Goal: Task Accomplishment & Management: Use online tool/utility

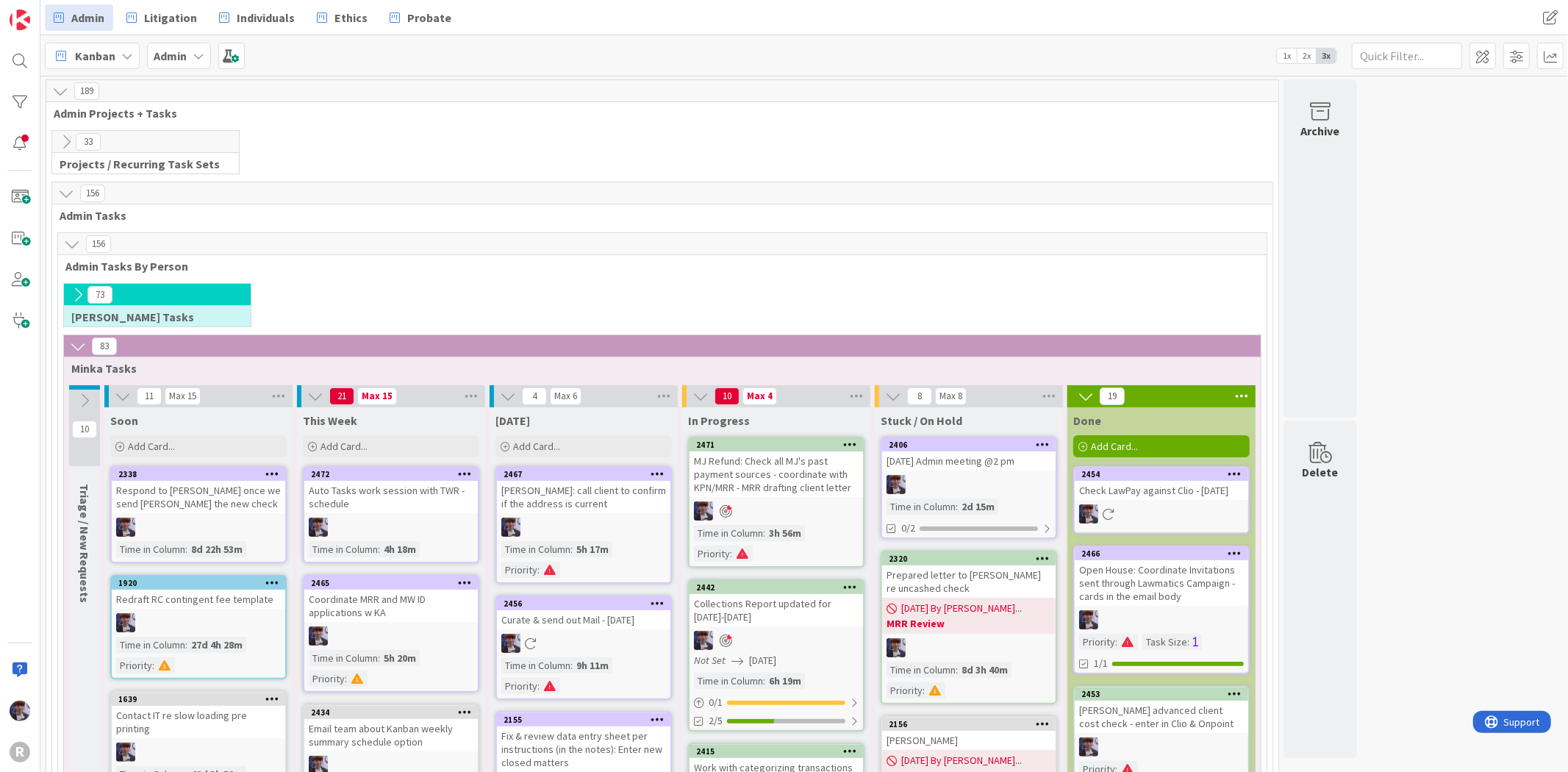
scroll to position [1246, 0]
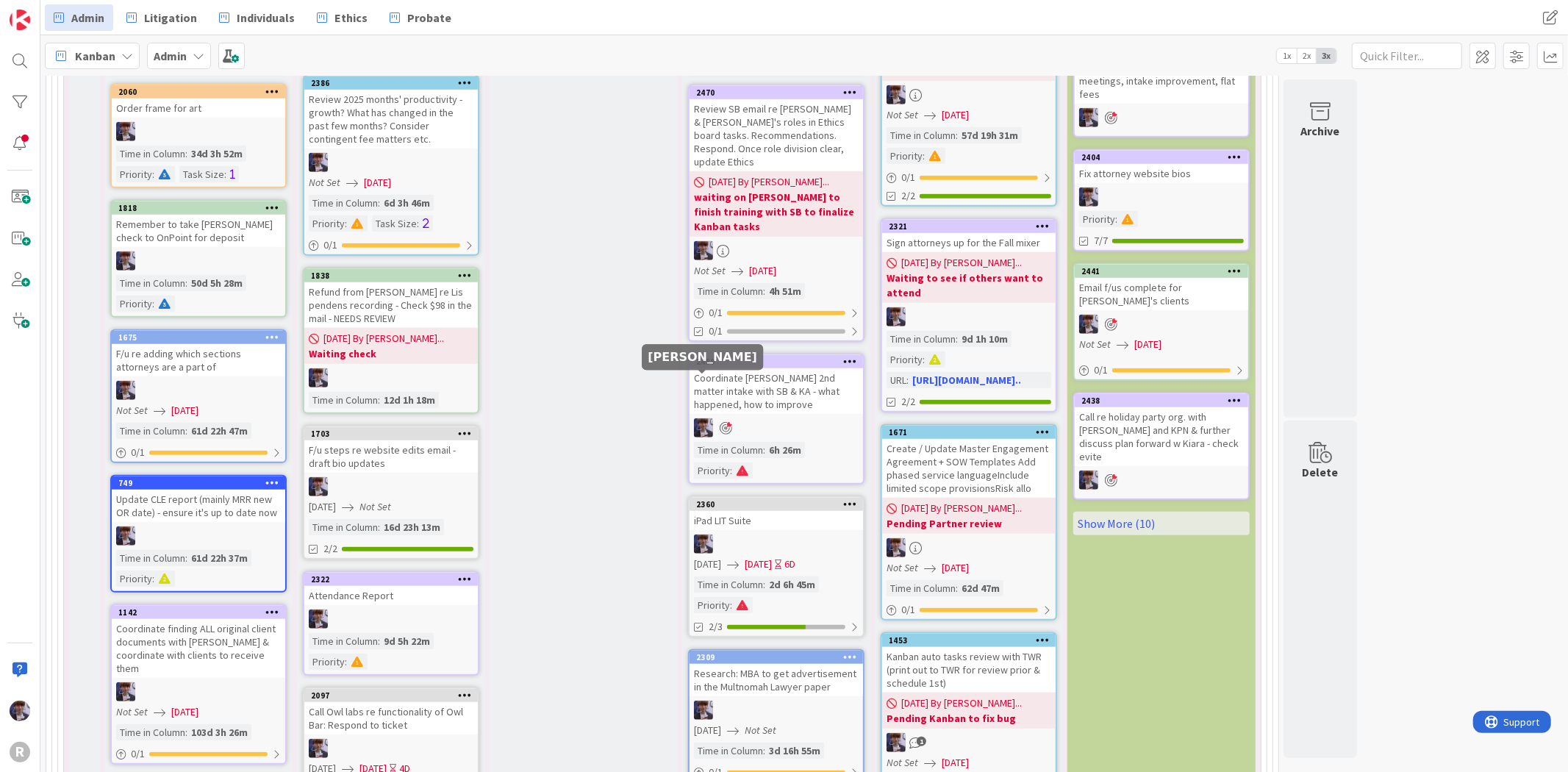
scroll to position [920, 0]
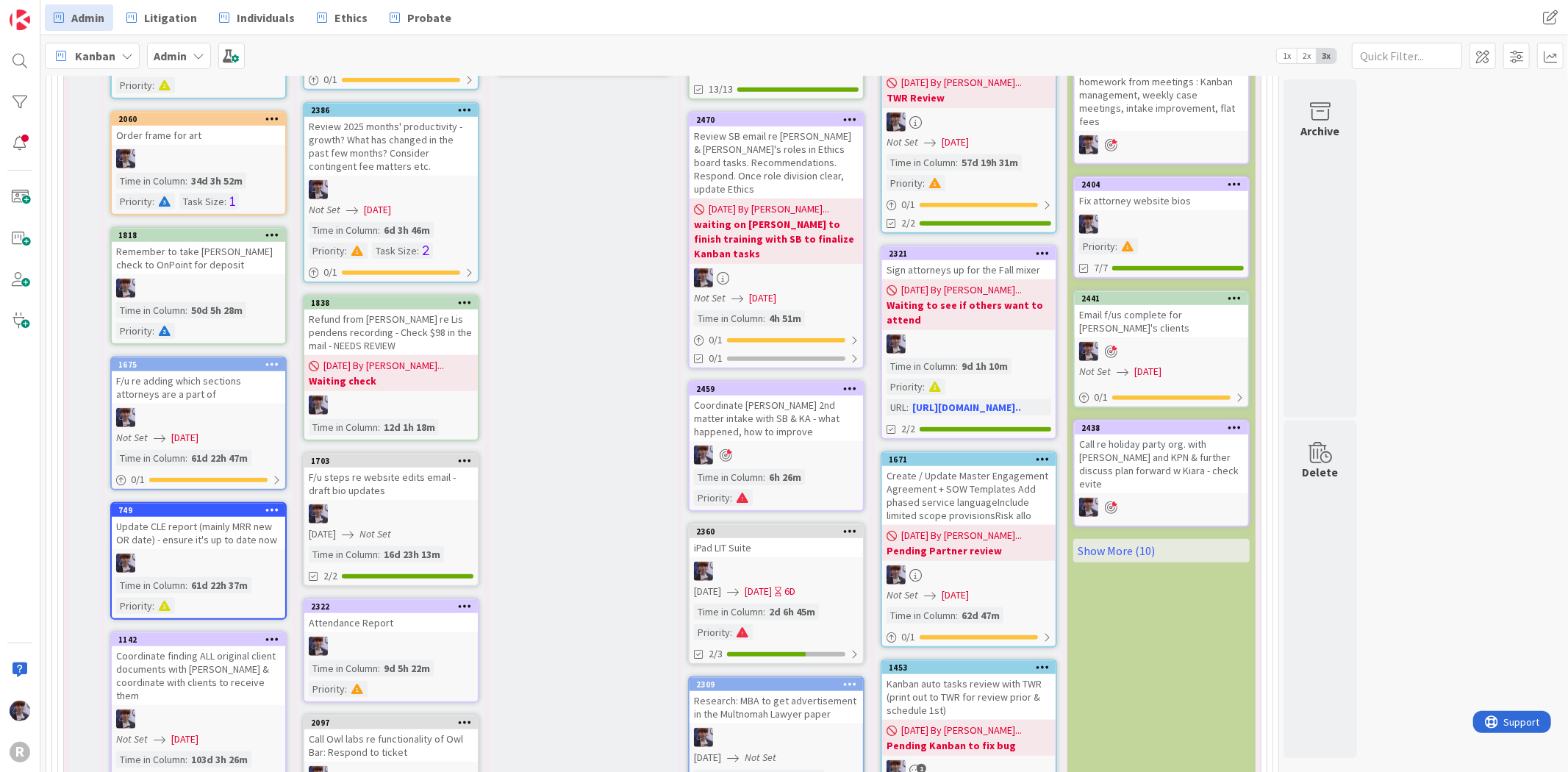
click at [582, 371] on div "[DATE] Add Card... 2467 [PERSON_NAME]: call client to confirm if the address is…" at bounding box center [584, 301] width 188 height 1625
click at [594, 276] on div "[DATE] Add Card... 2467 [PERSON_NAME]: call client to confirm if the address is…" at bounding box center [584, 301] width 188 height 1625
click at [259, 12] on span "Individuals" at bounding box center [266, 18] width 58 height 18
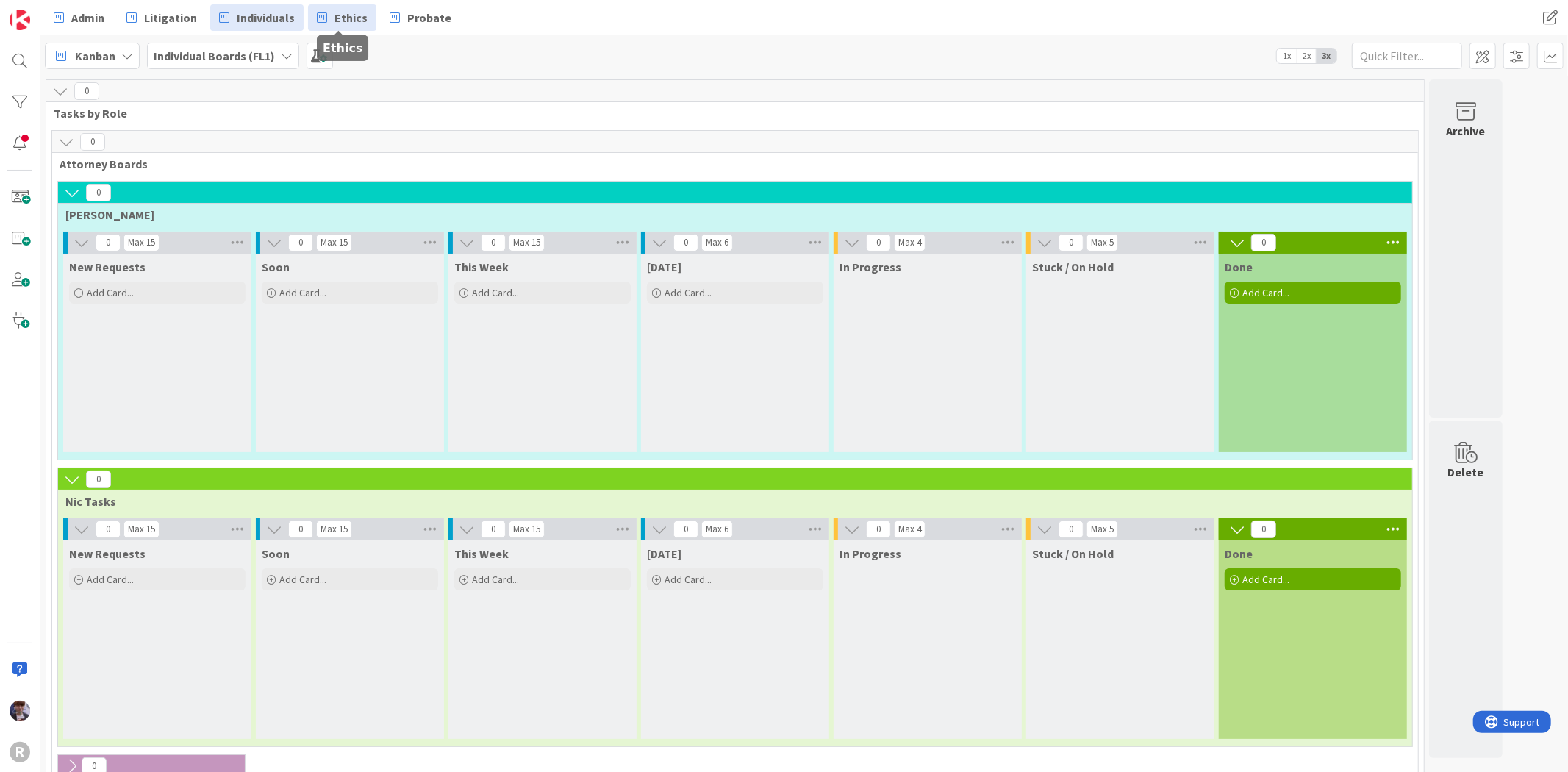
click at [363, 11] on link "Ethics" at bounding box center [341, 18] width 68 height 27
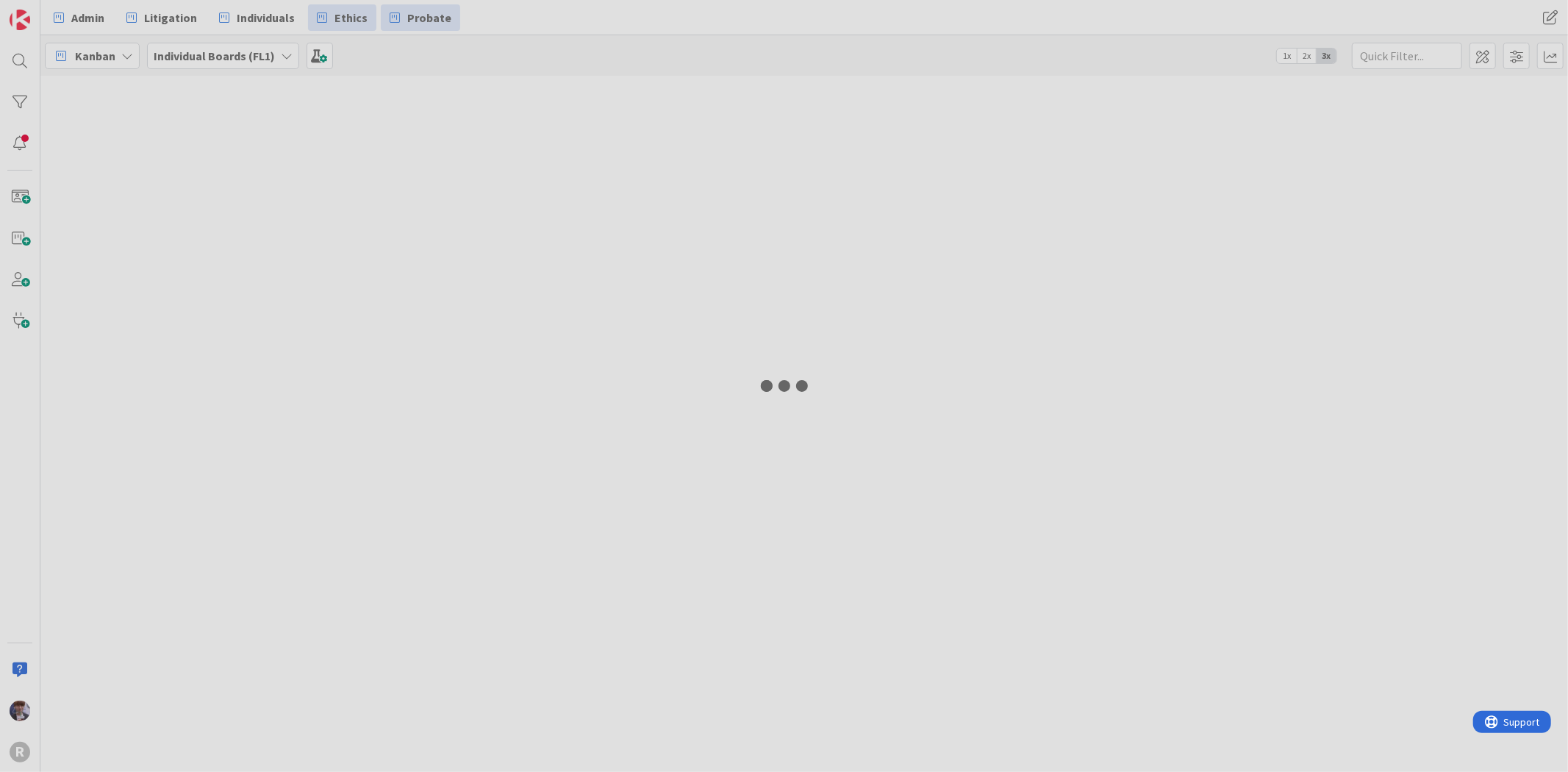
type input "[PERSON_NAME]"
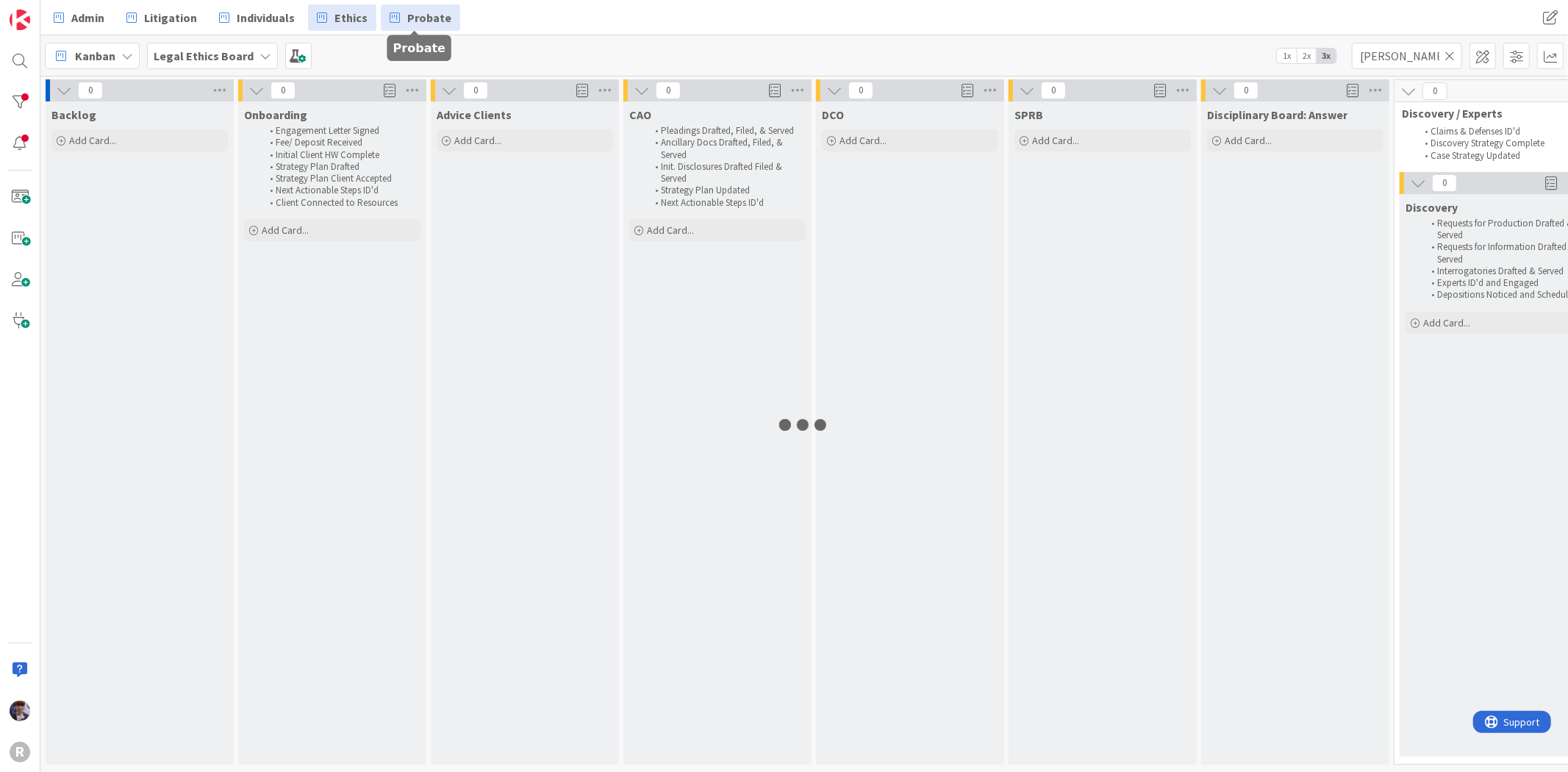
click at [429, 19] on span "Probate" at bounding box center [429, 18] width 44 height 18
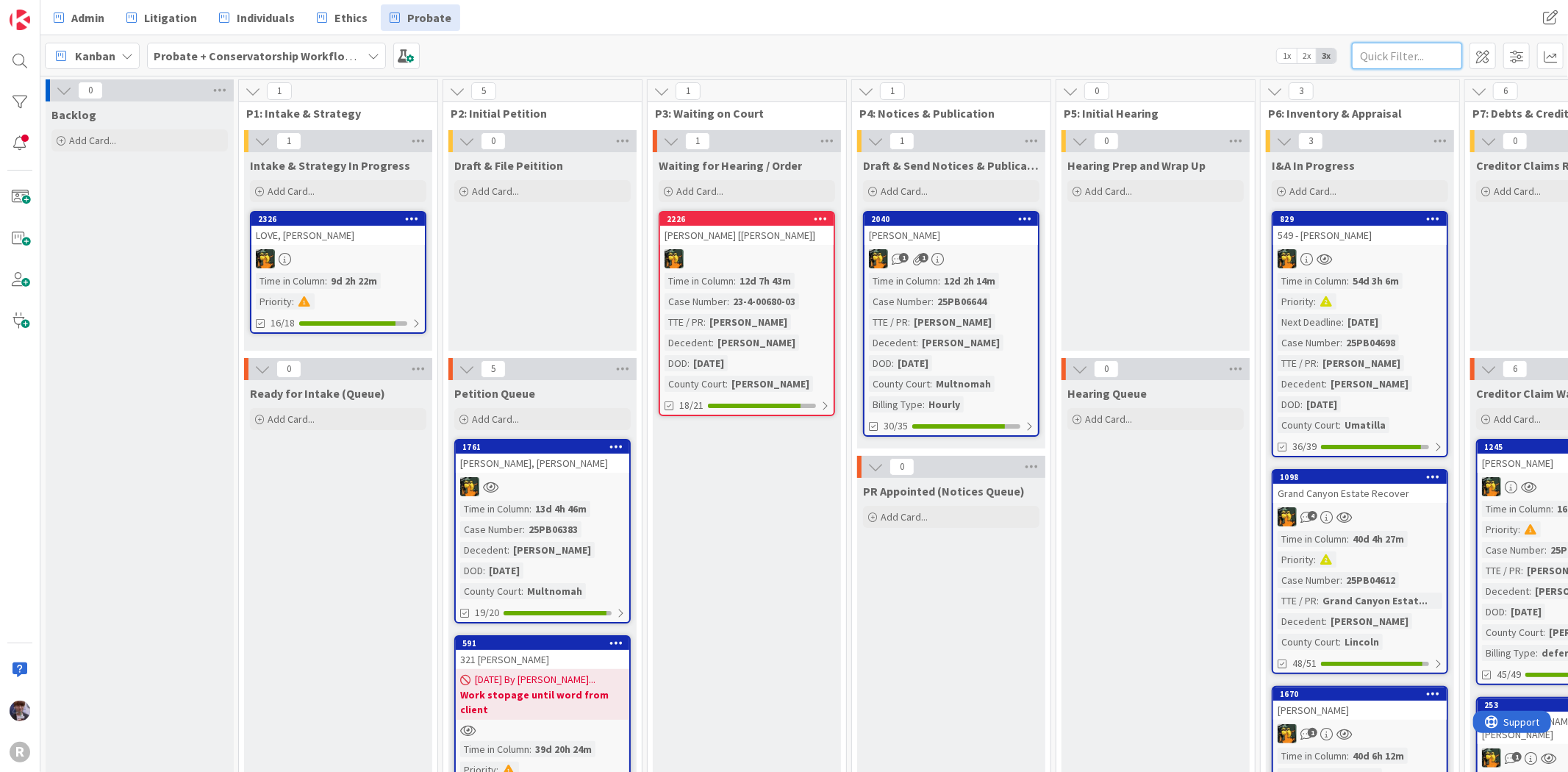
click at [1393, 62] on input "text" at bounding box center [1407, 56] width 110 height 27
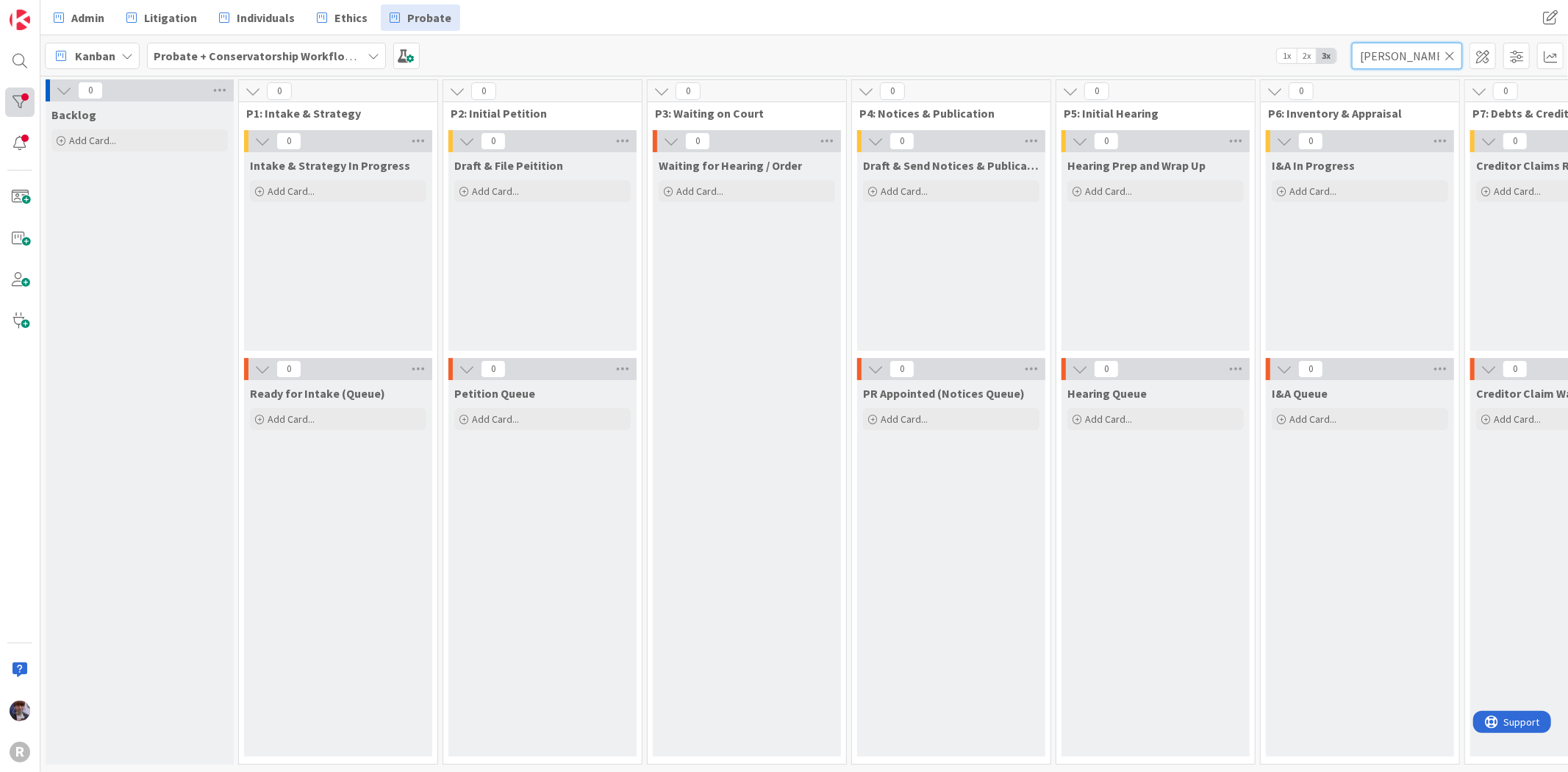
type input "[PERSON_NAME]"
click at [24, 99] on div at bounding box center [20, 102] width 29 height 29
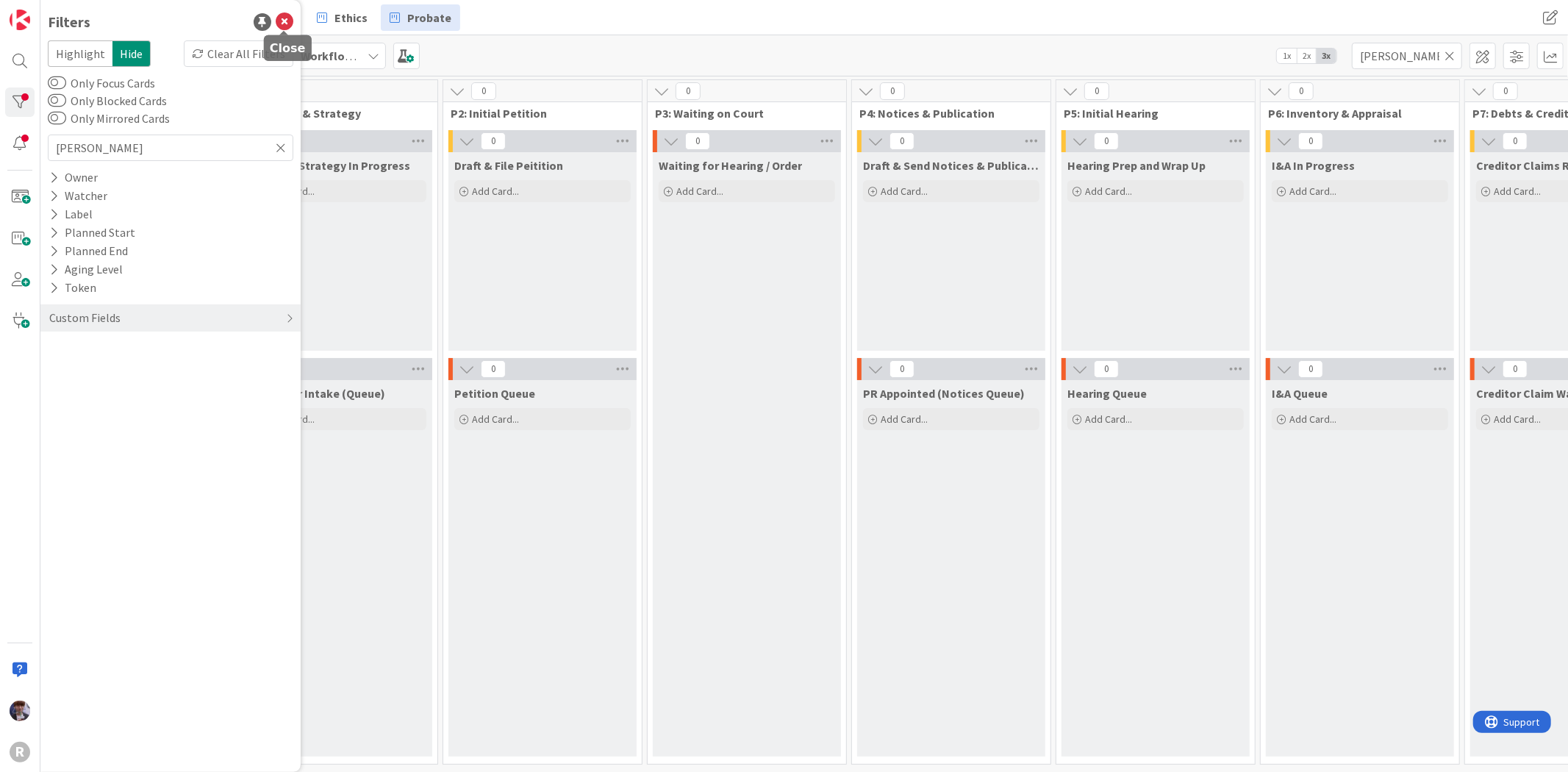
click at [287, 22] on icon at bounding box center [284, 21] width 18 height 18
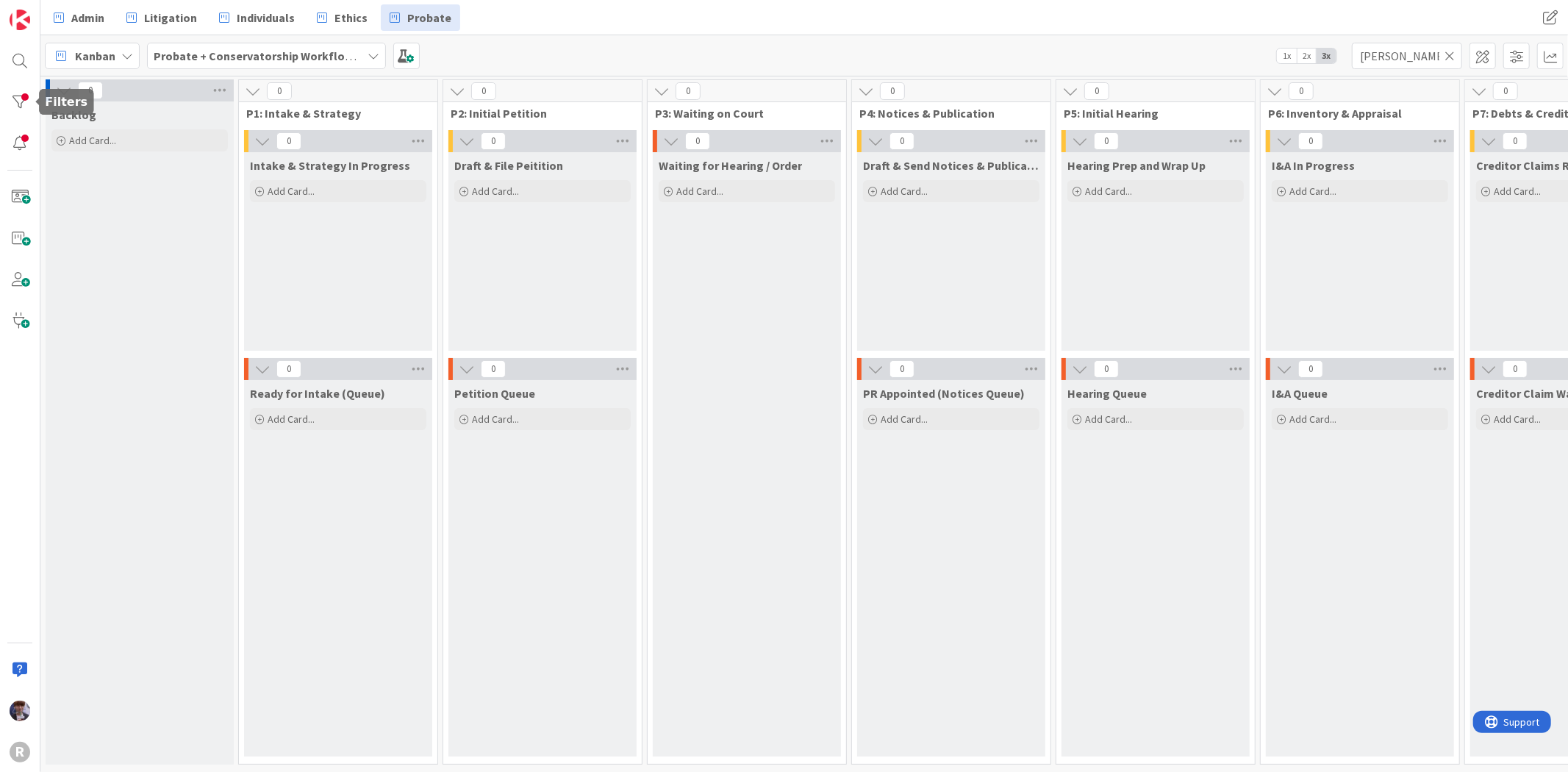
drag, startPoint x: 18, startPoint y: 93, endPoint x: 40, endPoint y: 93, distance: 22.0
click at [18, 93] on div at bounding box center [20, 102] width 29 height 29
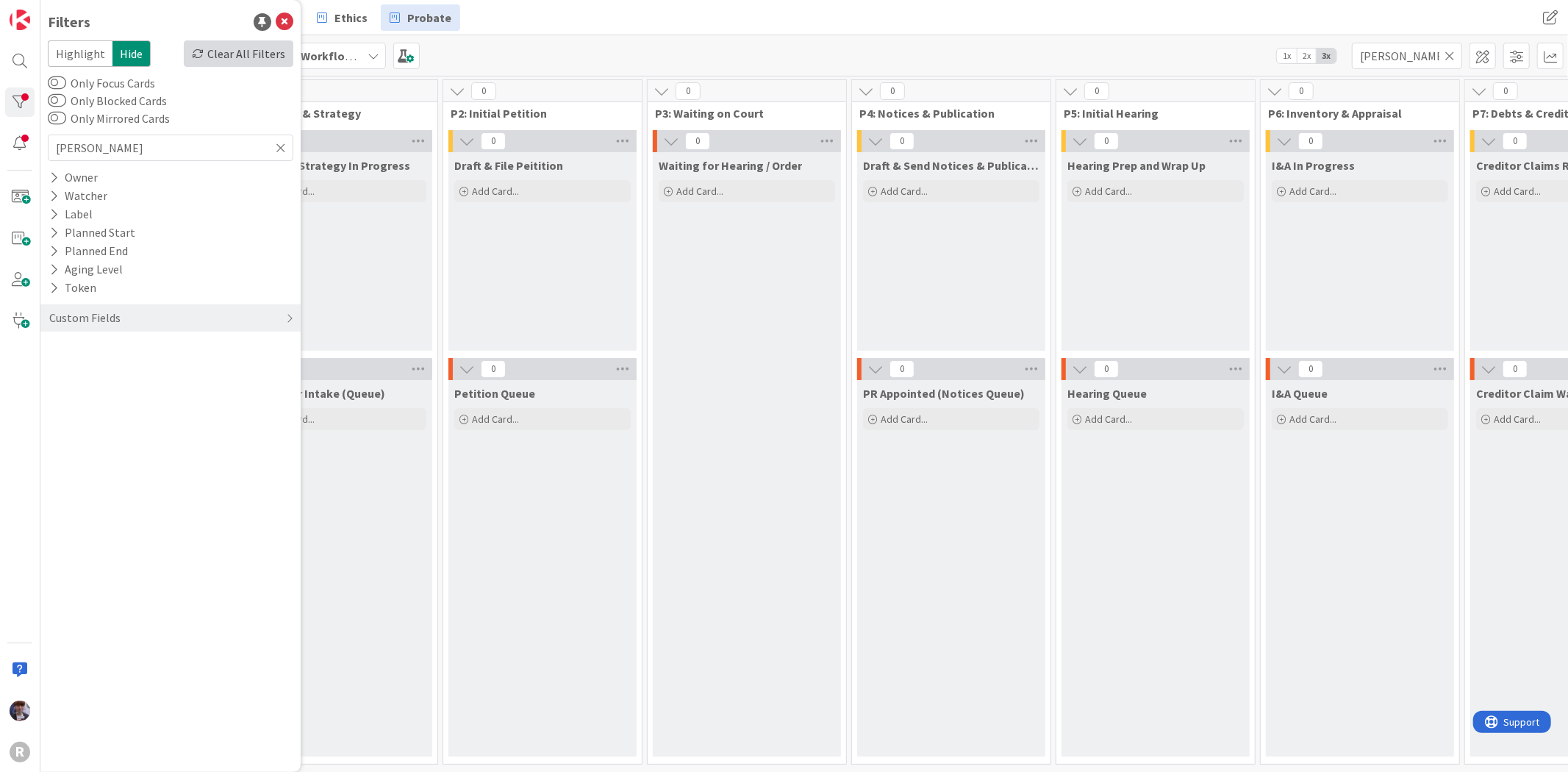
click at [197, 47] on icon at bounding box center [197, 53] width 11 height 11
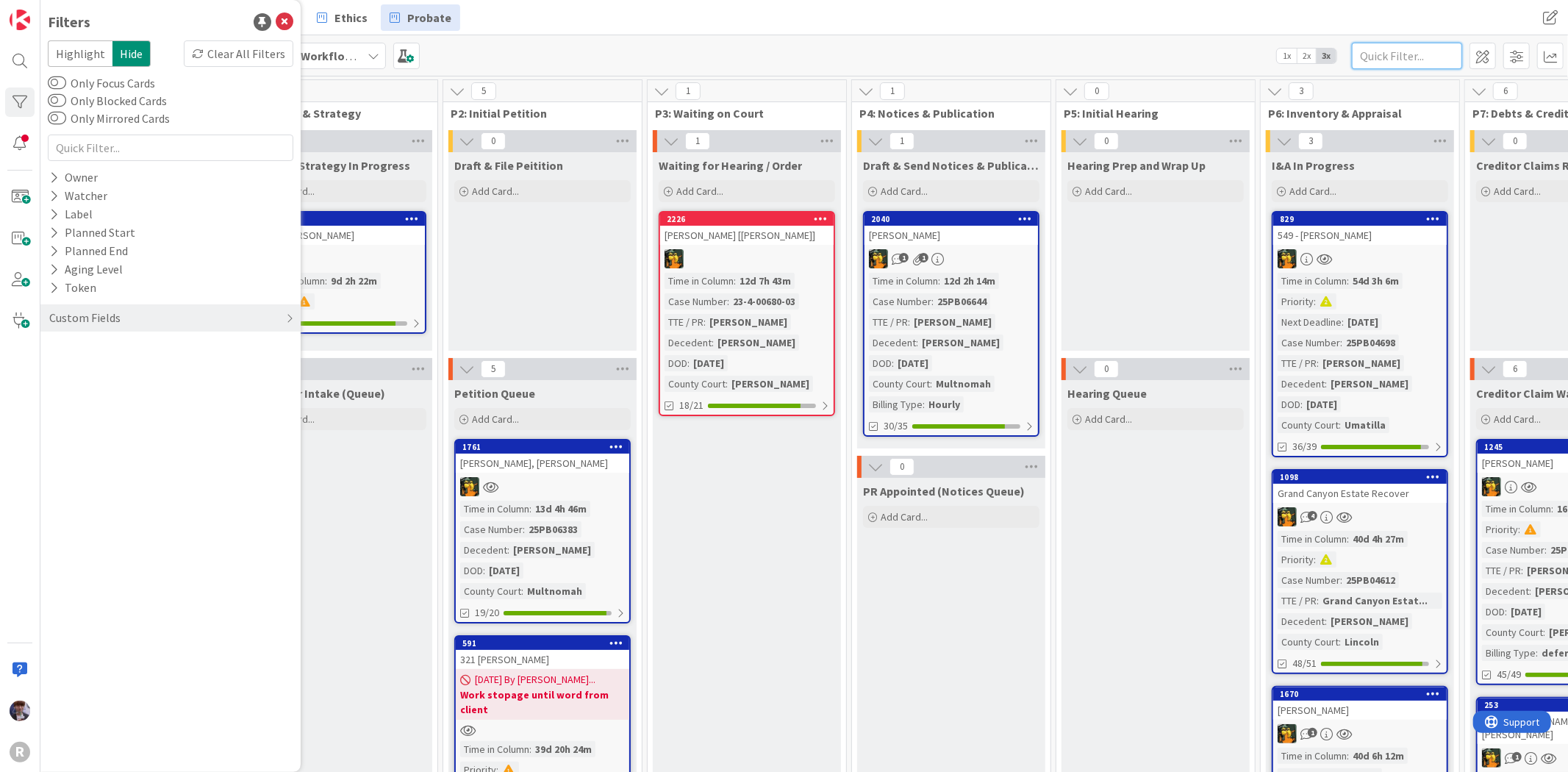
click at [1402, 57] on input "text" at bounding box center [1407, 56] width 110 height 27
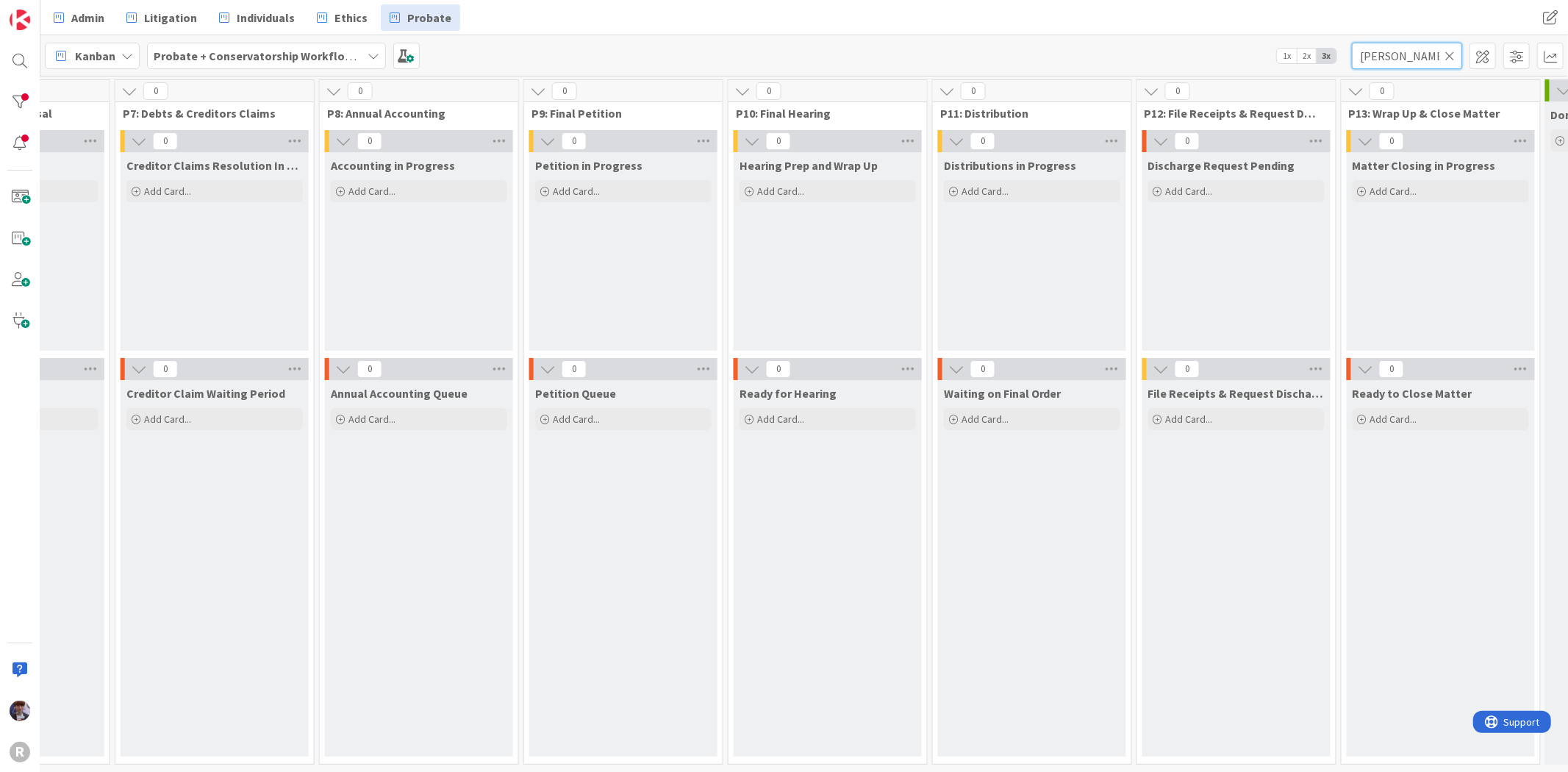
scroll to position [0, 1410]
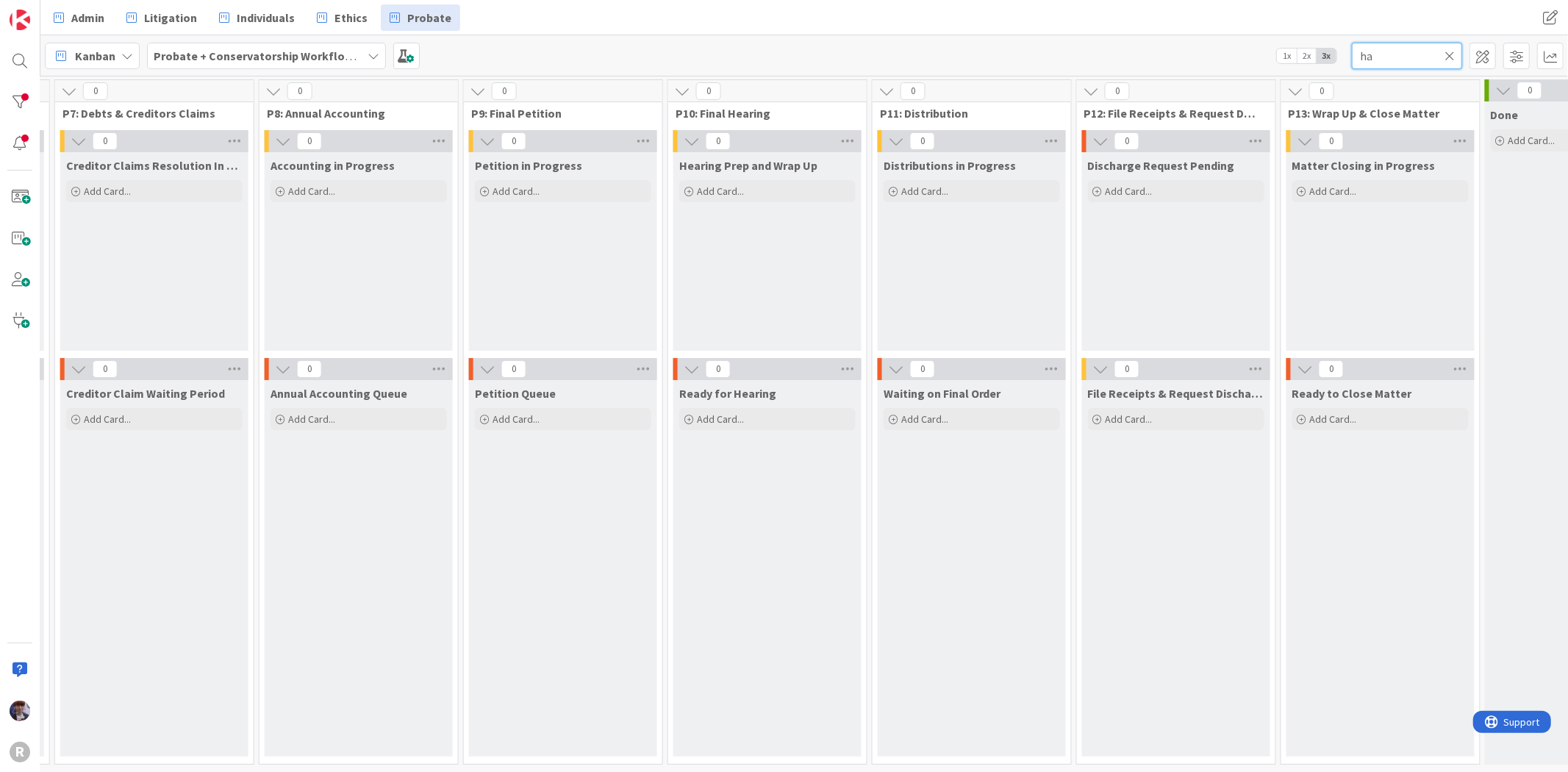
type input "h"
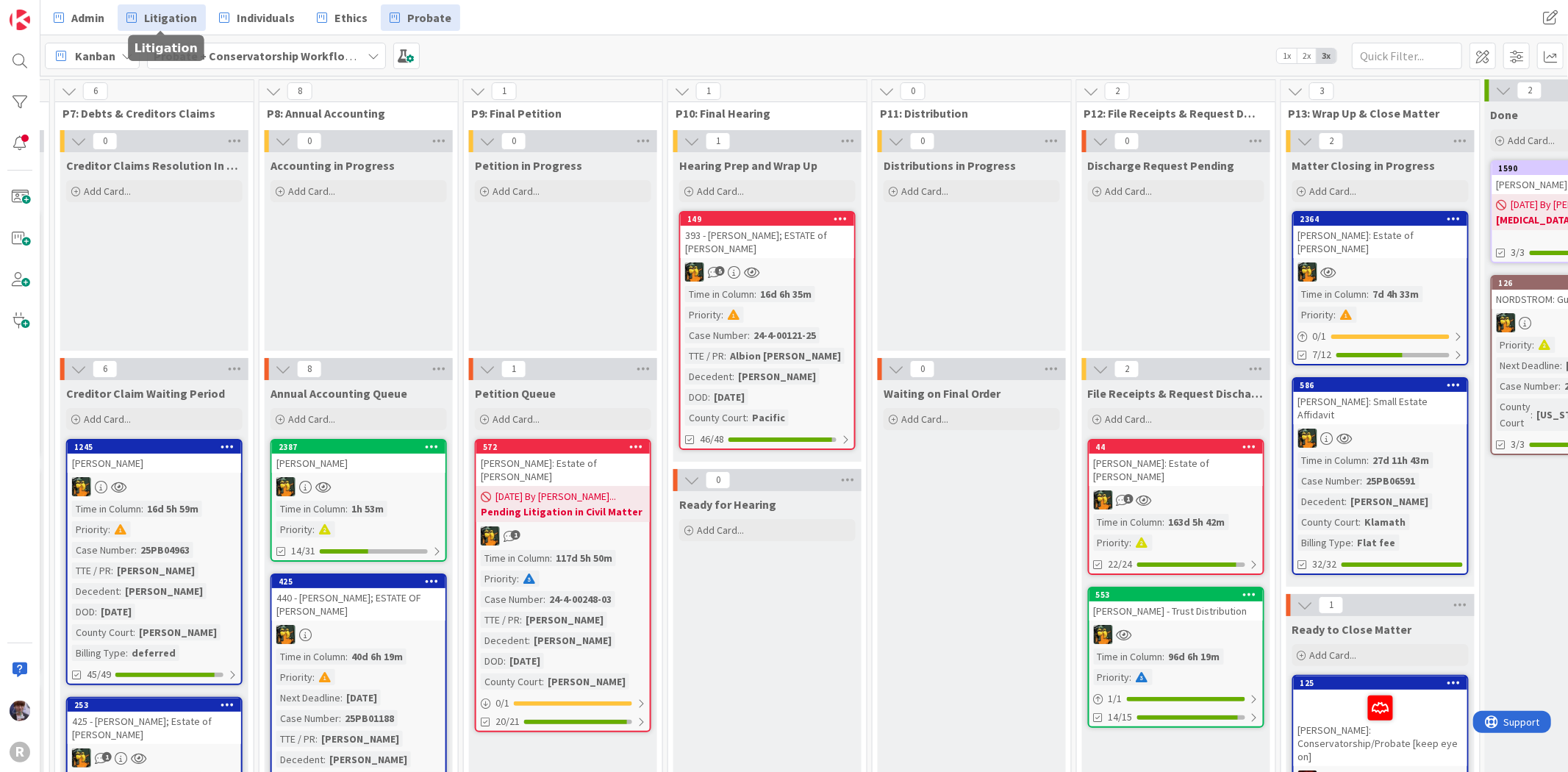
click at [125, 11] on link "Litigation" at bounding box center [161, 18] width 88 height 27
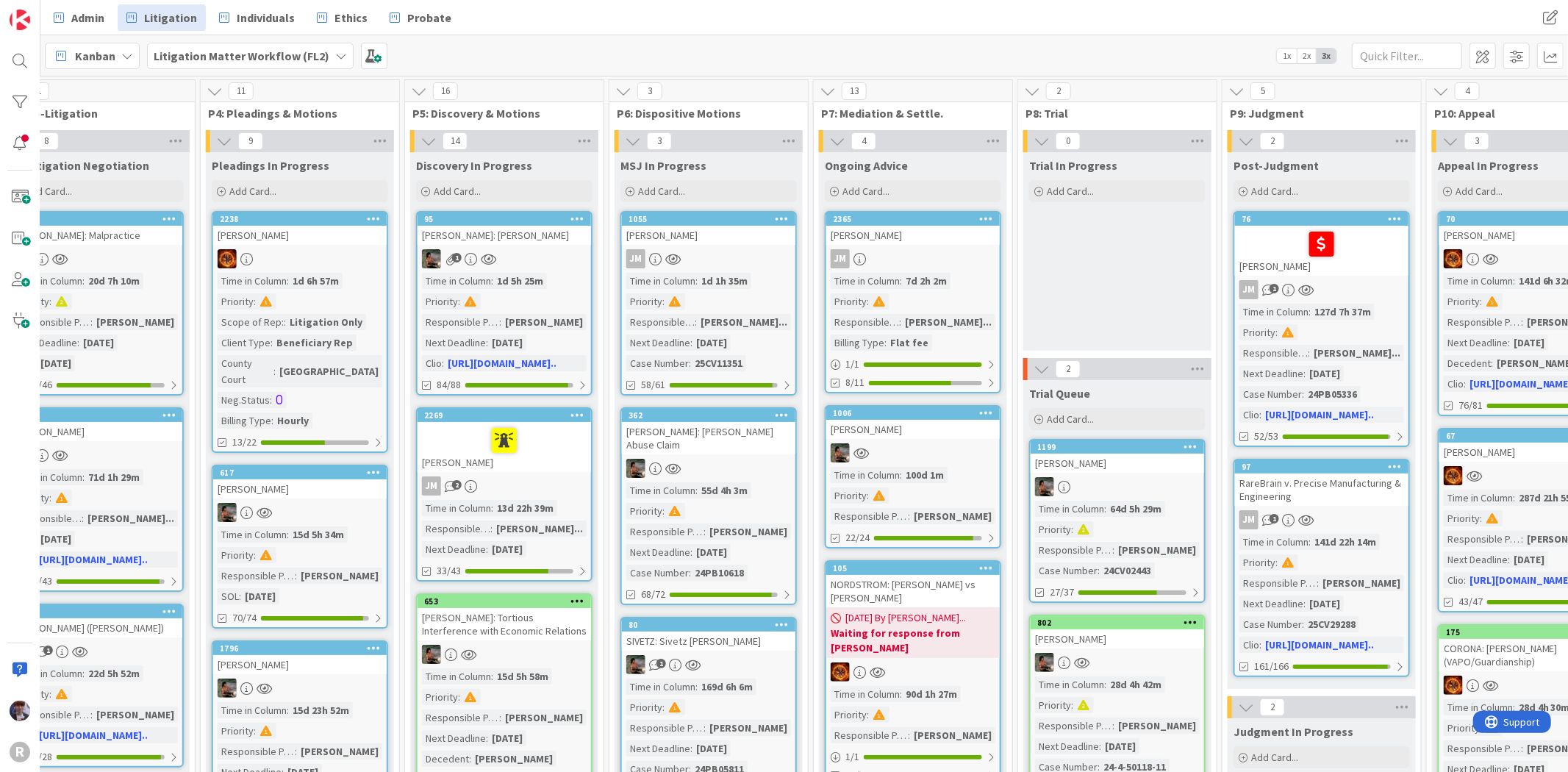
scroll to position [0, 1283]
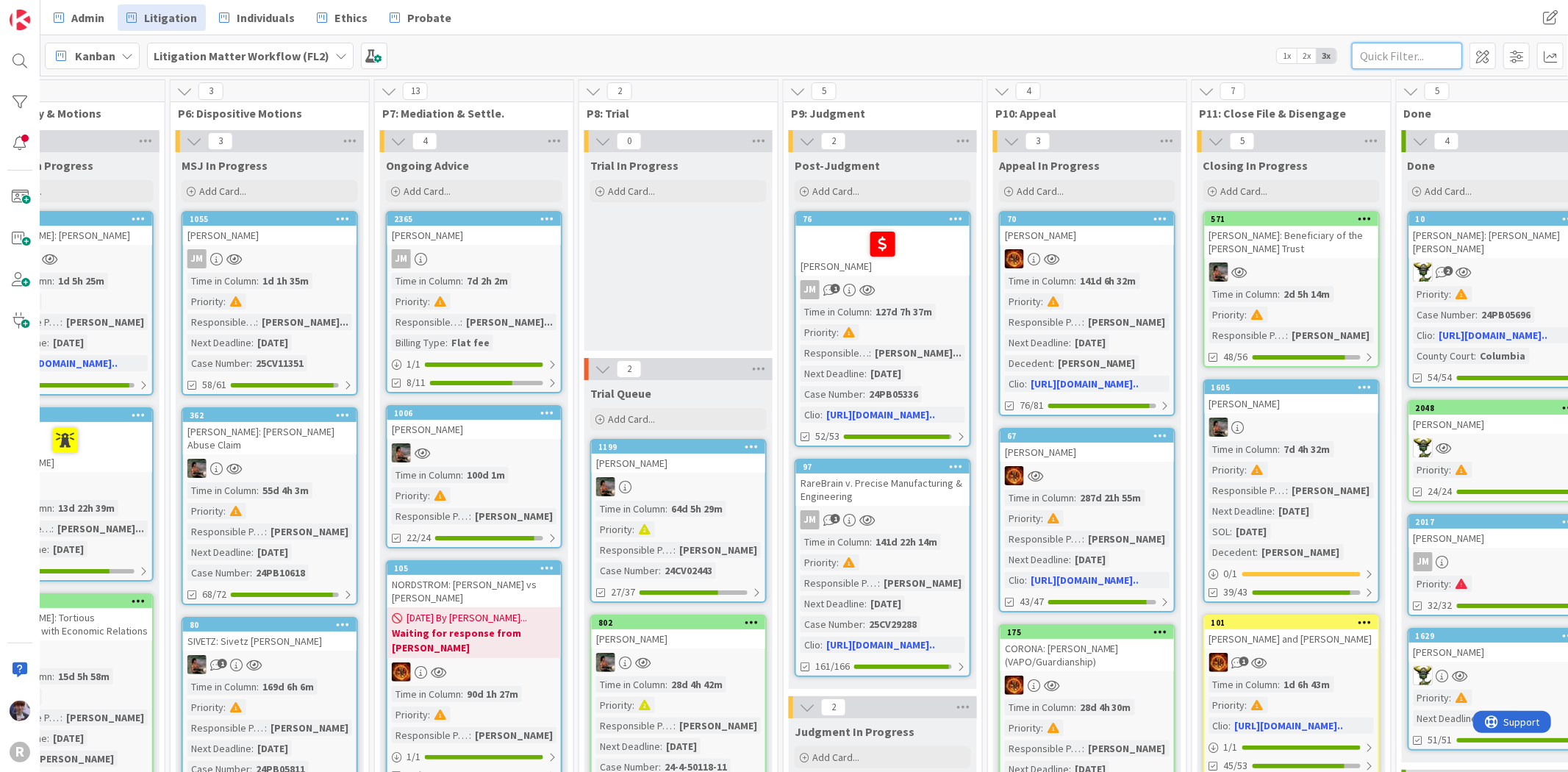
drag, startPoint x: 1373, startPoint y: 57, endPoint x: 1377, endPoint y: 67, distance: 10.8
click at [1373, 62] on input "text" at bounding box center [1407, 56] width 110 height 27
type input "[PERSON_NAME]"
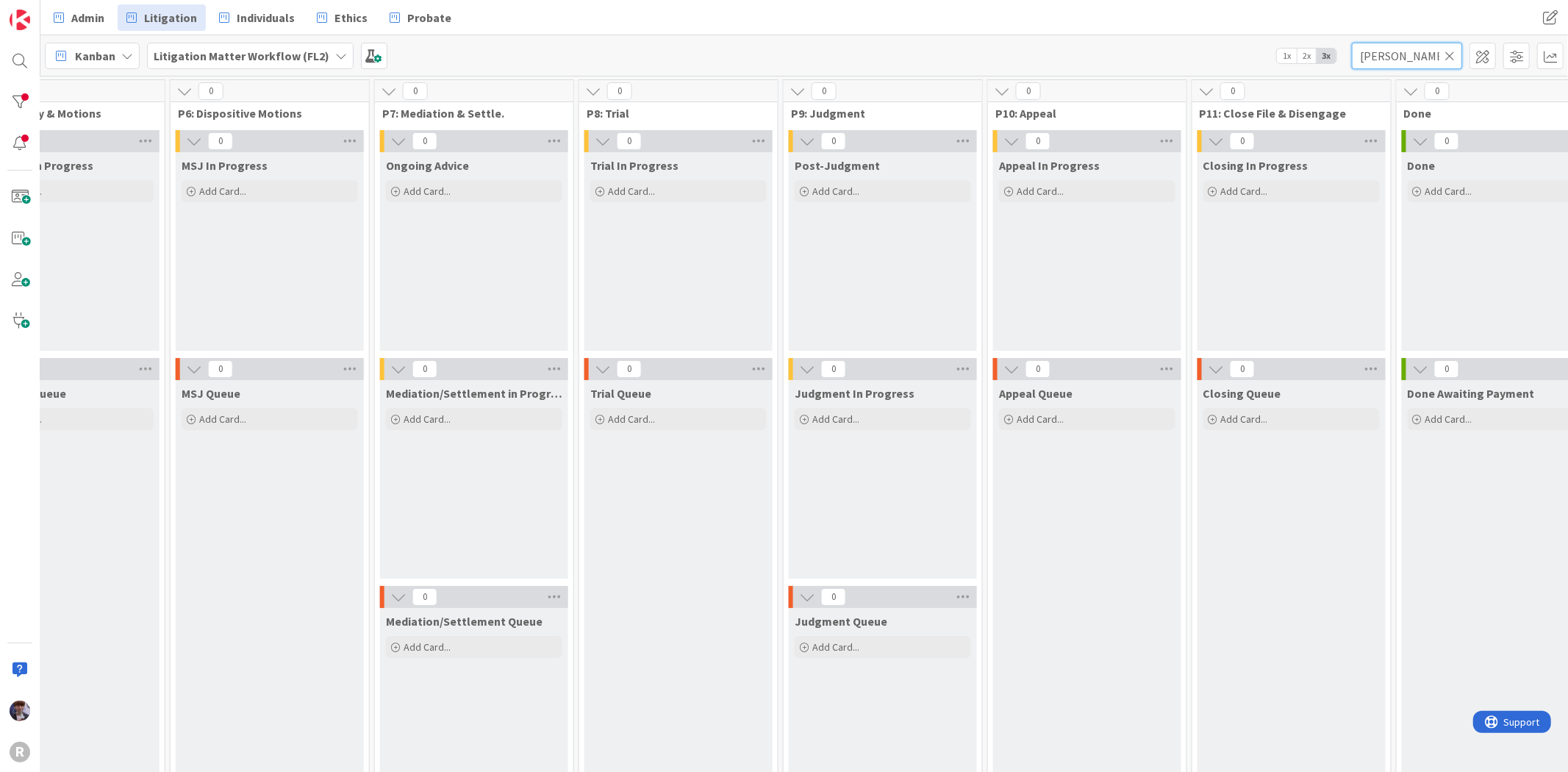
scroll to position [0, 1406]
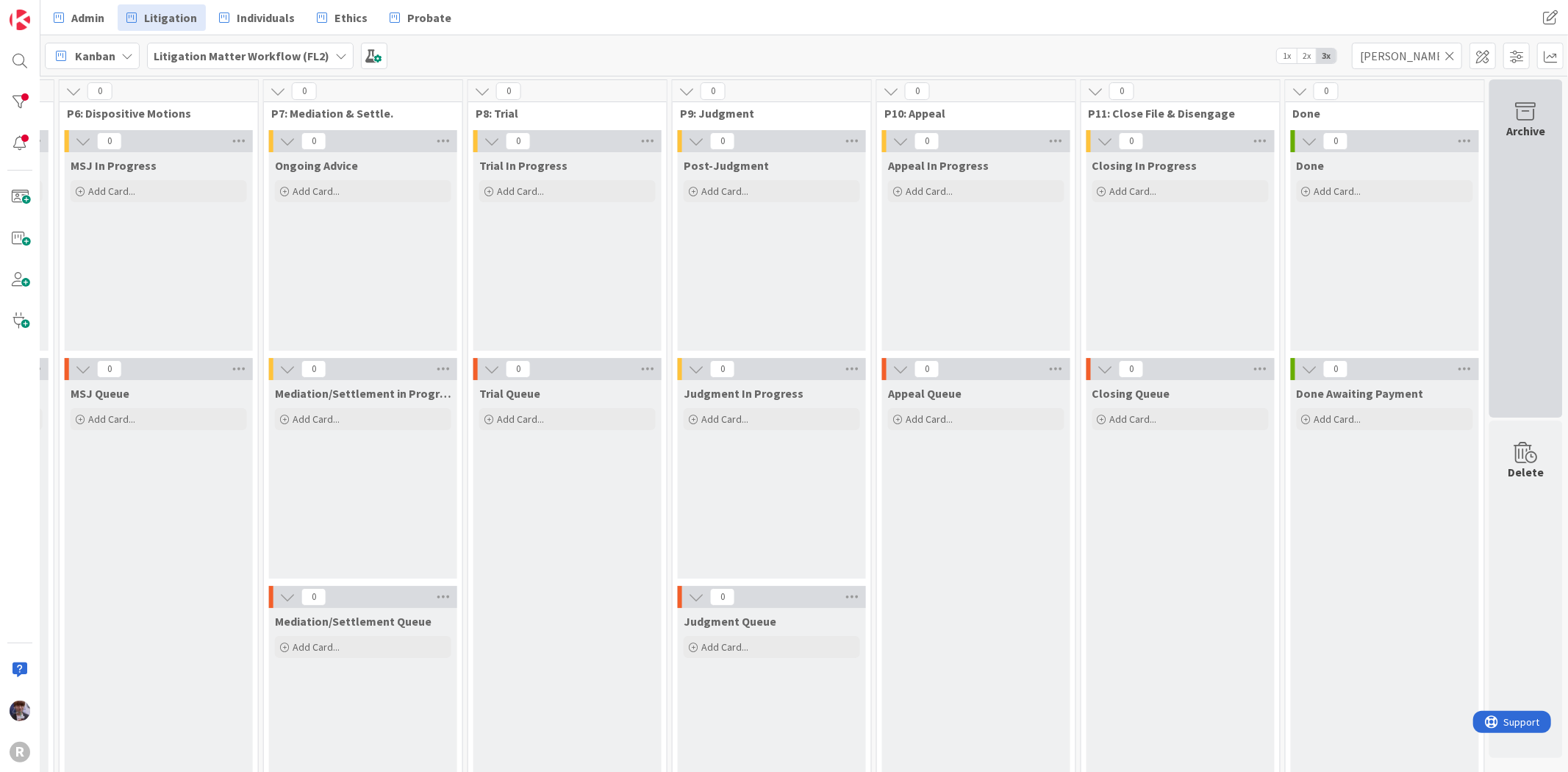
click at [1504, 145] on div "Archive" at bounding box center [1526, 249] width 73 height 338
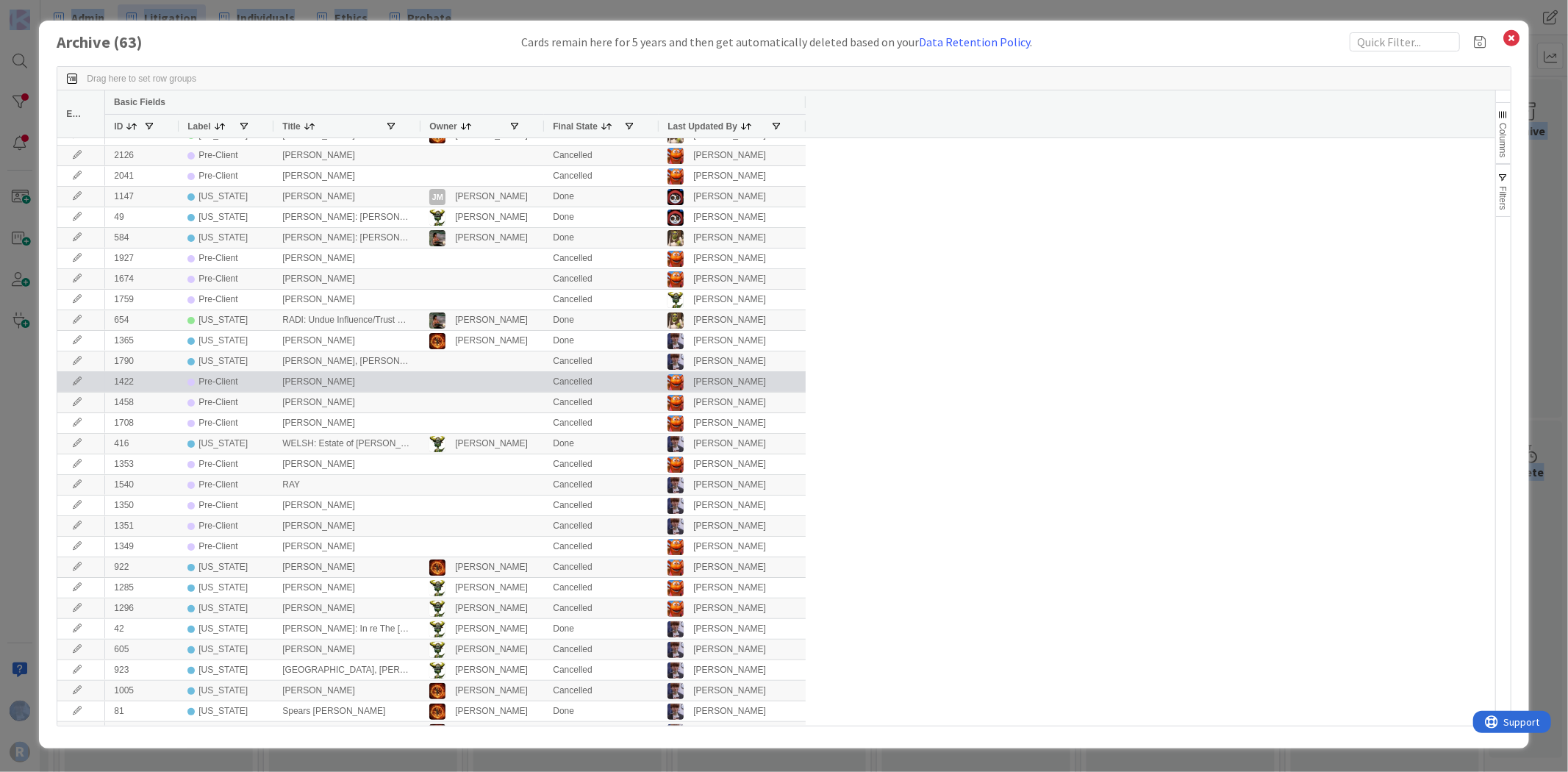
scroll to position [0, 0]
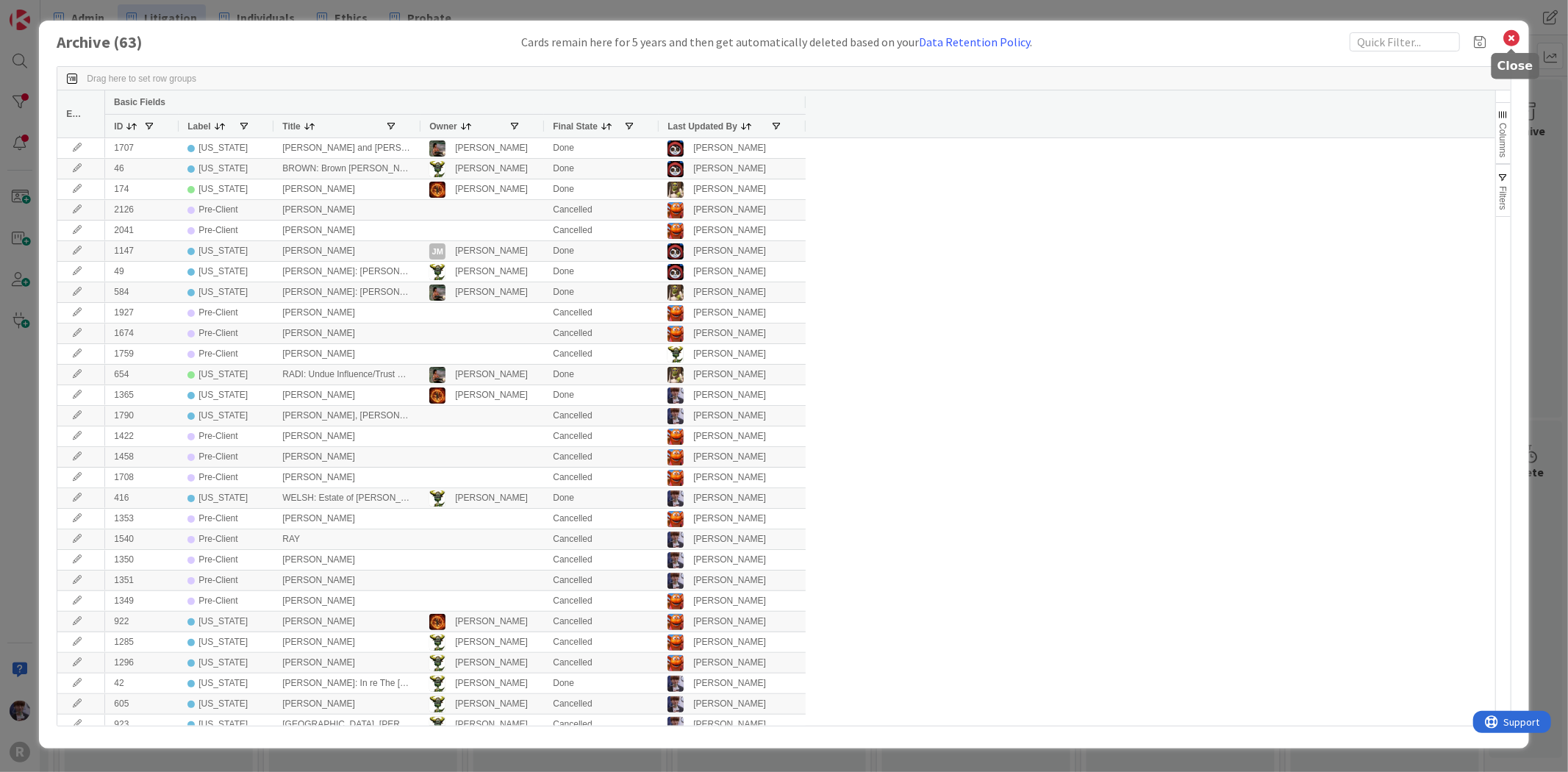
click at [1517, 37] on icon at bounding box center [1511, 37] width 19 height 21
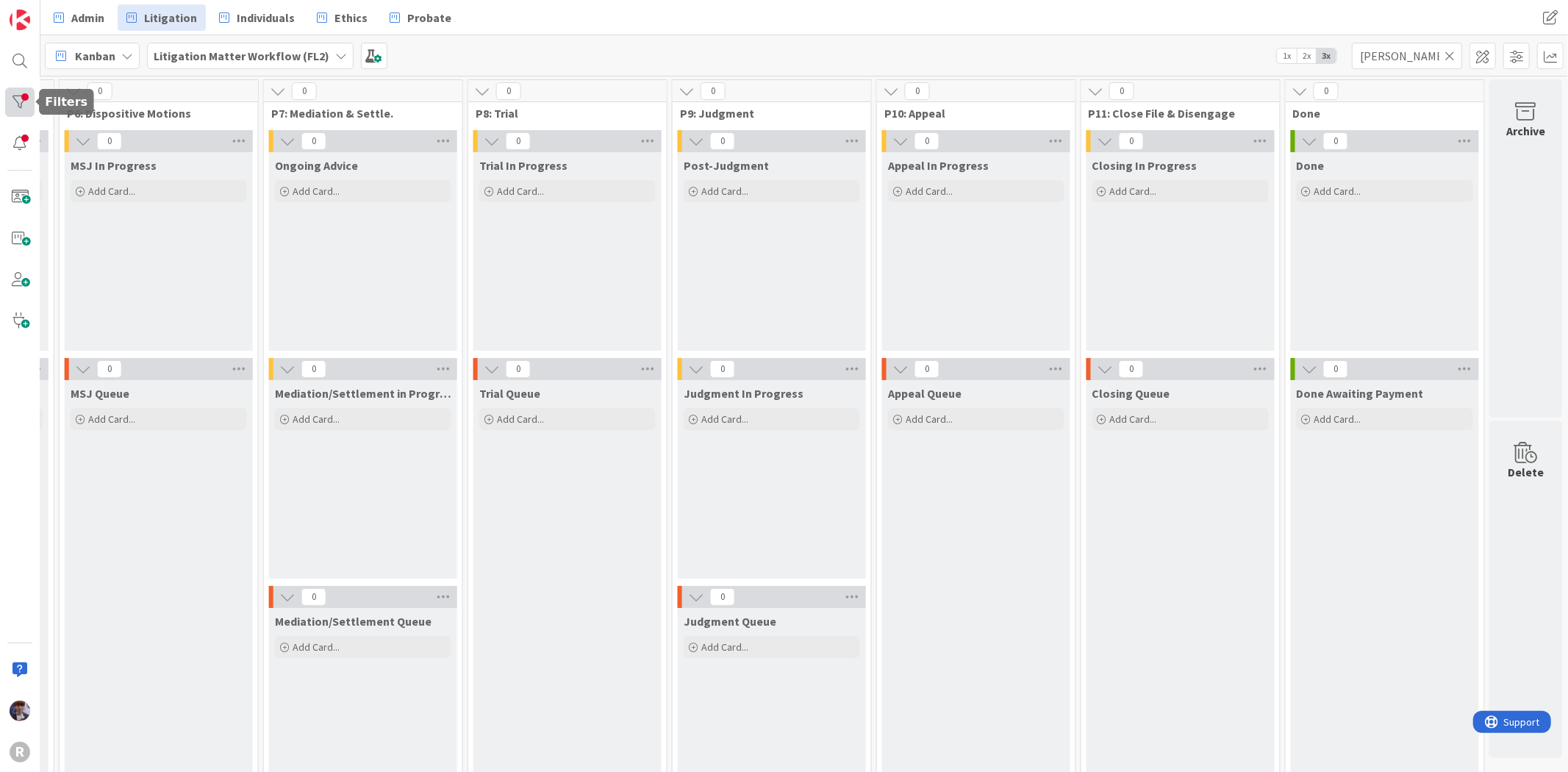
click at [25, 93] on div at bounding box center [20, 102] width 29 height 29
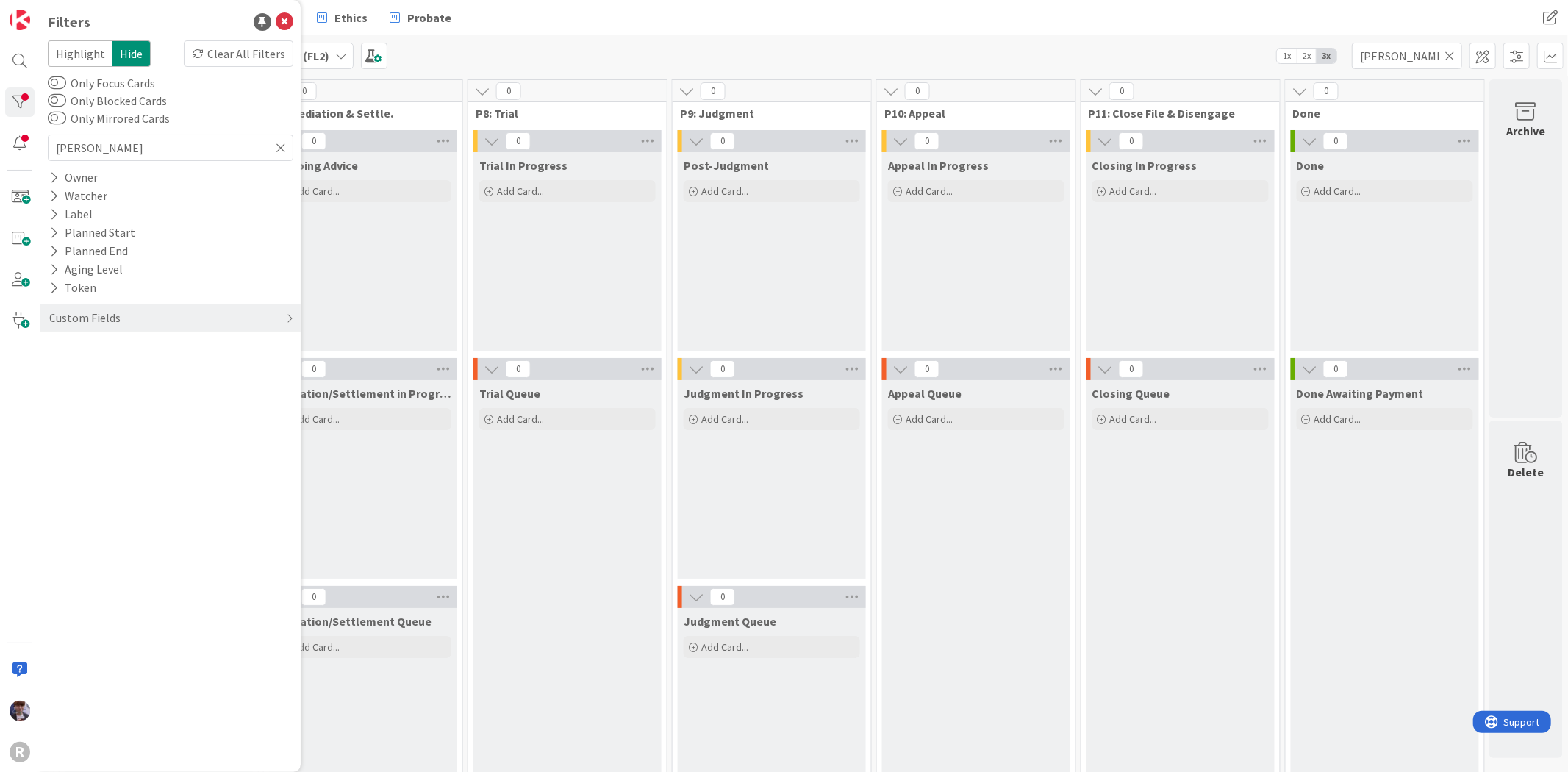
click at [936, 23] on div "Admin Litigation Individuals Ethics Probate" at bounding box center [518, 18] width 947 height 27
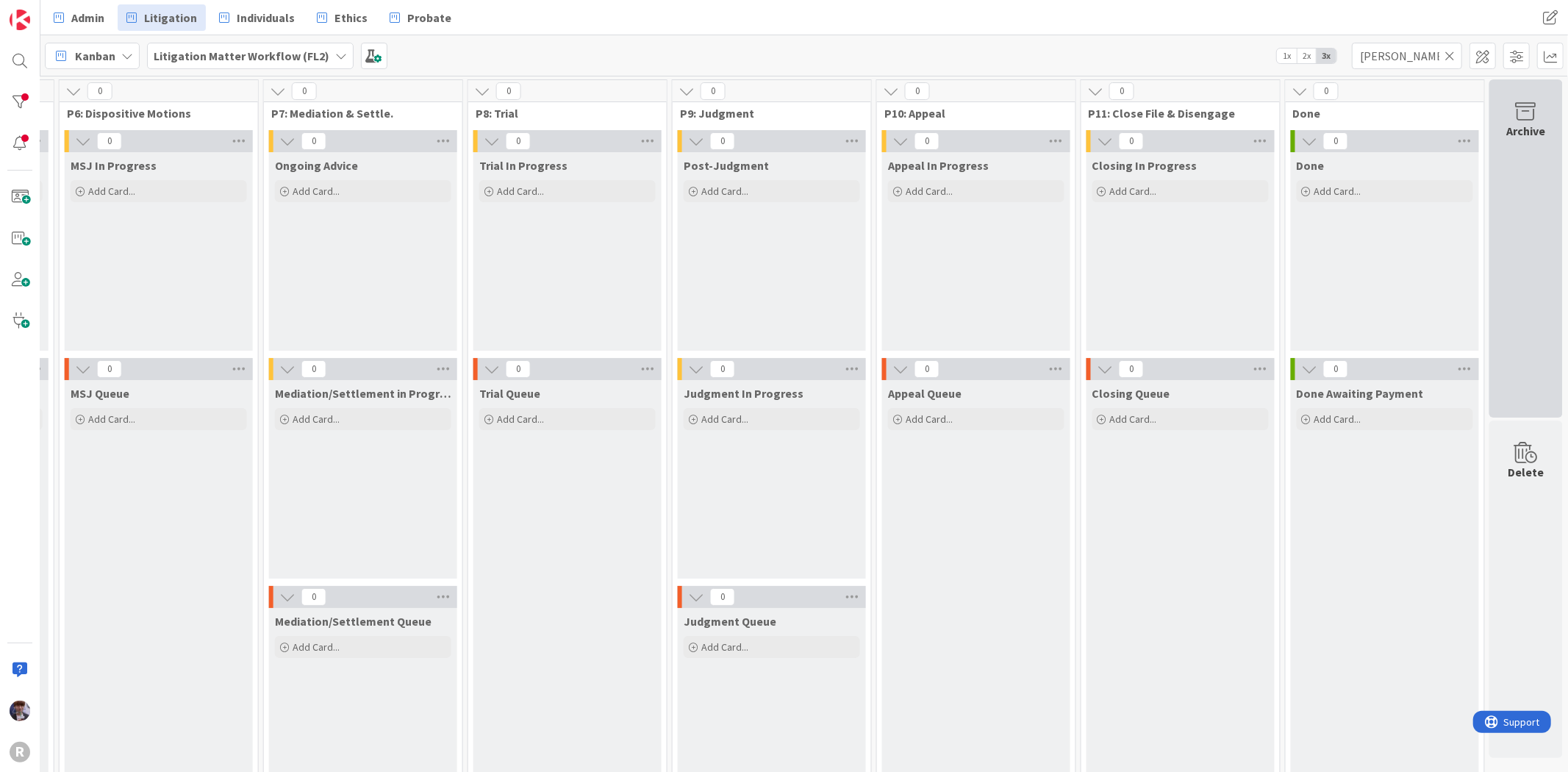
click at [1510, 143] on div "Archive" at bounding box center [1526, 249] width 73 height 338
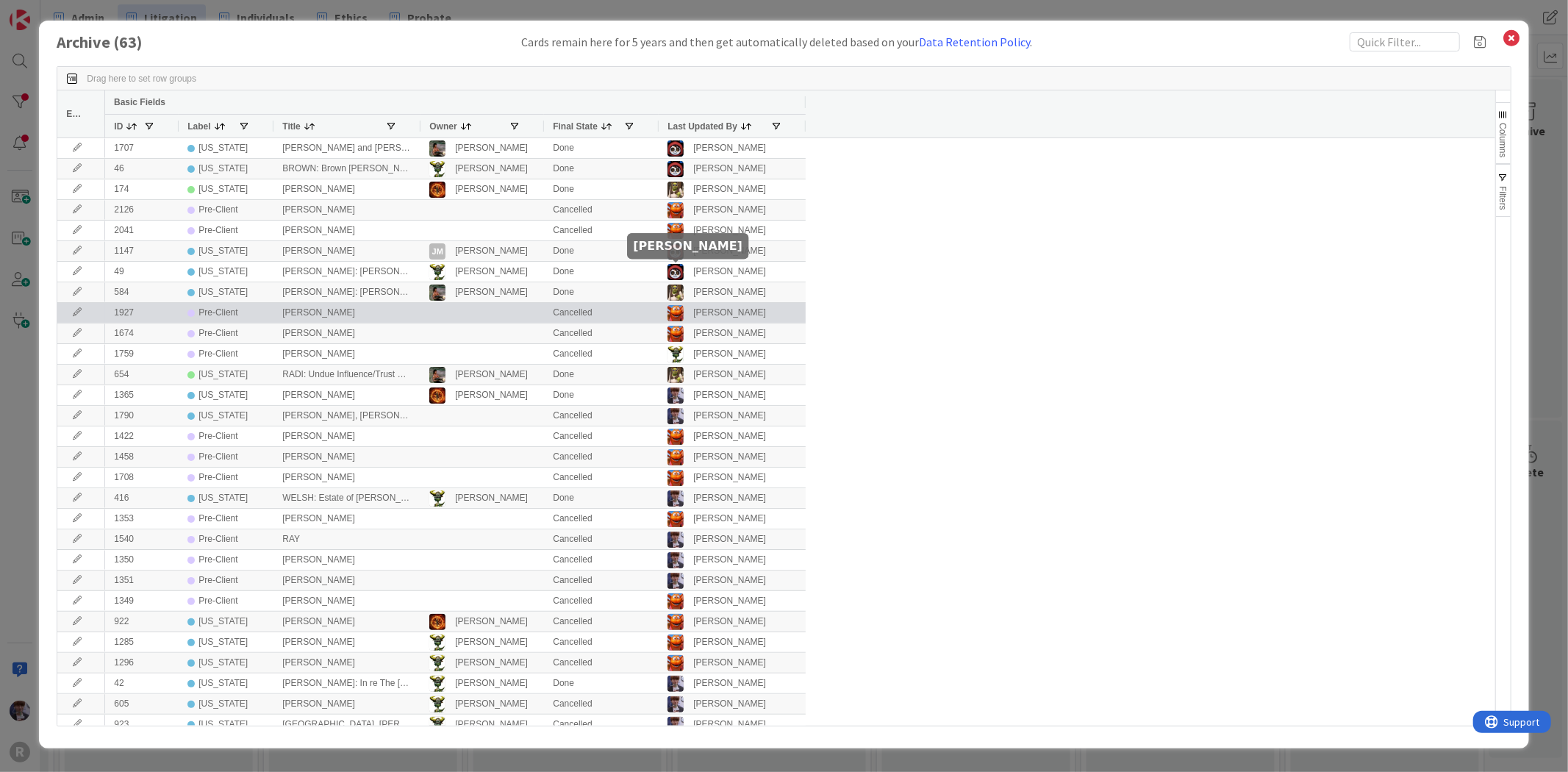
click at [794, 317] on div "[PERSON_NAME]" at bounding box center [732, 313] width 129 height 18
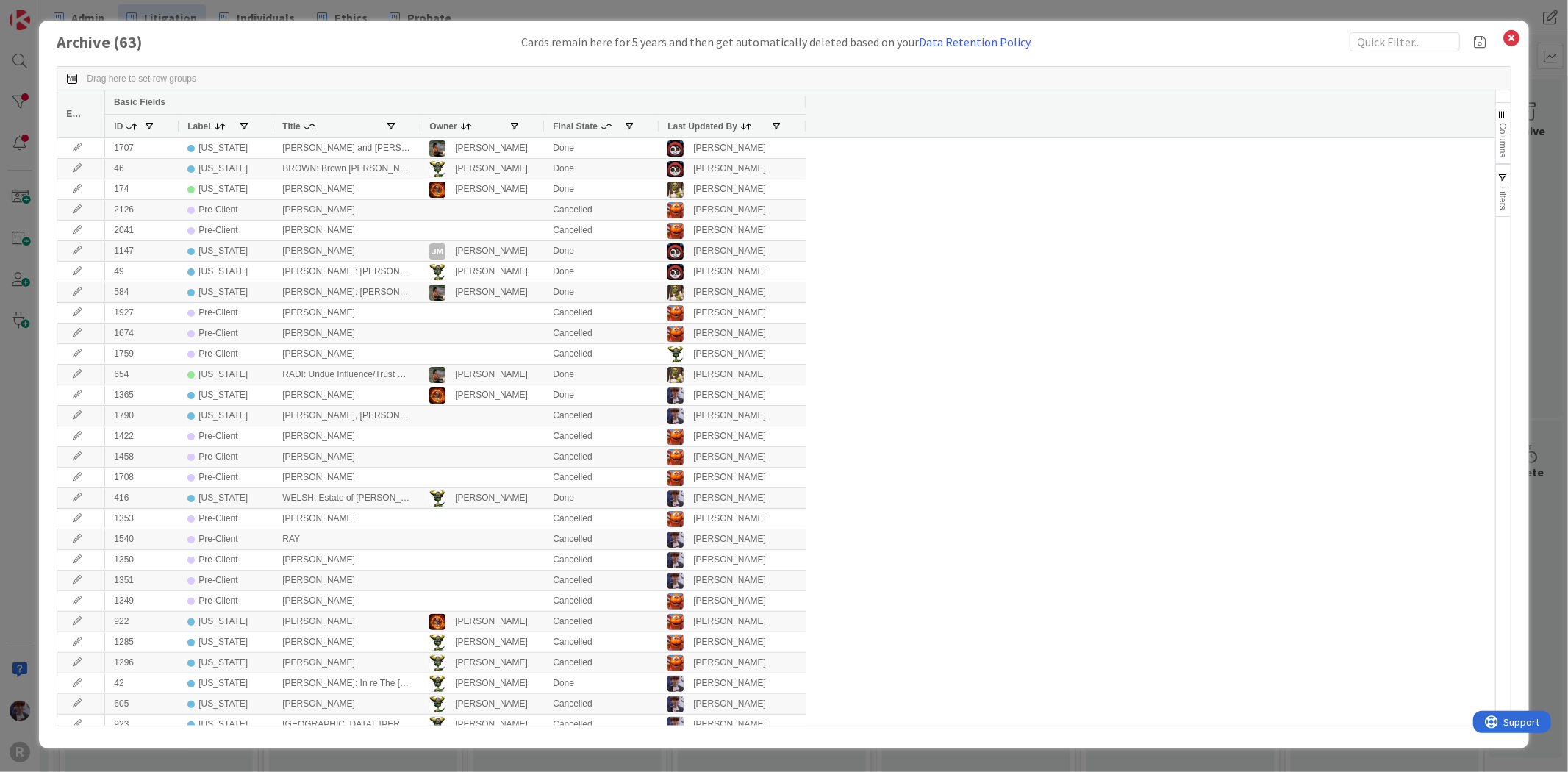
click at [1214, 291] on div "1285 [US_STATE] [PERSON_NAME] Nic [PERSON_NAME] Cancelled [PERSON_NAME] 1296 [U…" at bounding box center [793, 787] width 1377 height 1296
click at [1113, 278] on div "1285 [US_STATE] [PERSON_NAME] Nic [PERSON_NAME] Cancelled [PERSON_NAME] 1296 [U…" at bounding box center [793, 787] width 1377 height 1296
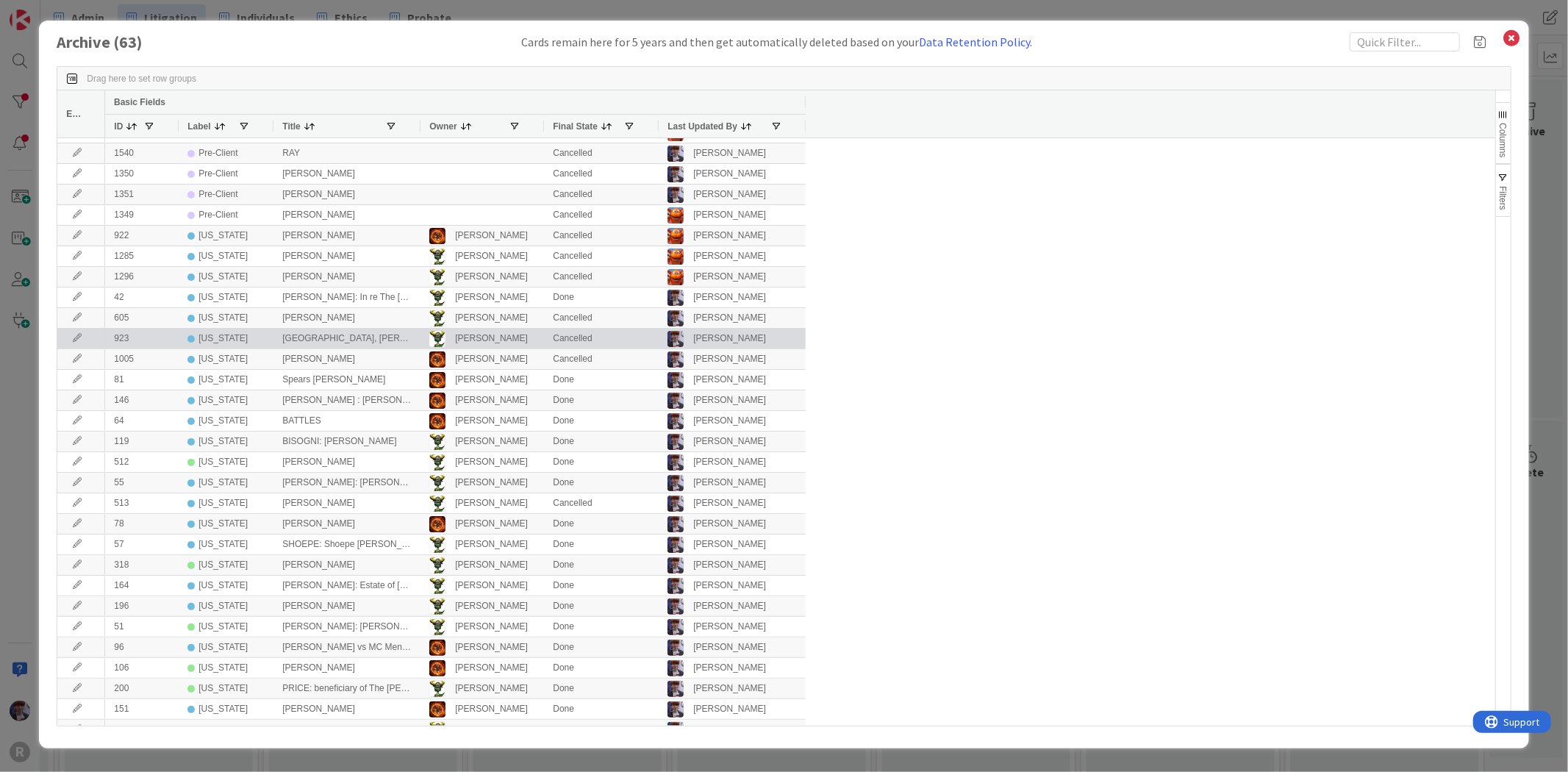
scroll to position [383, 0]
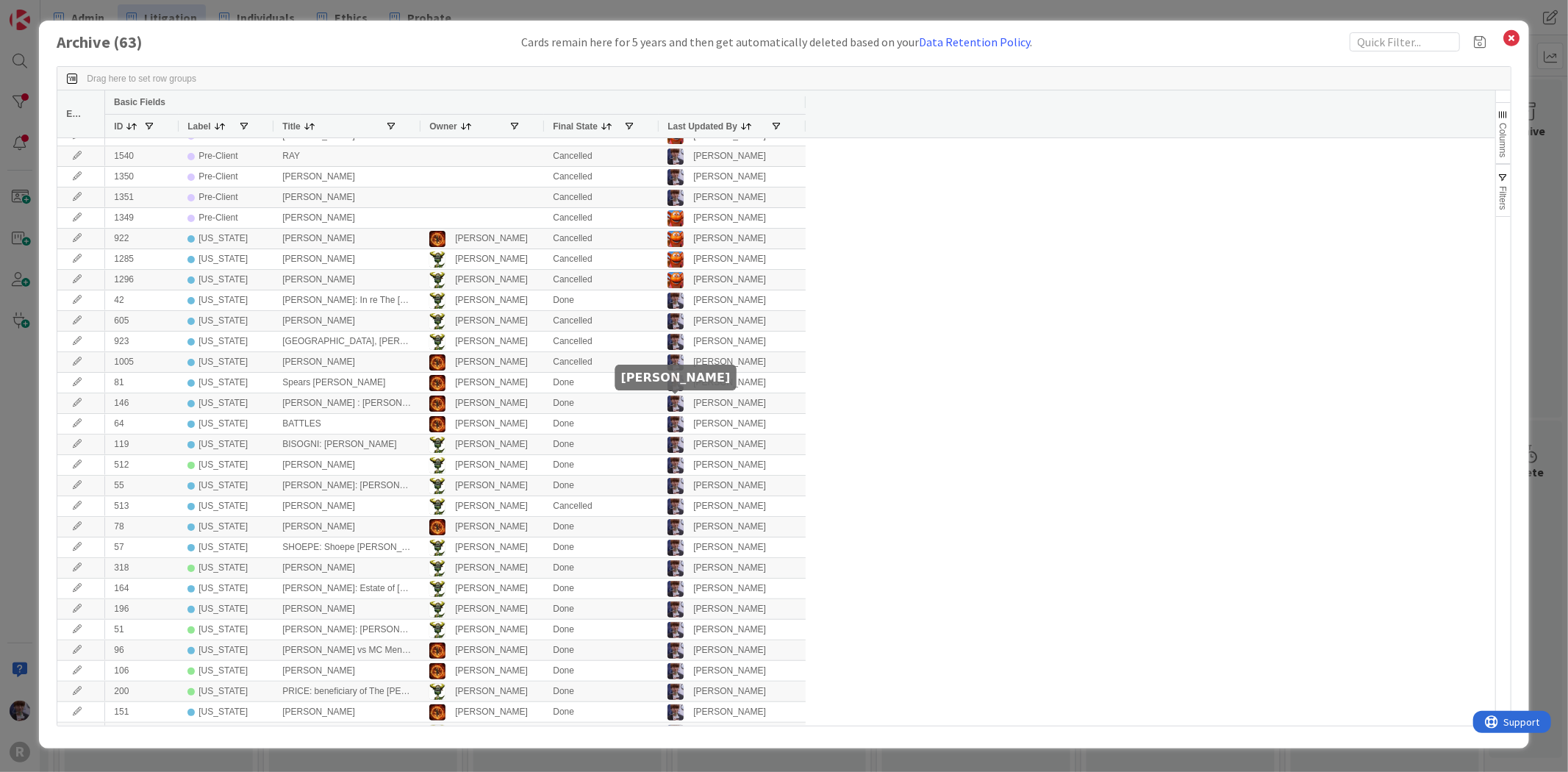
click at [969, 356] on div "1285 [US_STATE] [PERSON_NAME] Nic [PERSON_NAME] Cancelled [PERSON_NAME] 1296 [U…" at bounding box center [793, 403] width 1377 height 1296
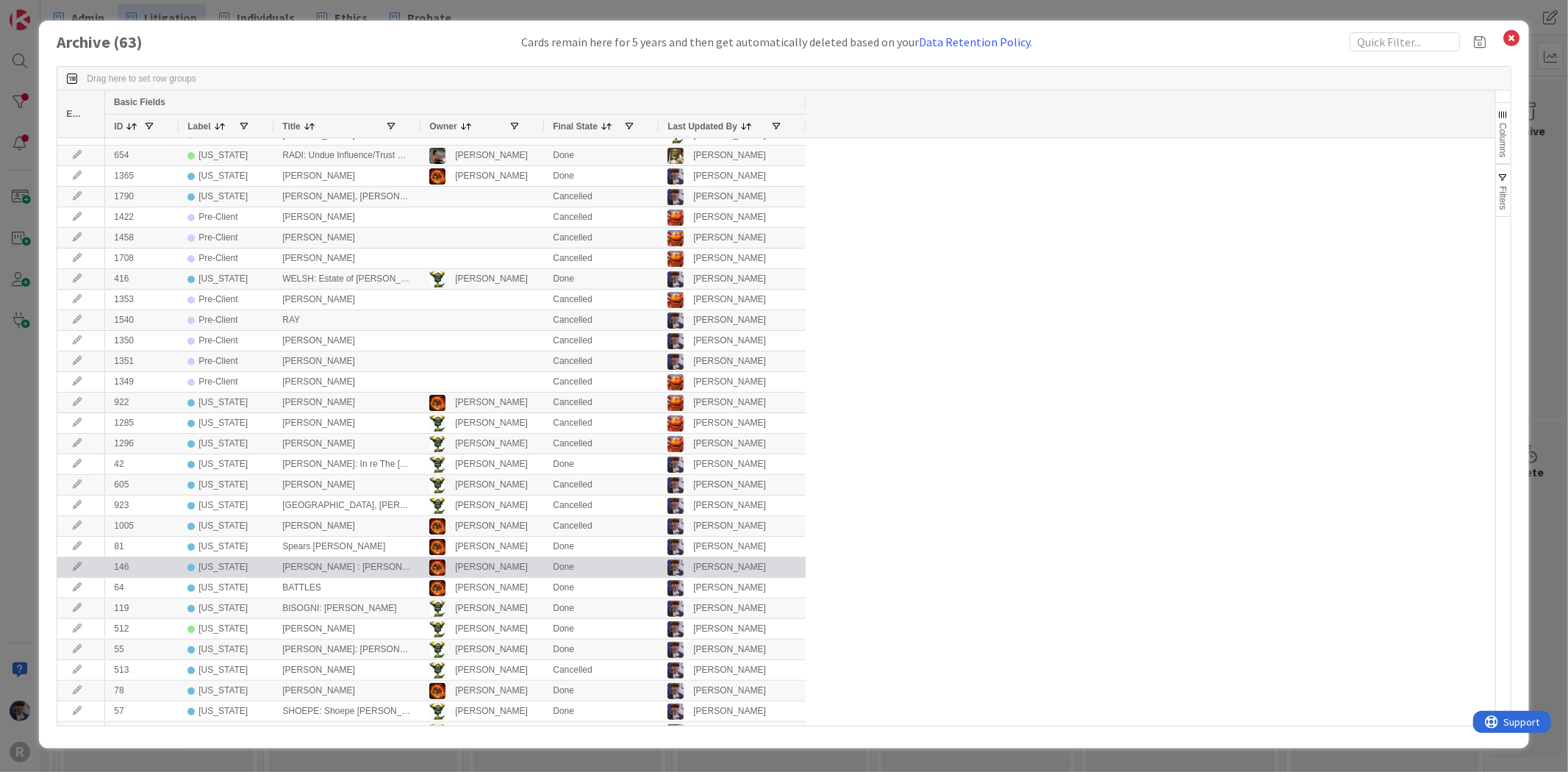
scroll to position [90, 0]
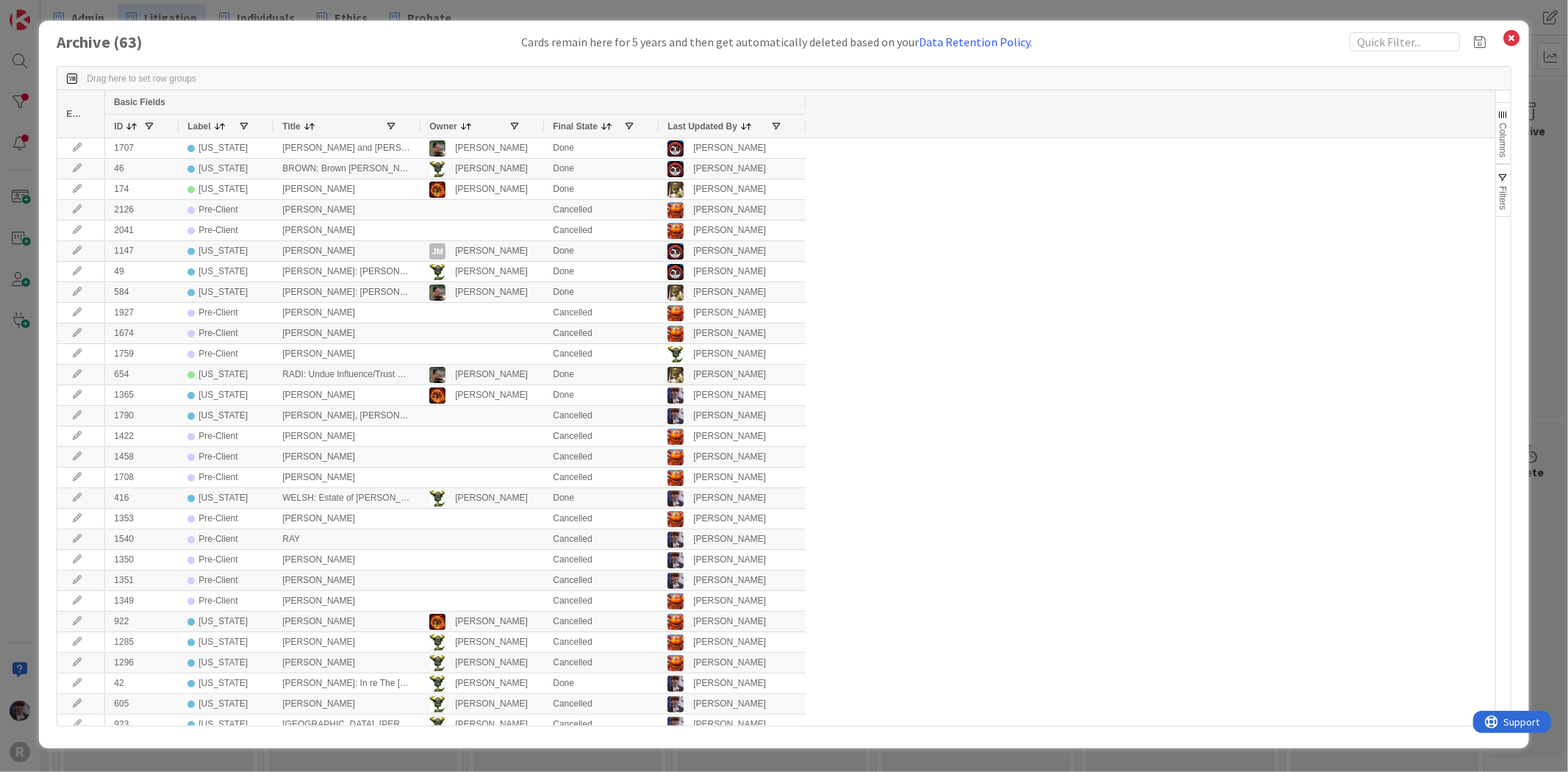
click at [1086, 295] on div "1285 [US_STATE] [PERSON_NAME] Nic [PERSON_NAME] Cancelled [PERSON_NAME] 1296 [U…" at bounding box center [793, 787] width 1377 height 1296
click at [1510, 41] on icon at bounding box center [1511, 37] width 19 height 21
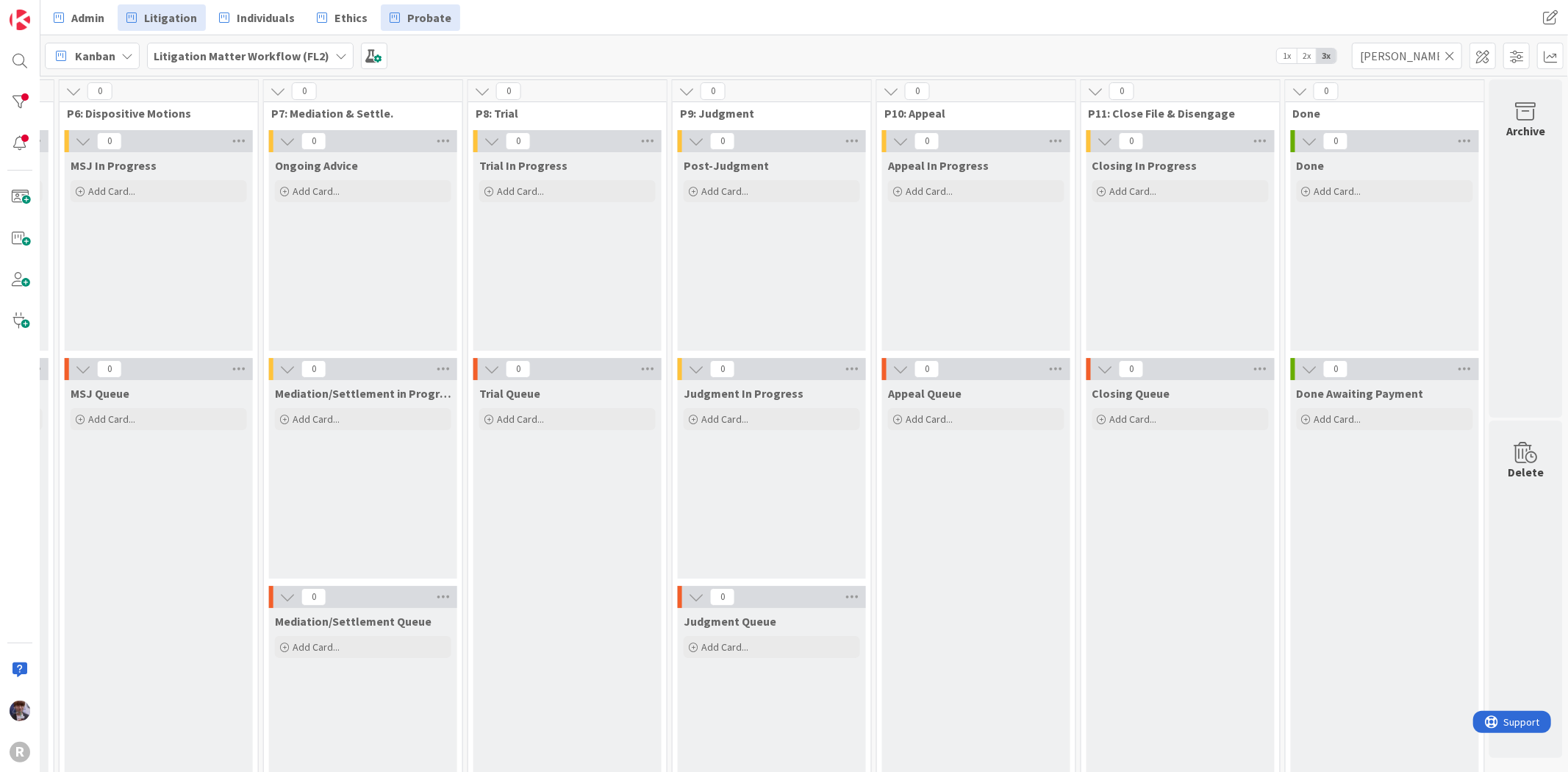
click at [415, 5] on link "Probate" at bounding box center [421, 18] width 80 height 27
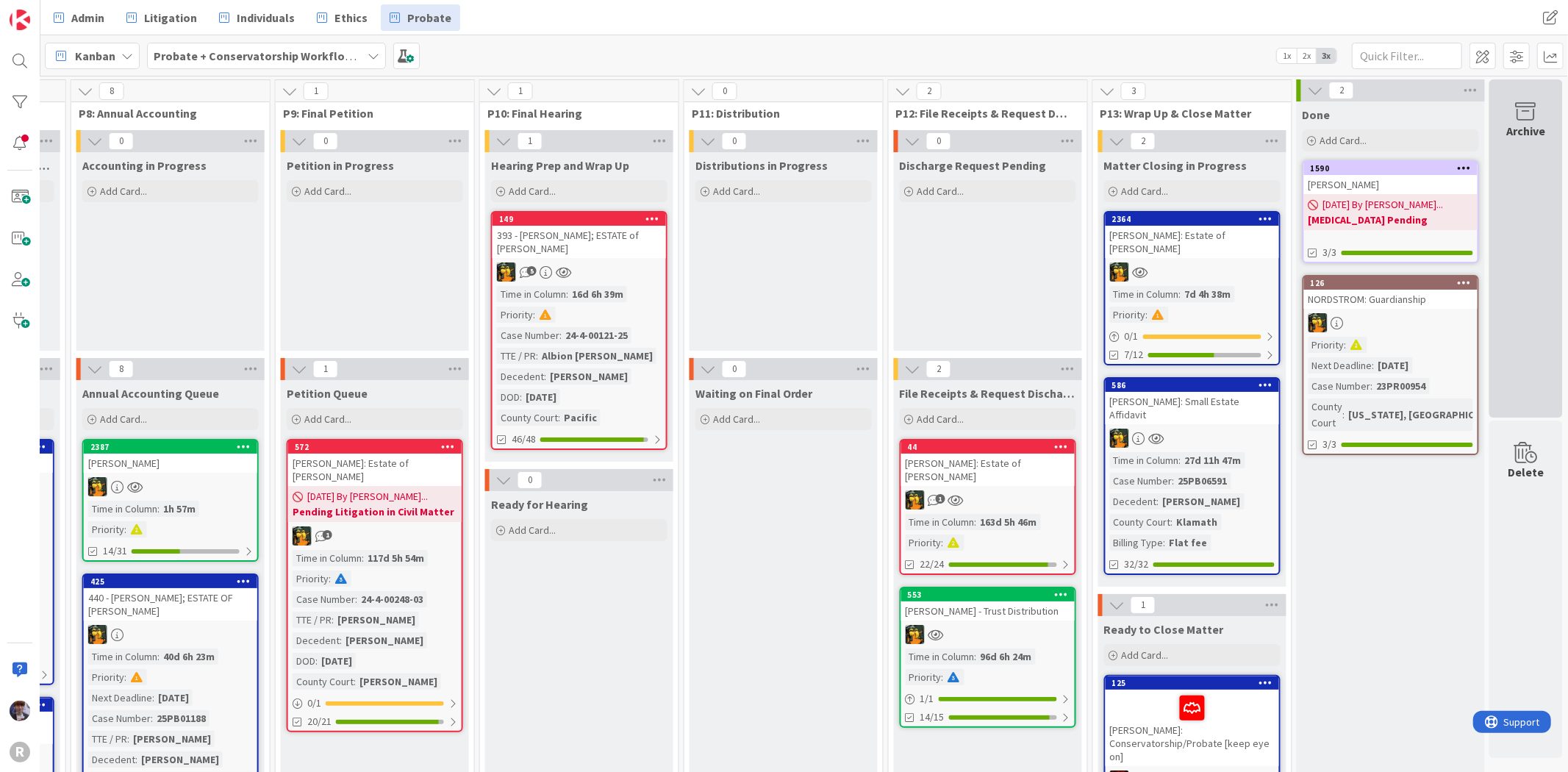
click at [1515, 233] on div "Archive" at bounding box center [1526, 249] width 73 height 338
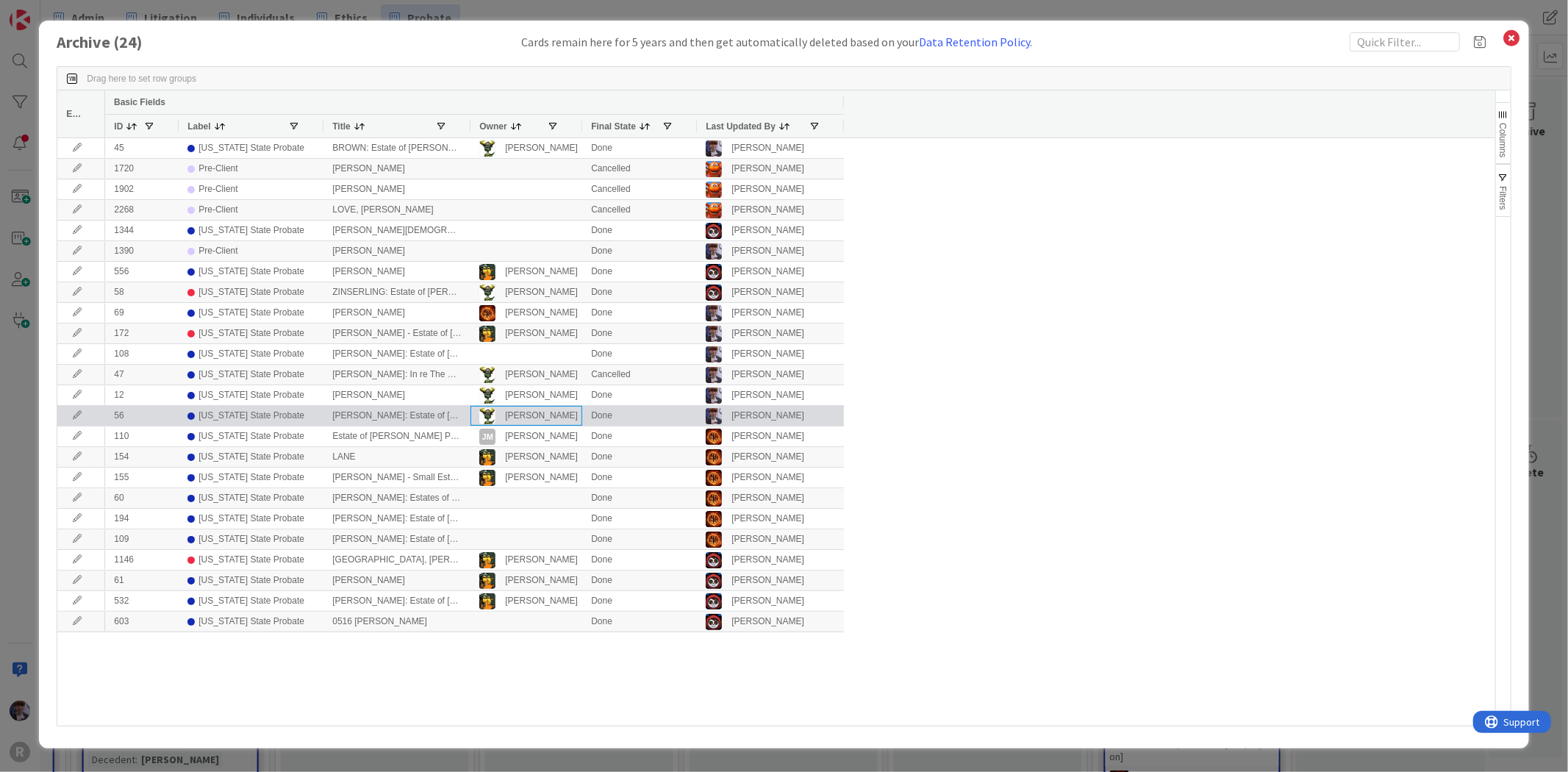
click at [520, 424] on div "[PERSON_NAME]" at bounding box center [541, 415] width 73 height 18
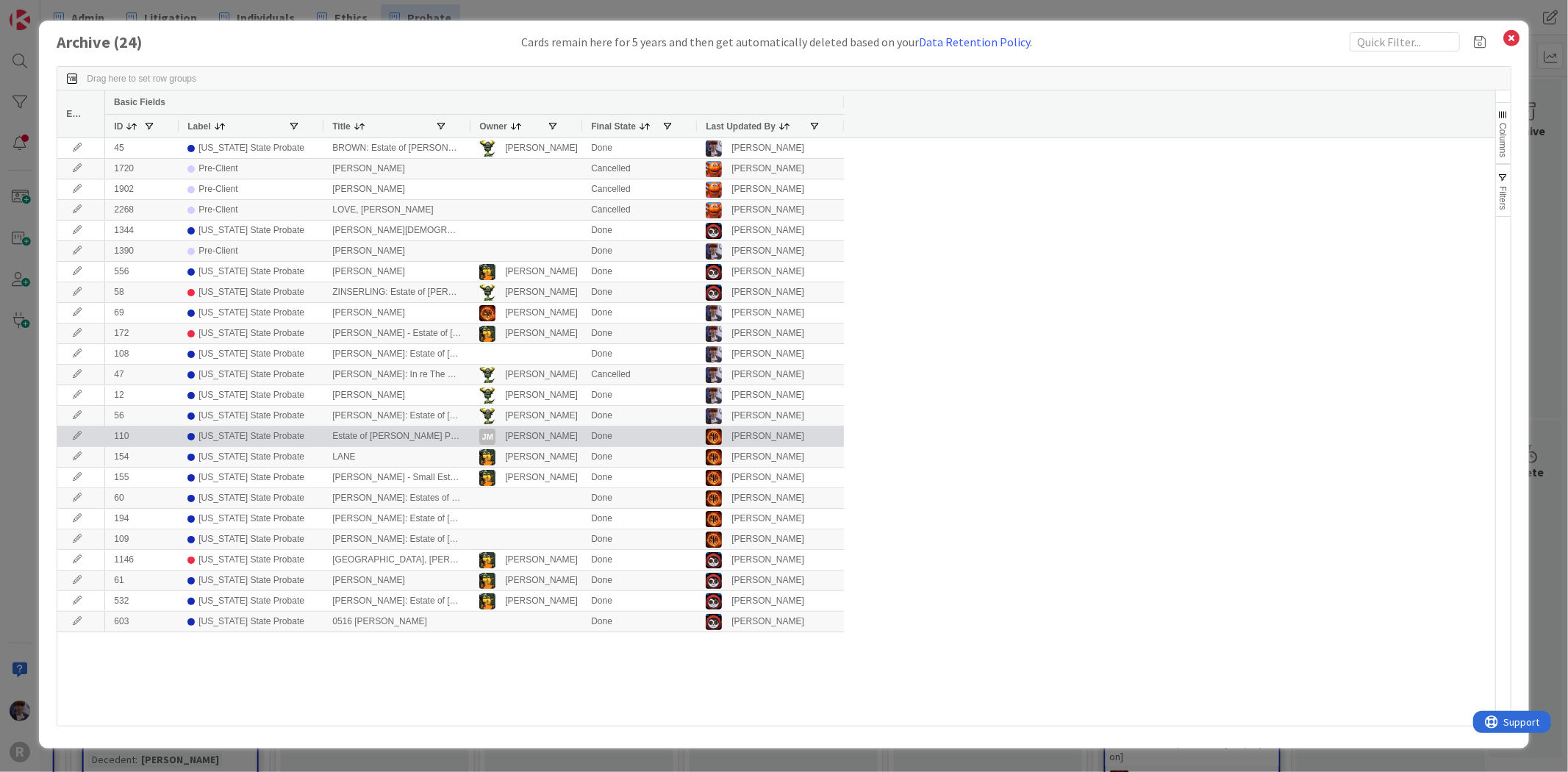
click at [409, 434] on div "Estate of [PERSON_NAME] Probate (Client = [PERSON_NAME])" at bounding box center [397, 436] width 147 height 20
click at [171, 438] on div "110" at bounding box center [142, 436] width 73 height 20
click at [295, 432] on div "[US_STATE] State Probate" at bounding box center [251, 436] width 127 height 18
click at [567, 435] on div "[PERSON_NAME] [PERSON_NAME]" at bounding box center [526, 436] width 94 height 18
click at [391, 435] on div "Estate of [PERSON_NAME] Probate (Client = [PERSON_NAME])" at bounding box center [397, 436] width 147 height 20
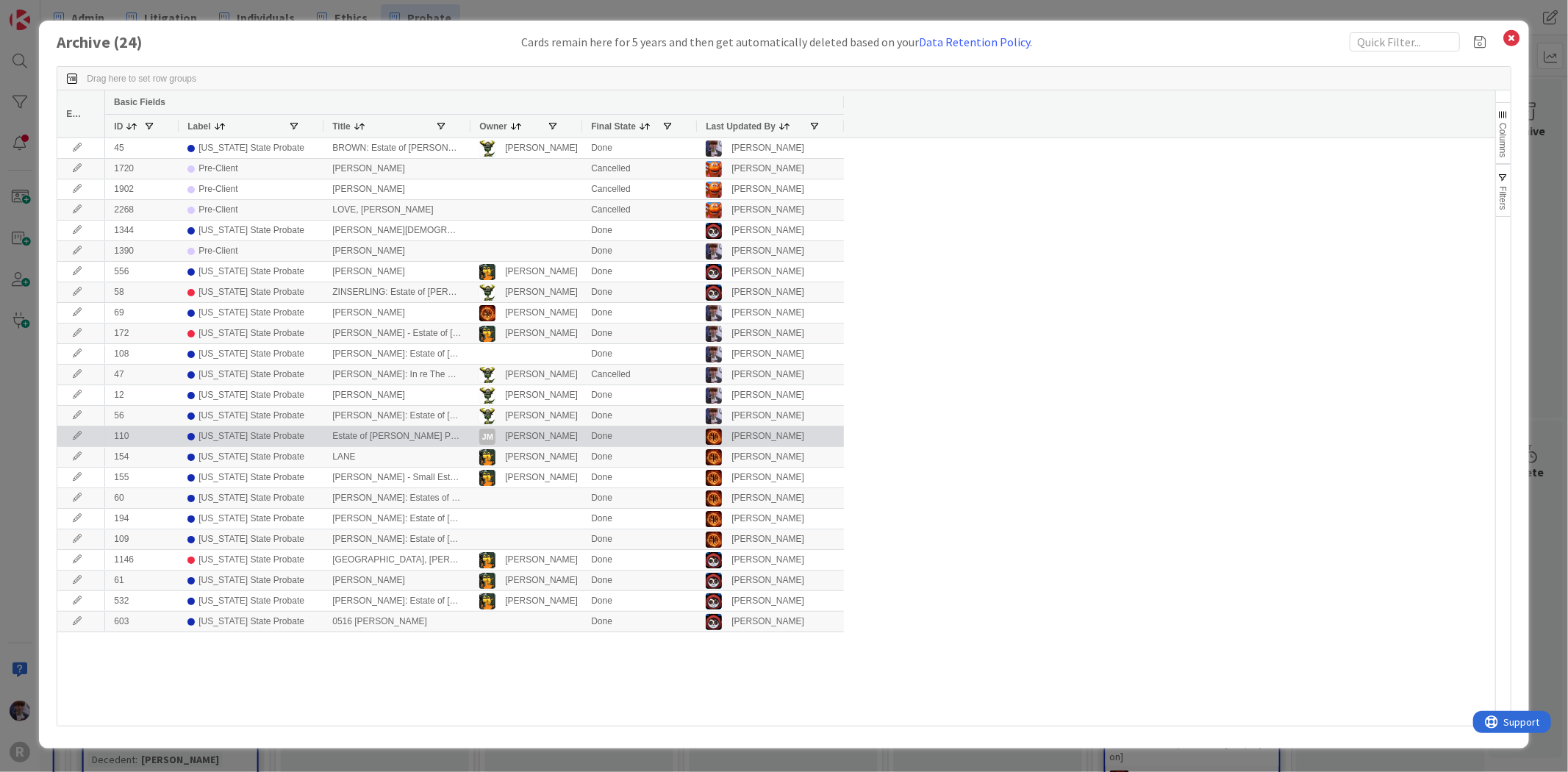
click at [751, 432] on div "[PERSON_NAME]" at bounding box center [768, 436] width 73 height 18
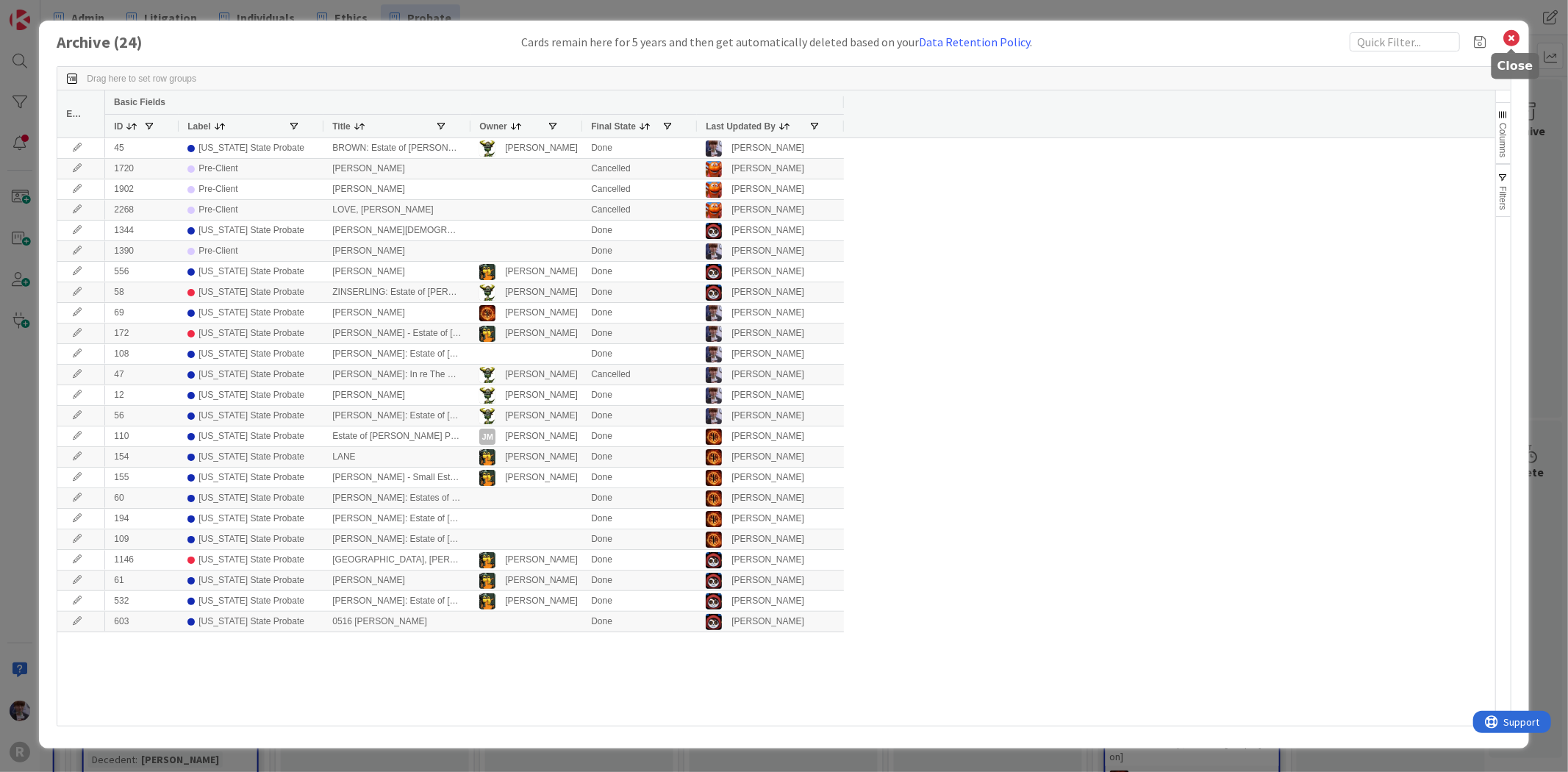
click at [1513, 37] on icon at bounding box center [1511, 37] width 19 height 21
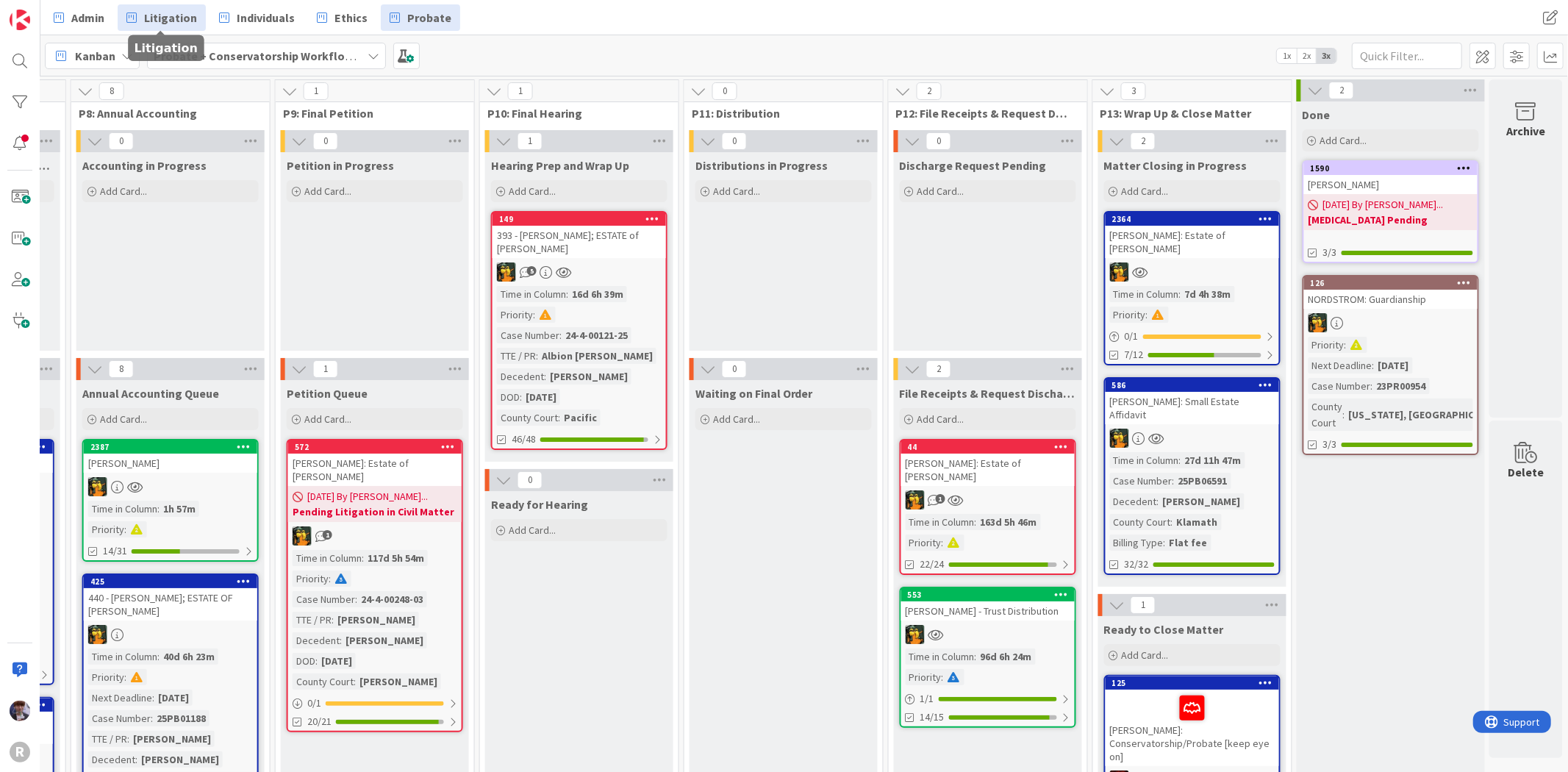
click at [158, 17] on span "Litigation" at bounding box center [170, 18] width 53 height 18
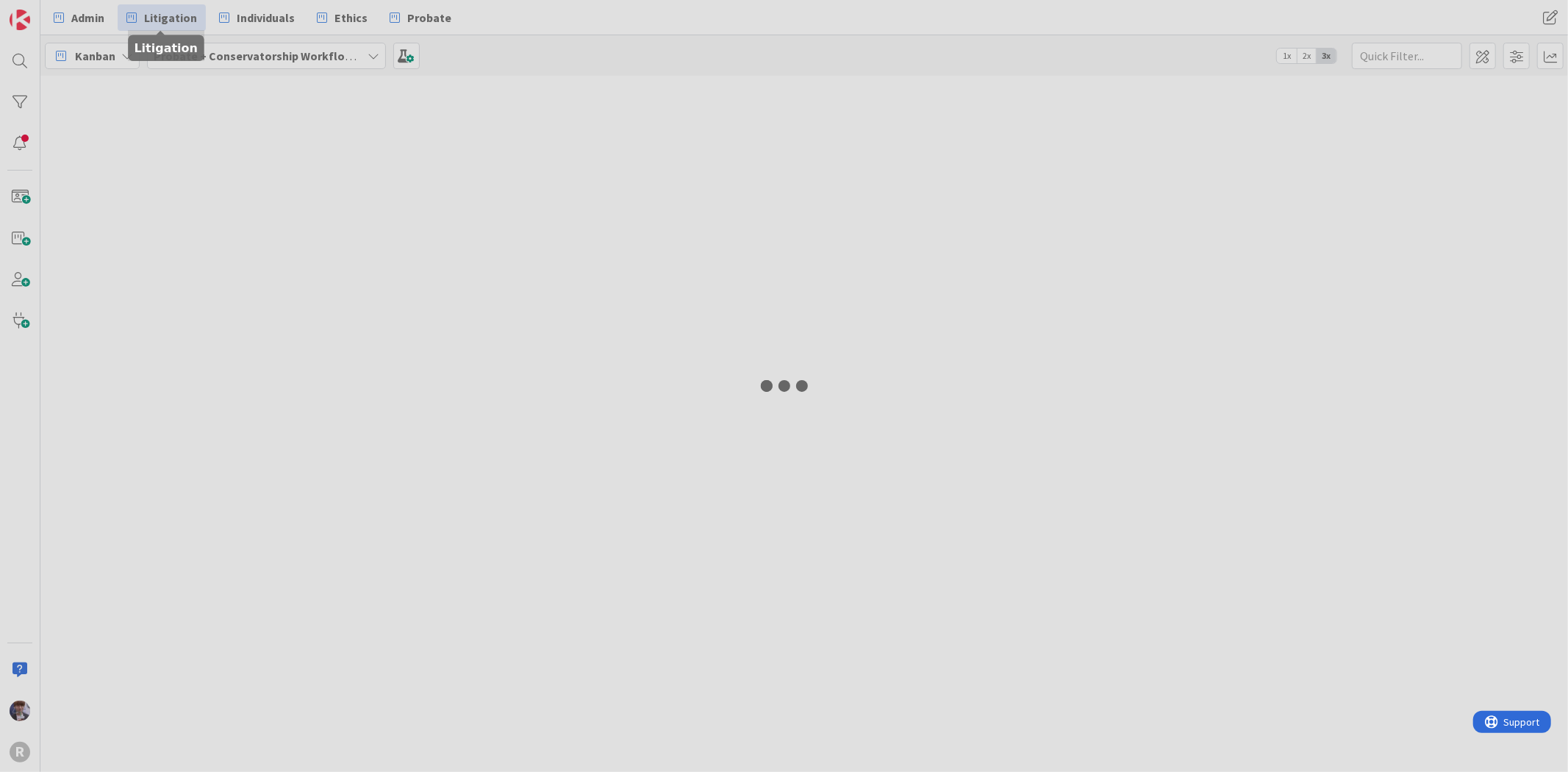
type input "[PERSON_NAME]"
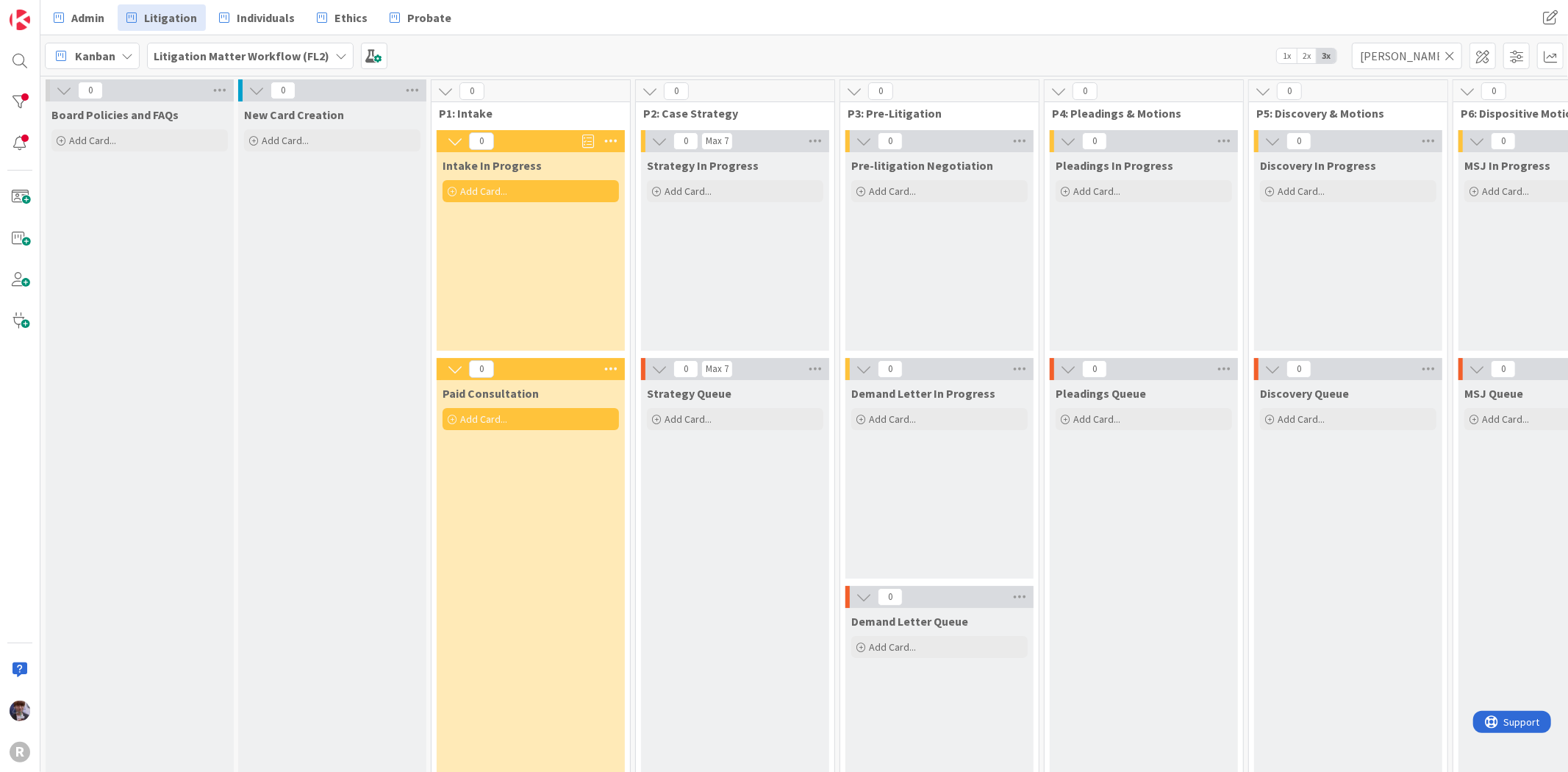
scroll to position [0, 1406]
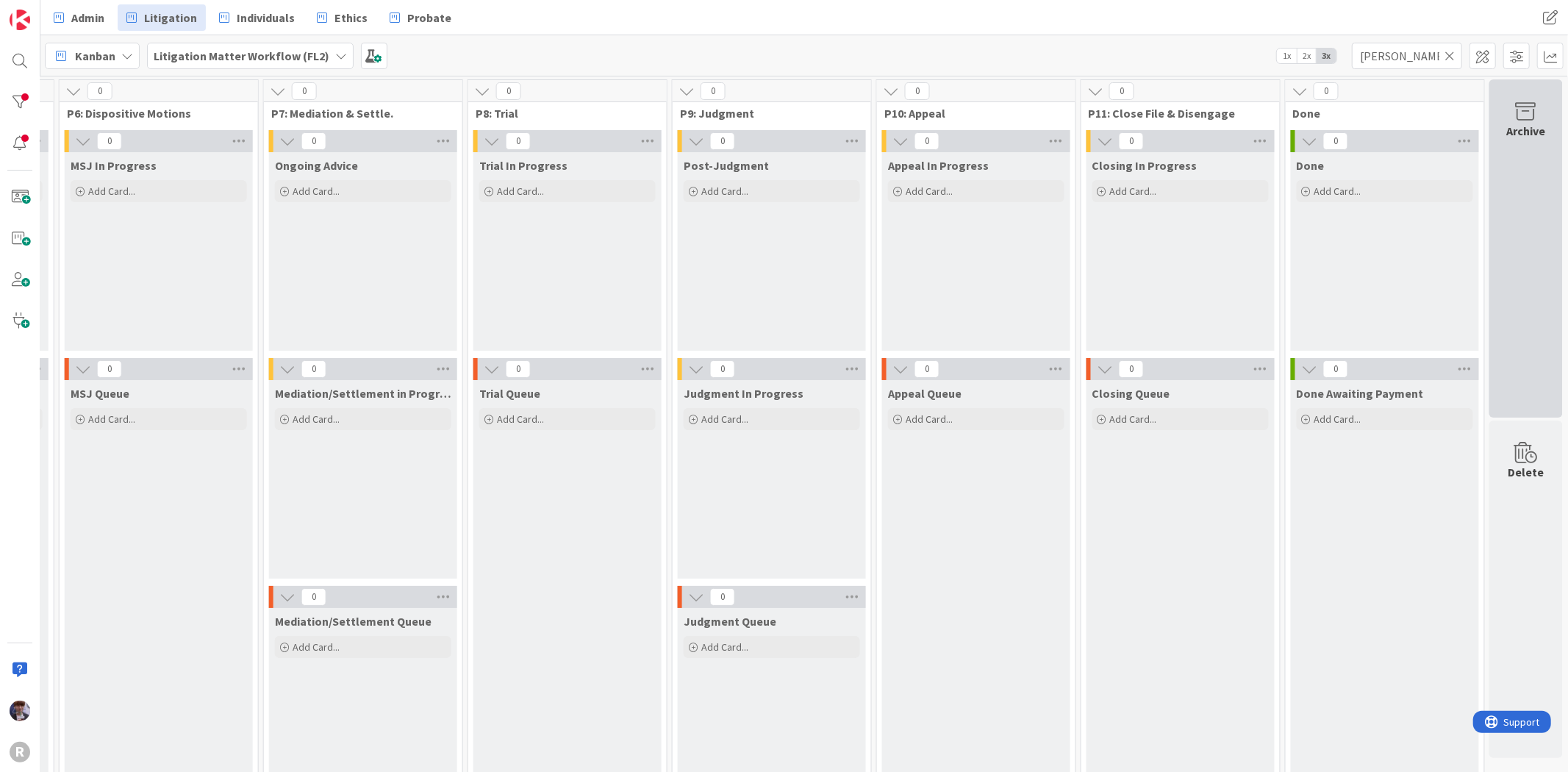
click at [1517, 194] on div "Archive" at bounding box center [1526, 249] width 73 height 338
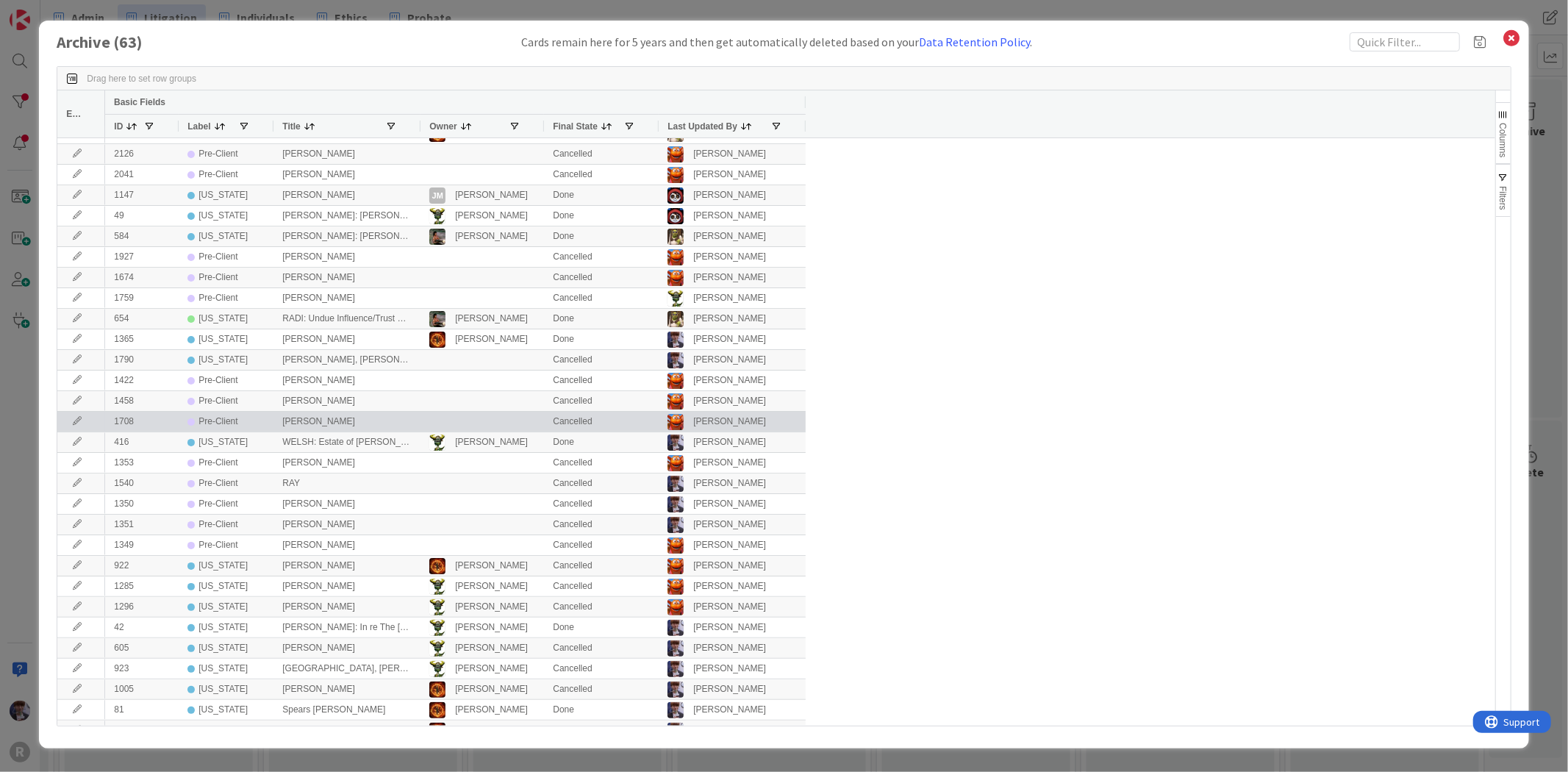
scroll to position [0, 0]
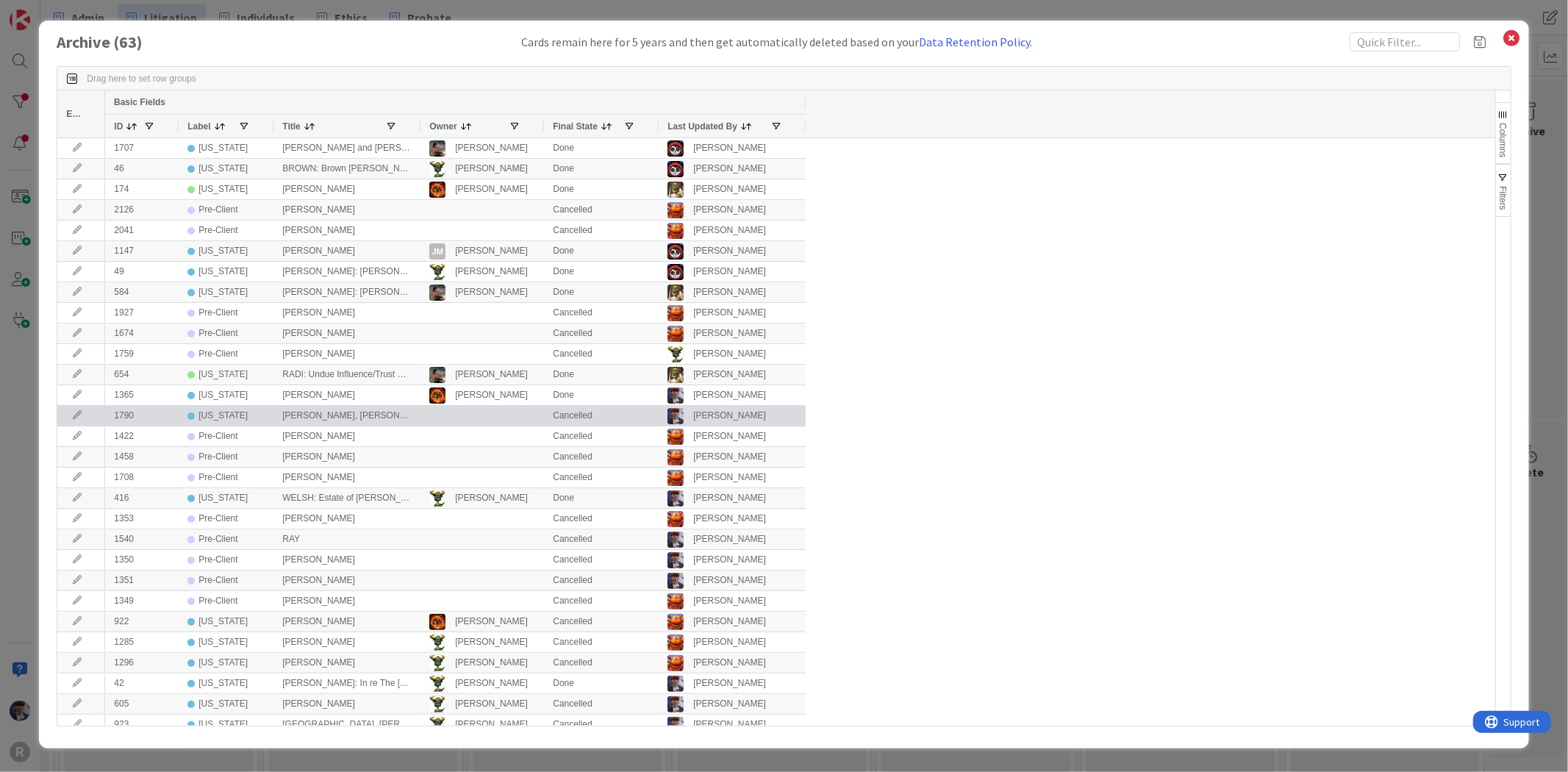
drag, startPoint x: 269, startPoint y: 335, endPoint x: 288, endPoint y: 262, distance: 75.4
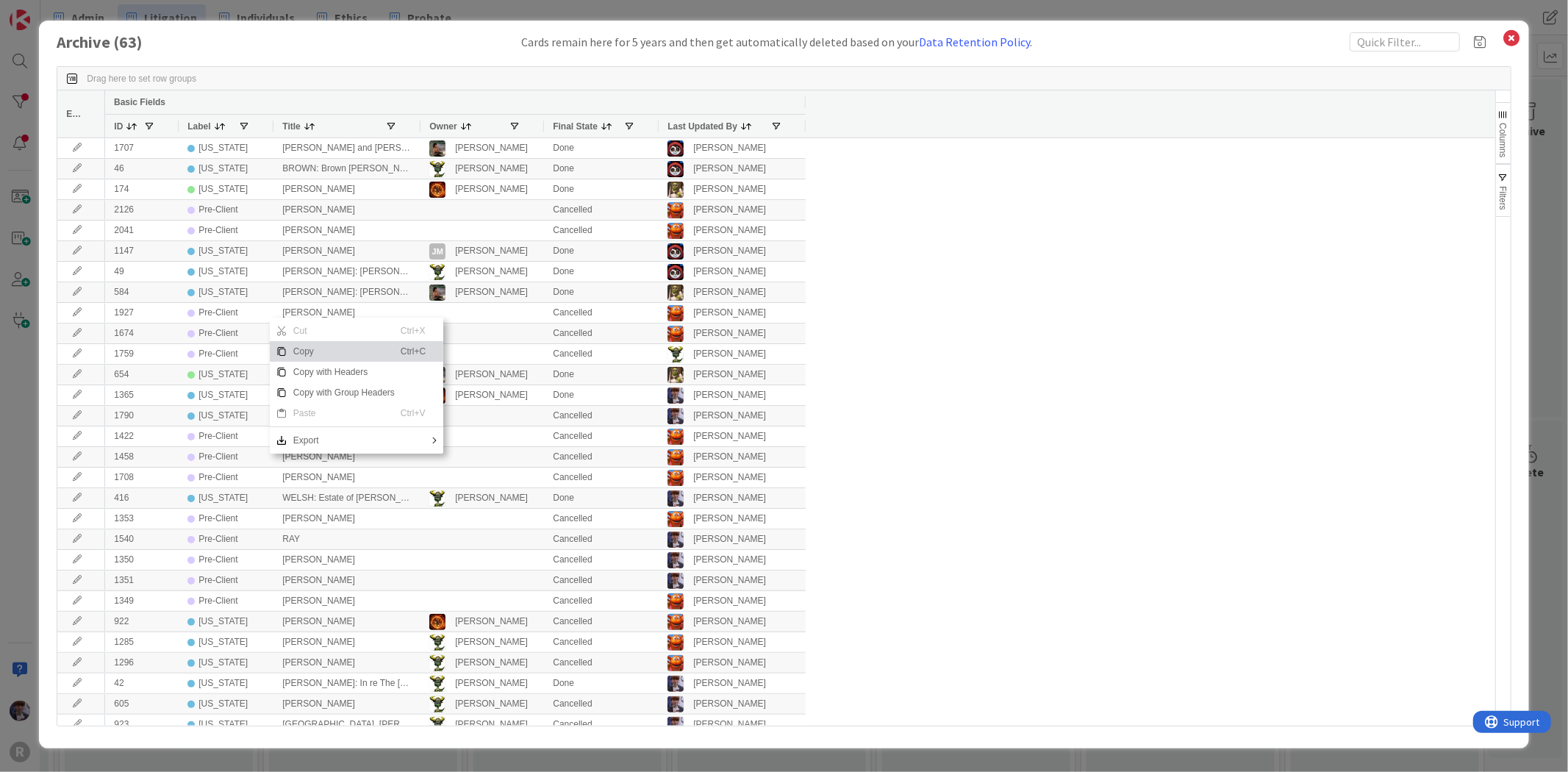
click at [1023, 276] on div "1285 [US_STATE] [PERSON_NAME] Nic [PERSON_NAME] Cancelled [PERSON_NAME] 1296 [U…" at bounding box center [793, 787] width 1377 height 1296
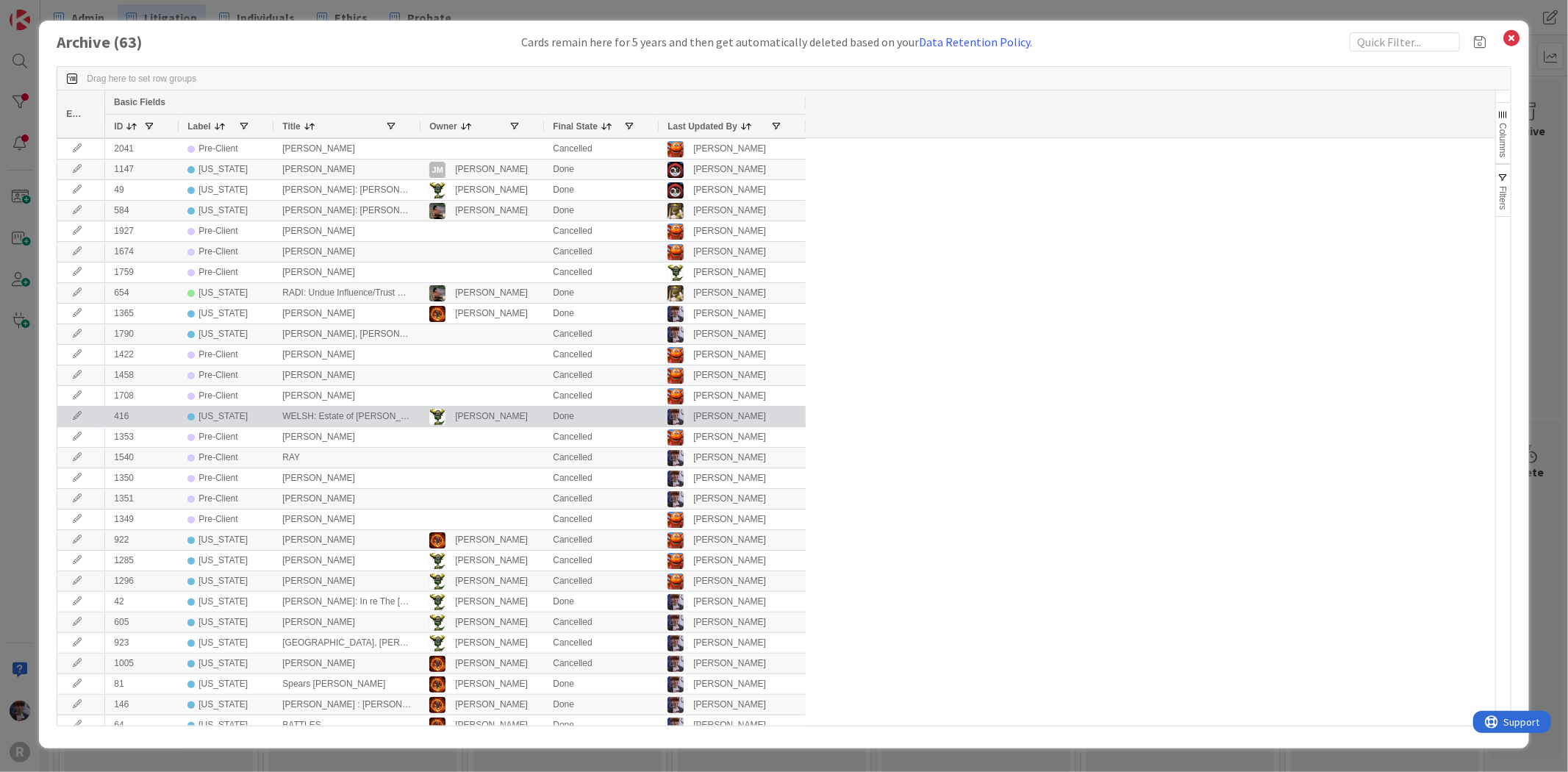
scroll to position [163, 0]
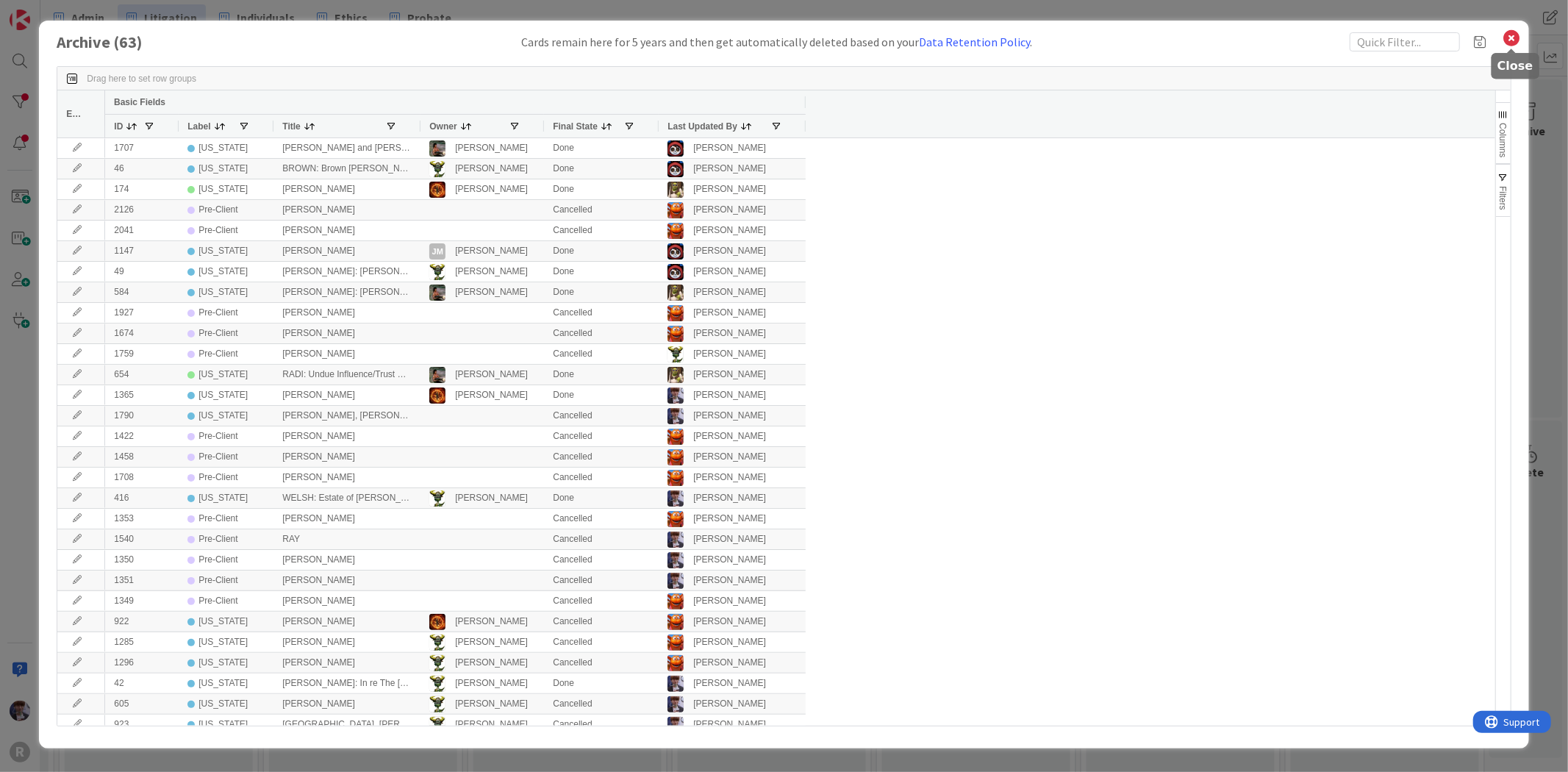
click at [1512, 39] on icon at bounding box center [1511, 37] width 19 height 21
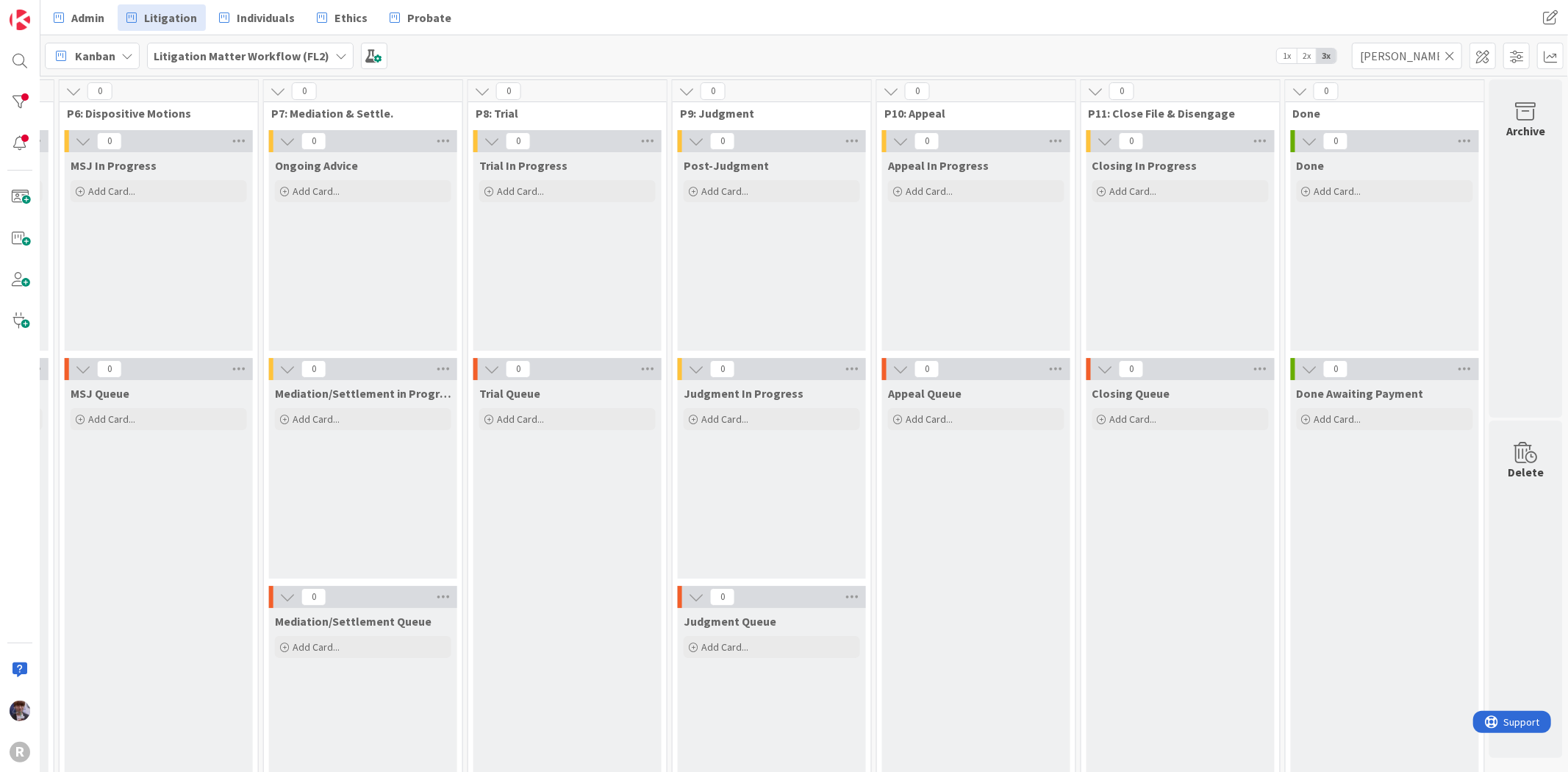
click at [998, 269] on div "Appeal In Progress Add Card..." at bounding box center [976, 251] width 188 height 198
click at [77, 18] on span "Admin" at bounding box center [87, 18] width 33 height 18
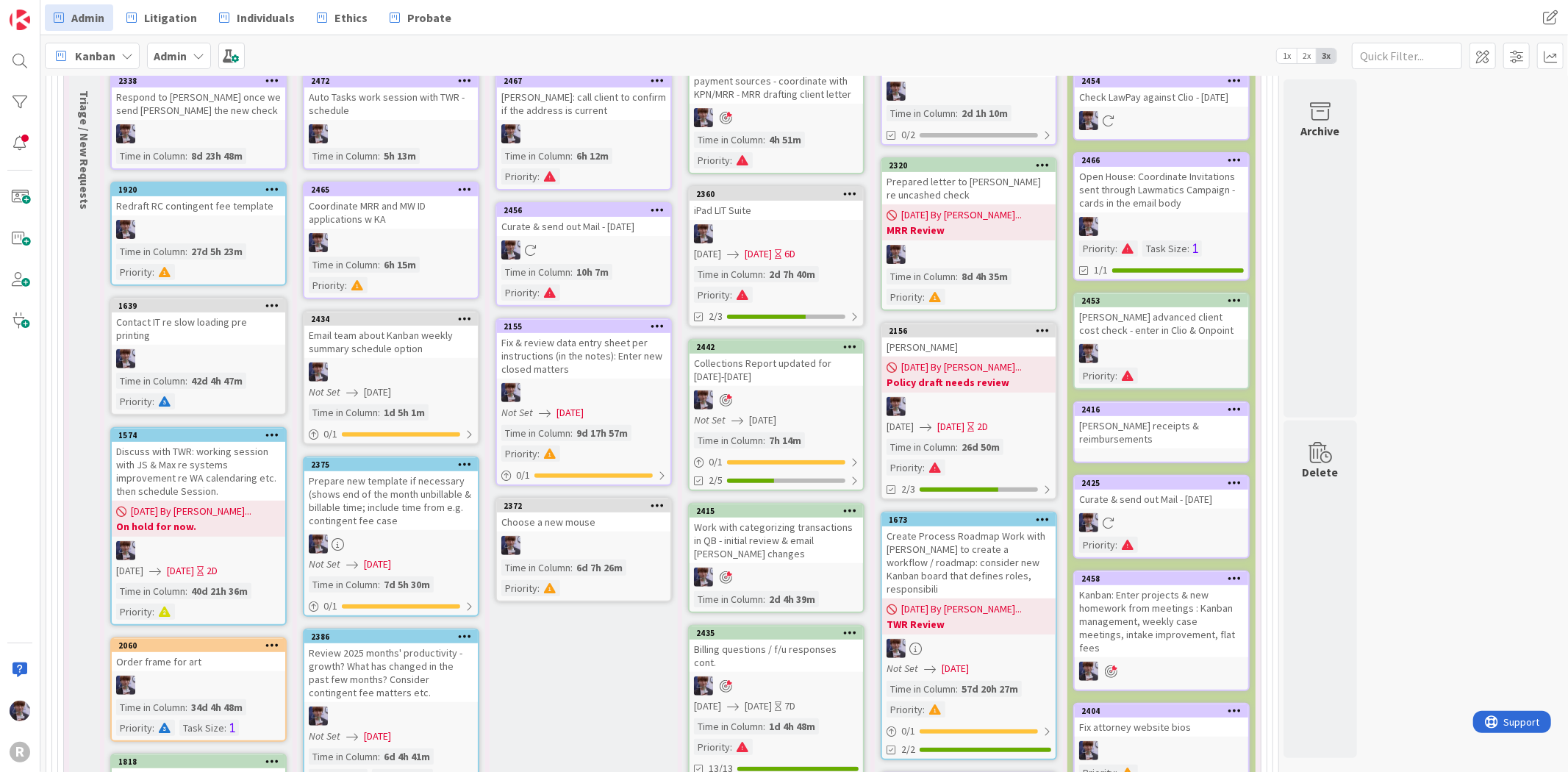
scroll to position [230, 0]
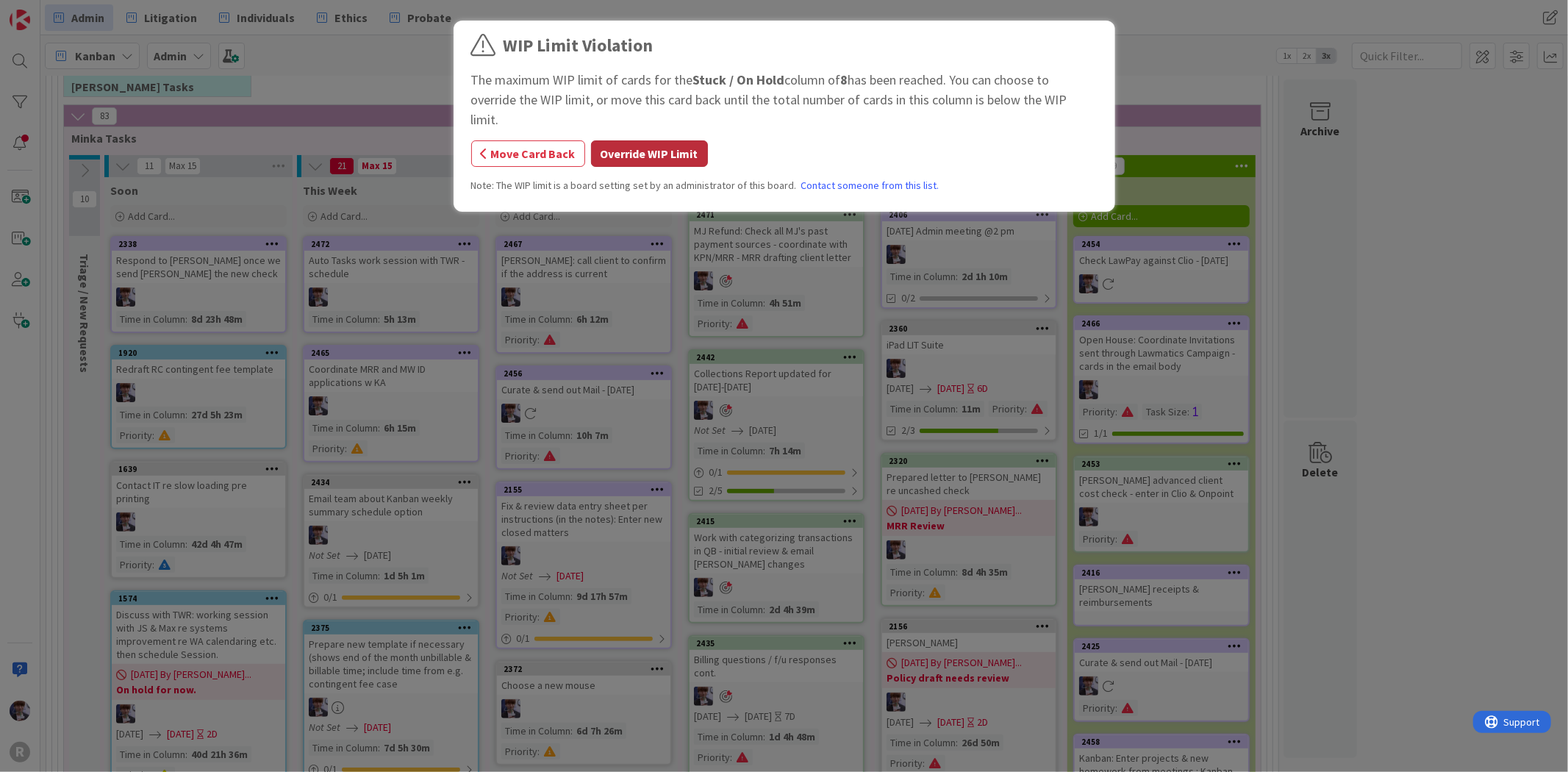
click at [670, 140] on button "Override WIP Limit" at bounding box center [649, 153] width 117 height 27
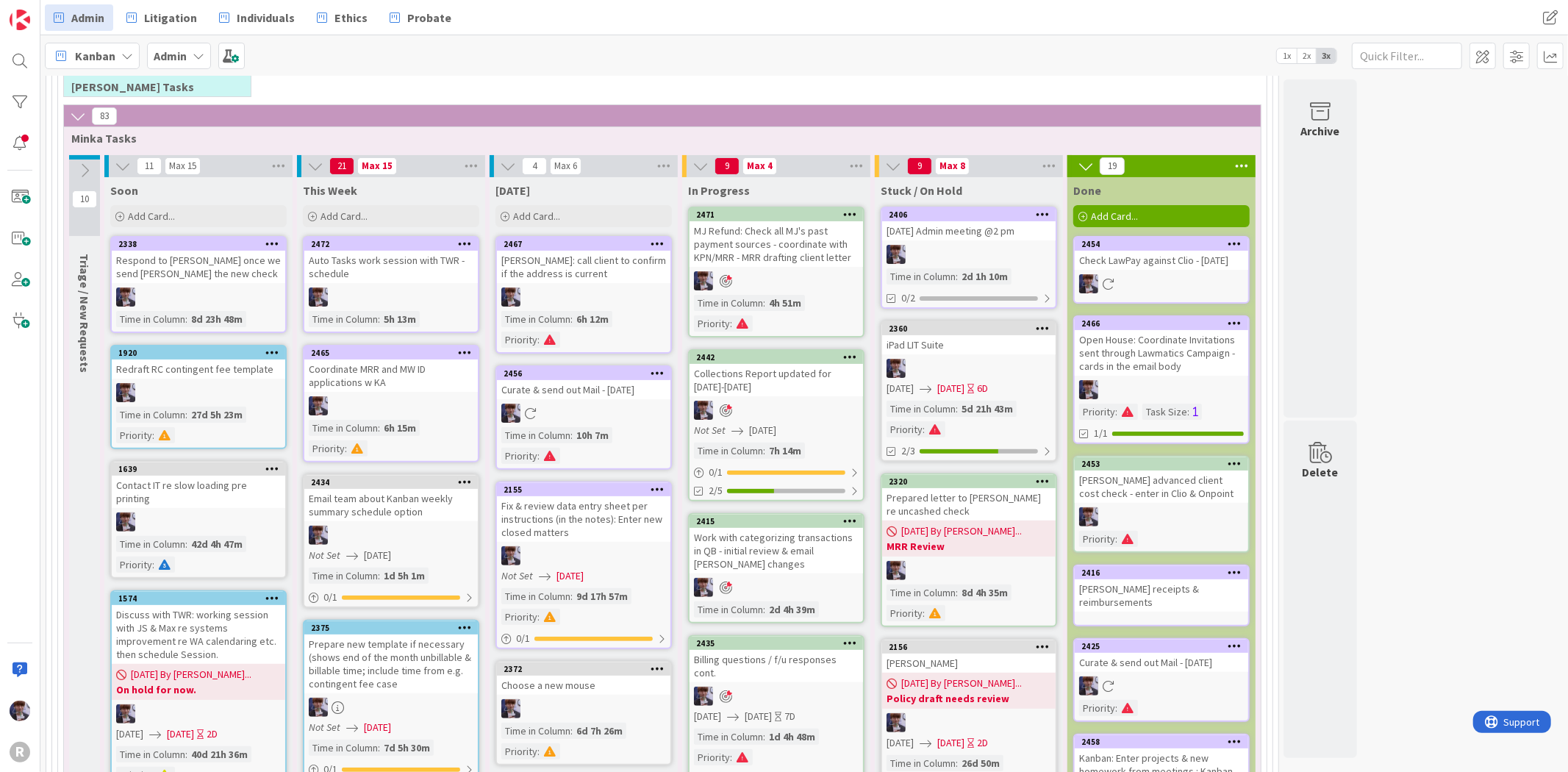
click at [996, 345] on div "iPad LIT Suite" at bounding box center [969, 344] width 174 height 19
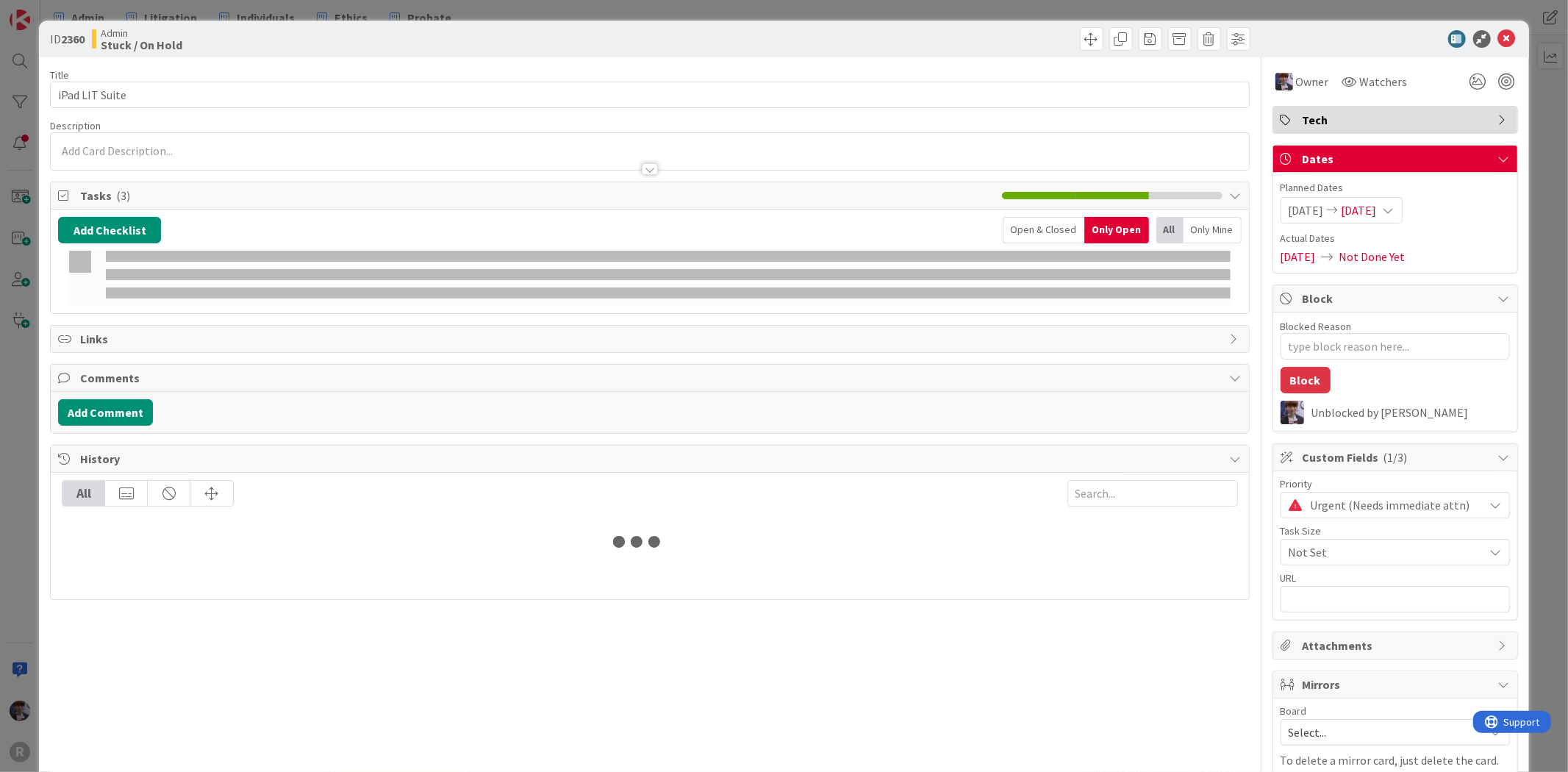
type textarea "x"
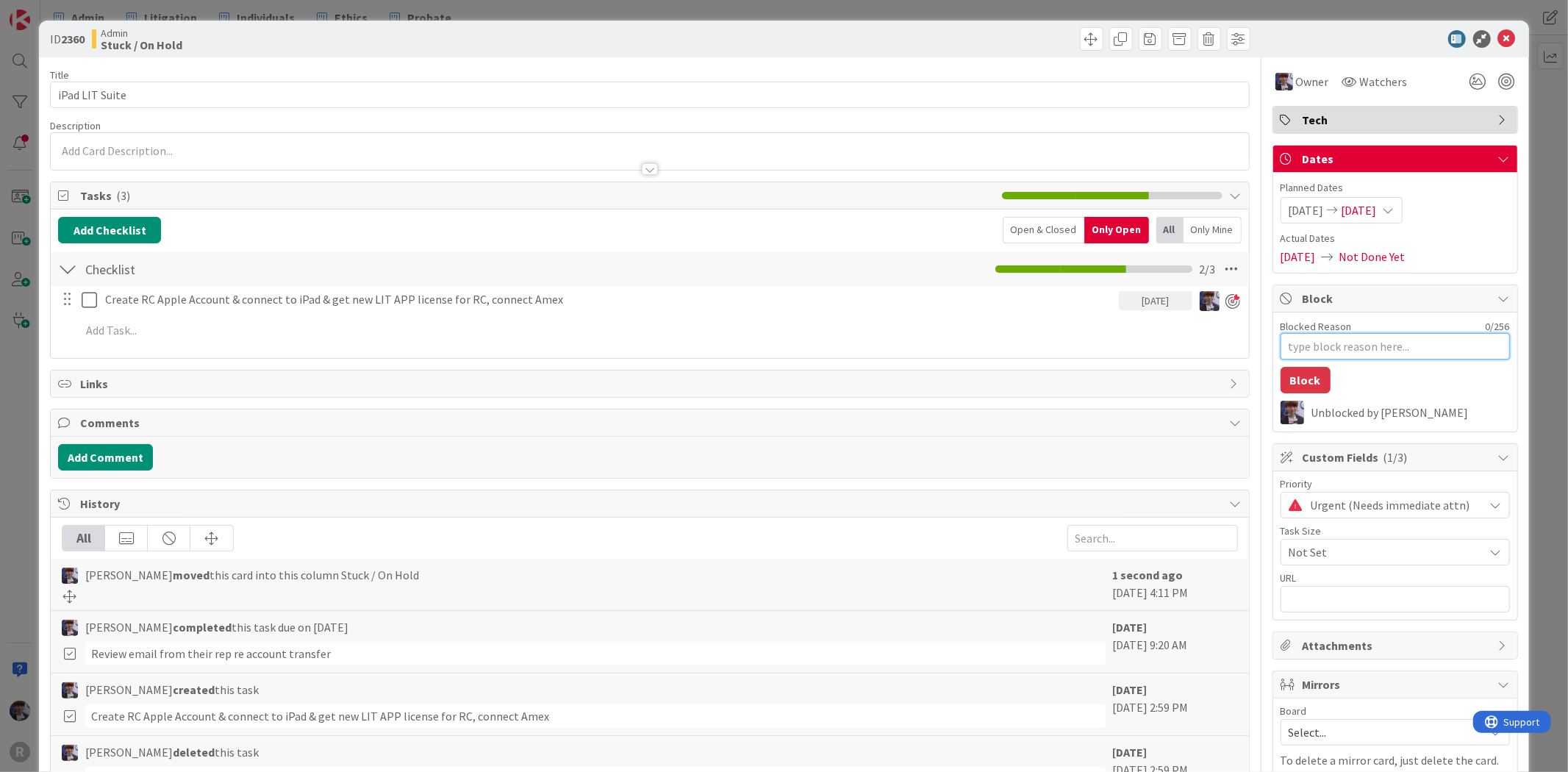
click at [1325, 349] on textarea "Blocked Reason" at bounding box center [1395, 346] width 230 height 27
type textarea "T"
type textarea "x"
type textarea "TW"
type textarea "x"
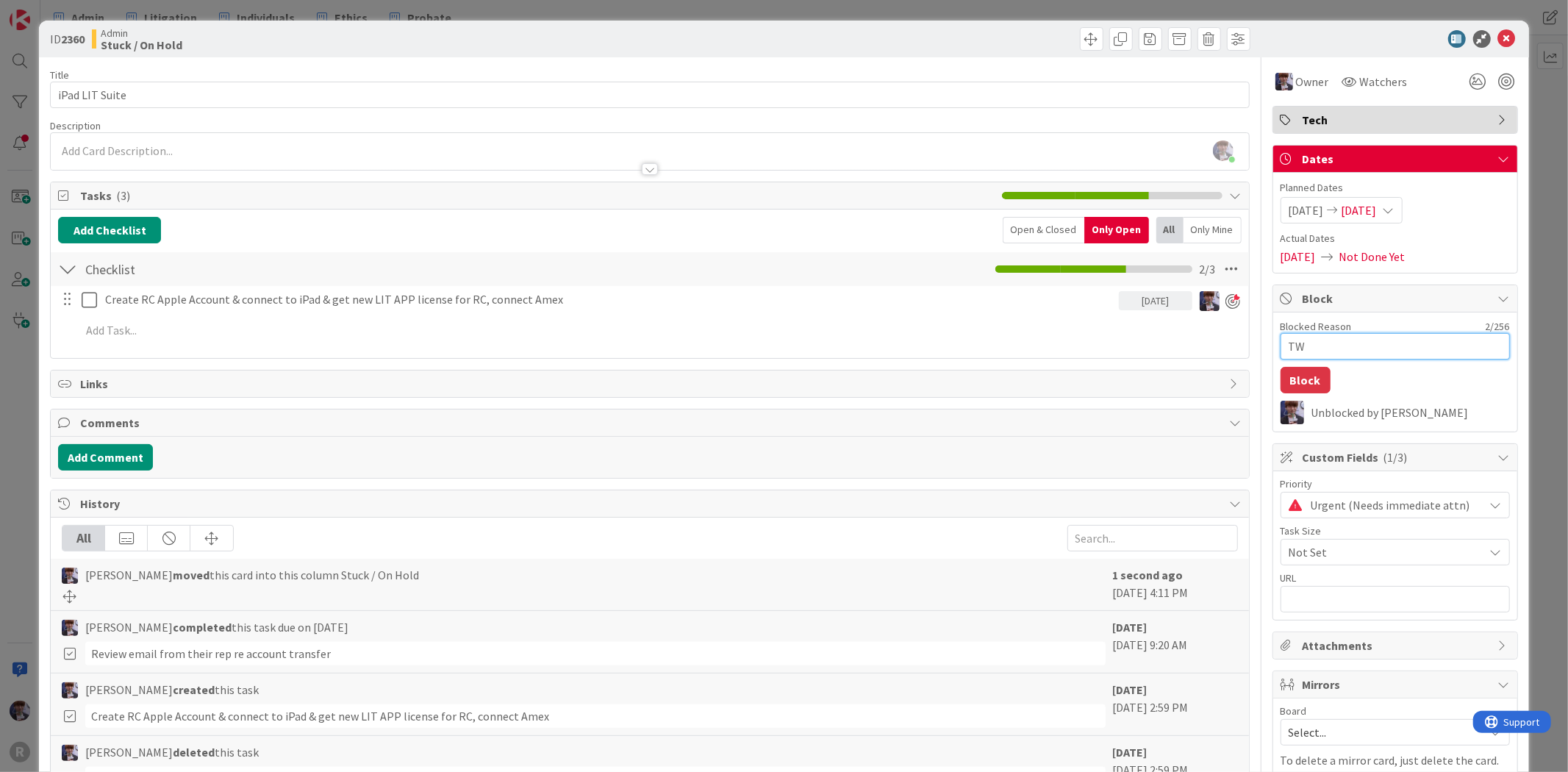
type textarea "TWR"
type textarea "x"
type textarea "TWR"
type textarea "x"
type textarea "TWR a"
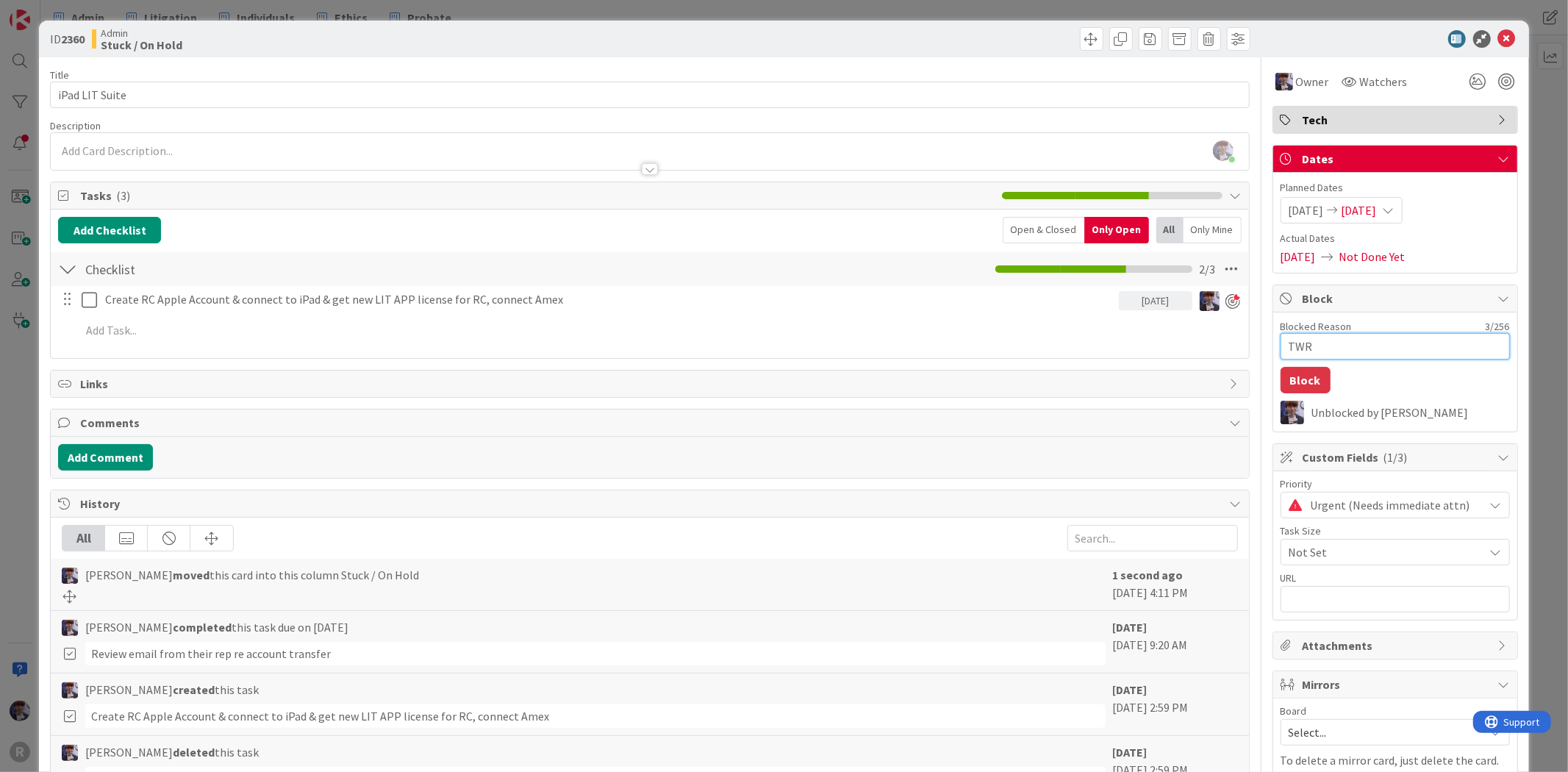
type textarea "x"
type textarea "TWR ac"
type textarea "x"
type textarea "TWR acc"
type textarea "x"
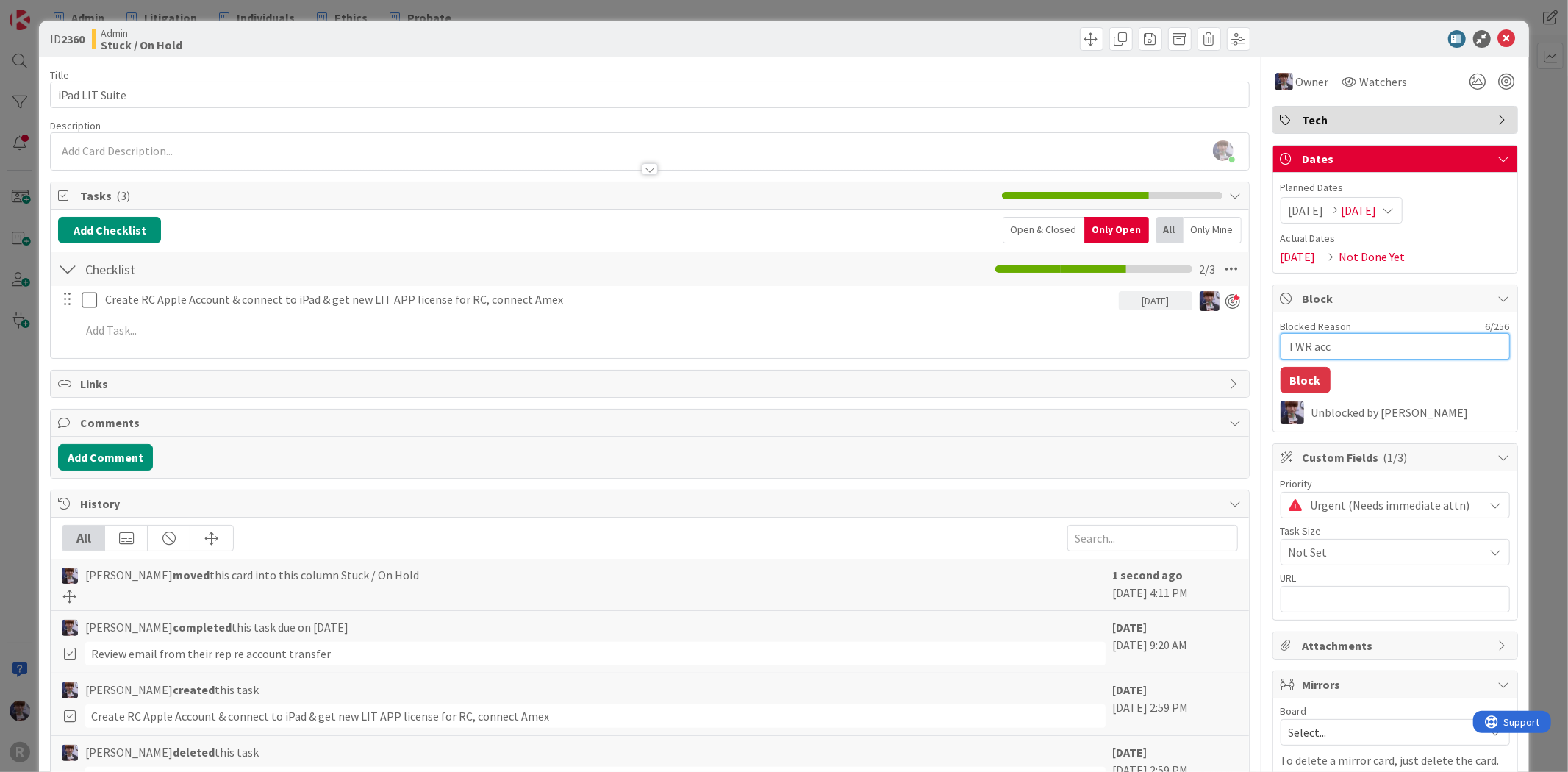
type textarea "TWR acco"
type textarea "x"
type textarea "TWR accou"
type textarea "x"
type textarea "TWR accoun"
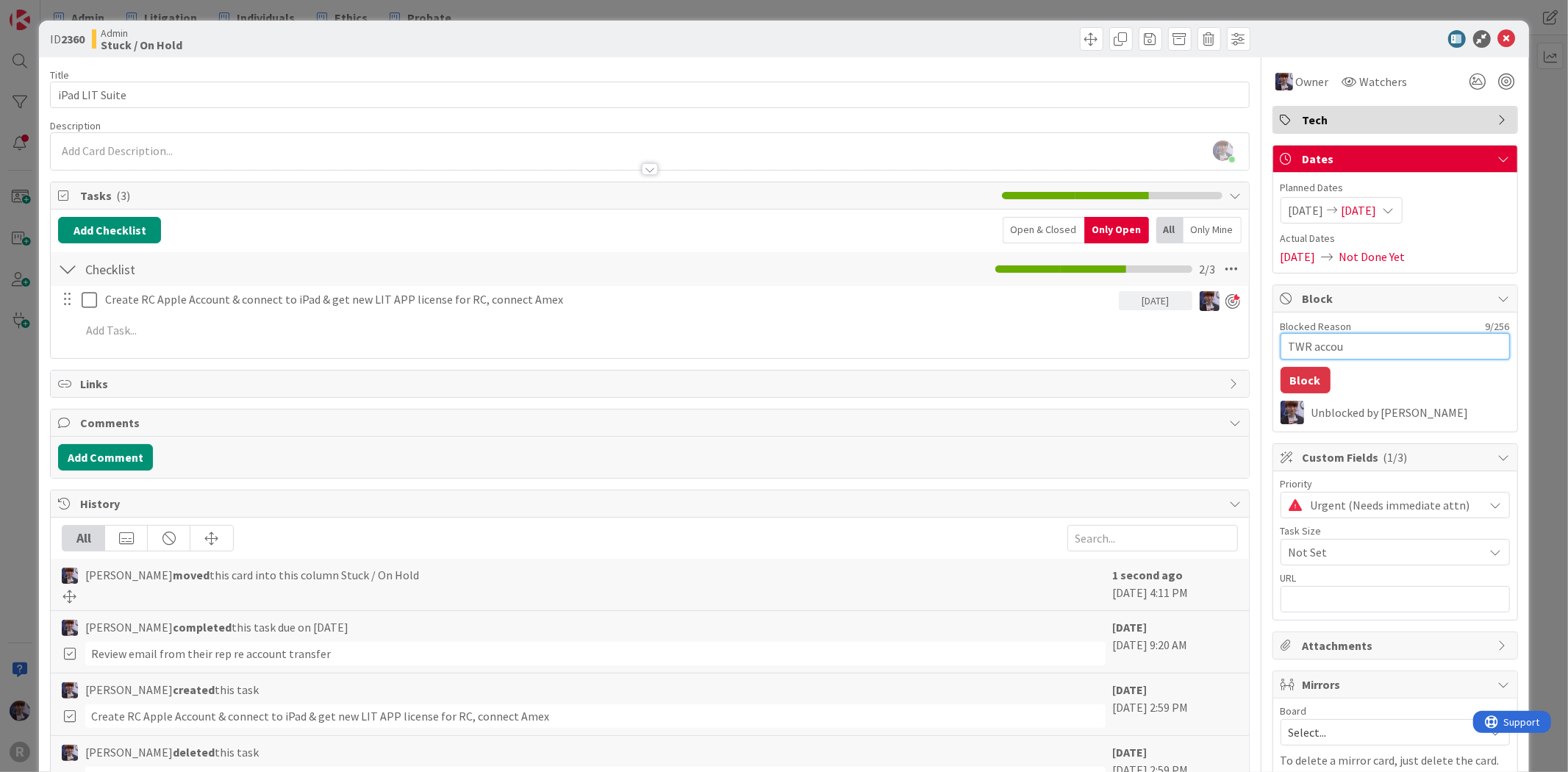
type textarea "x"
type textarea "TWR account"
type textarea "x"
type textarea "TWR account"
type textarea "x"
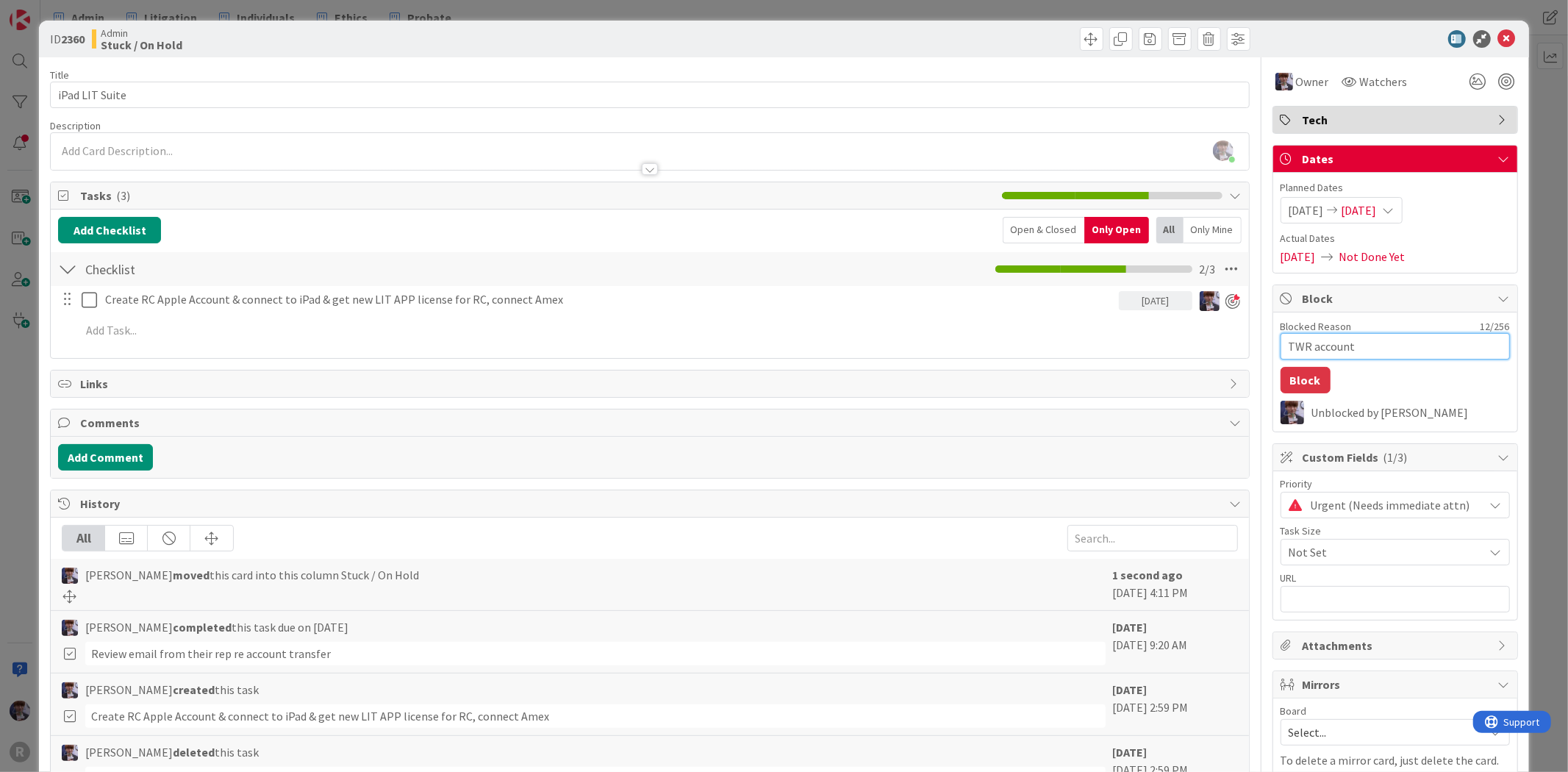
type textarea "TWR account a"
type textarea "x"
type textarea "TWR account ac"
type textarea "x"
type textarea "TWR account act"
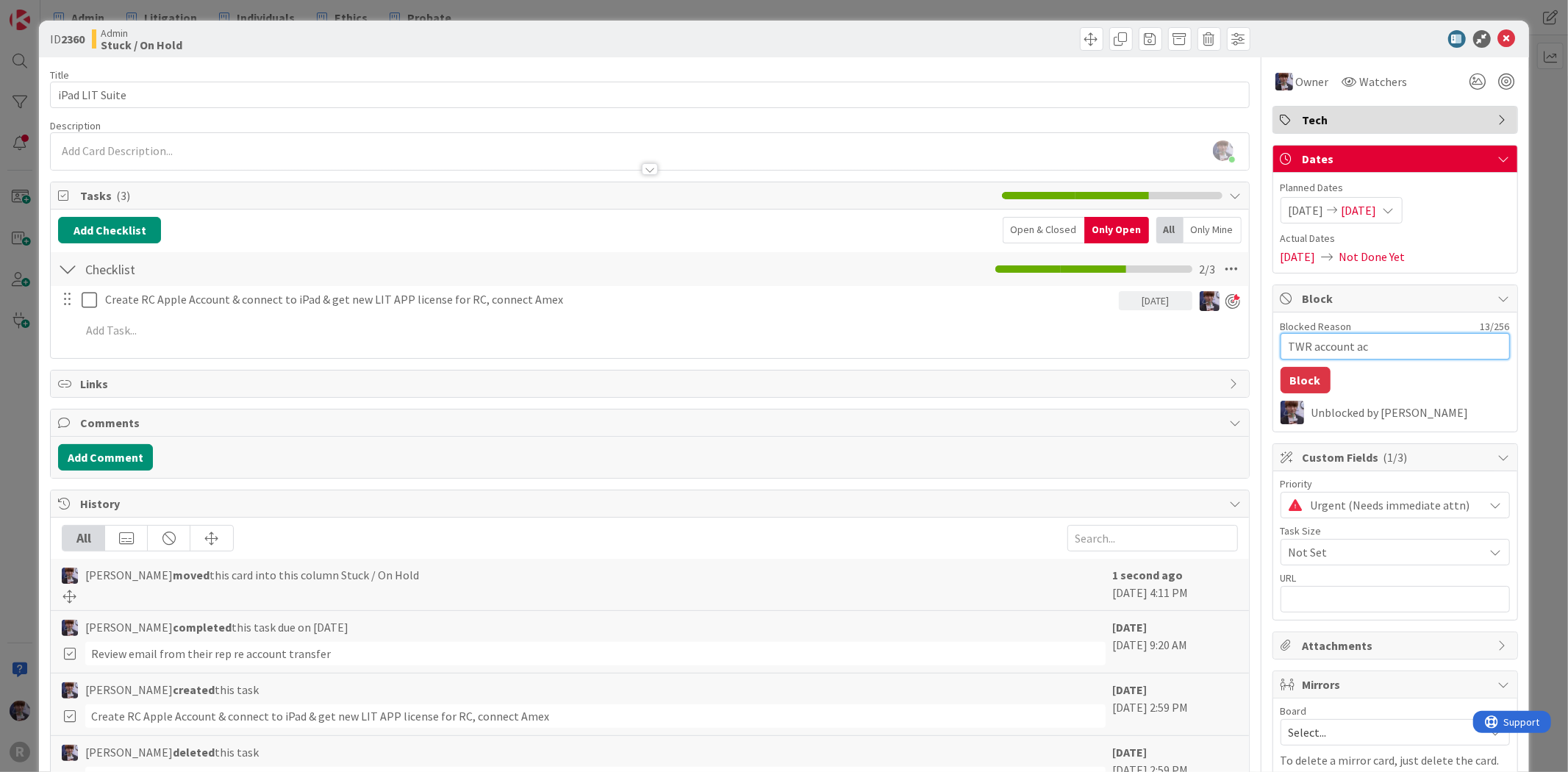
type textarea "x"
type textarea "TWR account acti"
type textarea "x"
type textarea "TWR account activ"
type textarea "x"
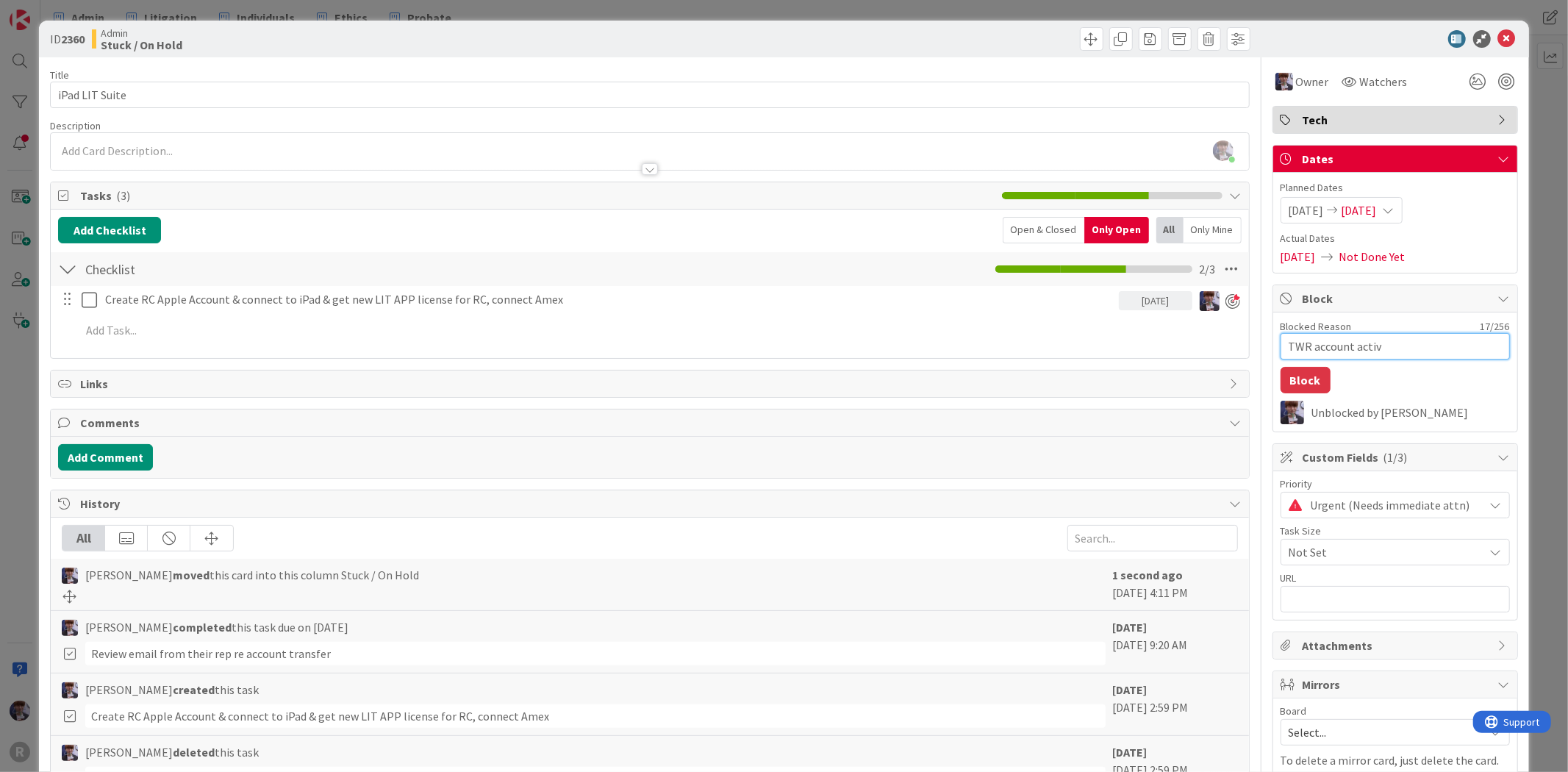
type textarea "TWR account activa"
type textarea "x"
type textarea "TWR account activat"
type textarea "x"
type textarea "TWR account activate"
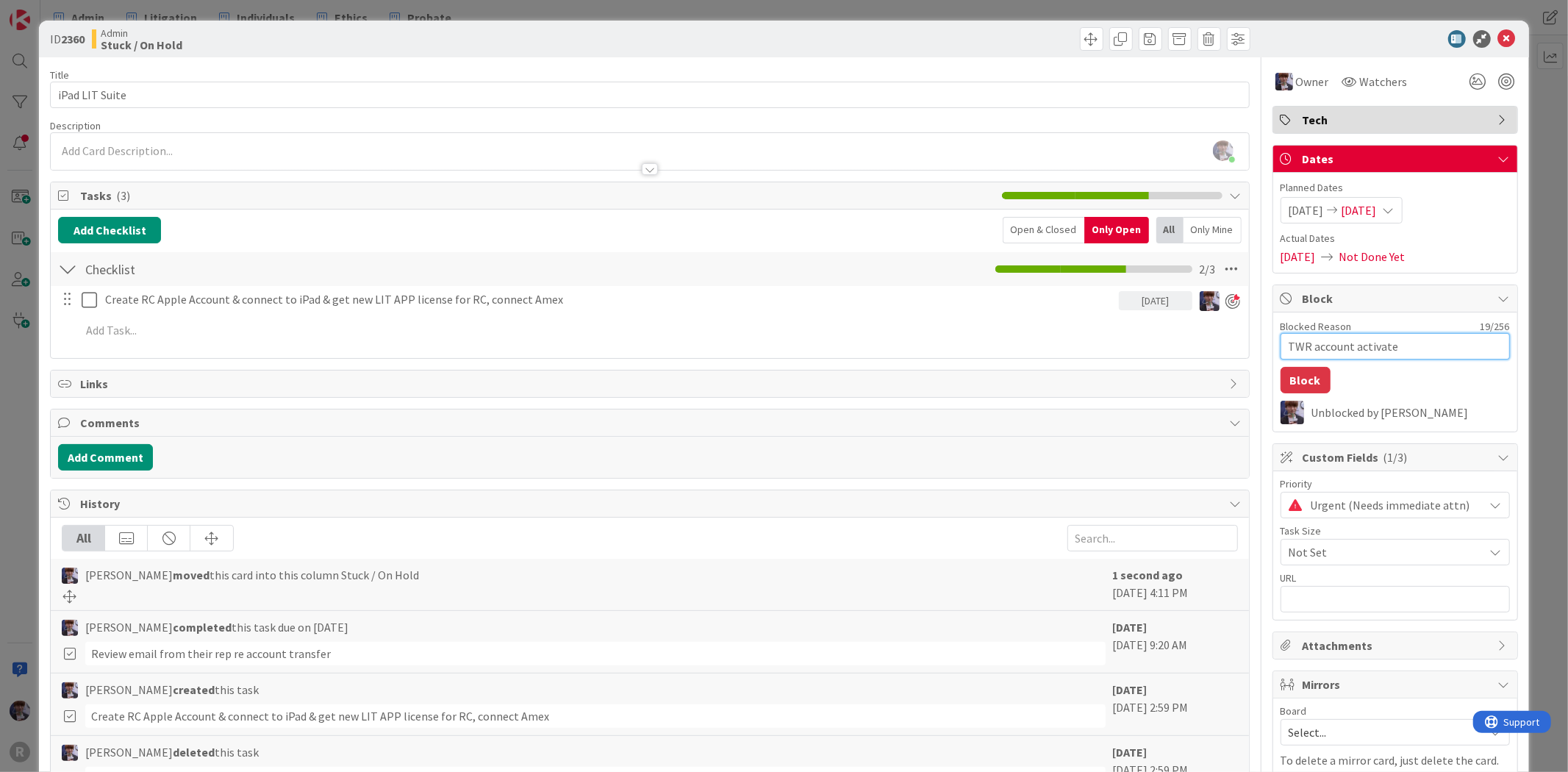
type textarea "x"
type textarea "TWR account activated"
type textarea "x"
type textarea "TWR account activated"
type textarea "x"
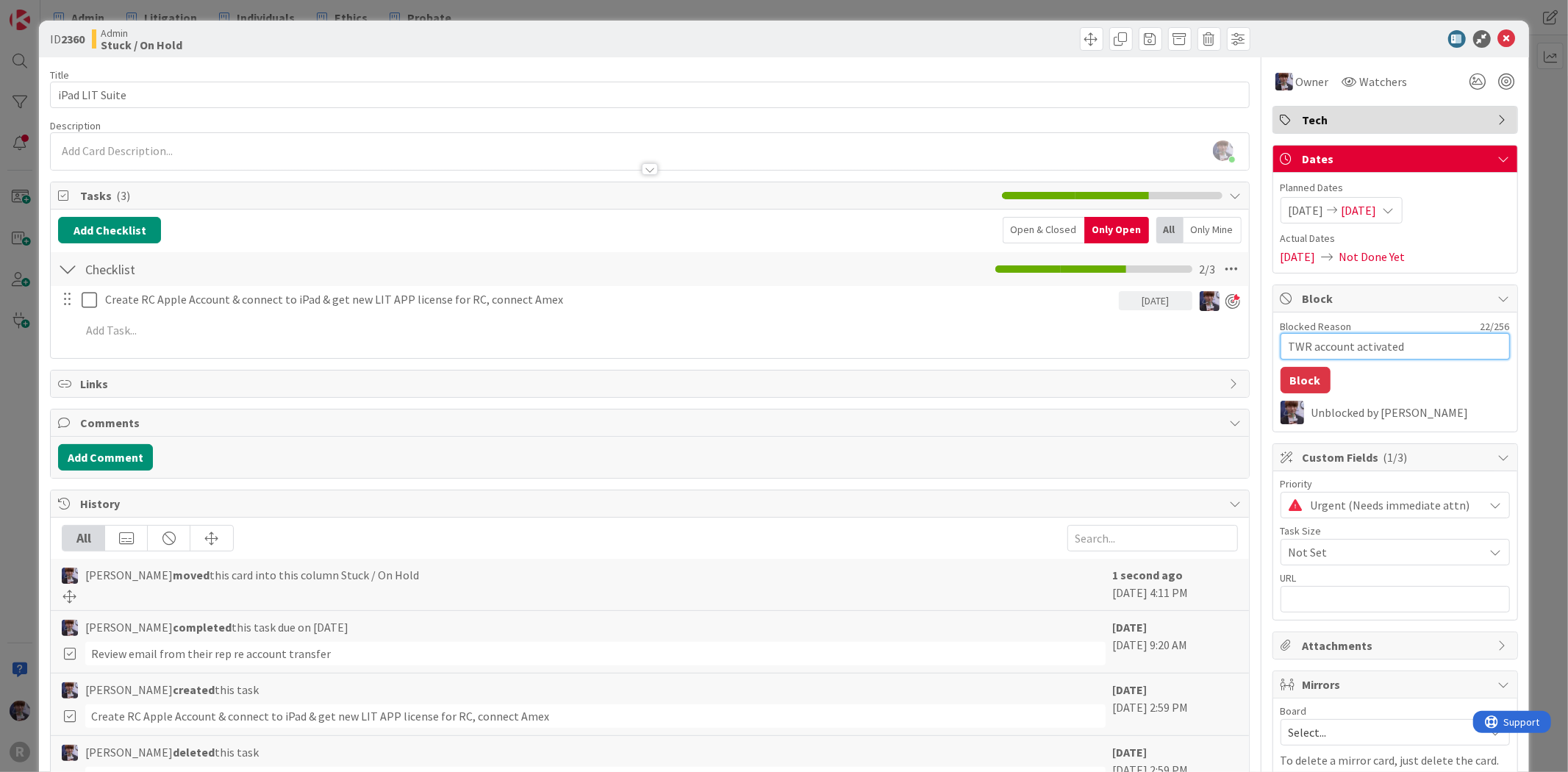
type textarea "TWR account activated 8"
type textarea "x"
type textarea "TWR account activated 8/"
type textarea "x"
type textarea "TWR account activated 8/2"
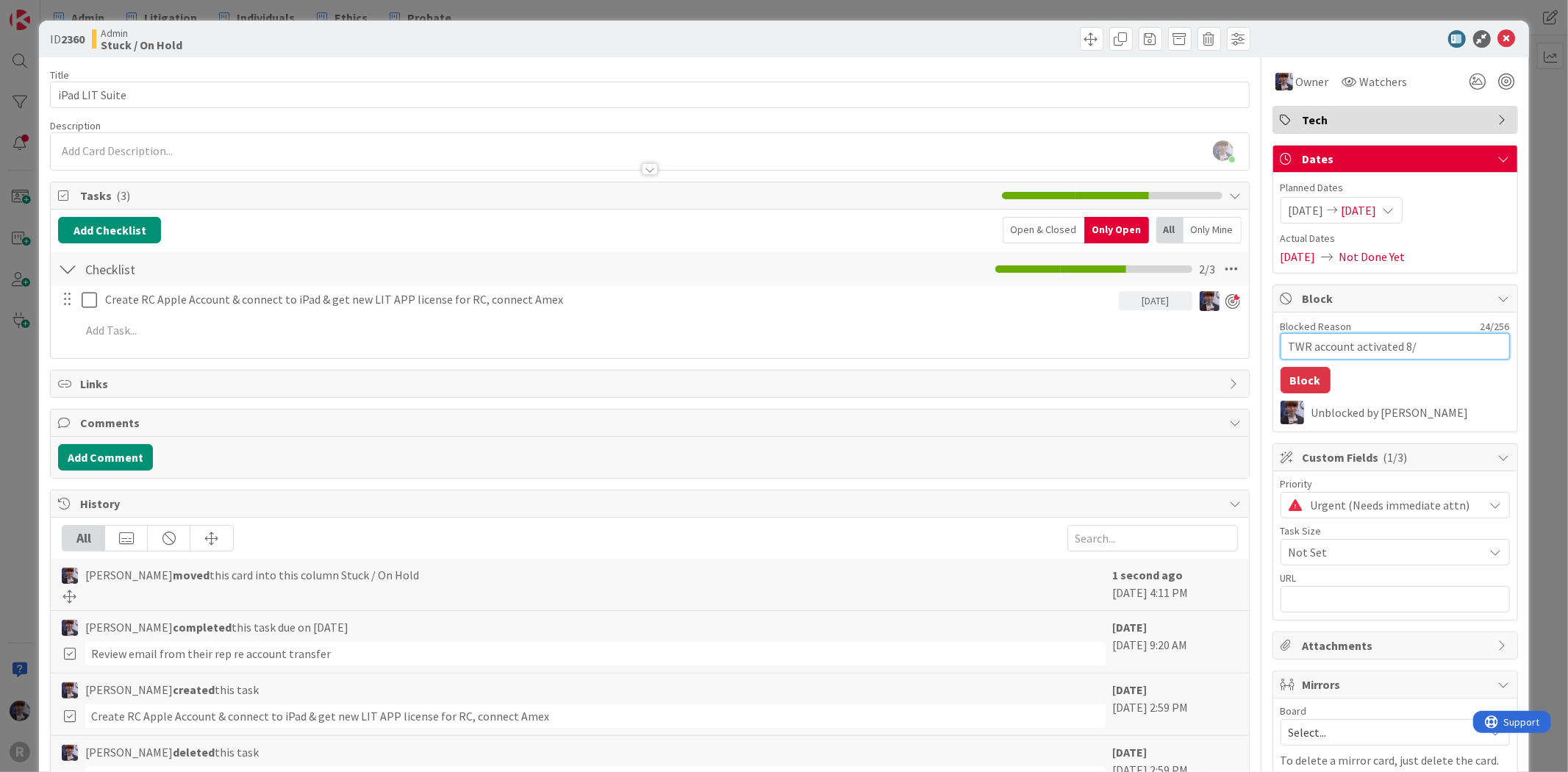
type textarea "x"
type textarea "TWR account activated 8/21"
type textarea "x"
type textarea "TWR account activated 8/21"
type textarea "x"
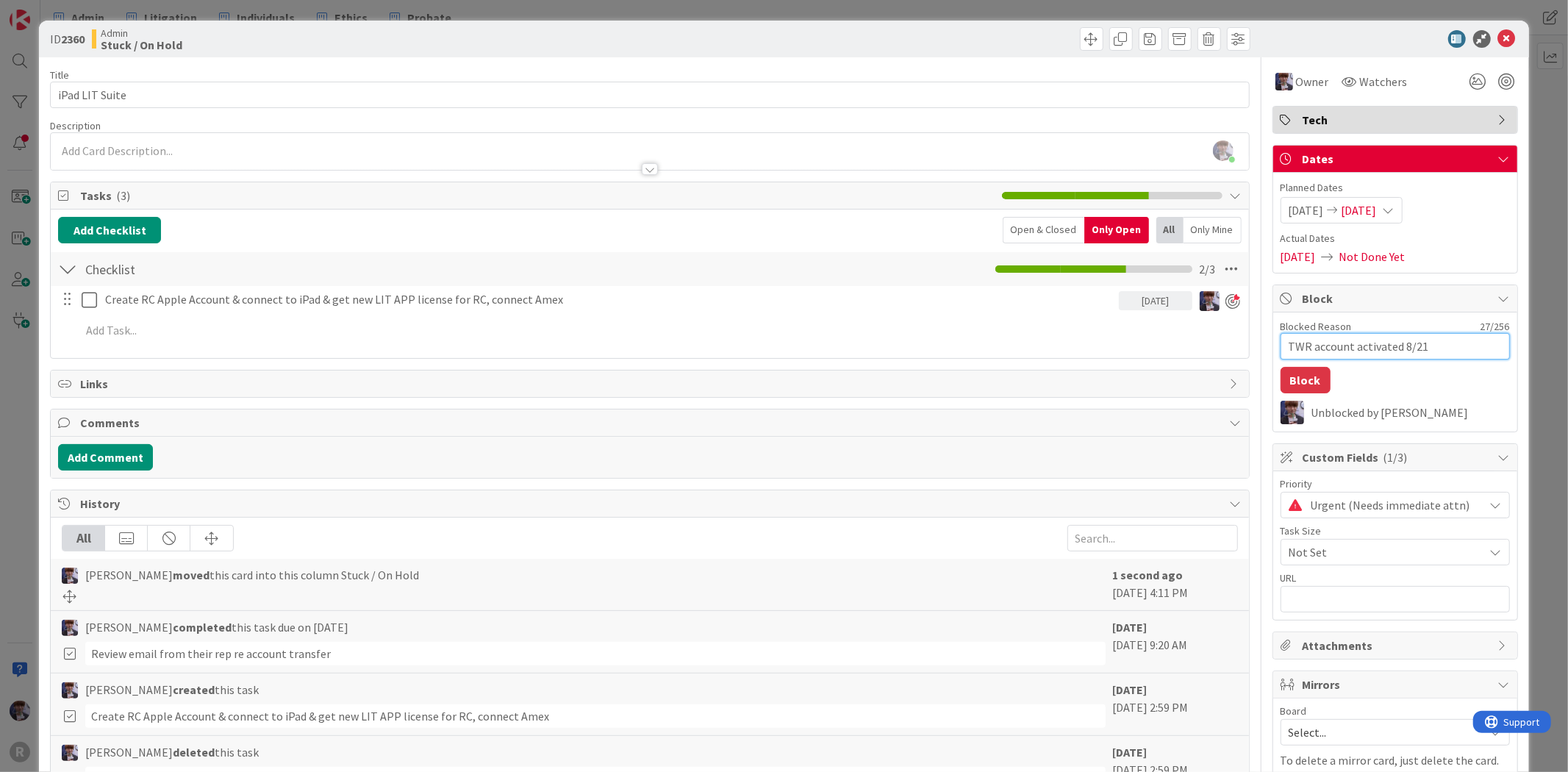
type textarea "TWR account activated 8/21 -"
type textarea "x"
type textarea "TWR account activated 8/21 -"
type textarea "x"
type textarea "TWR account activated 8/21 - t"
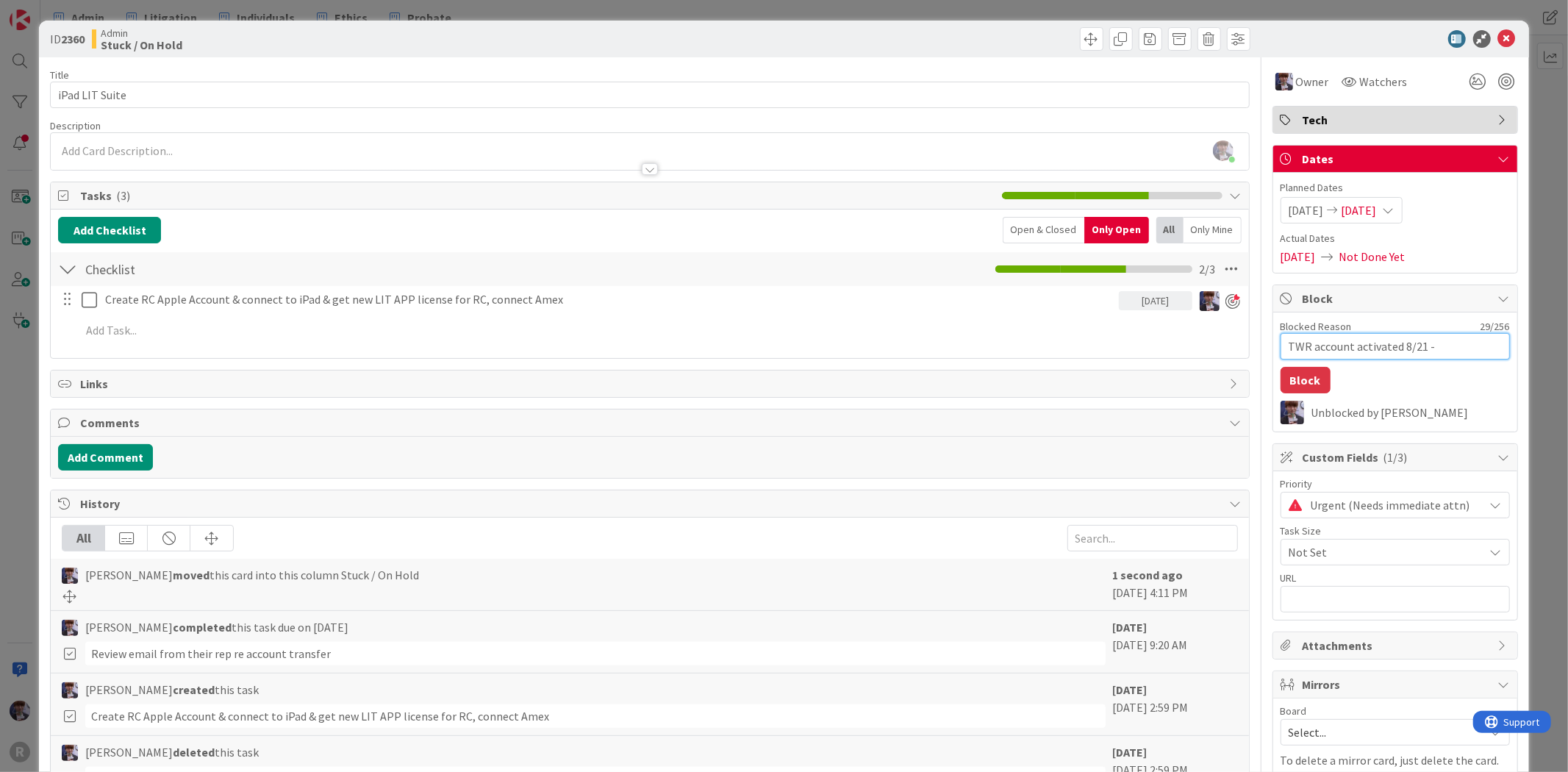
type textarea "x"
type textarea "TWR account activated 8/21 - th"
type textarea "x"
type textarea "TWR account activated 8/21 - the"
type textarea "x"
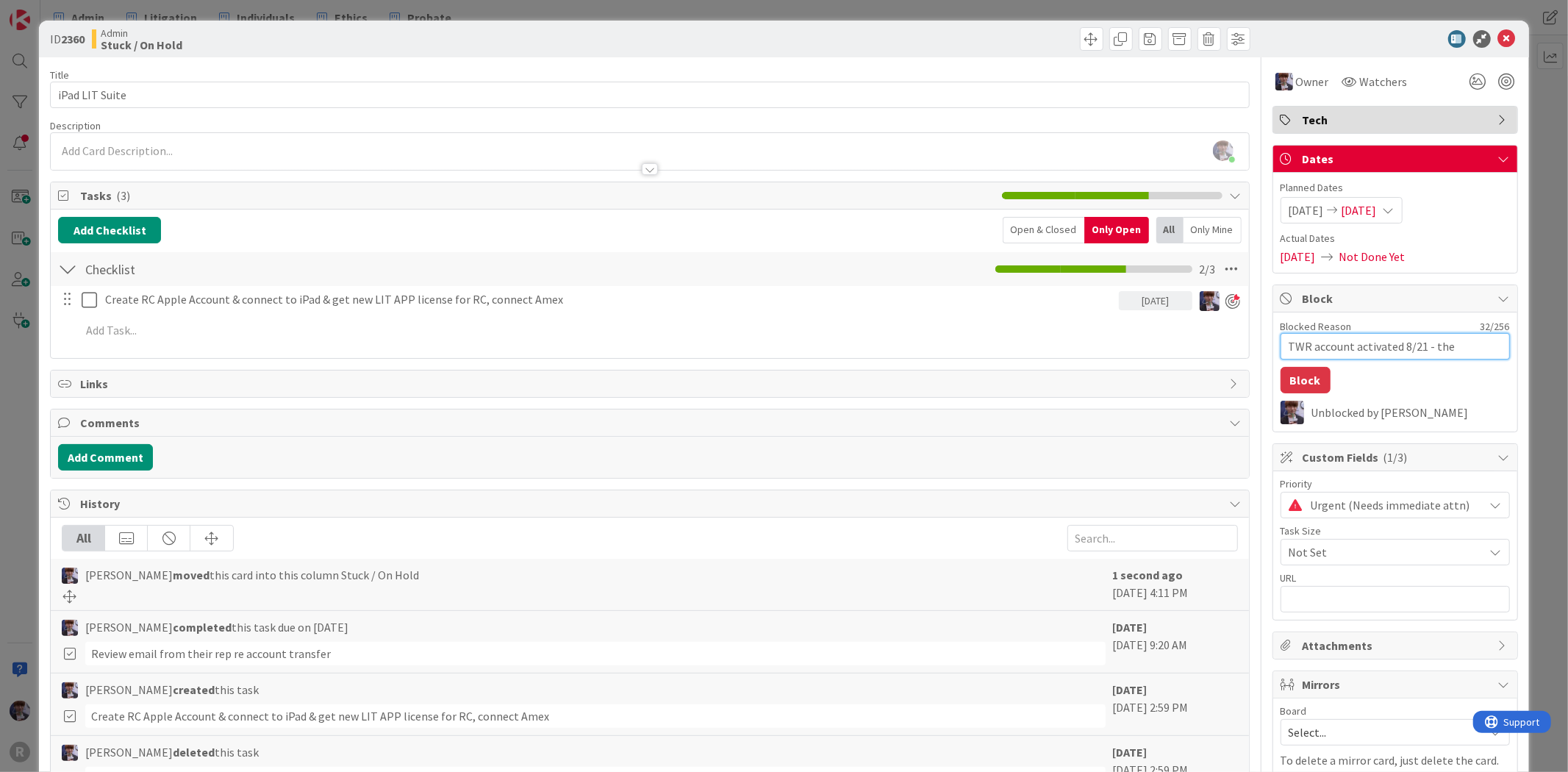
type textarea "TWR account activated 8/21 - then"
type textarea "x"
type textarea "TWR account activated 8/21 - then"
type textarea "x"
type textarea "TWR account activated 8/21 - then l"
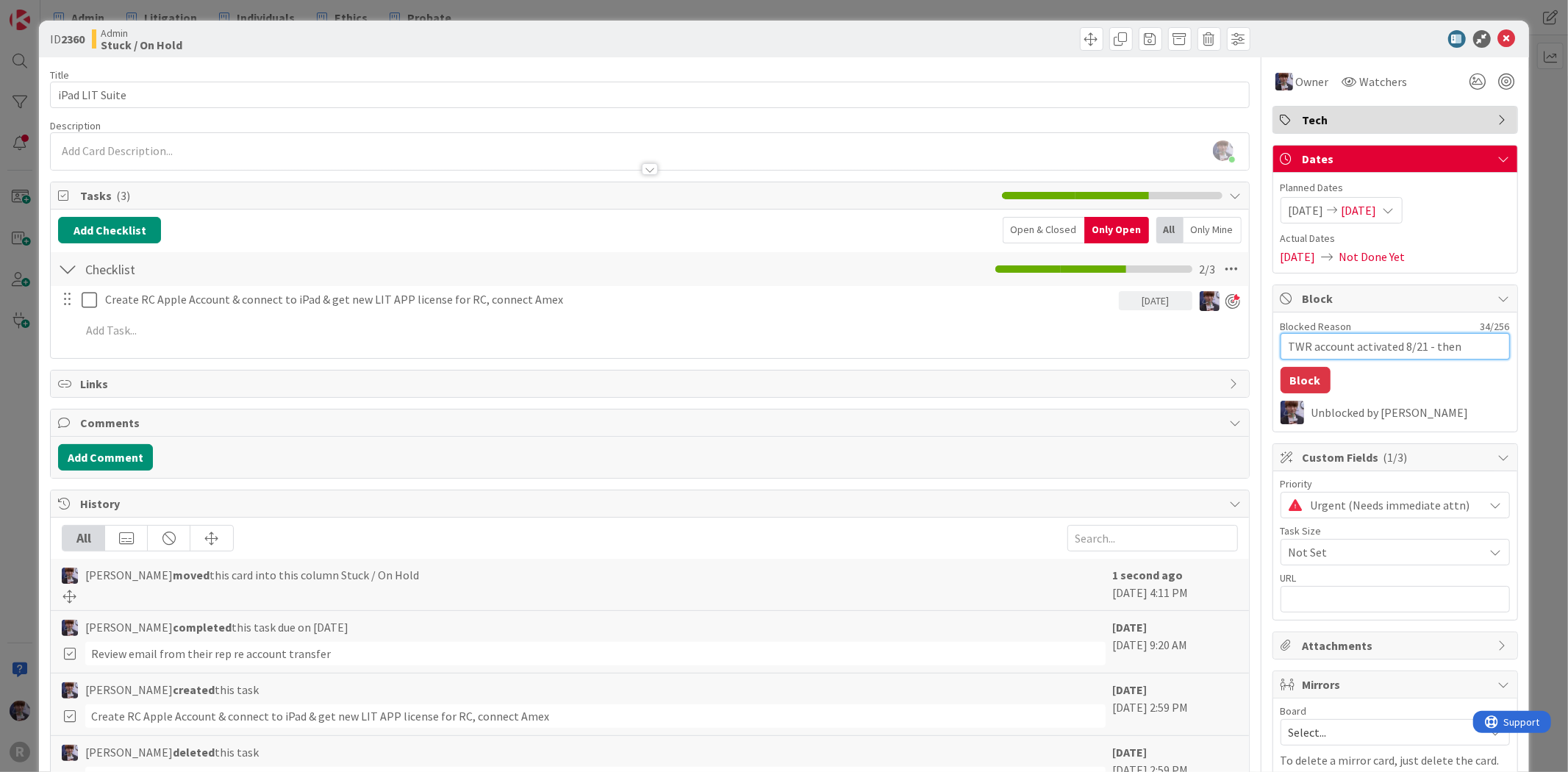
type textarea "x"
type textarea "TWR account activated 8/21 - then lo"
type textarea "x"
type textarea "TWR account activated 8/21 - then log"
type textarea "x"
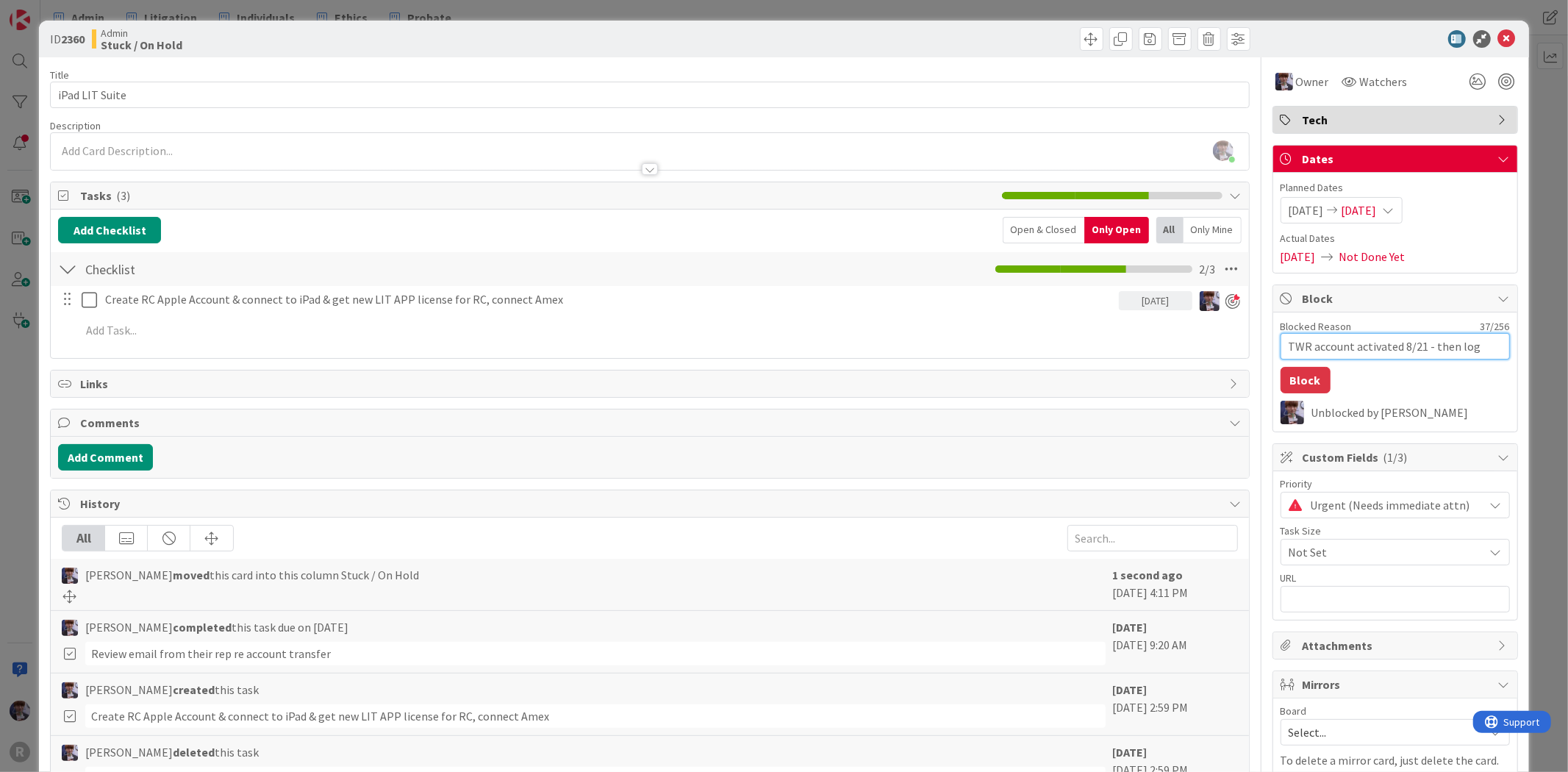
type textarea "TWR account activated 8/21 - then log"
type textarea "x"
type textarea "TWR account activated 8/21 - then log o"
type textarea "x"
type textarea "TWR account activated 8/21 - then log ou"
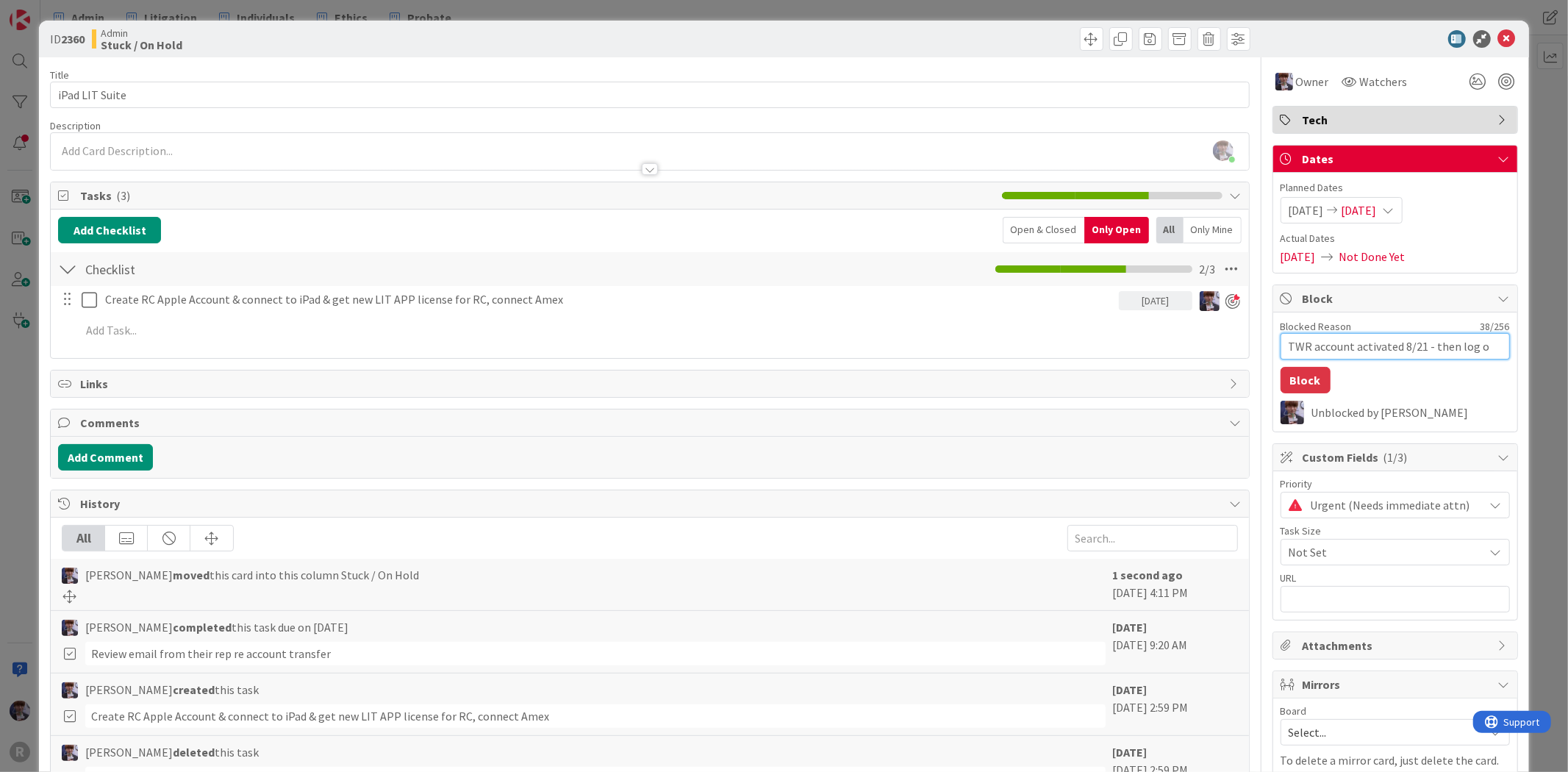
type textarea "x"
type textarea "TWR account activated 8/21 - then log out"
type textarea "x"
type textarea "TWR account activated 8/21 - then log out"
type textarea "x"
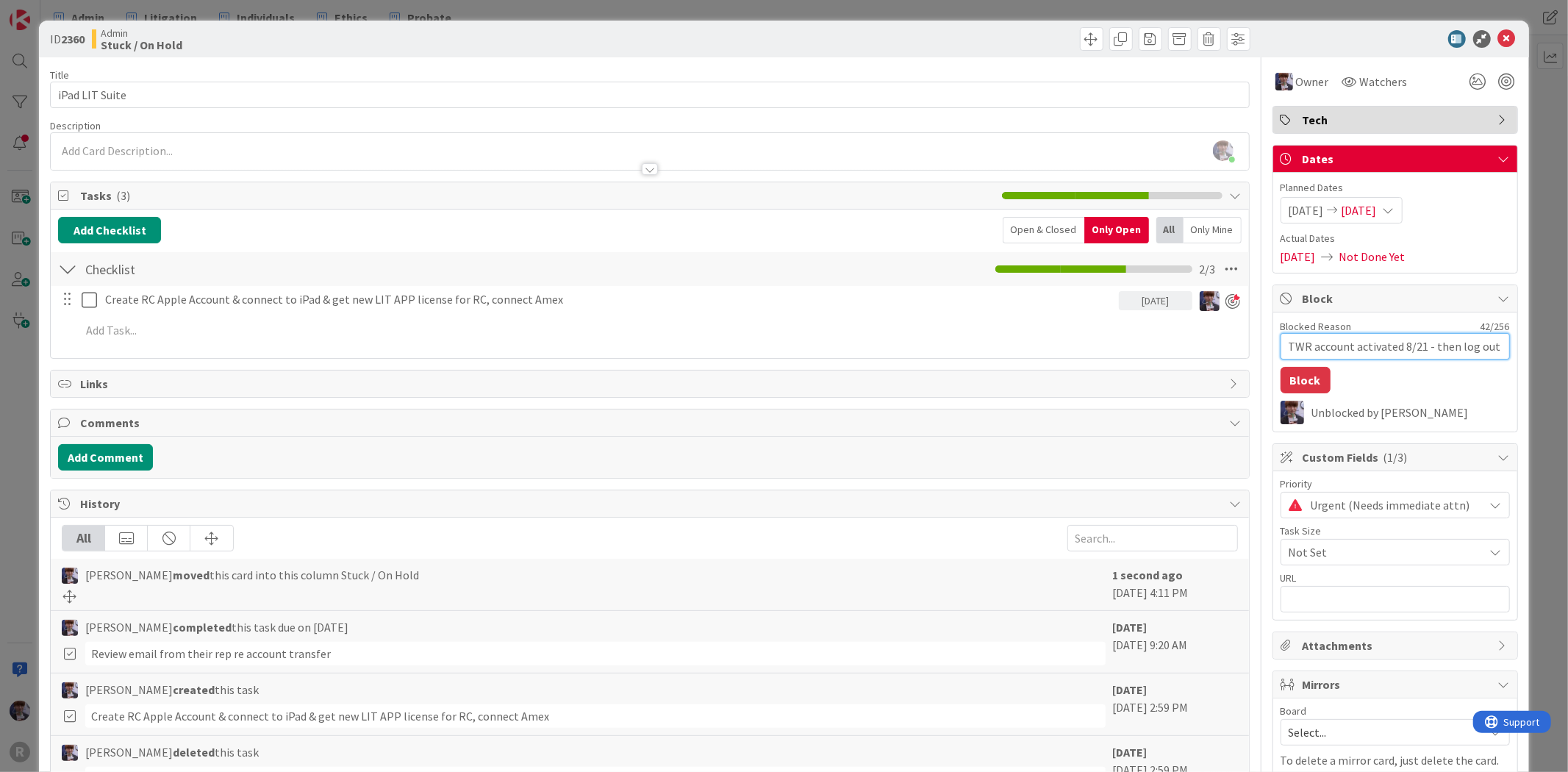
type textarea "TWR account activated 8/21 - then log out &"
type textarea "x"
type textarea "TWR account activated 8/21 - then log out &"
type textarea "x"
type textarea "TWR account activated 8/21 - then log out & l"
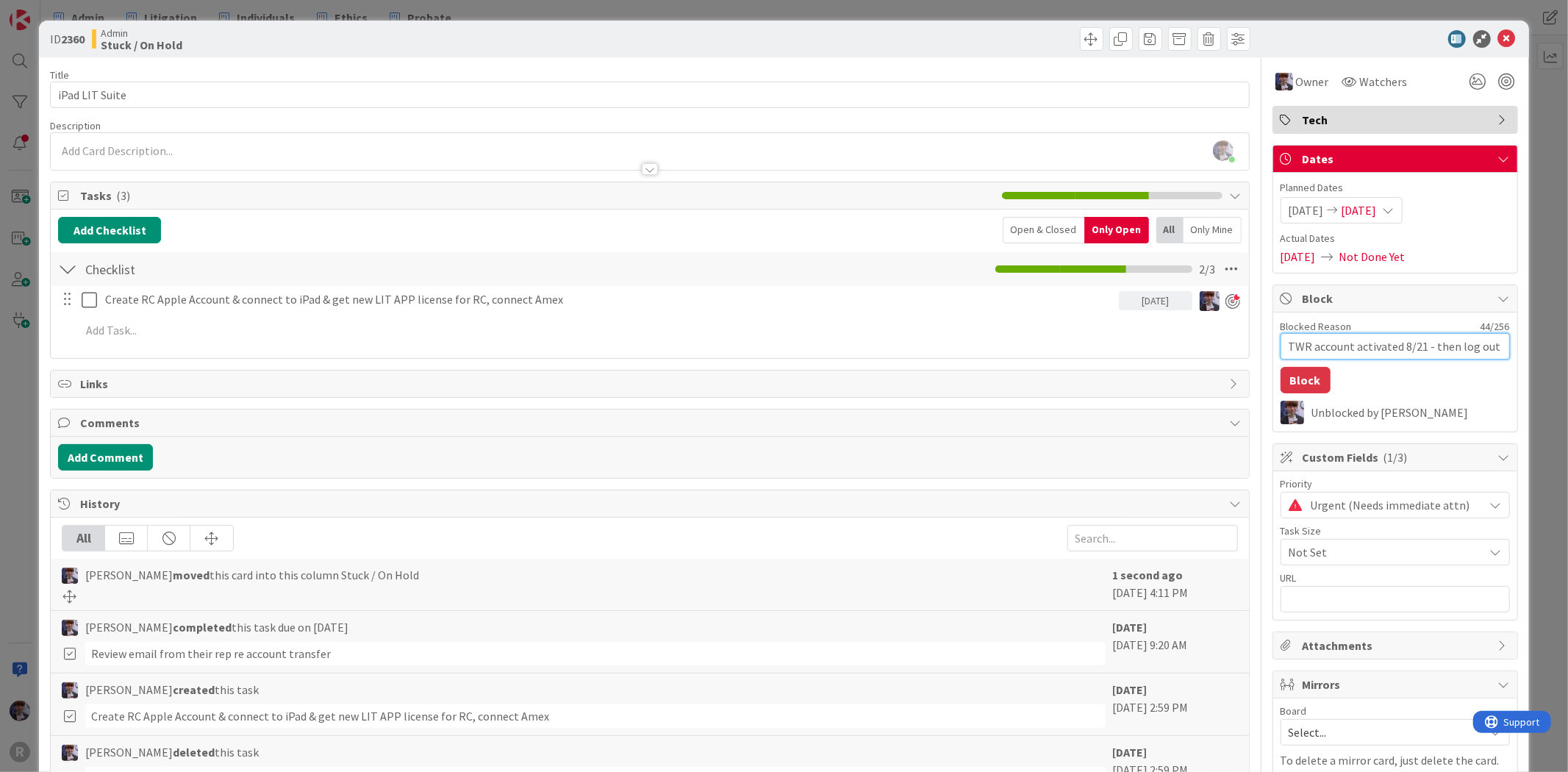
type textarea "x"
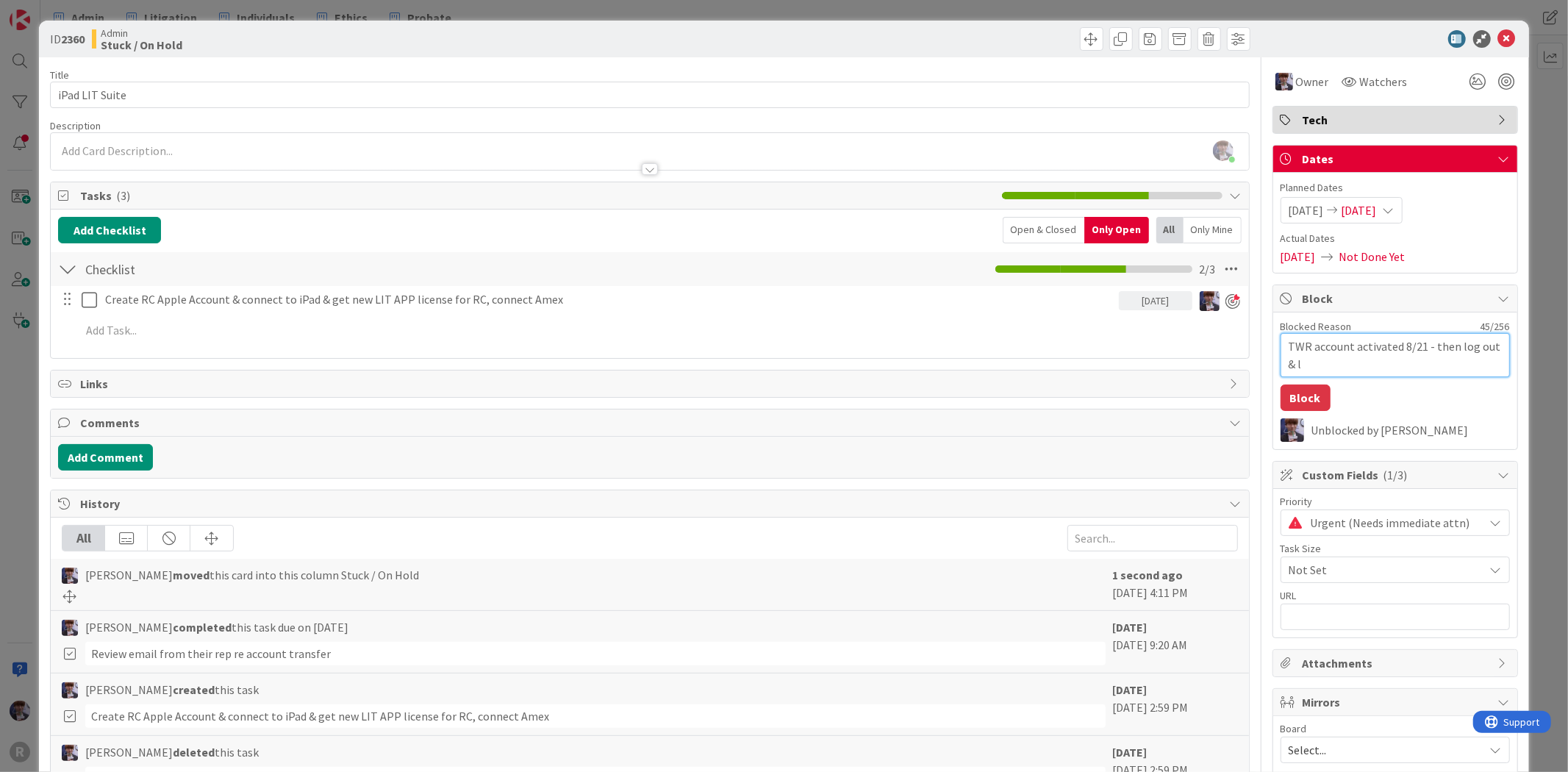
type textarea "TWR account activated 8/21 - then log out & lo"
type textarea "x"
type textarea "TWR account activated 8/21 - then log out & log"
type textarea "x"
type textarea "TWR account activated 8/21 - then log out & logi"
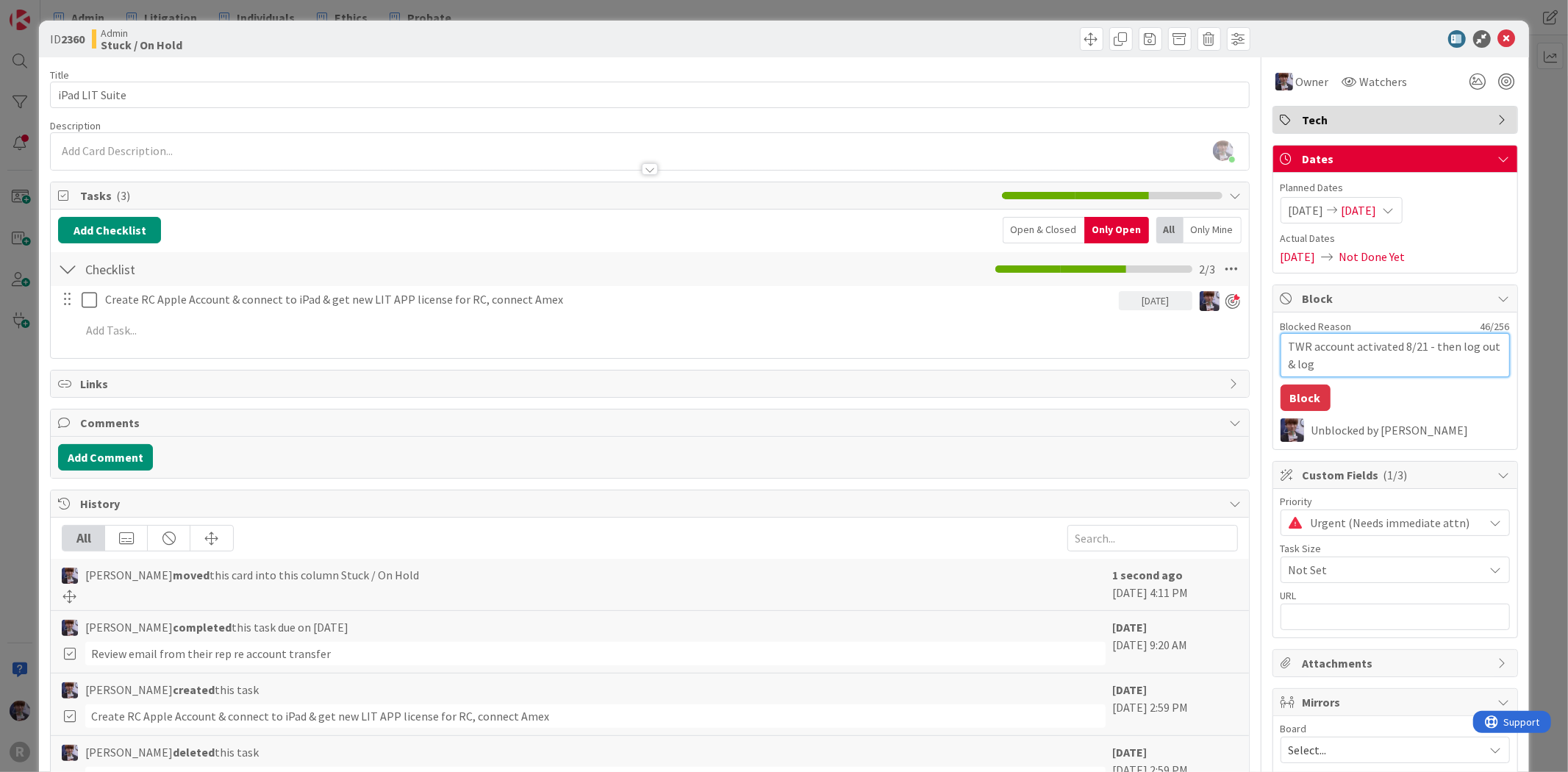
type textarea "x"
type textarea "TWR account activated 8/21 - then log out & login"
type textarea "x"
type textarea "TWR account activated 8/21 - then log out & login"
type textarea "x"
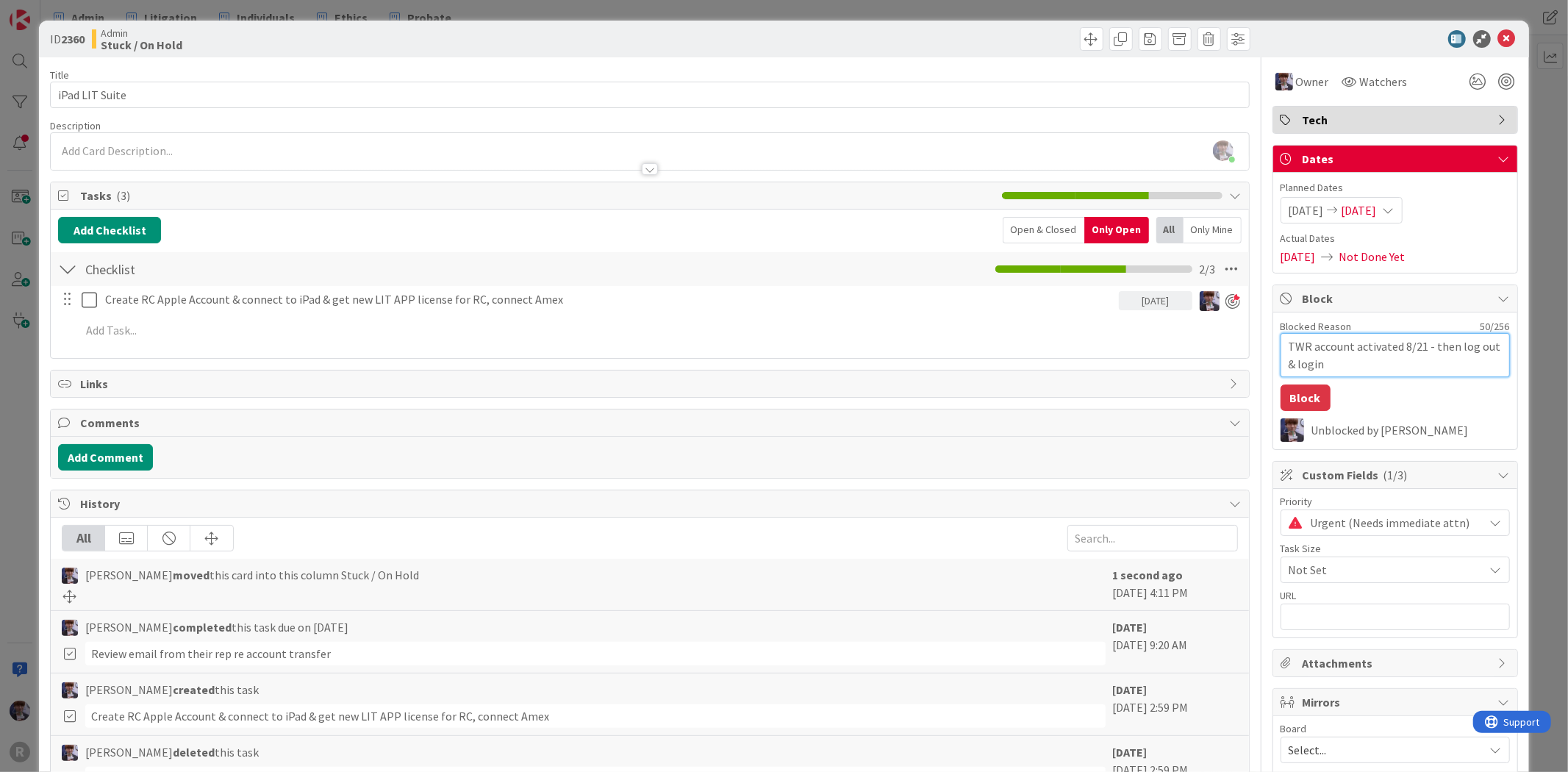
type textarea "TWR account activated 8/21 - then log out & login u"
type textarea "x"
type textarea "TWR account activated 8/21 - then log out & login us"
type textarea "x"
type textarea "TWR account activated 8/21 - then log out & login usi"
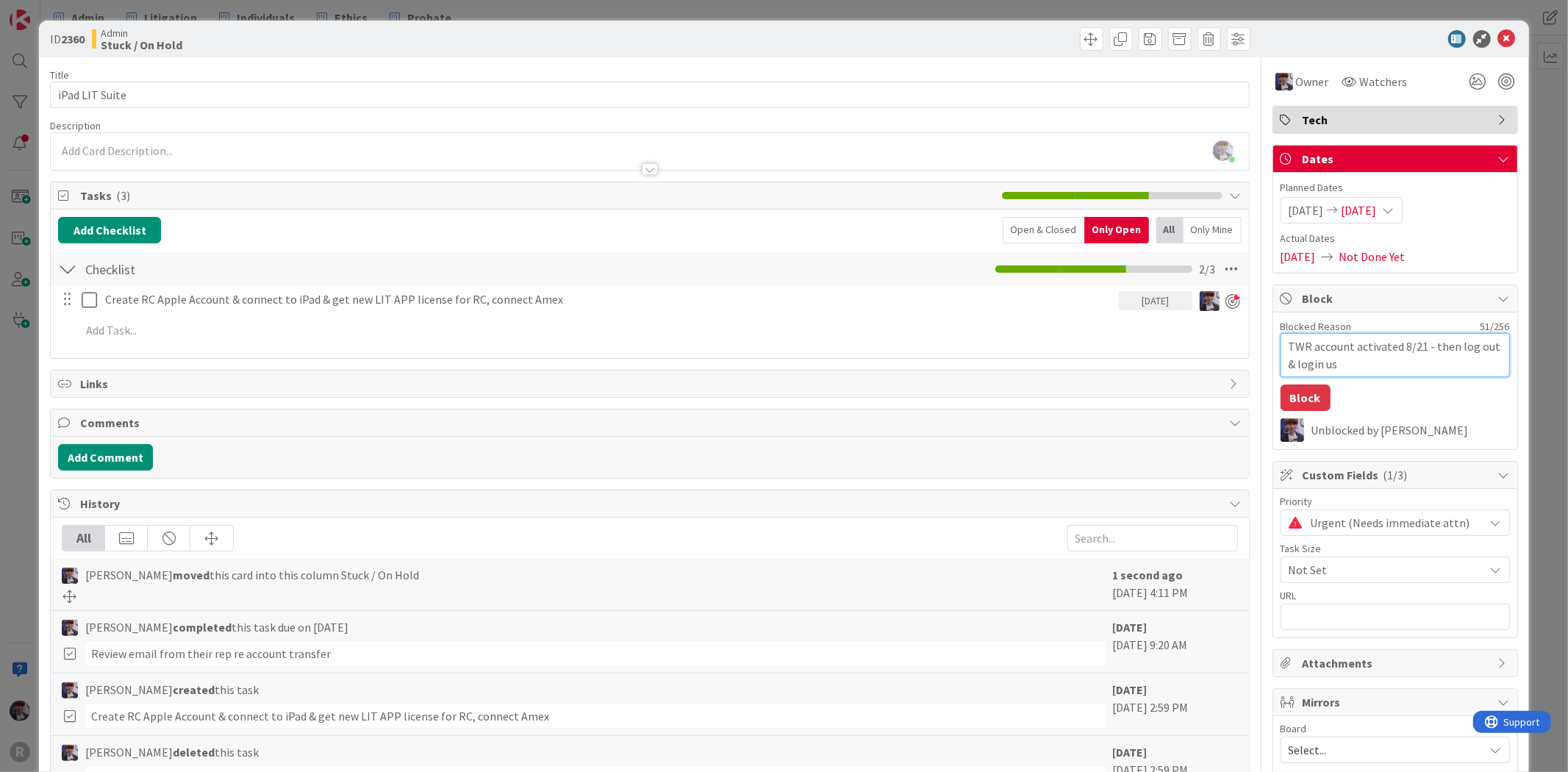
type textarea "x"
type textarea "TWR account activated 8/21 - then log out & login usin"
type textarea "x"
type textarea "TWR account activated 8/21 - then log out & login using"
type textarea "x"
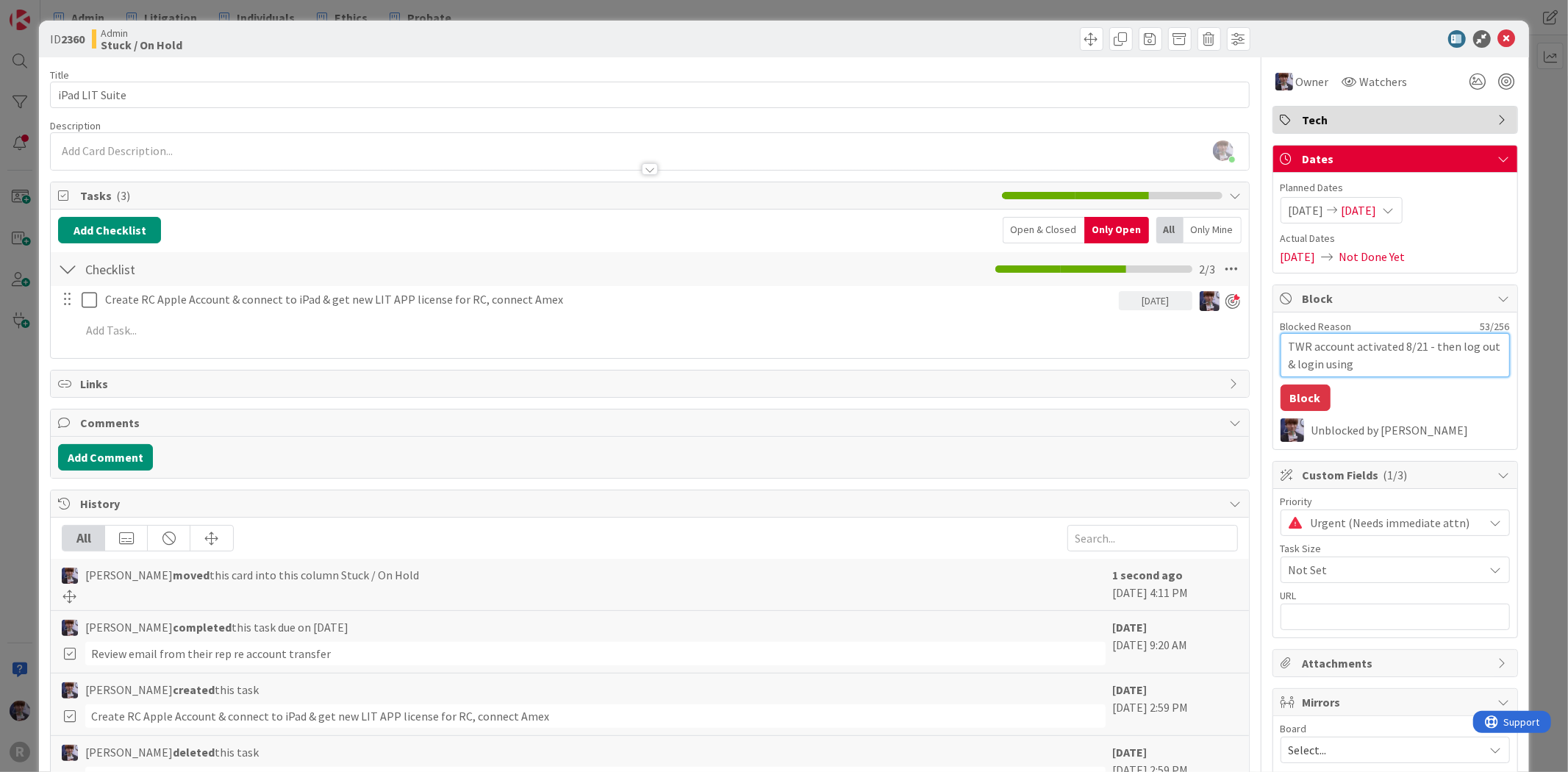
type textarea "TWR account activated 8/21 - then log out & login using"
type textarea "x"
type textarea "TWR account activated 8/21 - then log out & login using n"
type textarea "x"
type textarea "TWR account activated 8/21 - then log out & login using ne"
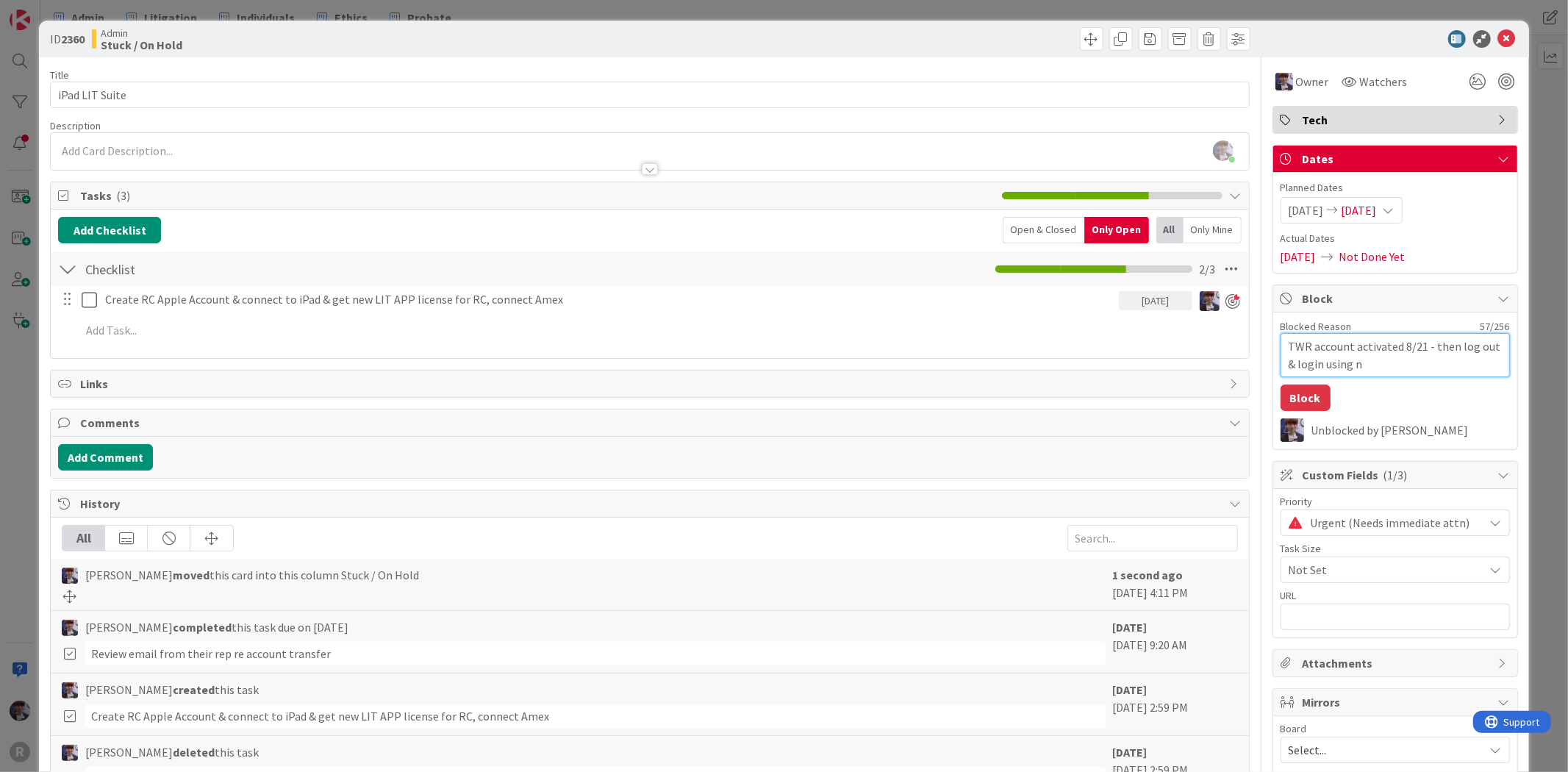
type textarea "x"
type textarea "TWR account activated 8/21 - then log out & login using new"
type textarea "x"
type textarea "TWR account activated 8/21 - then log out & login using new"
type textarea "x"
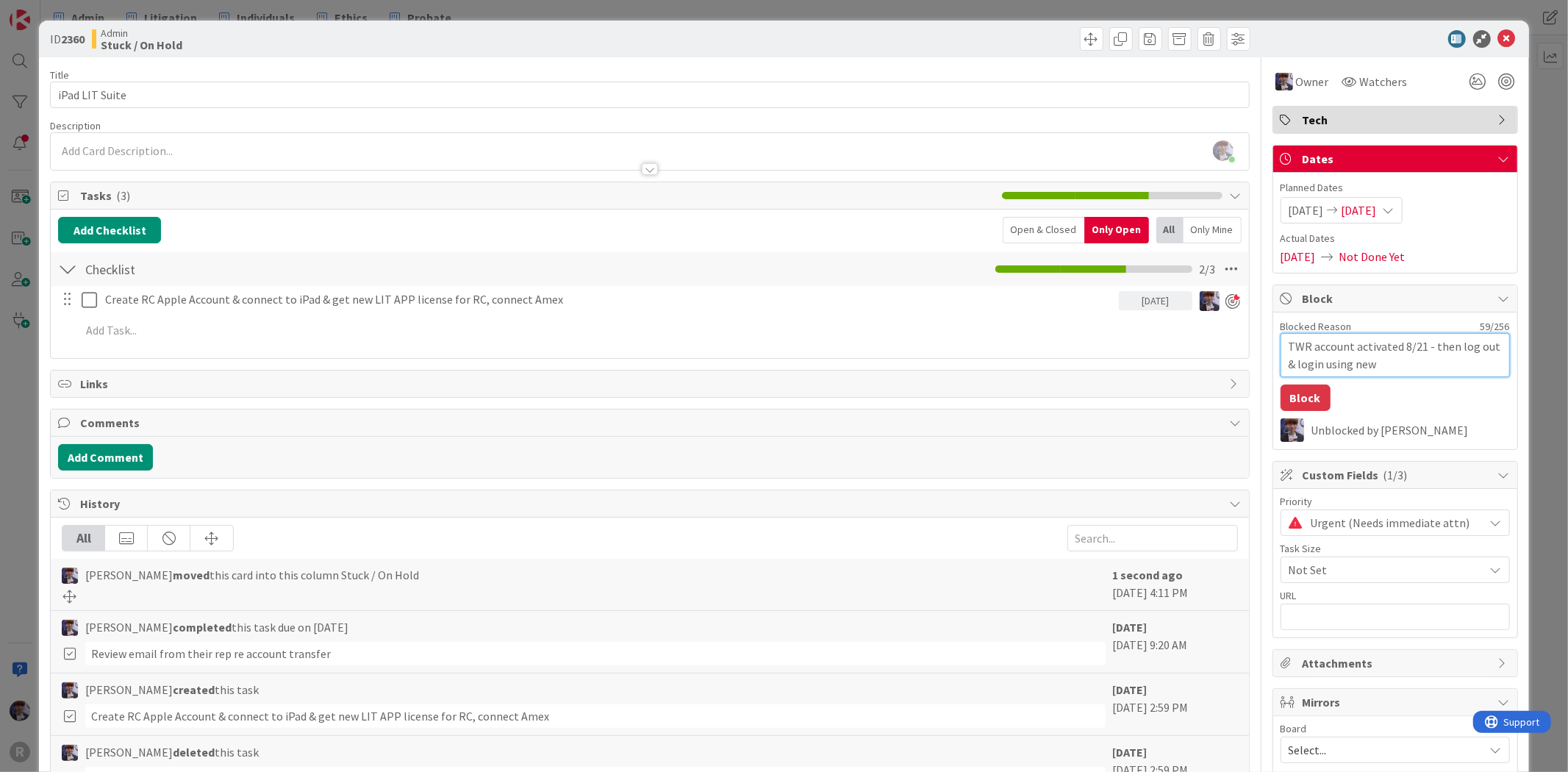
type textarea "TWR account activated 8/21 - then log out & login using new a"
type textarea "x"
type textarea "TWR account activated 8/21 - then log out & login using new ac"
type textarea "x"
type textarea "TWR account activated 8/21 - then log out & login using new acc"
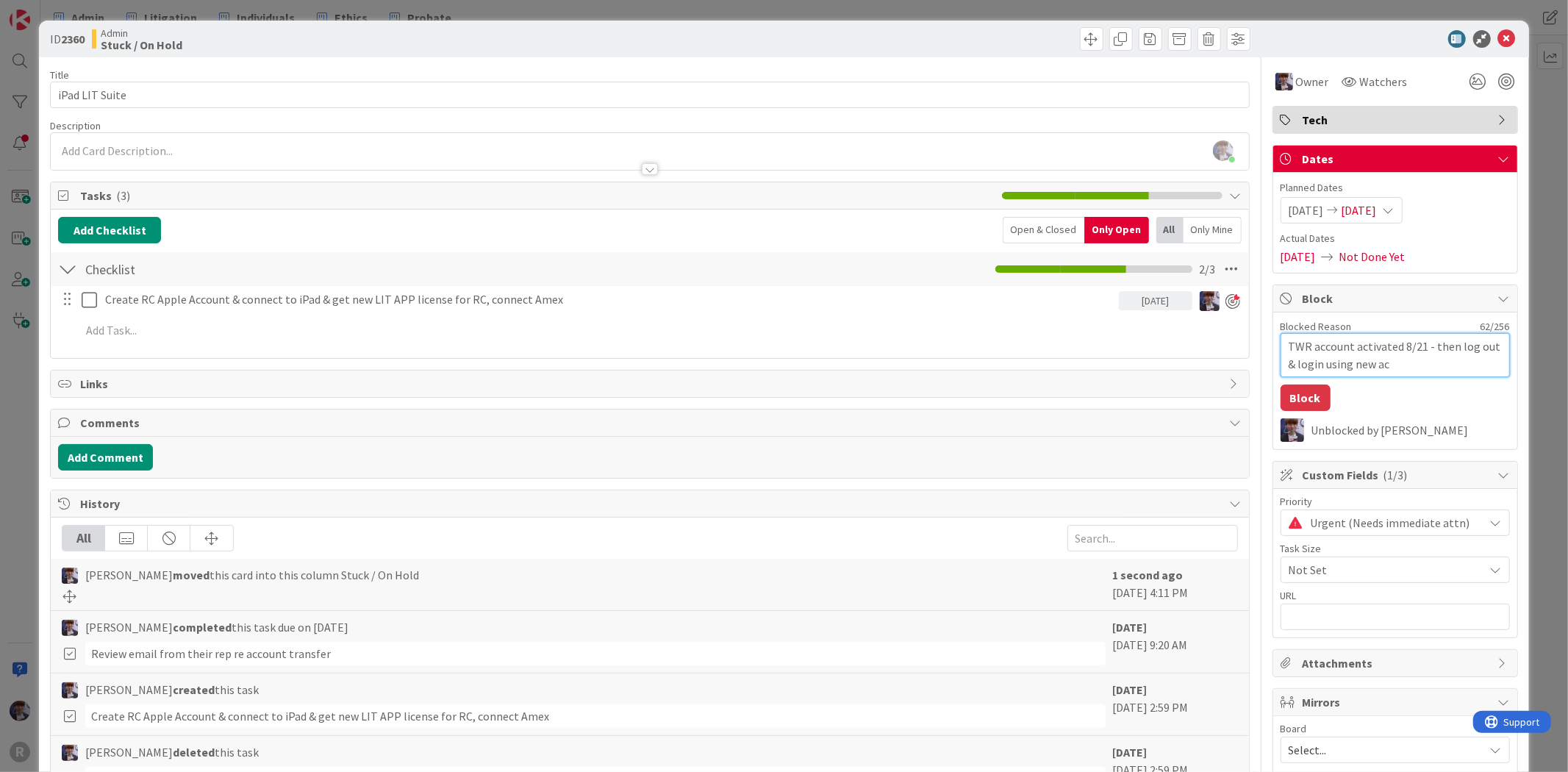
type textarea "x"
type textarea "TWR account activated 8/21 - then log out & login using new acco"
type textarea "x"
type textarea "TWR account activated 8/21 - then log out & login using new accou"
type textarea "x"
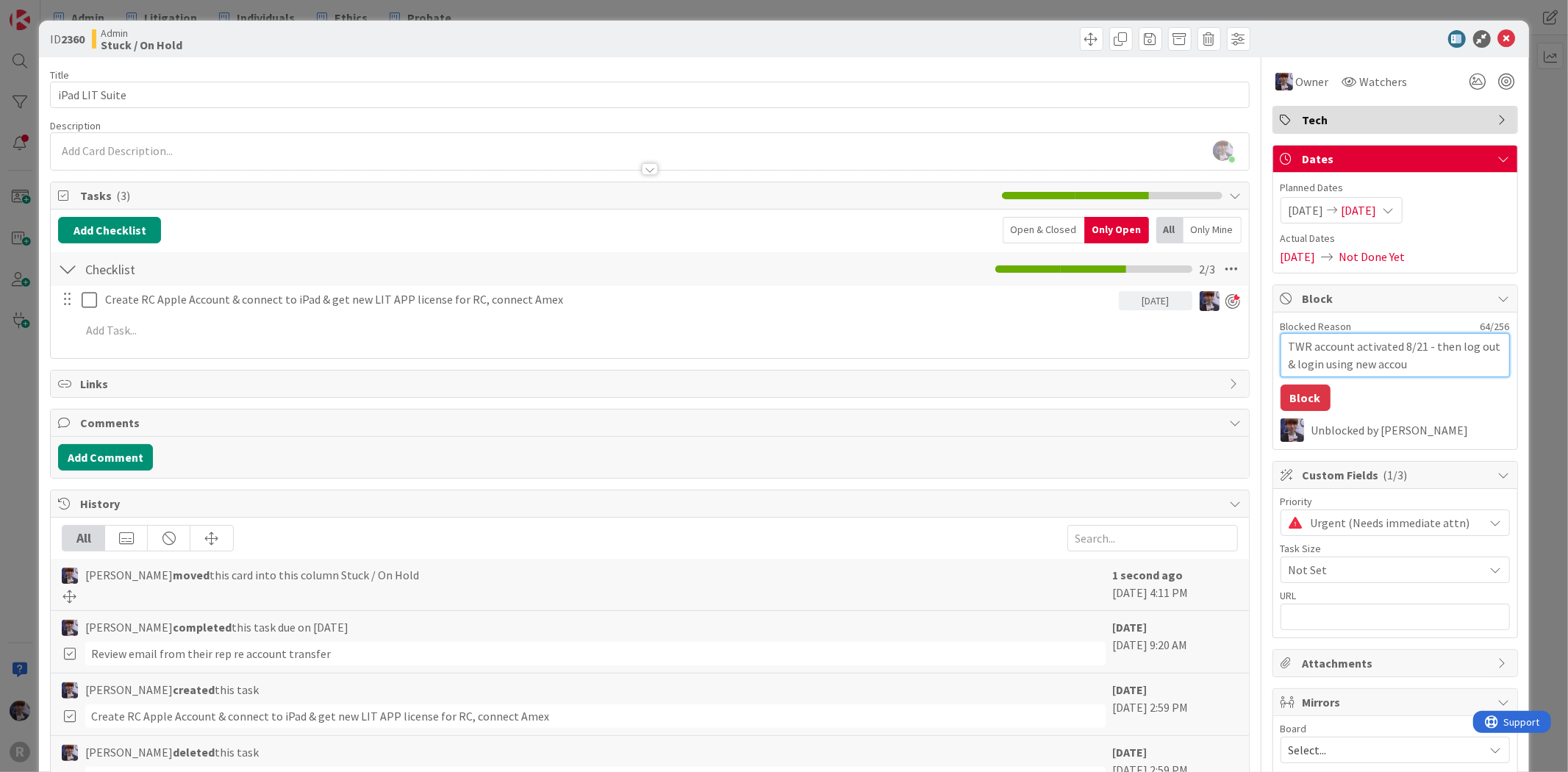
type textarea "TWR account activated 8/21 - then log out & login using new accoun"
type textarea "x"
type textarea "TWR account activated 8/21 - then log out & login using new account"
type textarea "x"
type textarea "TWR account activated 8/21 - then log out & login using new account"
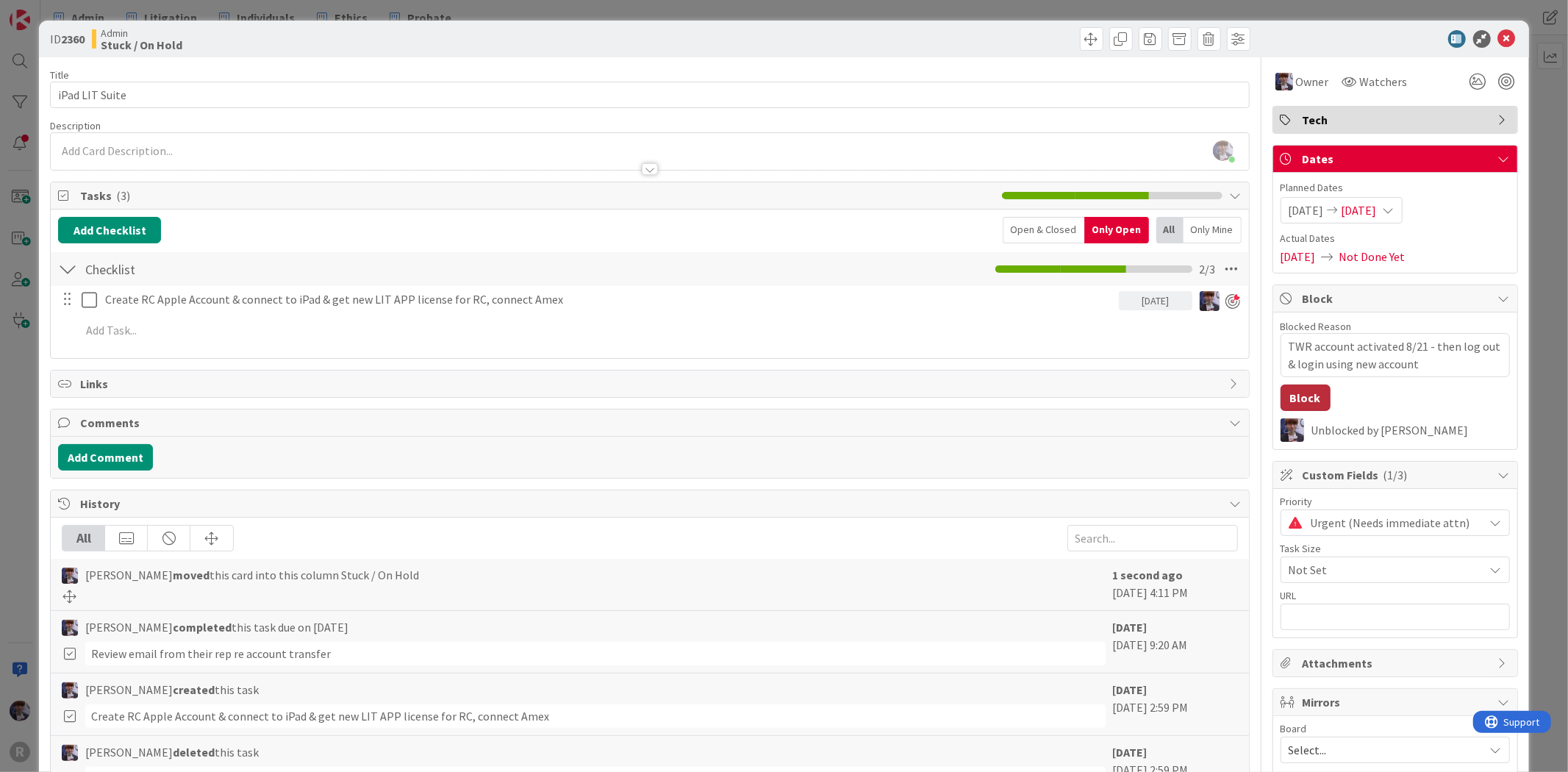
click at [1305, 392] on button "Block" at bounding box center [1305, 397] width 50 height 27
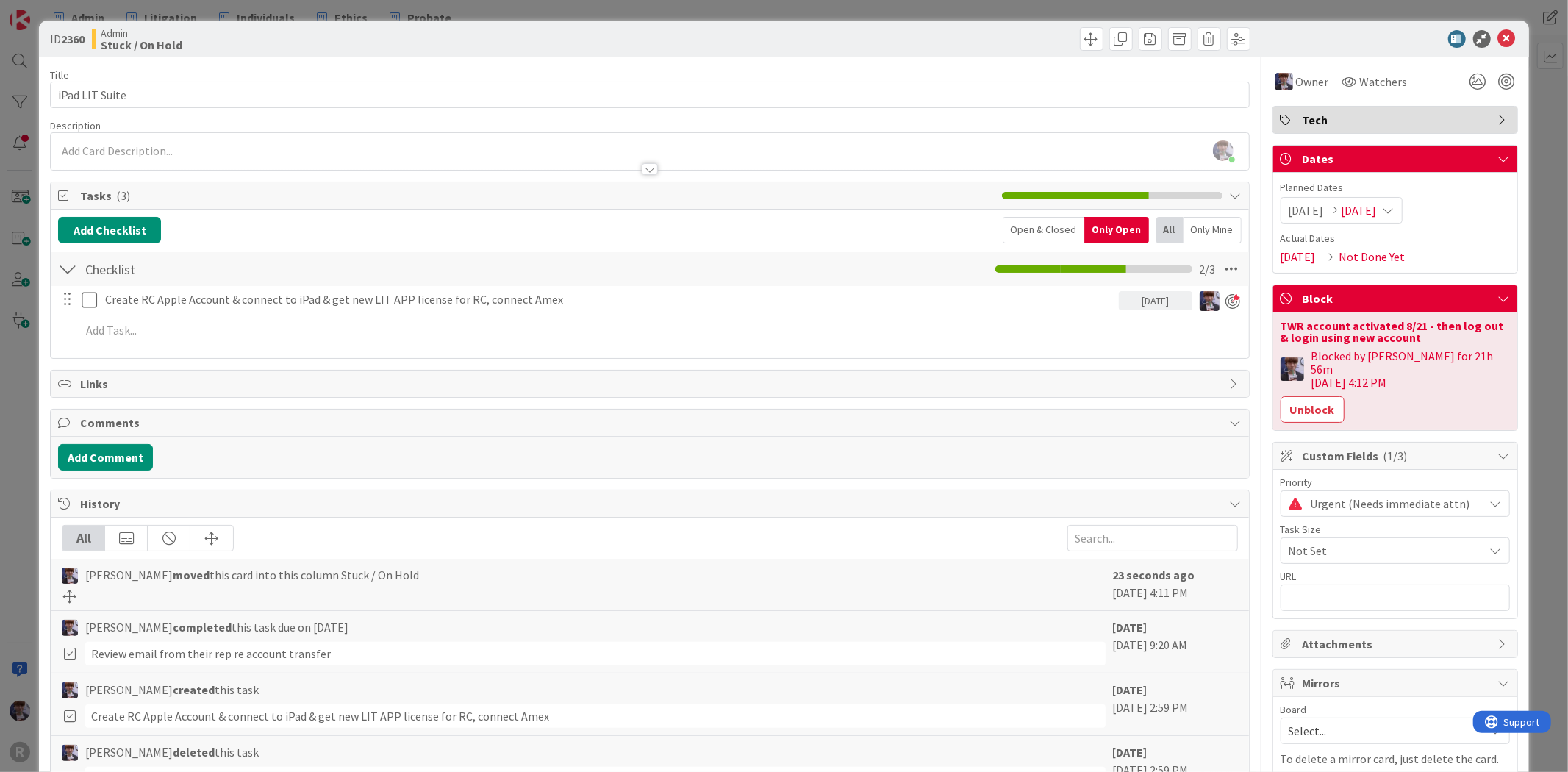
click at [1533, 144] on div "ID 2360 Admin Stuck / On Hold Title 14 / 128 iPad LIT Suite Description [PERSON…" at bounding box center [784, 386] width 1568 height 772
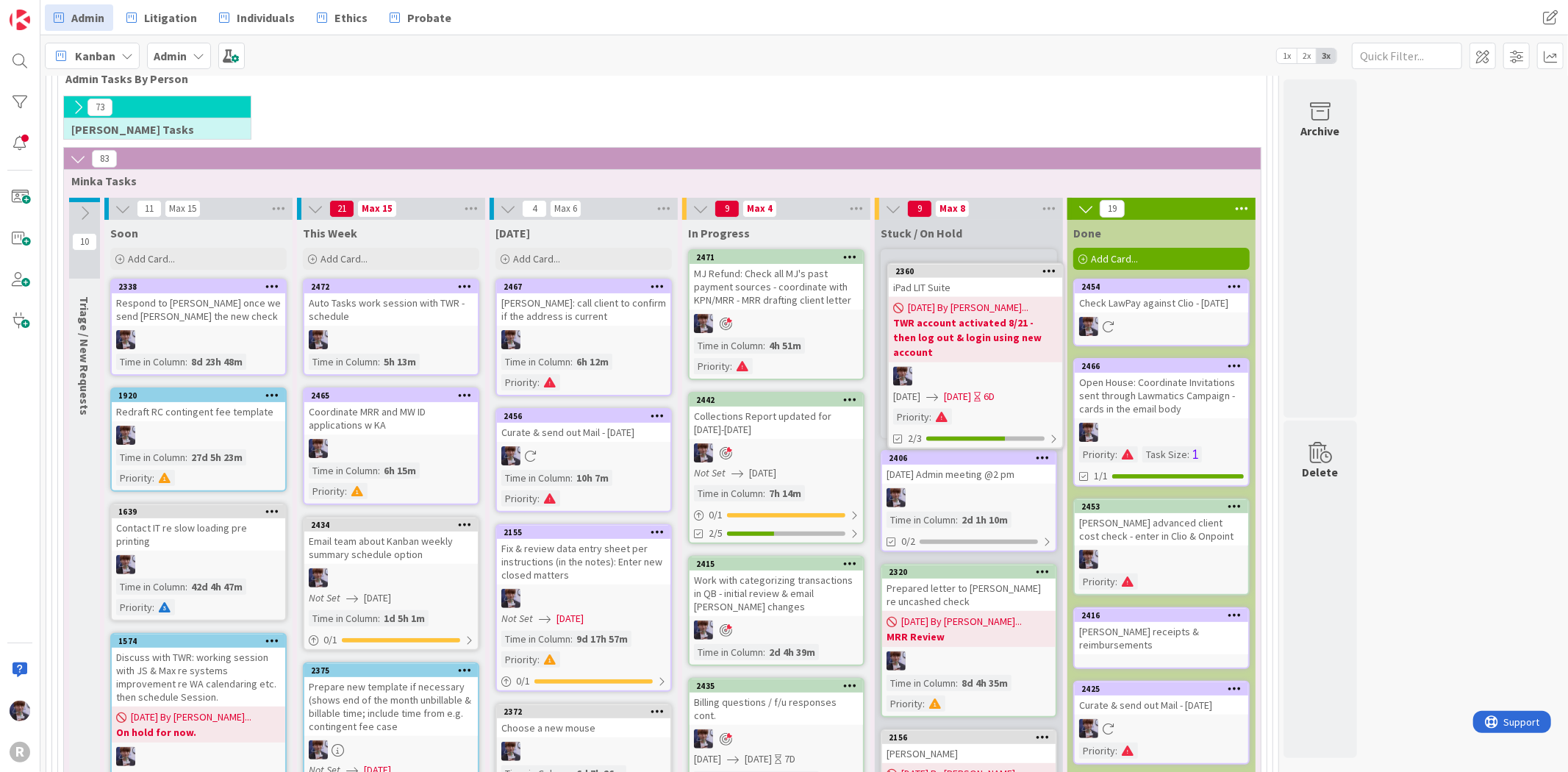
scroll to position [173, 0]
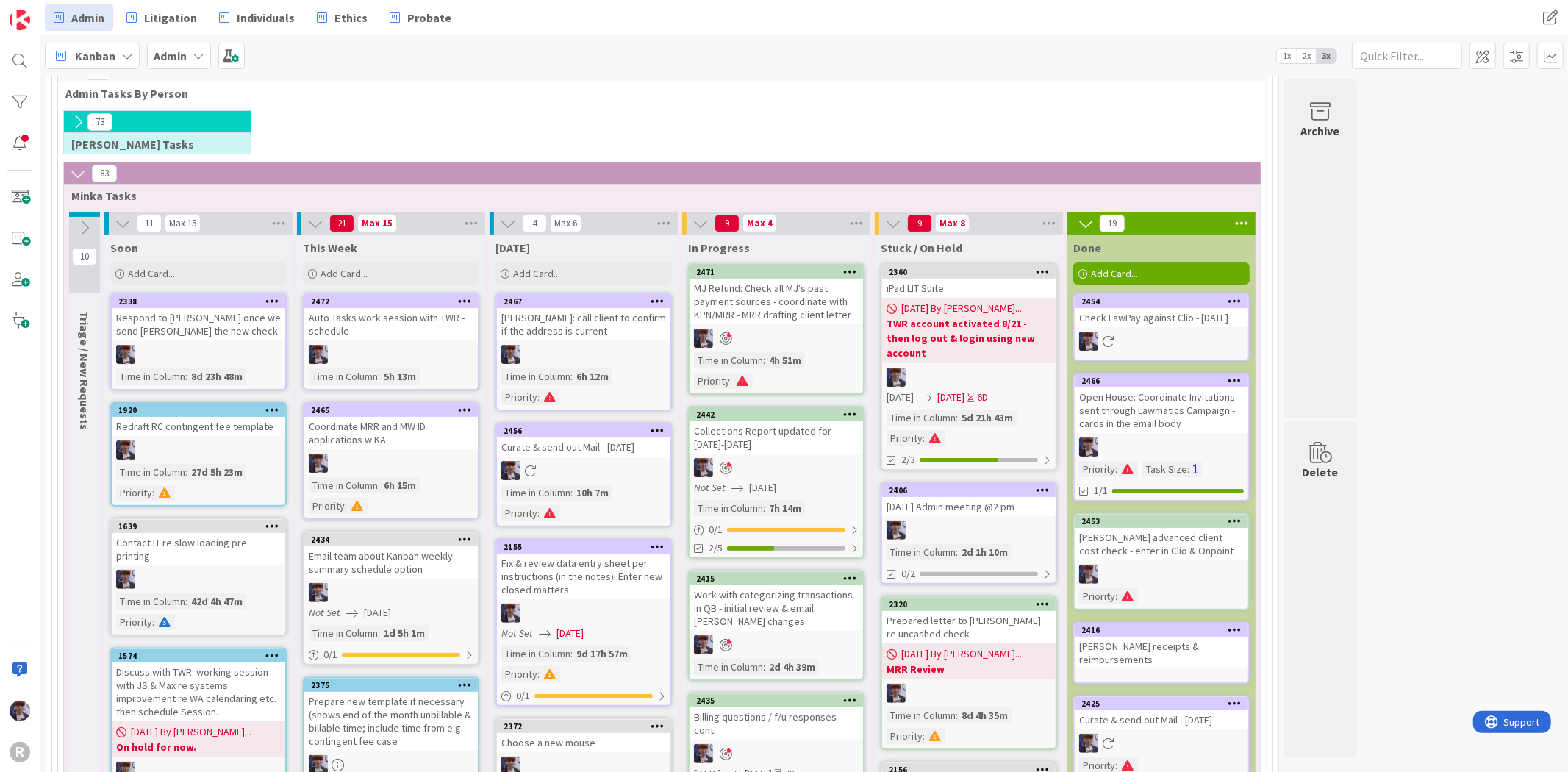
click at [968, 294] on div "iPad LIT Suite" at bounding box center [969, 288] width 174 height 19
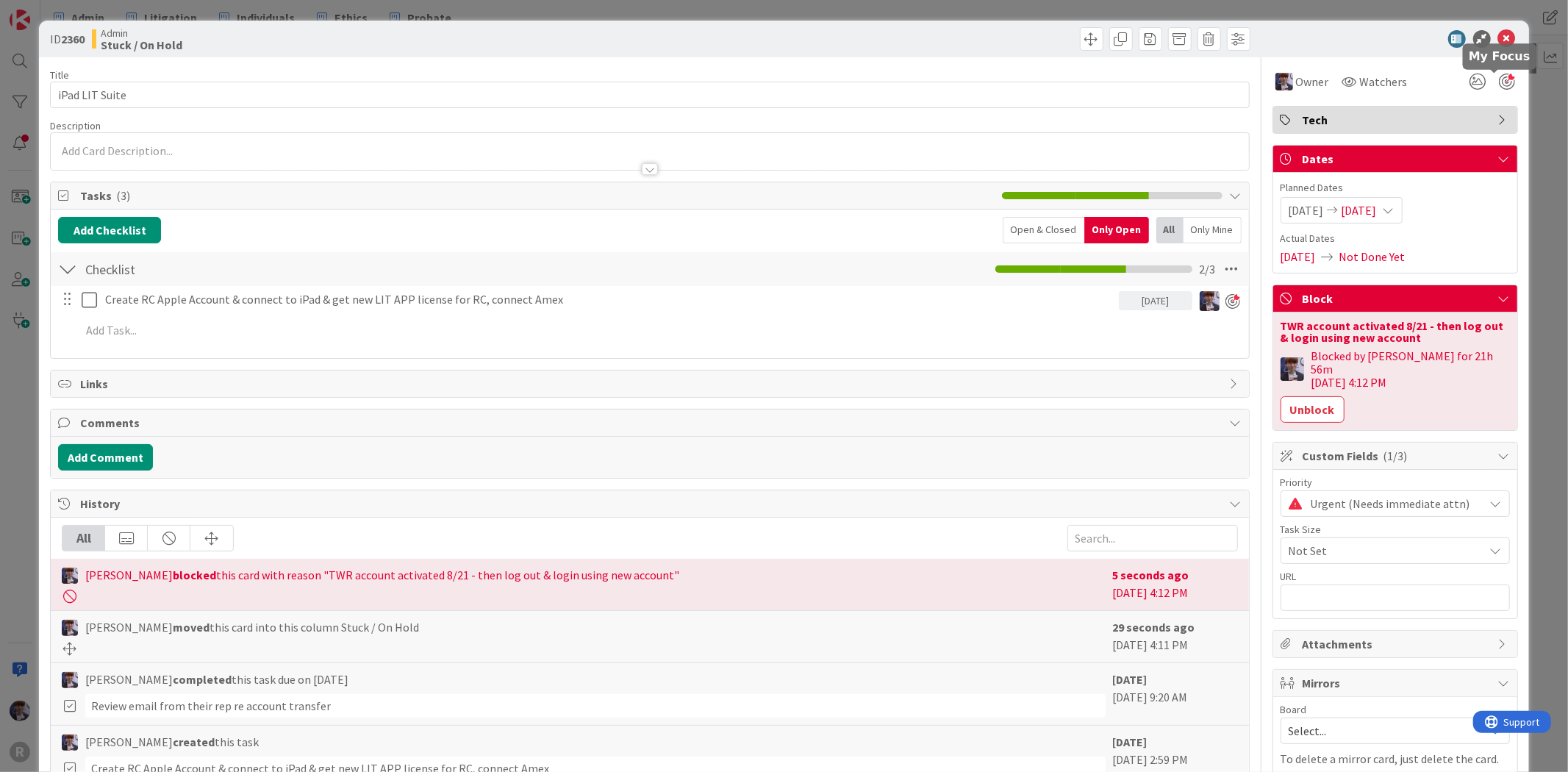
click at [1498, 80] on div at bounding box center [1506, 81] width 16 height 16
click at [1534, 101] on div "ID 2360 Admin Stuck / On Hold Title 14 / 128 iPad LIT Suite Description [PERSON…" at bounding box center [784, 386] width 1568 height 772
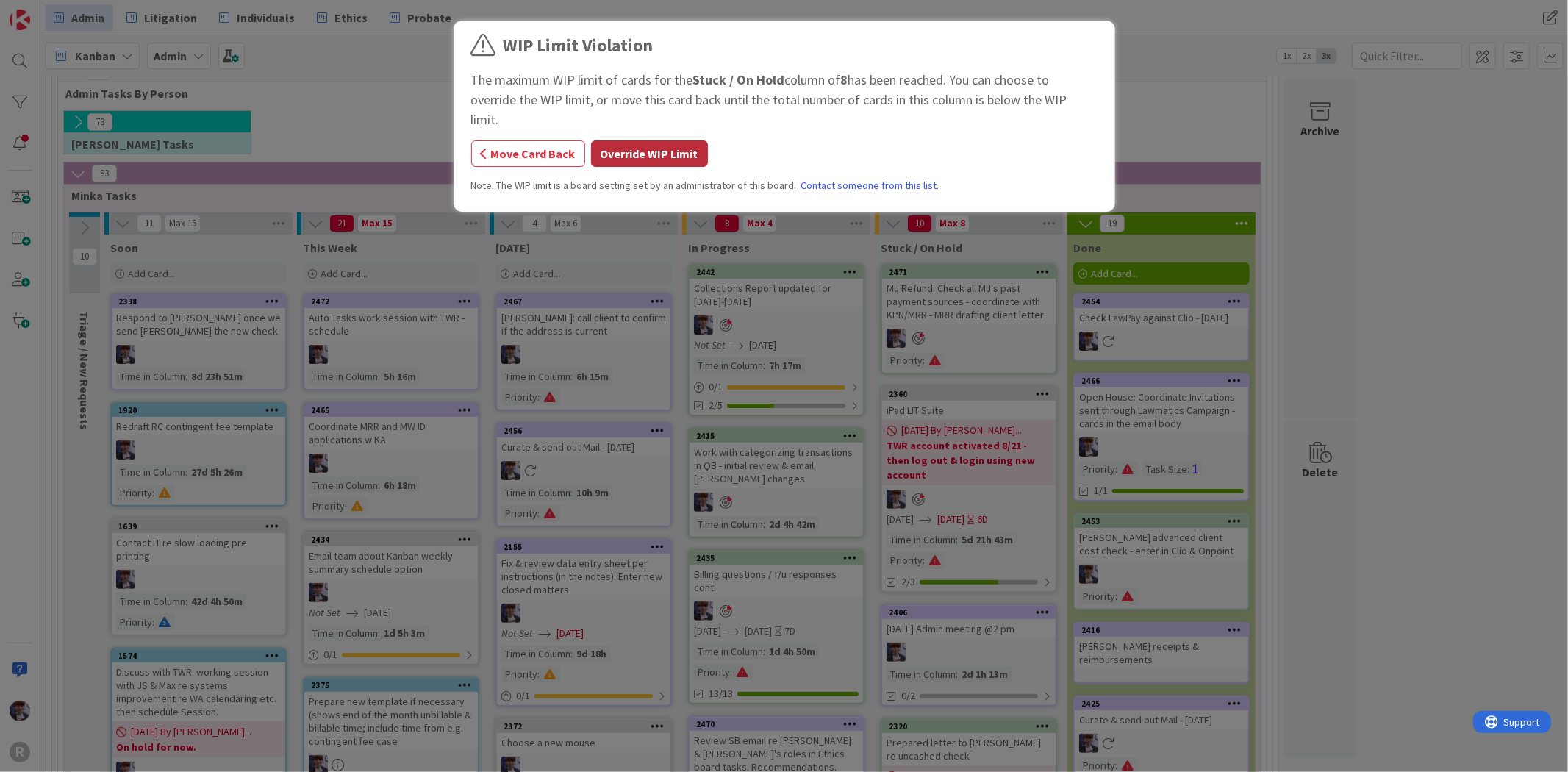
click at [644, 140] on button "Override WIP Limit" at bounding box center [649, 153] width 117 height 27
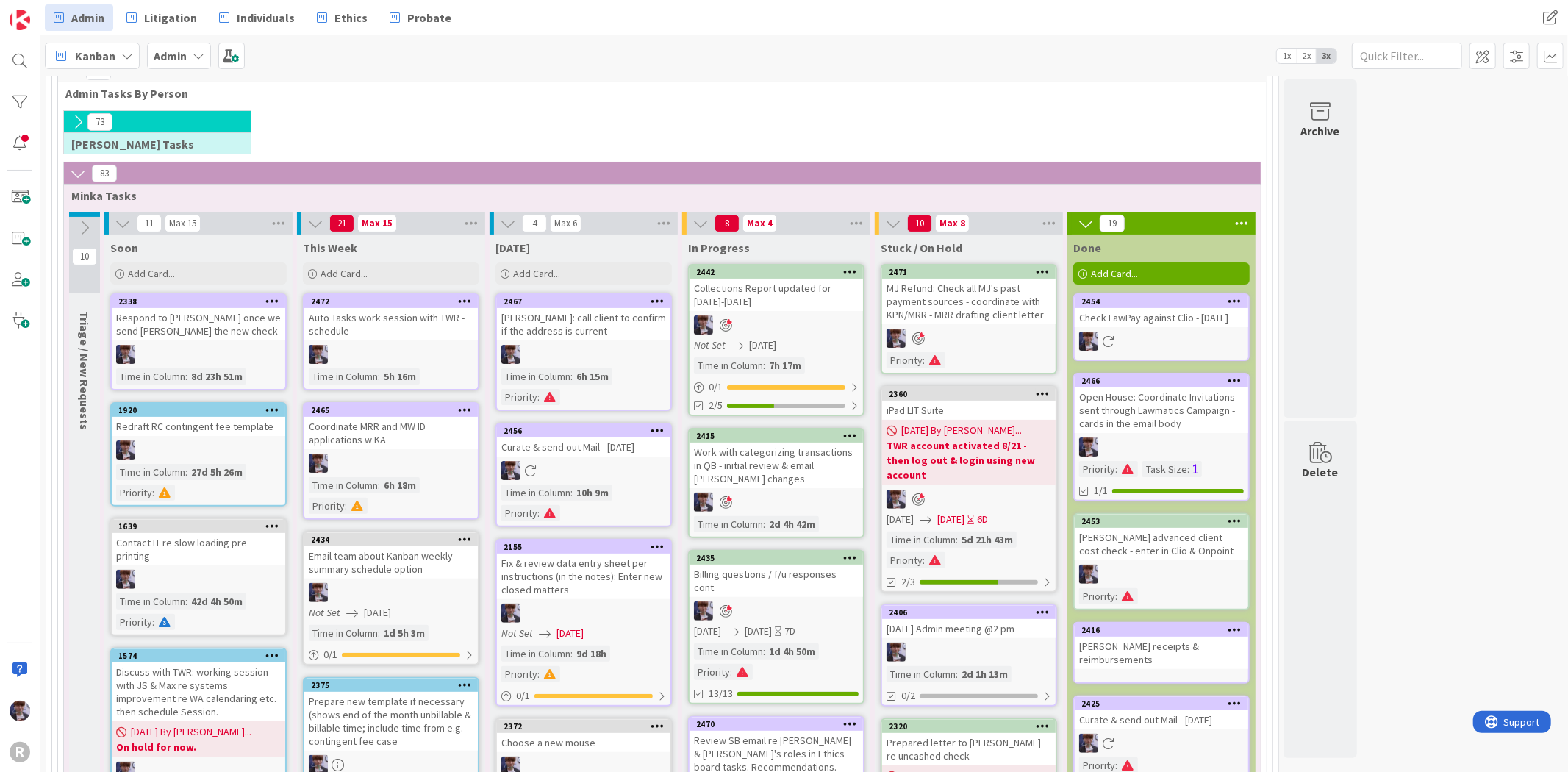
click at [967, 318] on div "MJ Refund: Check all MJ's past payment sources - coordinate with KPN/MRR - MRR …" at bounding box center [969, 301] width 174 height 46
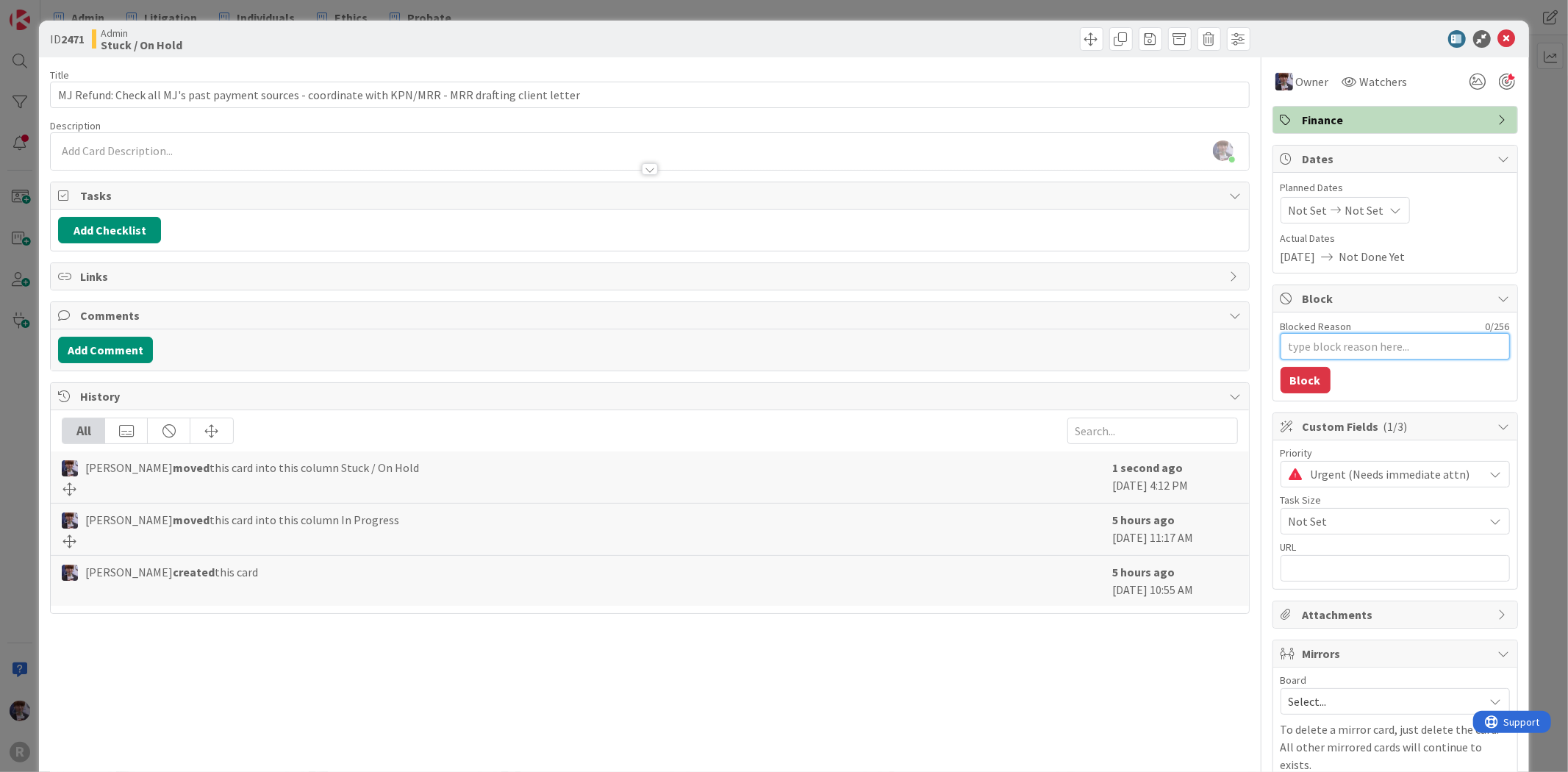
click at [1316, 344] on textarea "Blocked Reason" at bounding box center [1395, 346] width 230 height 27
type textarea "x"
type textarea "M"
type textarea "x"
type textarea "MR"
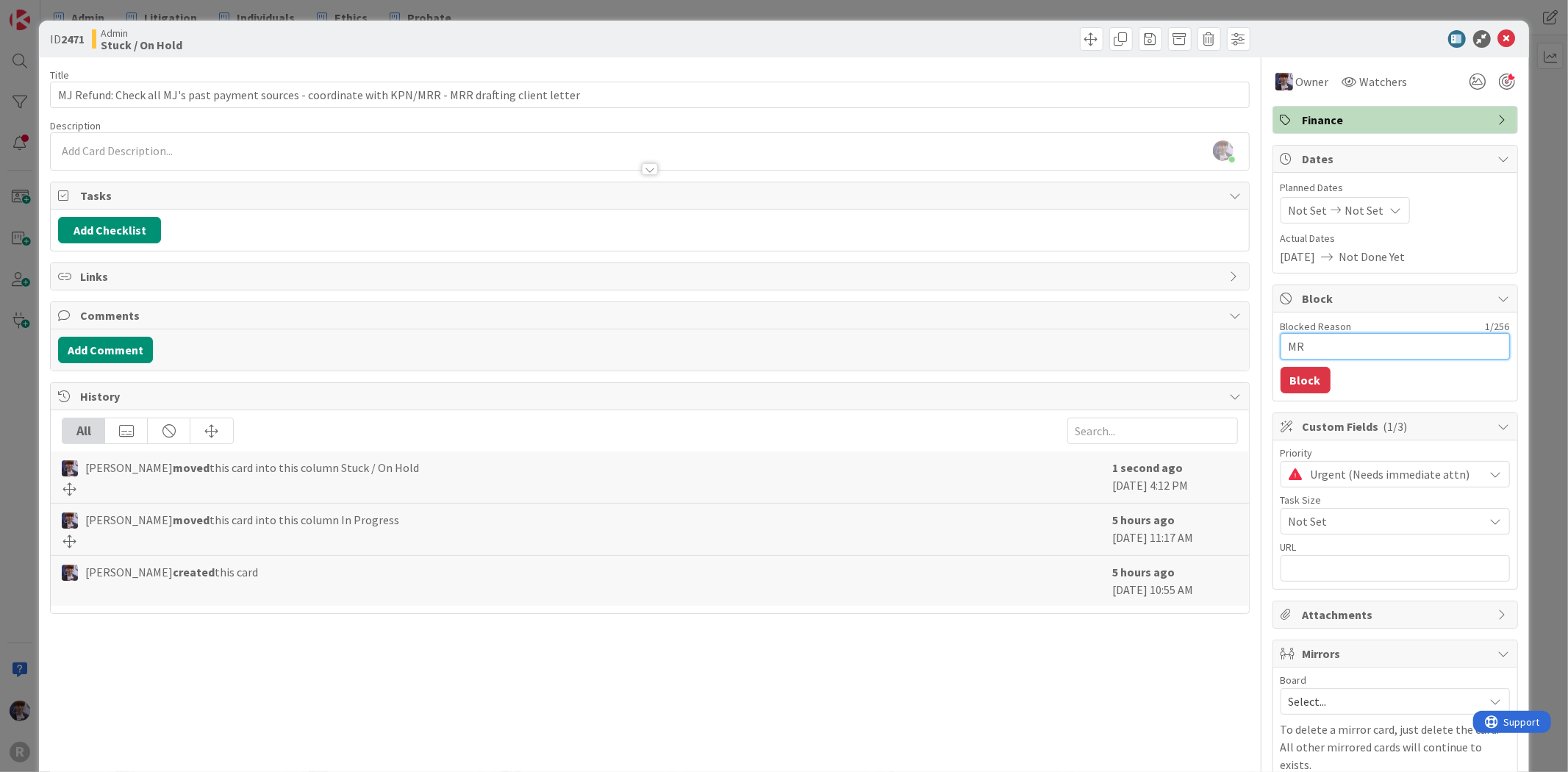
type textarea "x"
type textarea "MRR"
type textarea "x"
type textarea "MRR"
type textarea "x"
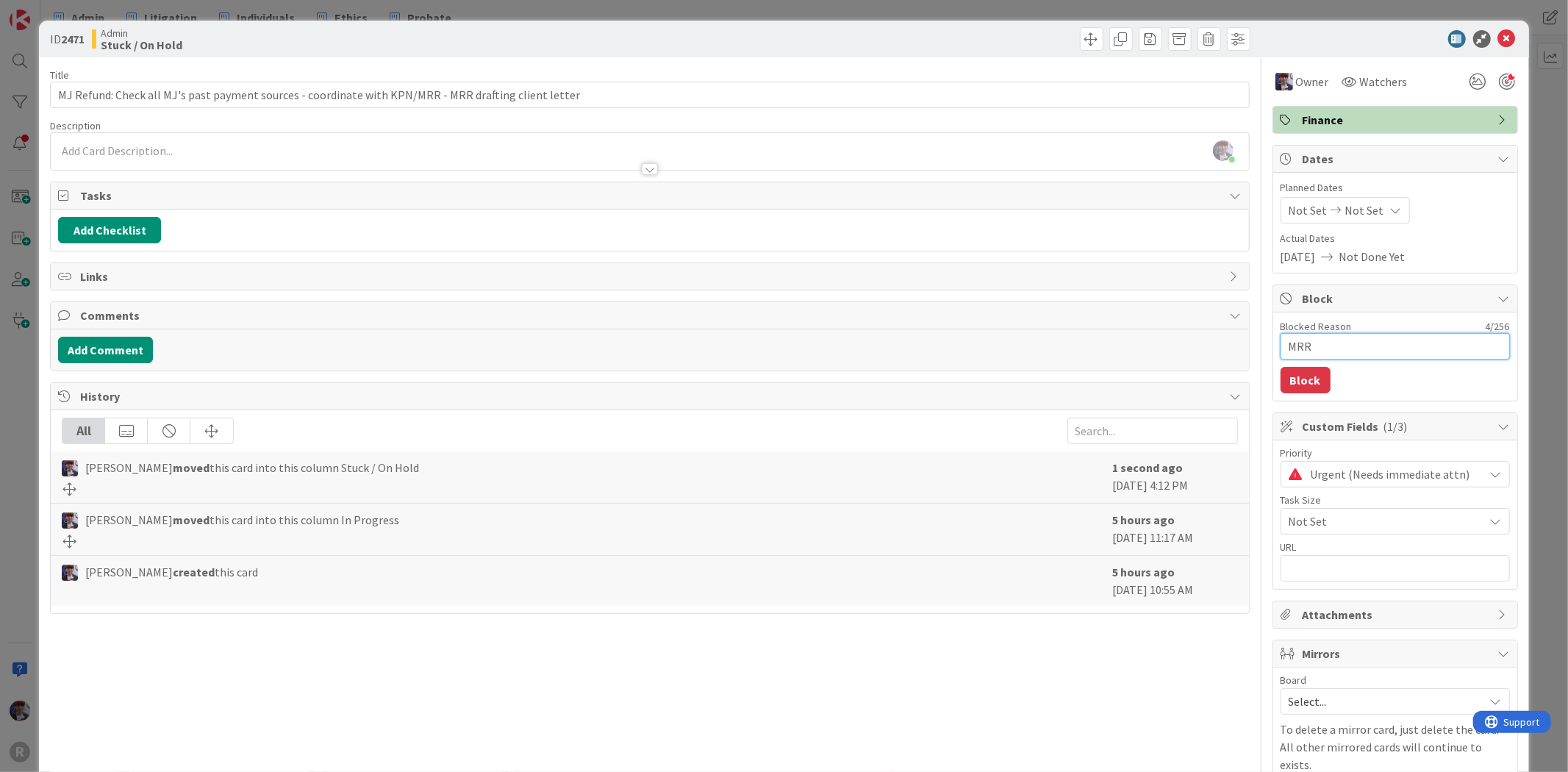
type textarea "MRR l"
type textarea "x"
type textarea "MRR le"
type textarea "x"
type textarea "MRR let"
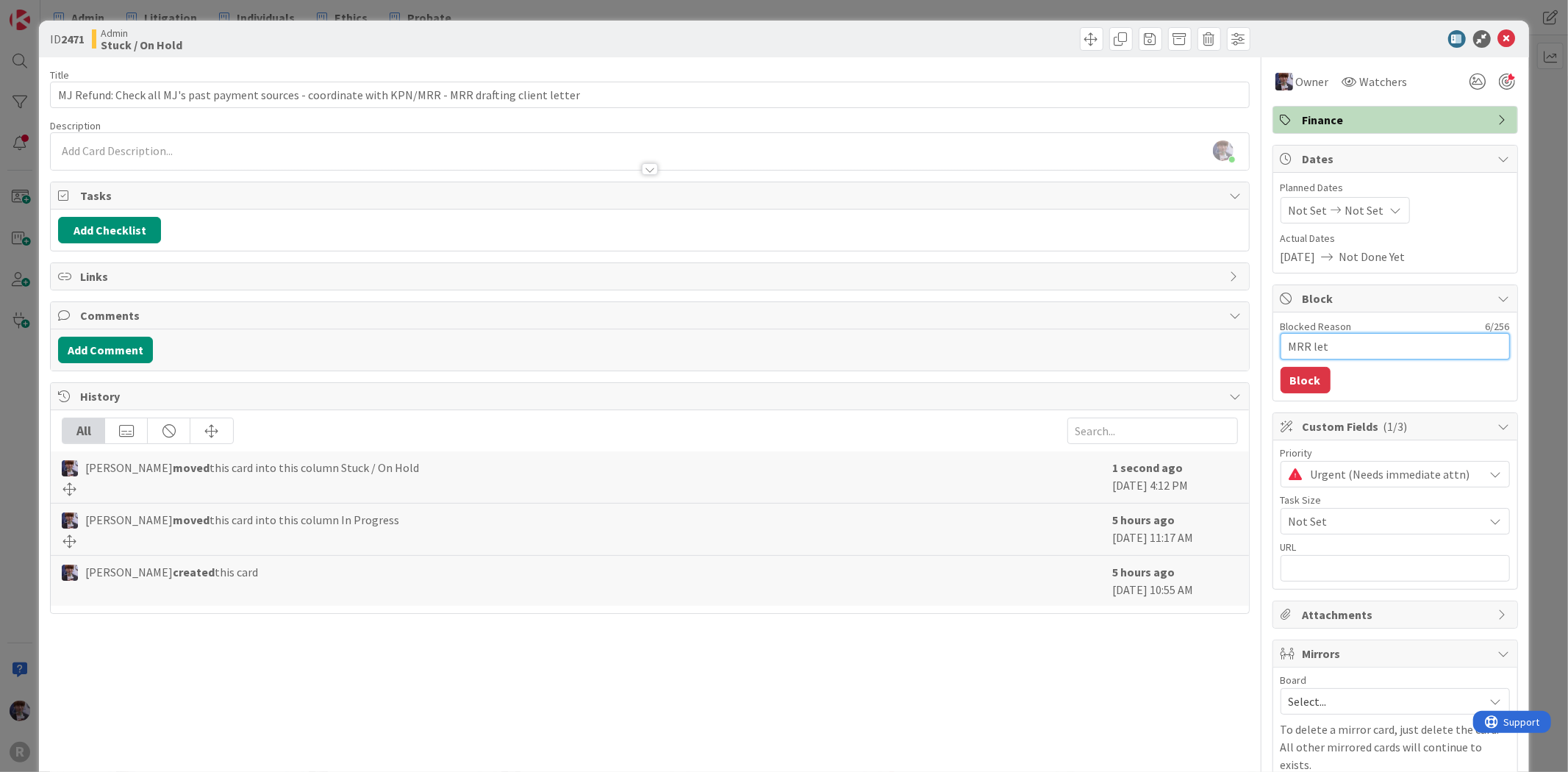
type textarea "x"
type textarea "MRR lett"
type textarea "x"
type textarea "MRR [PERSON_NAME]"
type textarea "x"
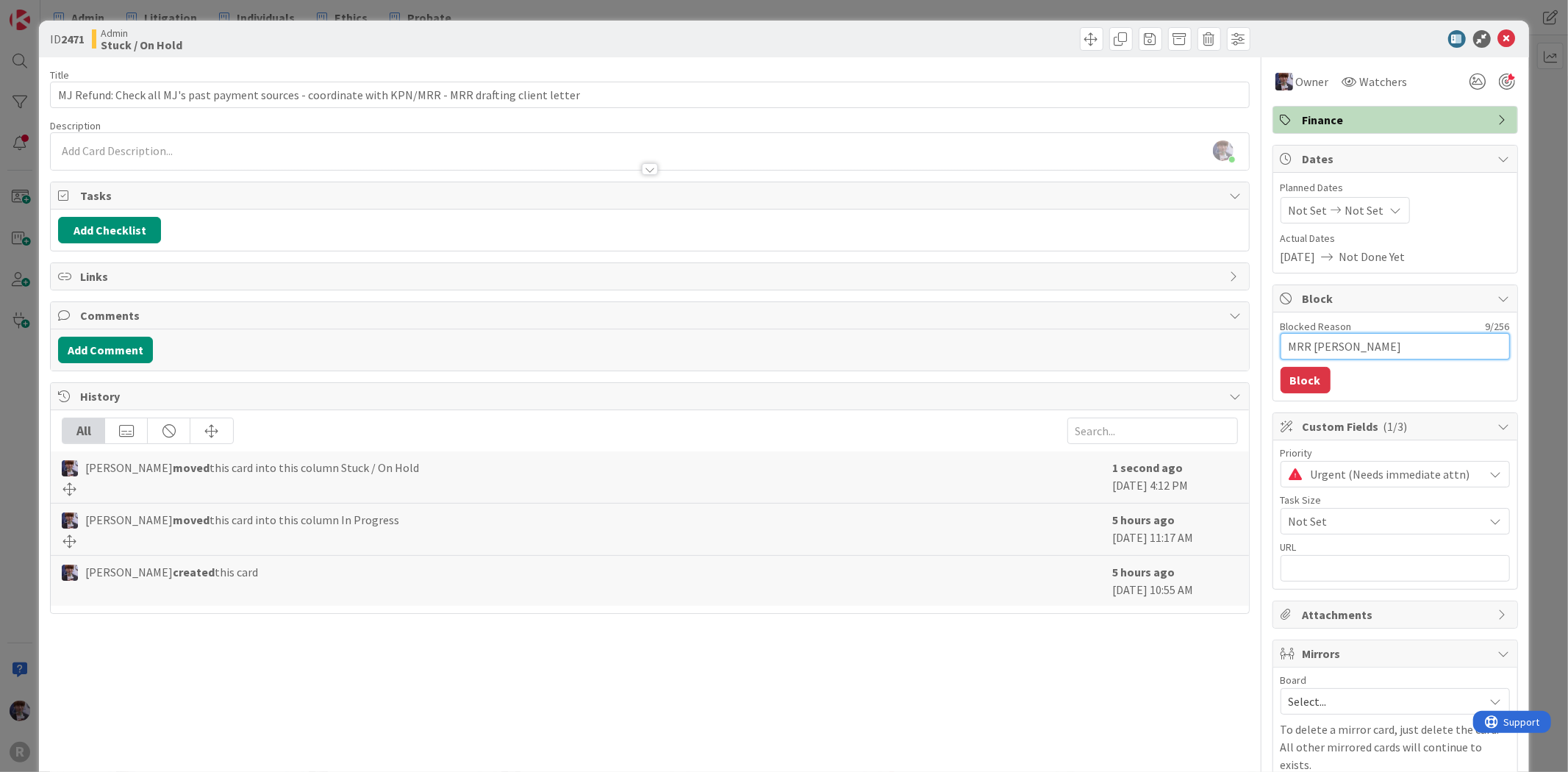
type textarea "MRR letter"
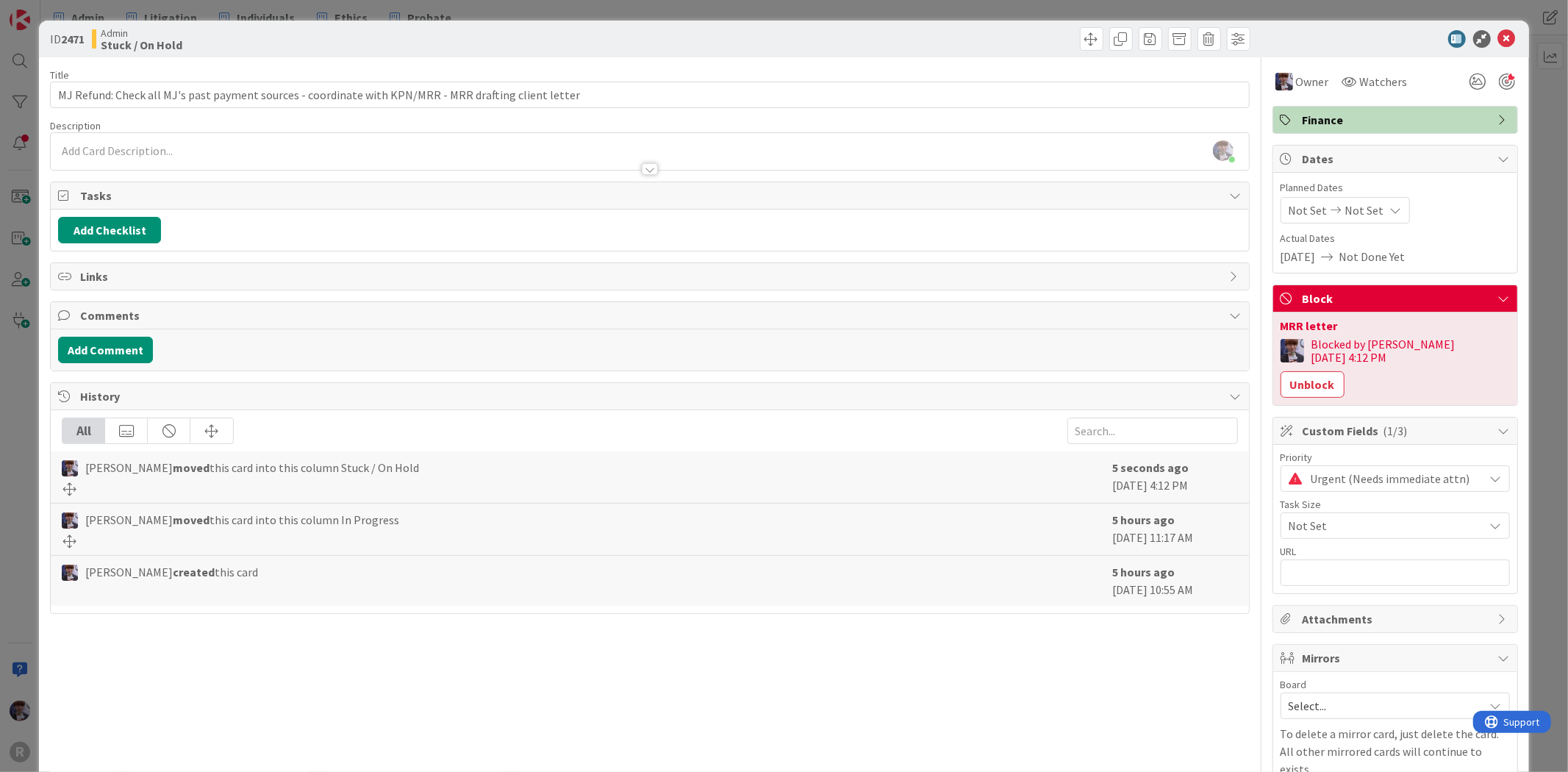
click at [1534, 221] on div "ID 2471 Admin Stuck / On Hold Title 101 / 128 MJ Refund: Check all MJ's past pa…" at bounding box center [784, 386] width 1568 height 772
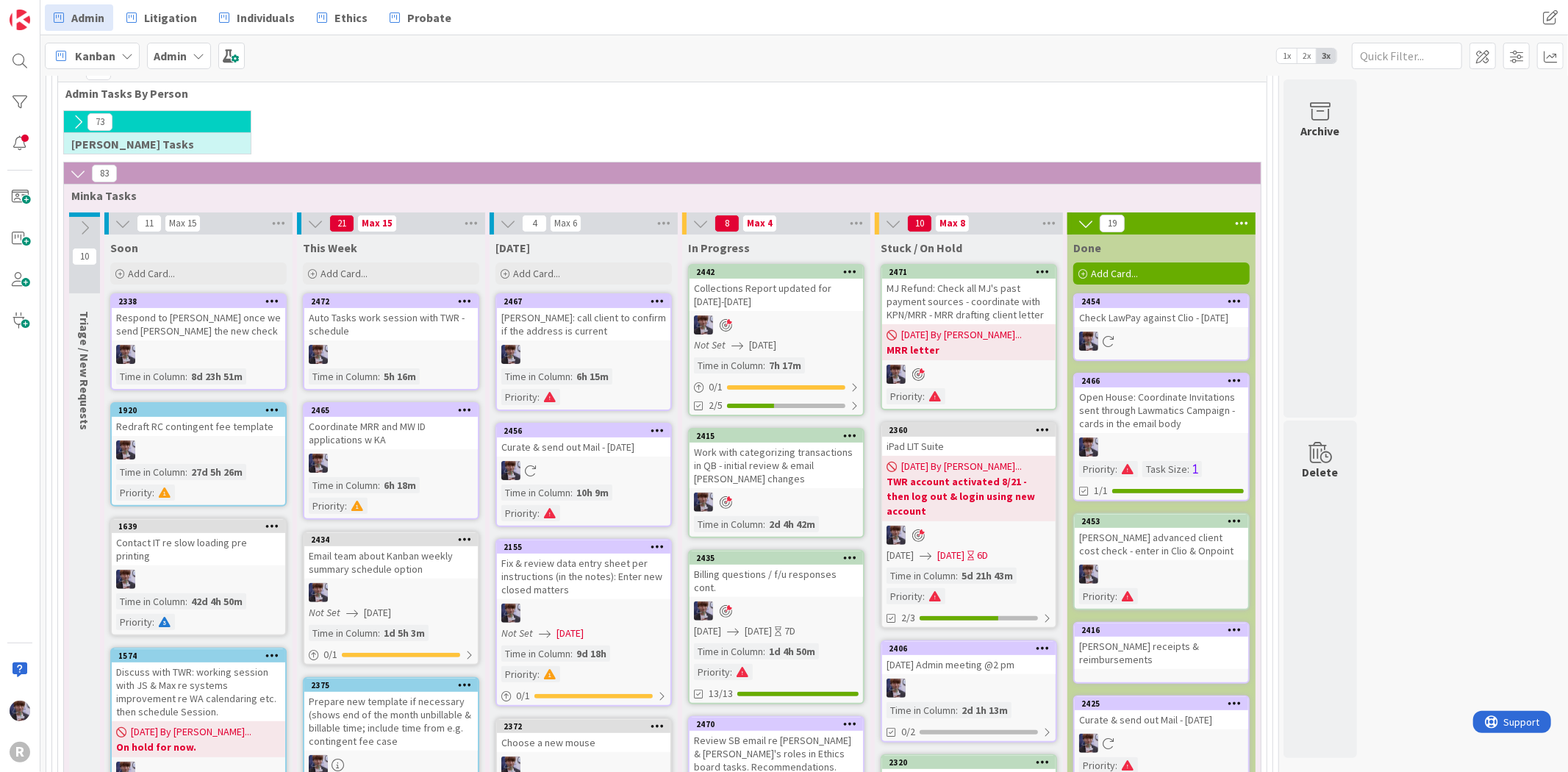
click at [773, 300] on div "Collections Report updated for [DATE]-[DATE]" at bounding box center [776, 295] width 174 height 32
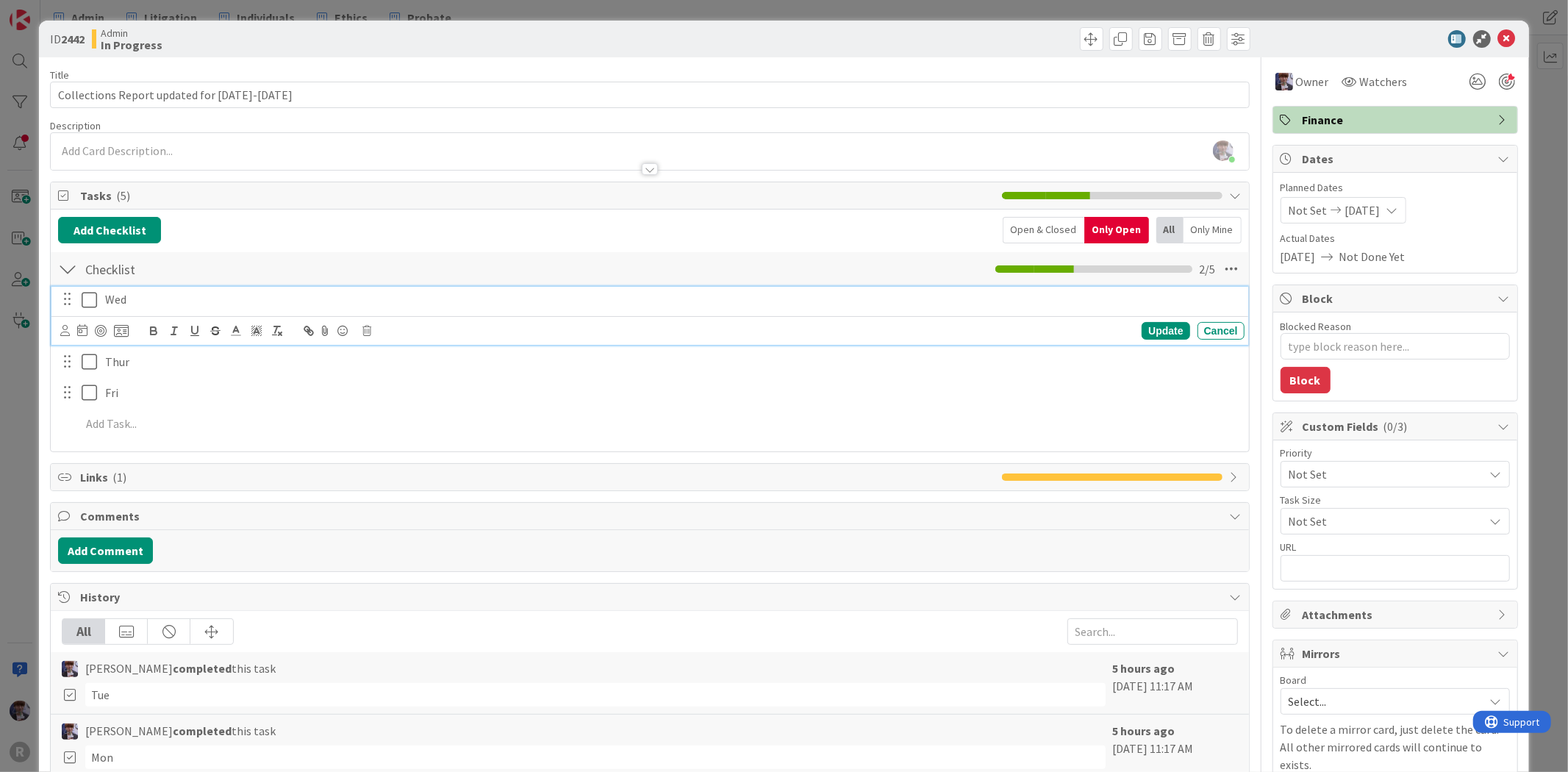
click at [86, 303] on icon at bounding box center [93, 299] width 22 height 18
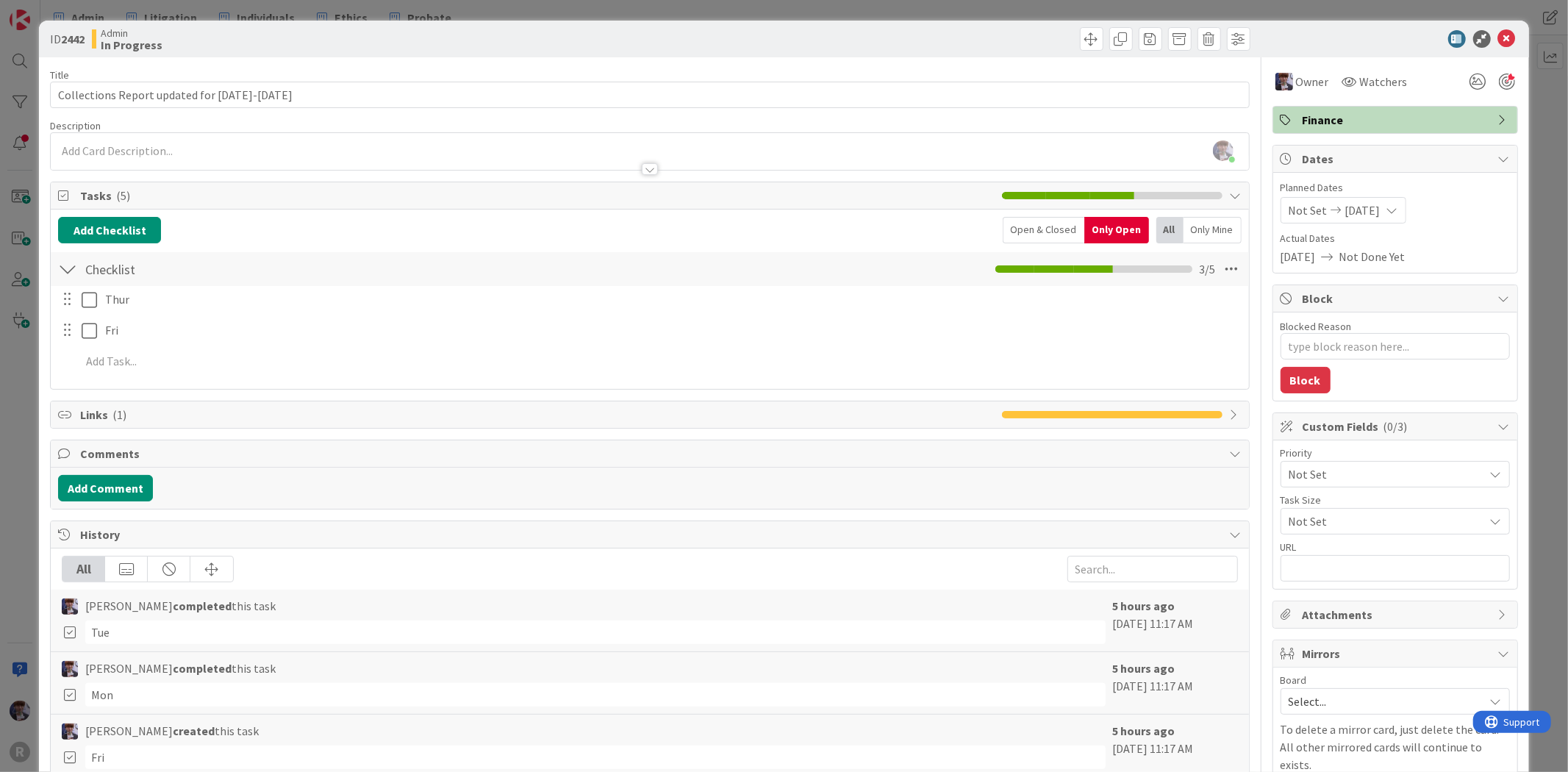
click at [39, 386] on div "ID 2442 Admin In Progress Title 44 / 128 Collections Report updated for [DATE]-…" at bounding box center [784, 483] width 1489 height 924
drag, startPoint x: 35, startPoint y: 390, endPoint x: 23, endPoint y: 399, distance: 15.0
click at [32, 391] on div "ID 2442 Admin In Progress Title 44 / 128 Collections Report updated for [DATE]-…" at bounding box center [784, 386] width 1568 height 772
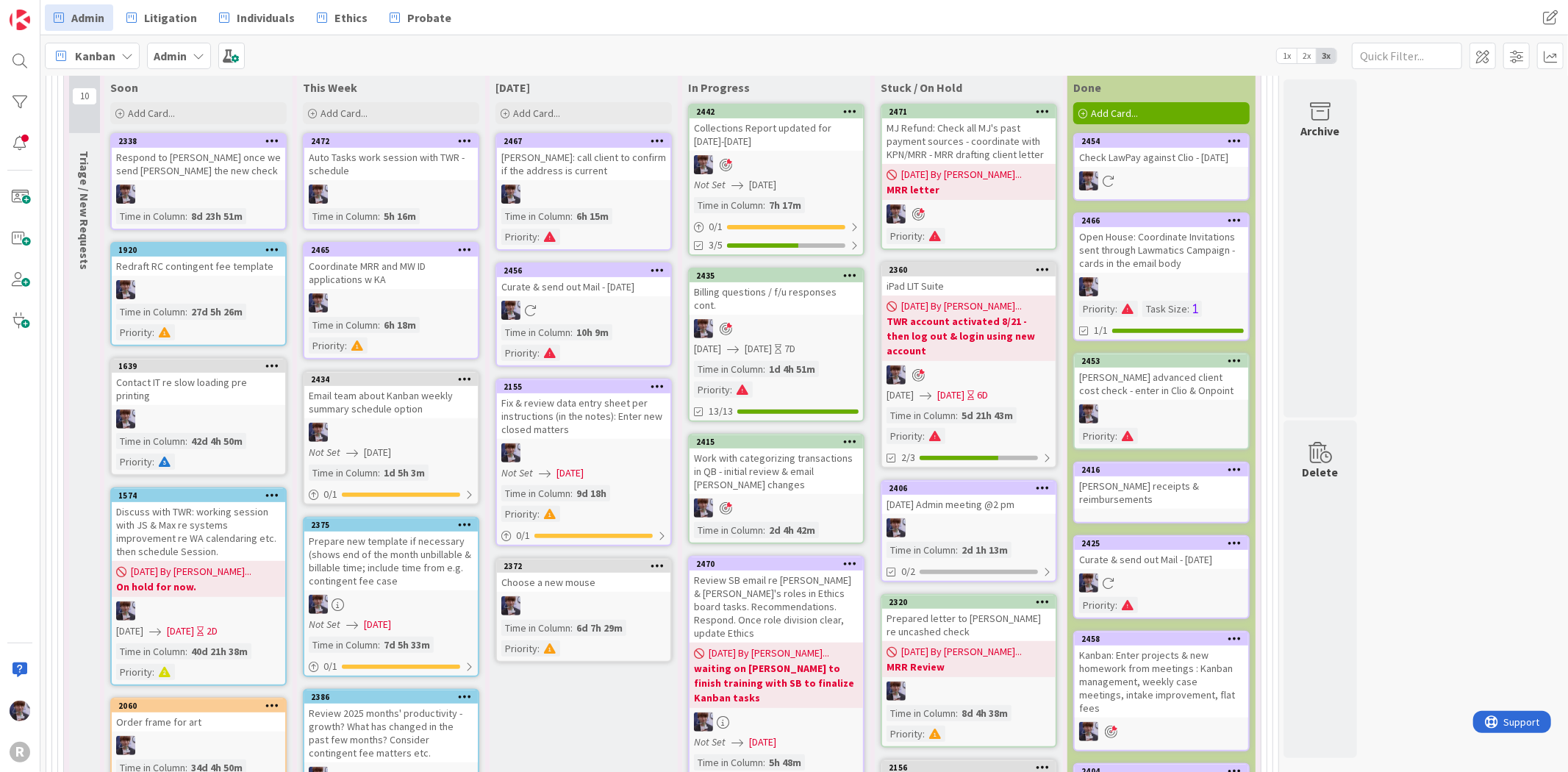
scroll to position [173, 0]
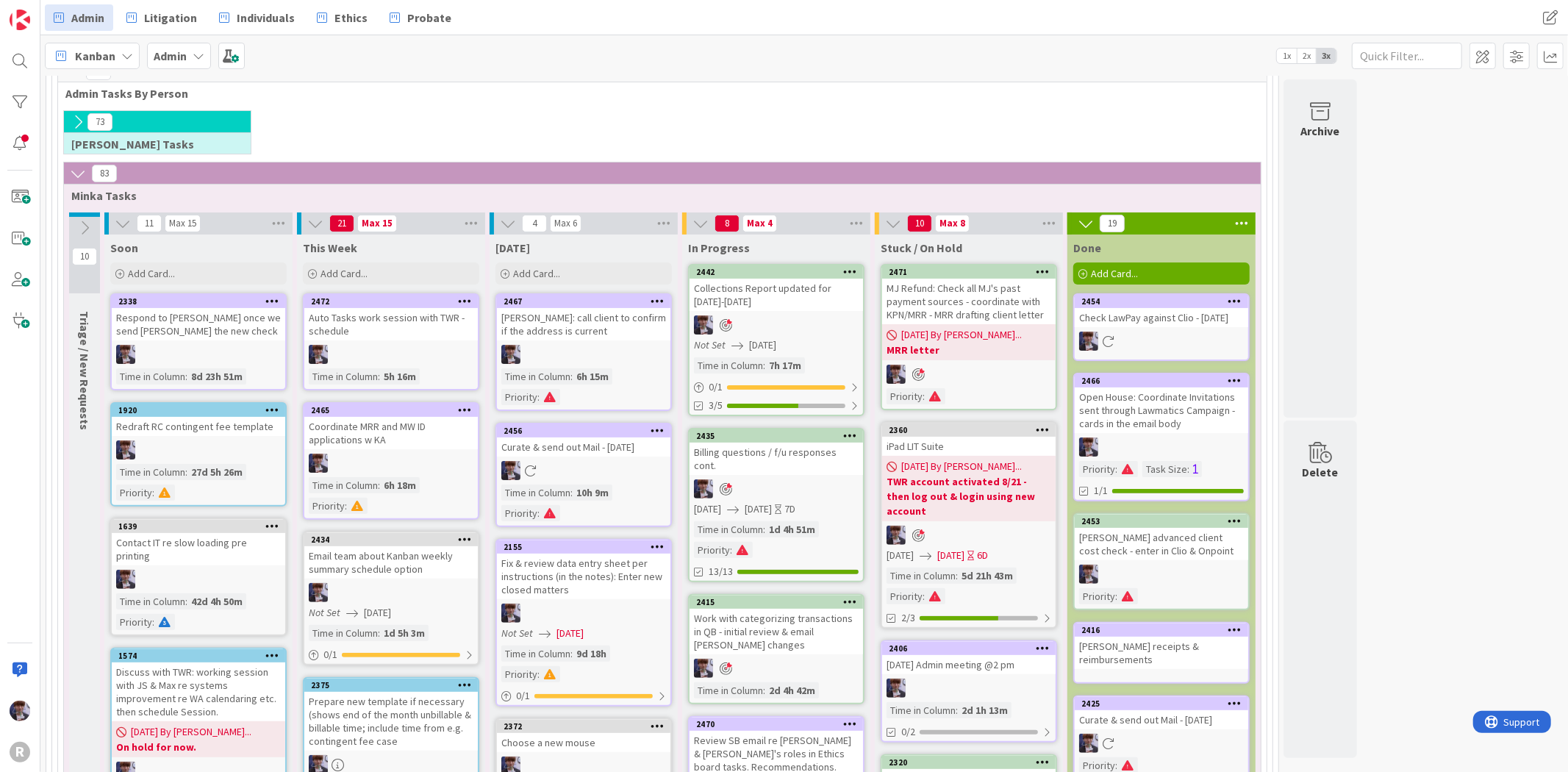
click at [594, 314] on div "[PERSON_NAME]: call client to confirm if the address is current" at bounding box center [583, 324] width 174 height 32
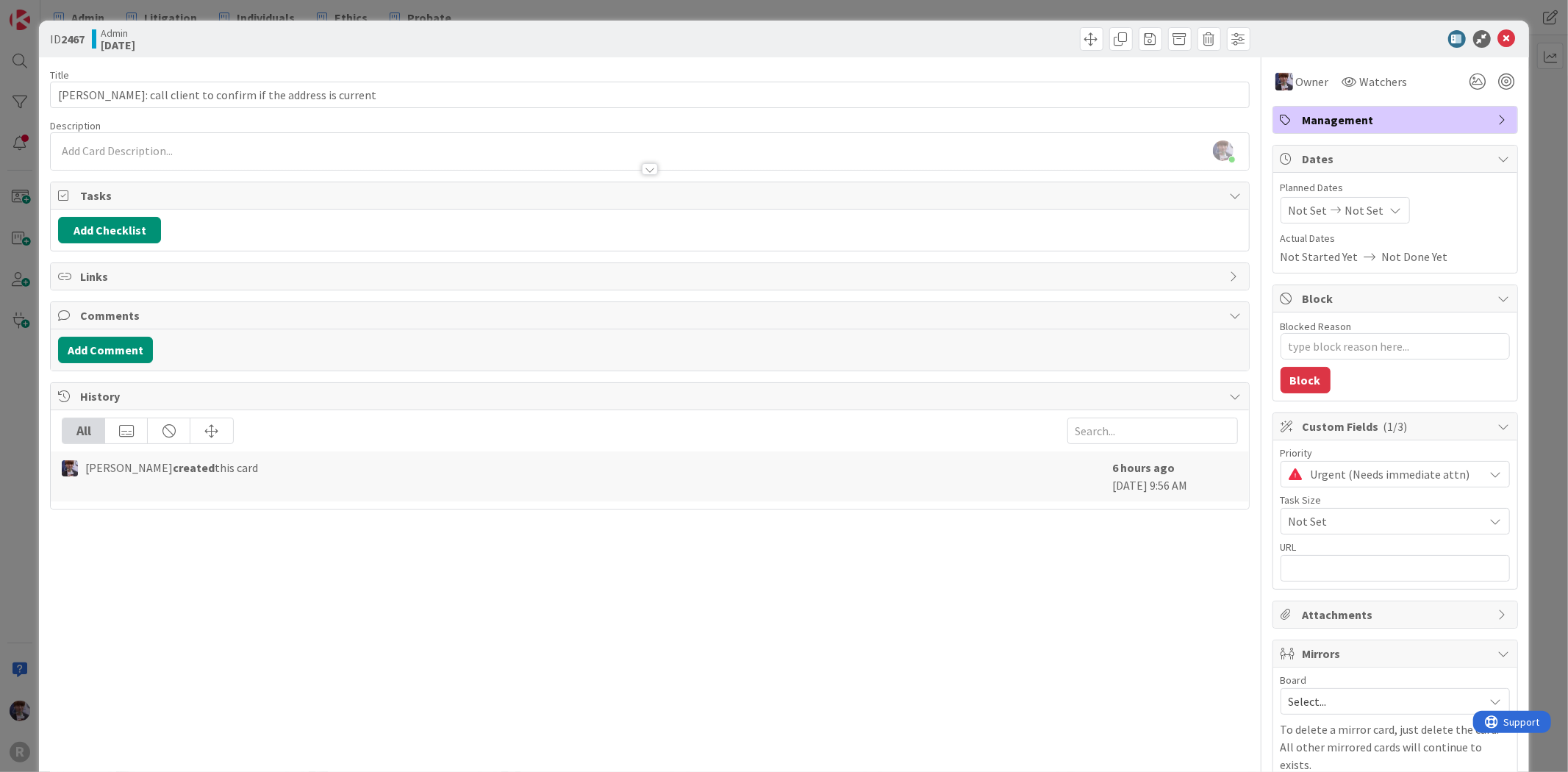
click at [23, 370] on div "ID 2467 Admin [DATE] Title 58 / 128 [PERSON_NAME]: call client to confirm if th…" at bounding box center [784, 386] width 1568 height 772
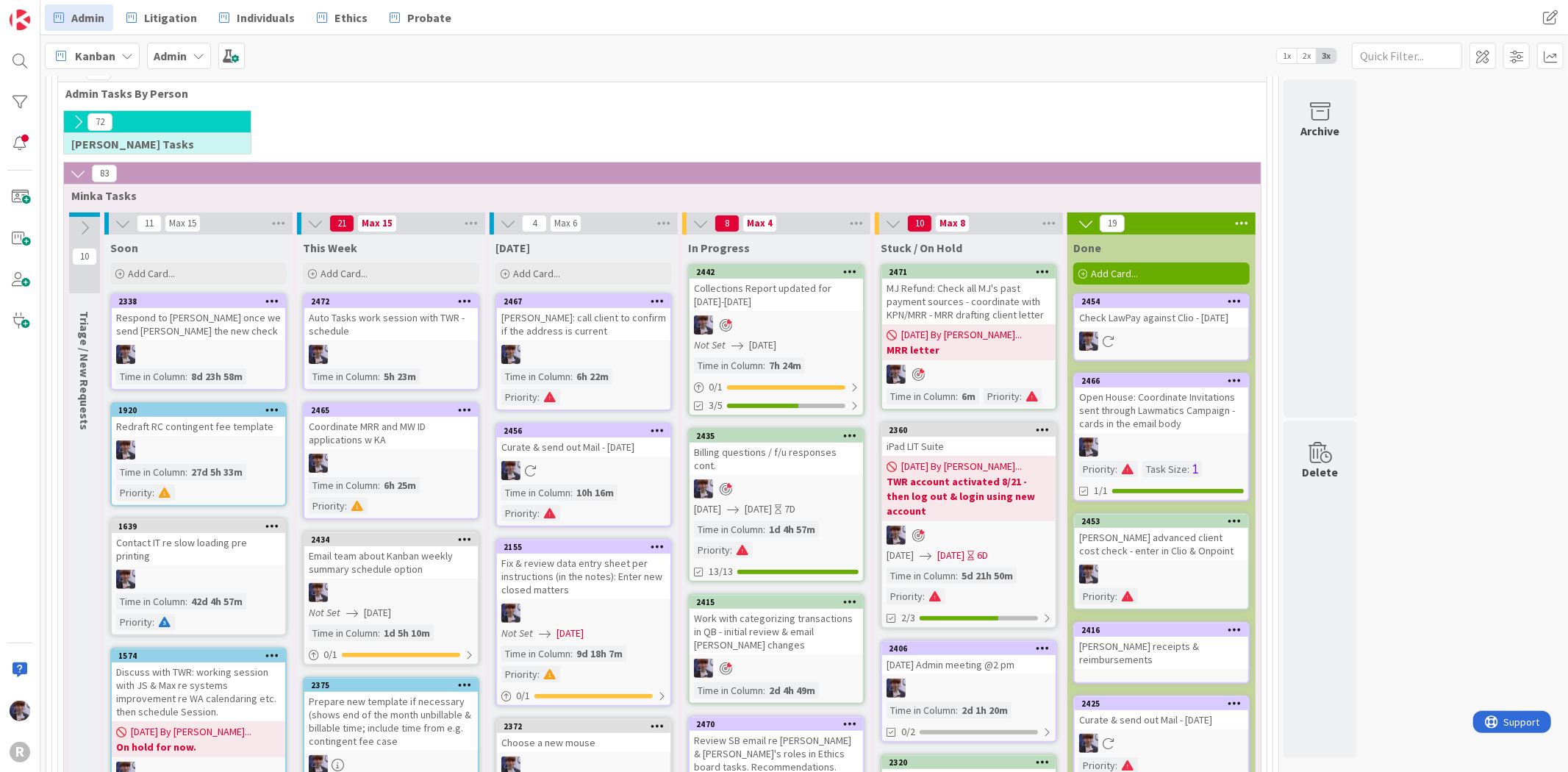
click at [777, 479] on div at bounding box center [776, 488] width 174 height 19
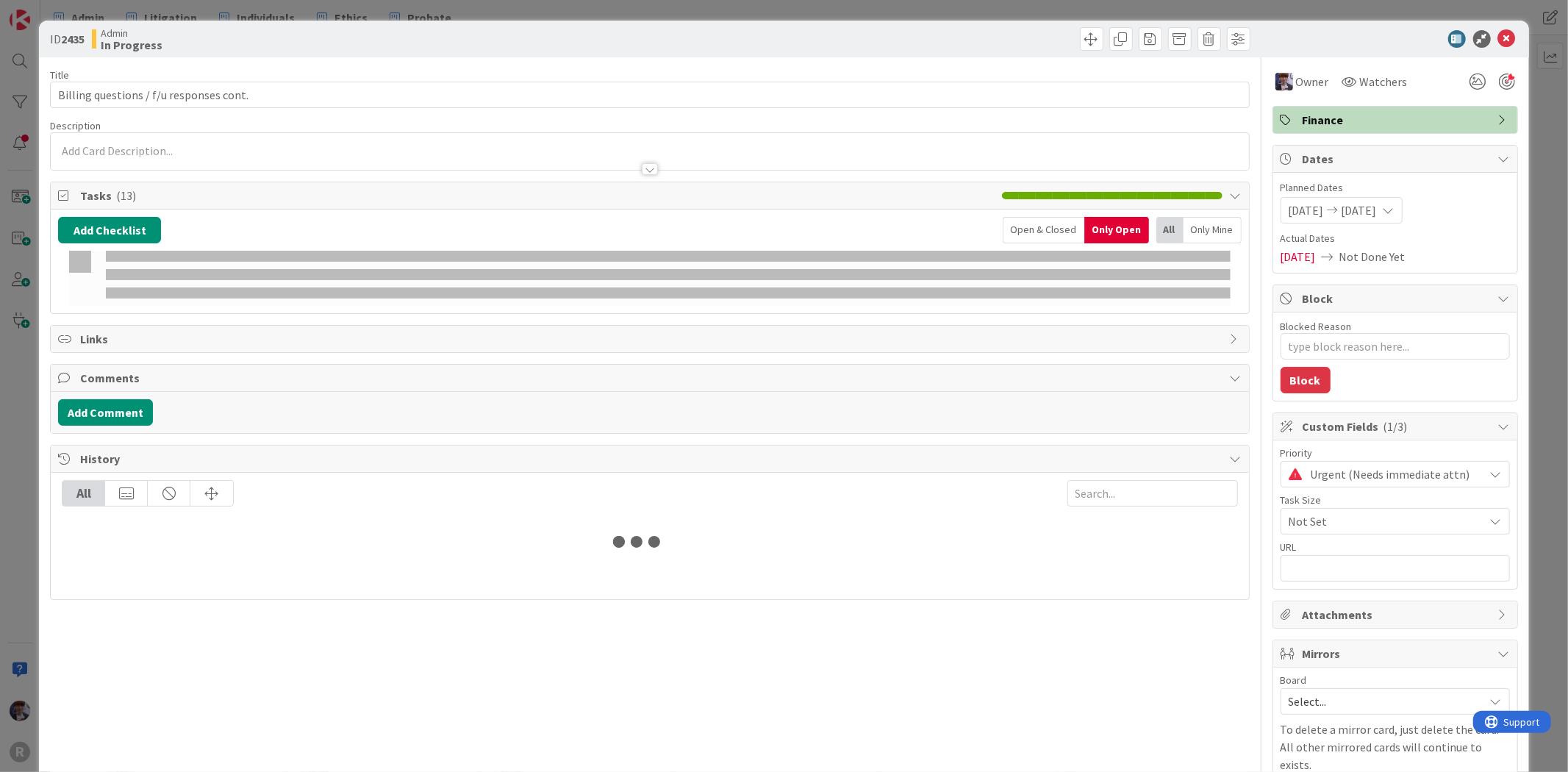
type textarea "x"
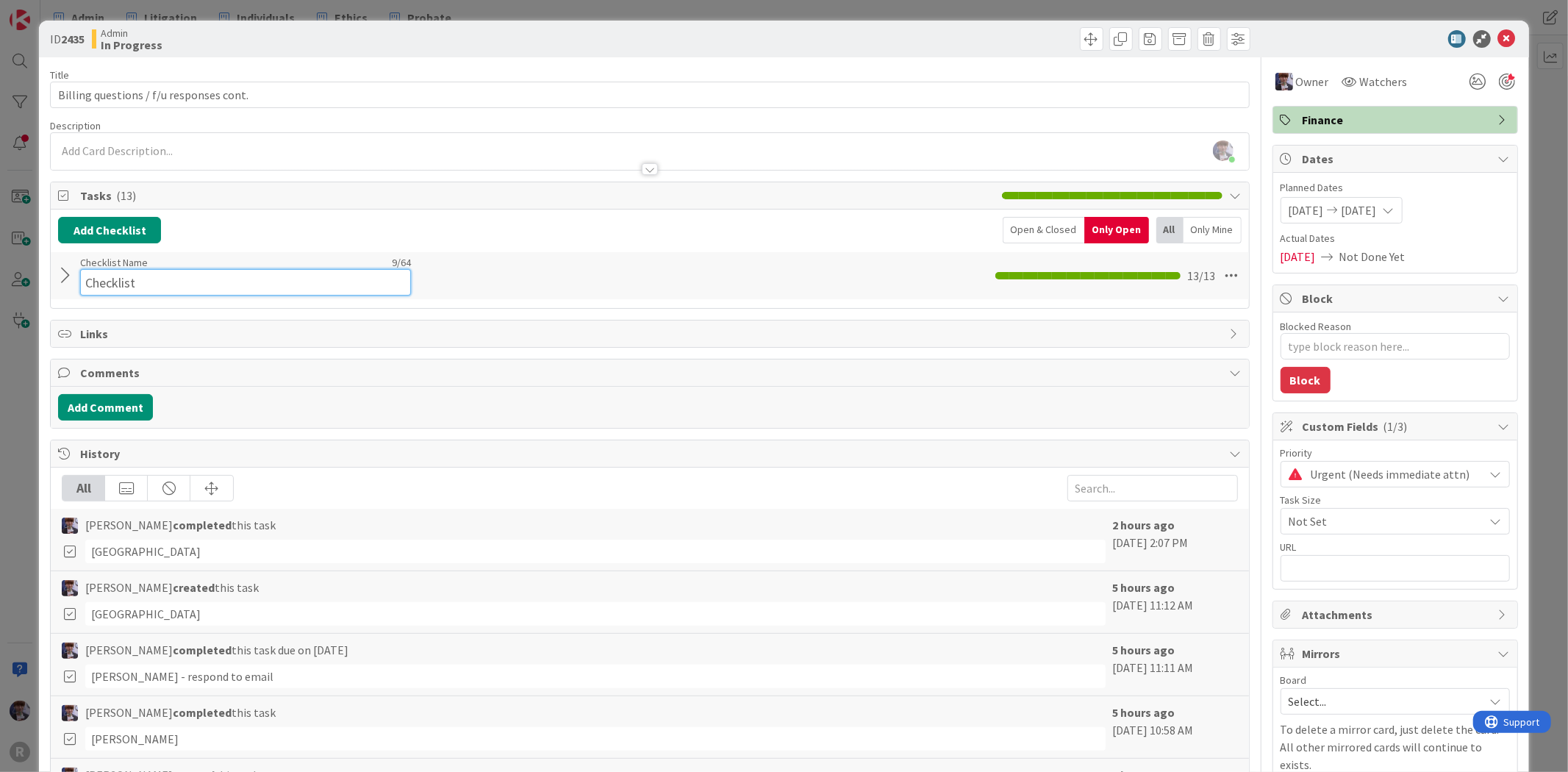
click at [82, 269] on input "Checklist" at bounding box center [246, 282] width 331 height 27
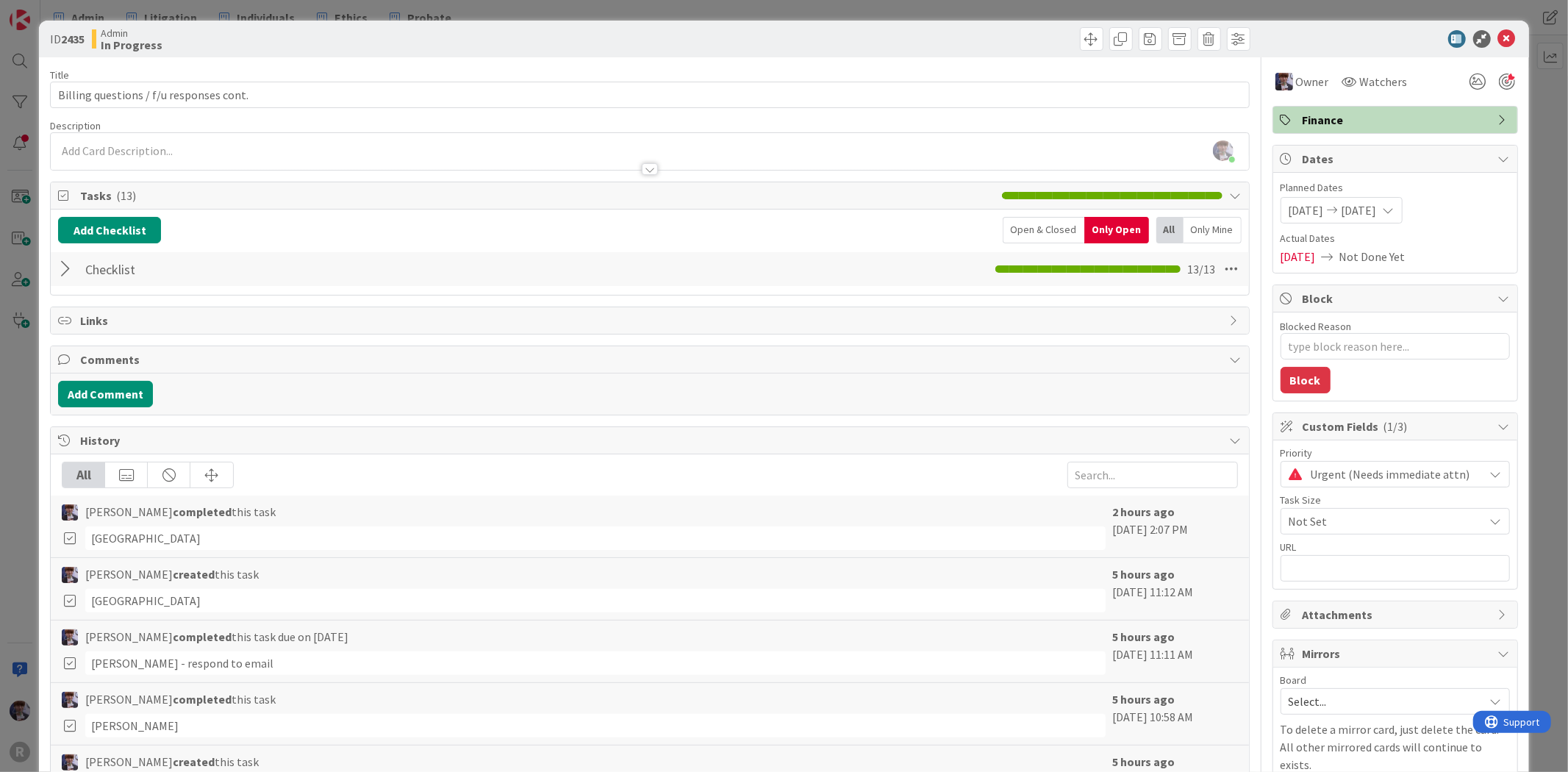
click at [70, 279] on div at bounding box center [67, 269] width 19 height 27
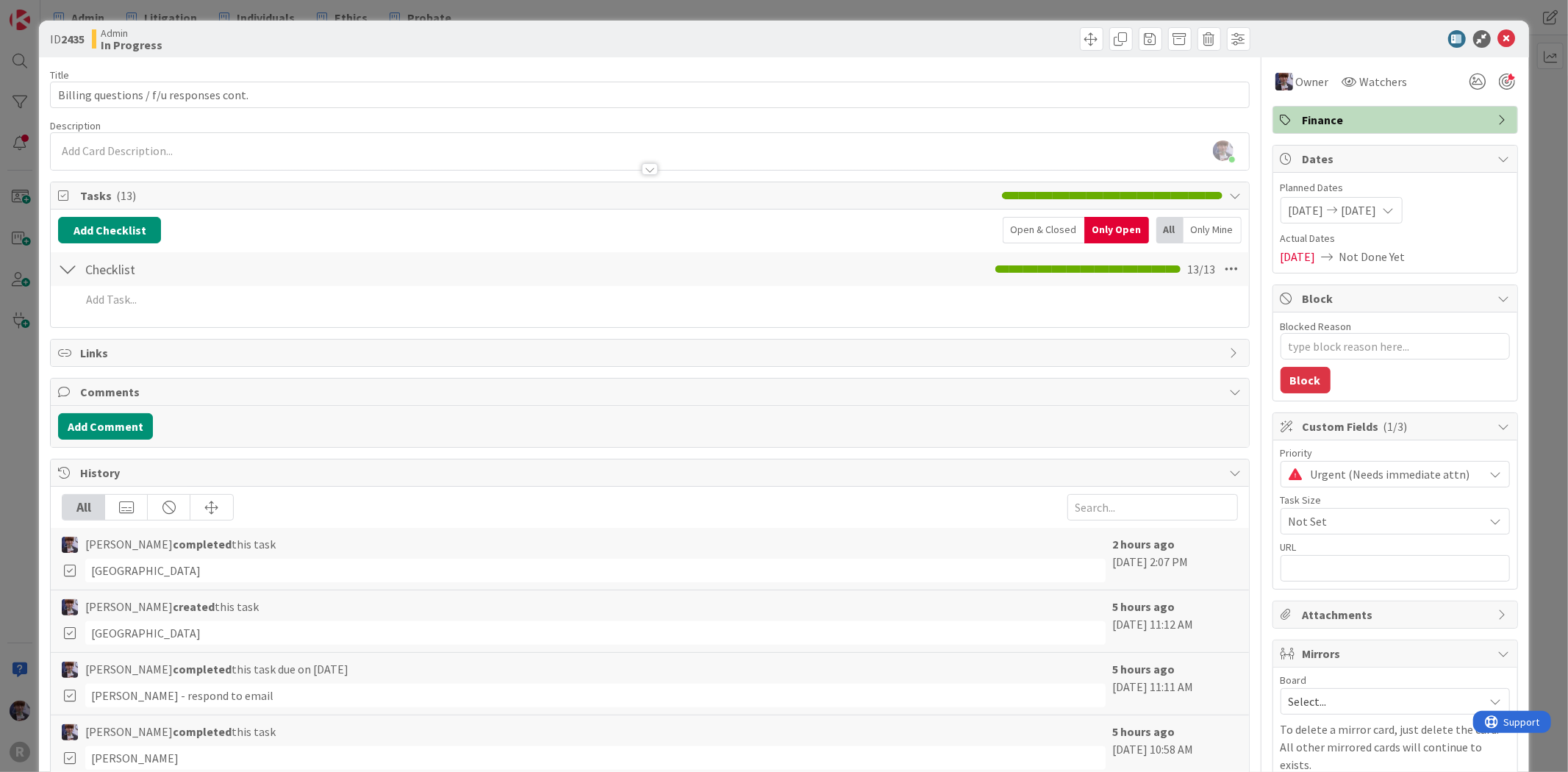
drag, startPoint x: 91, startPoint y: 319, endPoint x: 106, endPoint y: 310, distance: 17.5
click at [98, 316] on div "Checklist Checklist Name 9 / 64 Checklist 13 / 13 Add Add Multiple Cancel" at bounding box center [649, 285] width 1198 height 69
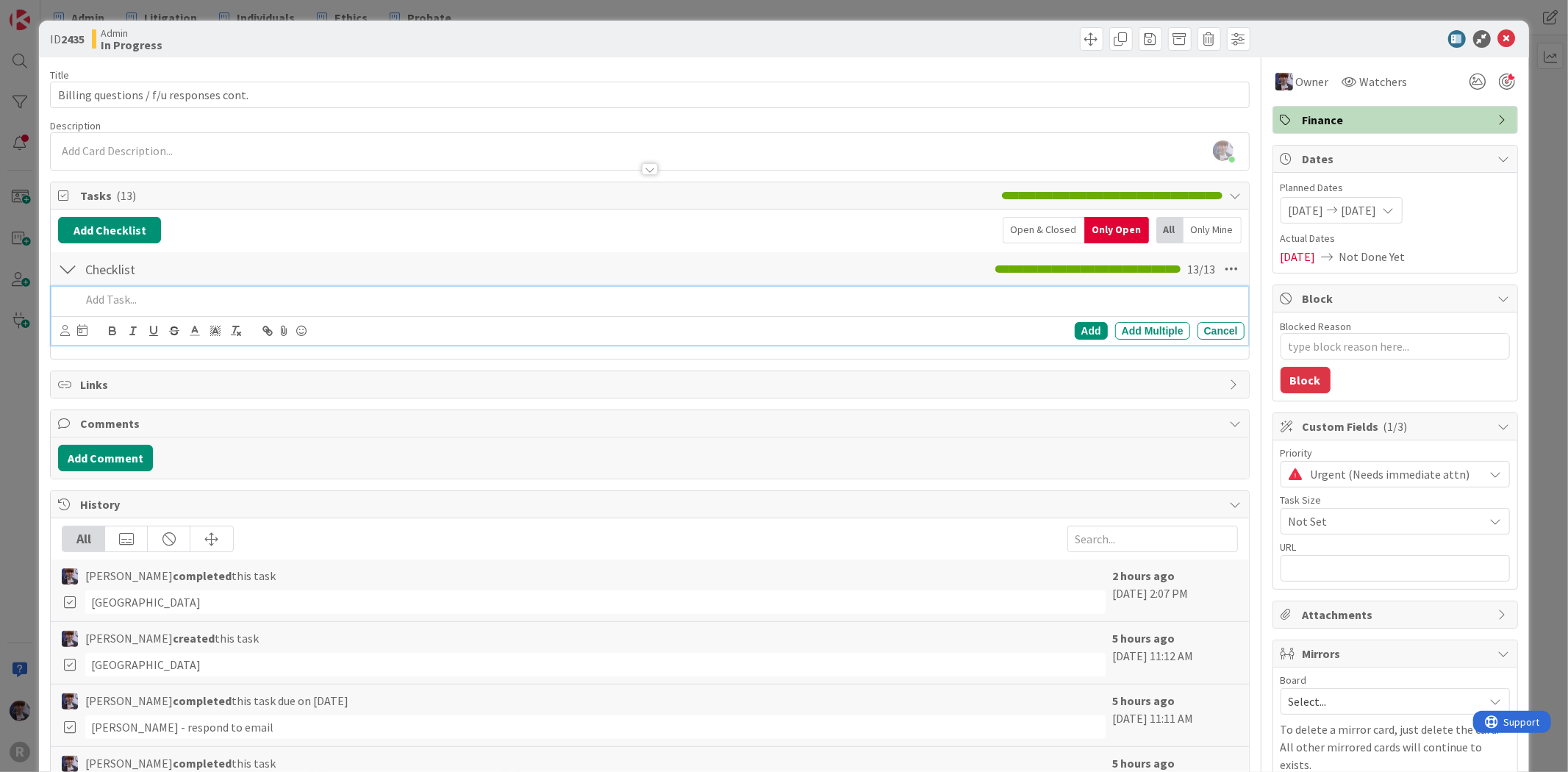
click at [111, 305] on p at bounding box center [660, 299] width 1157 height 17
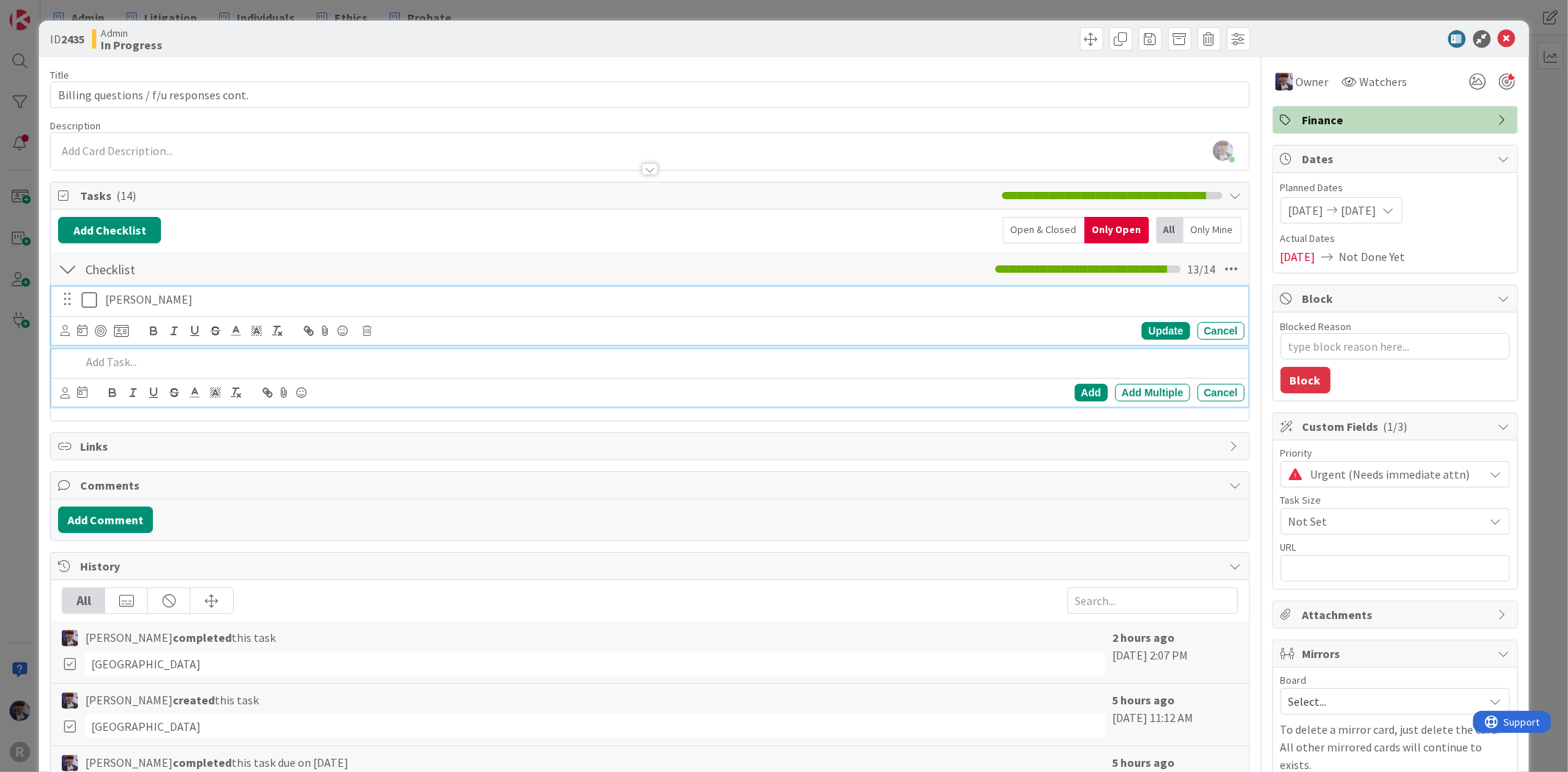
click at [83, 300] on icon at bounding box center [93, 299] width 22 height 18
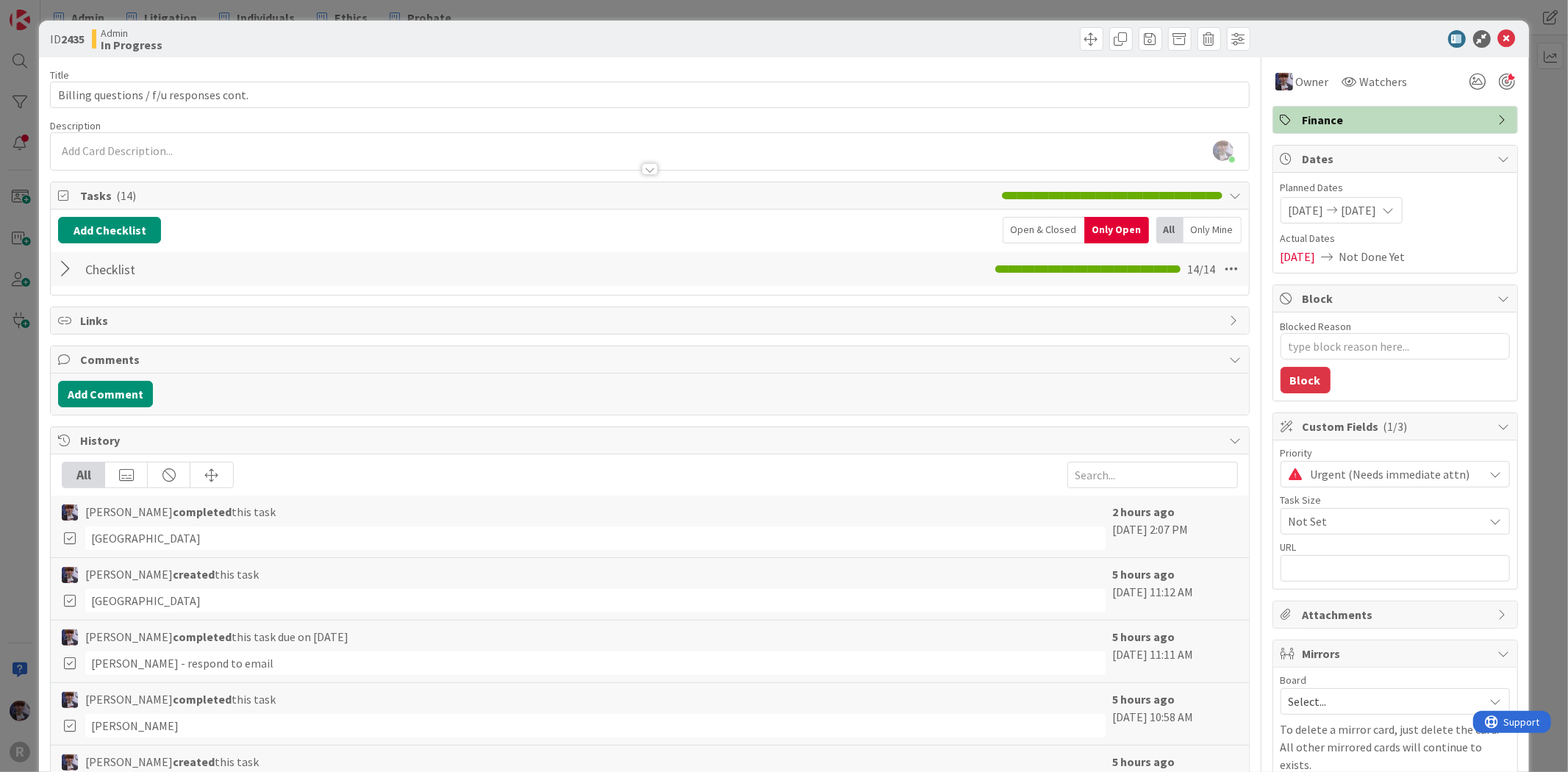
click at [13, 386] on div "ID 2435 Admin In Progress Title 39 / 128 Billing questions / f/u responses cont…" at bounding box center [784, 386] width 1568 height 772
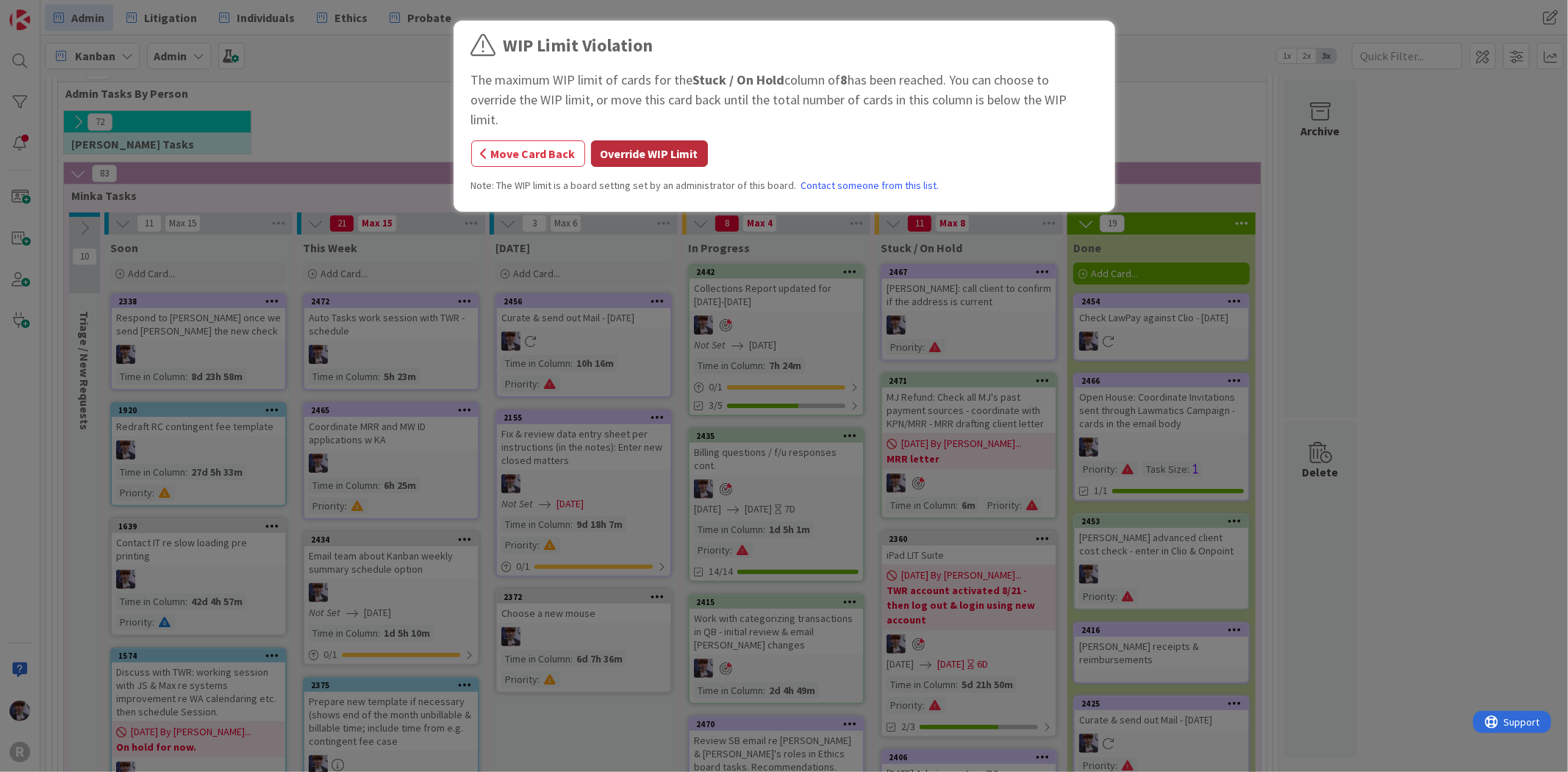
click at [634, 140] on button "Override WIP Limit" at bounding box center [649, 153] width 117 height 27
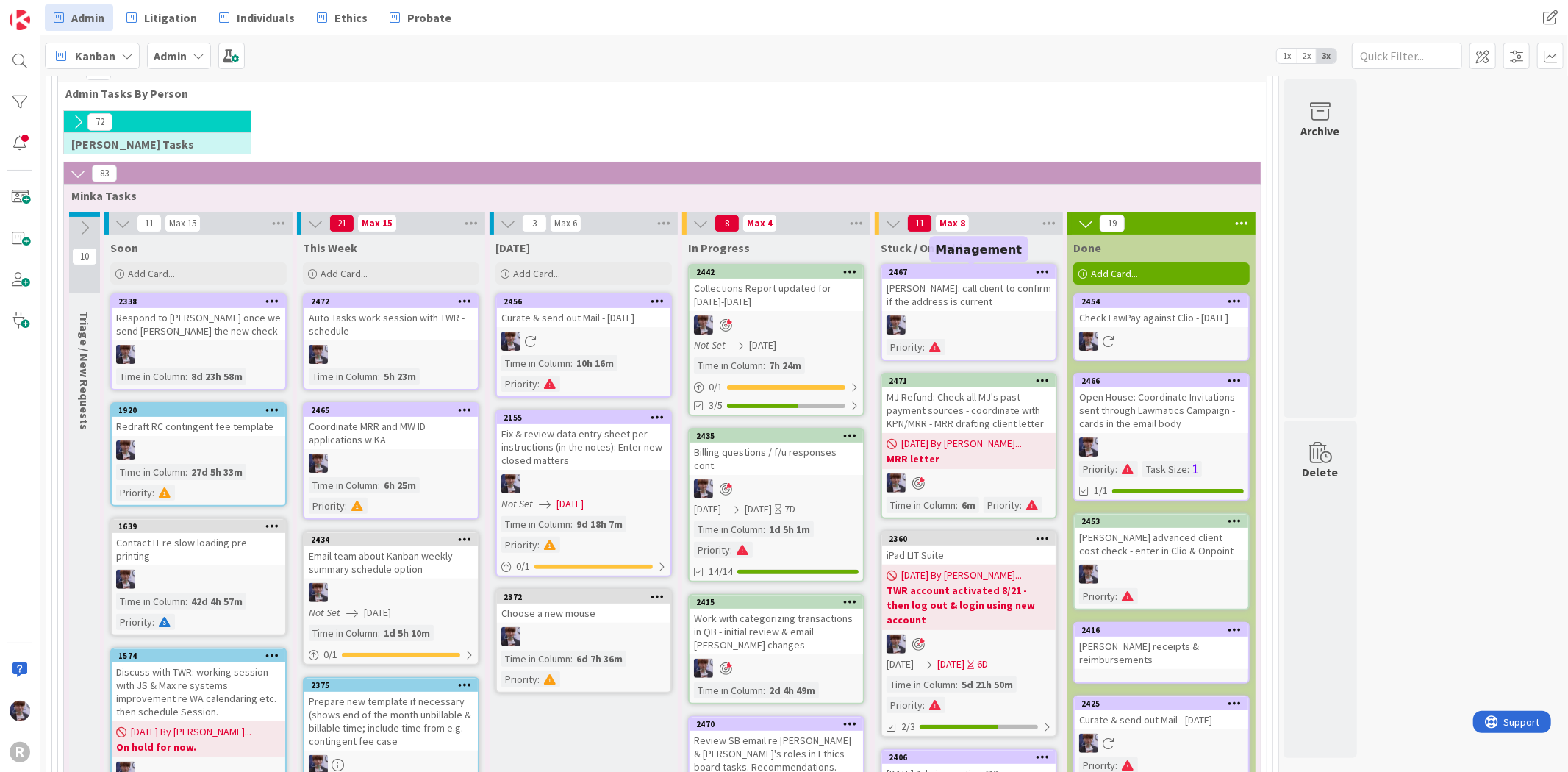
click at [997, 307] on div "[PERSON_NAME]: call client to confirm if the address is current" at bounding box center [969, 295] width 174 height 32
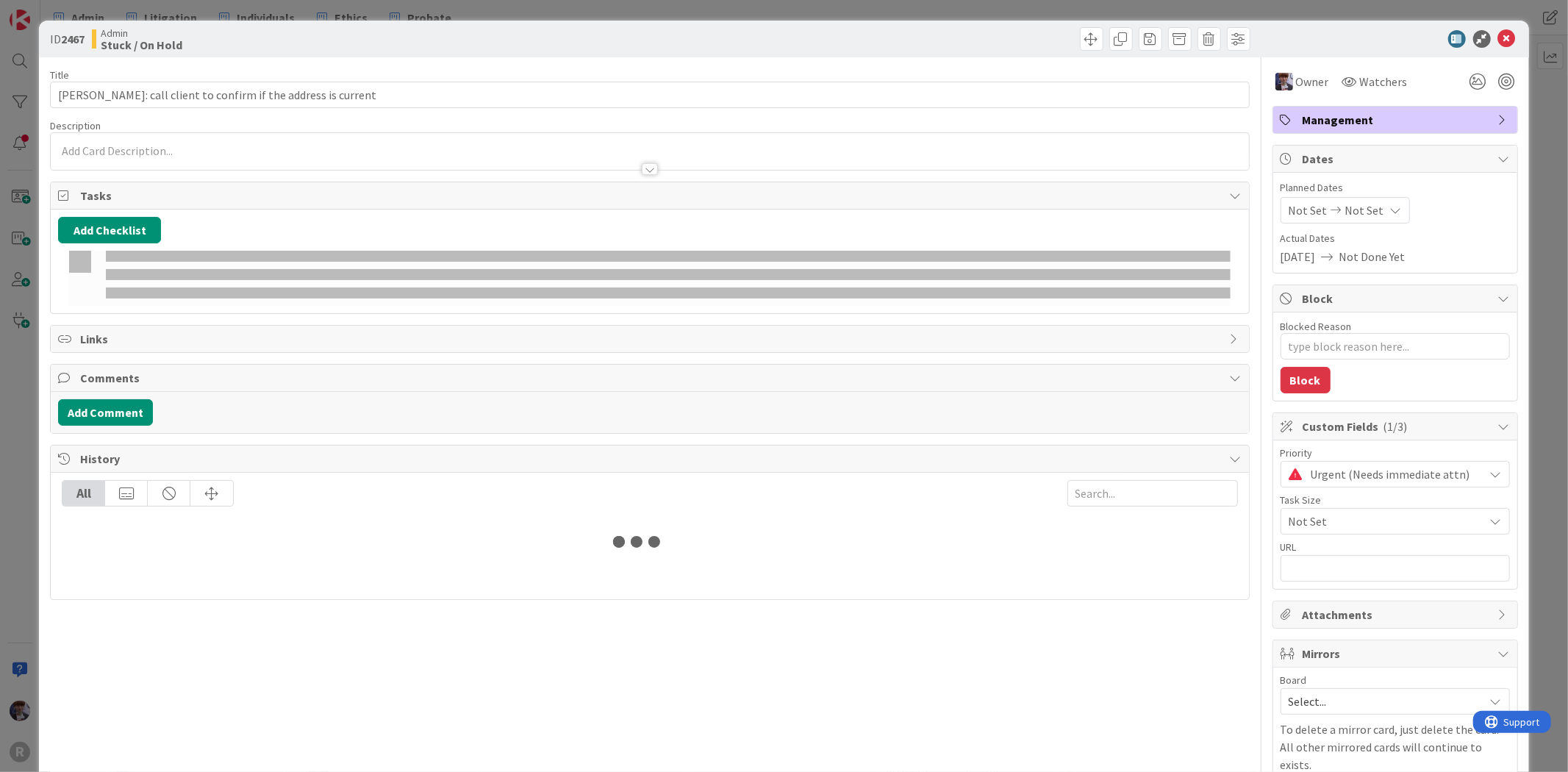
type textarea "x"
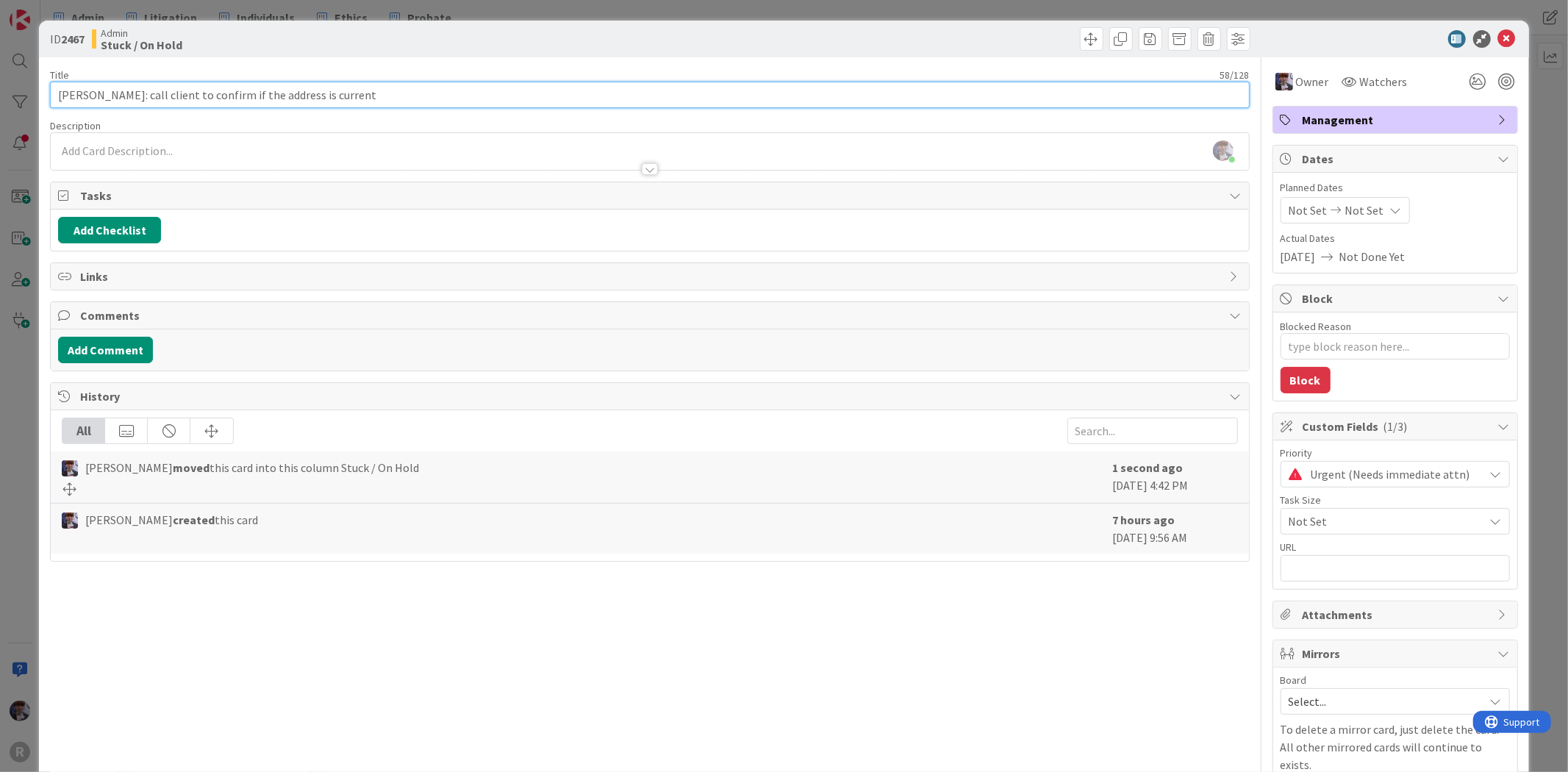
drag, startPoint x: 126, startPoint y: 90, endPoint x: 106, endPoint y: 91, distance: 20.0
click at [106, 91] on input "[PERSON_NAME]: call client to confirm if the address is current" at bounding box center [649, 95] width 1199 height 27
type input "[PERSON_NAME]: contactclient to confirm if the address is current"
type textarea "x"
type input "[PERSON_NAME]: contact client to confirm if the address is current"
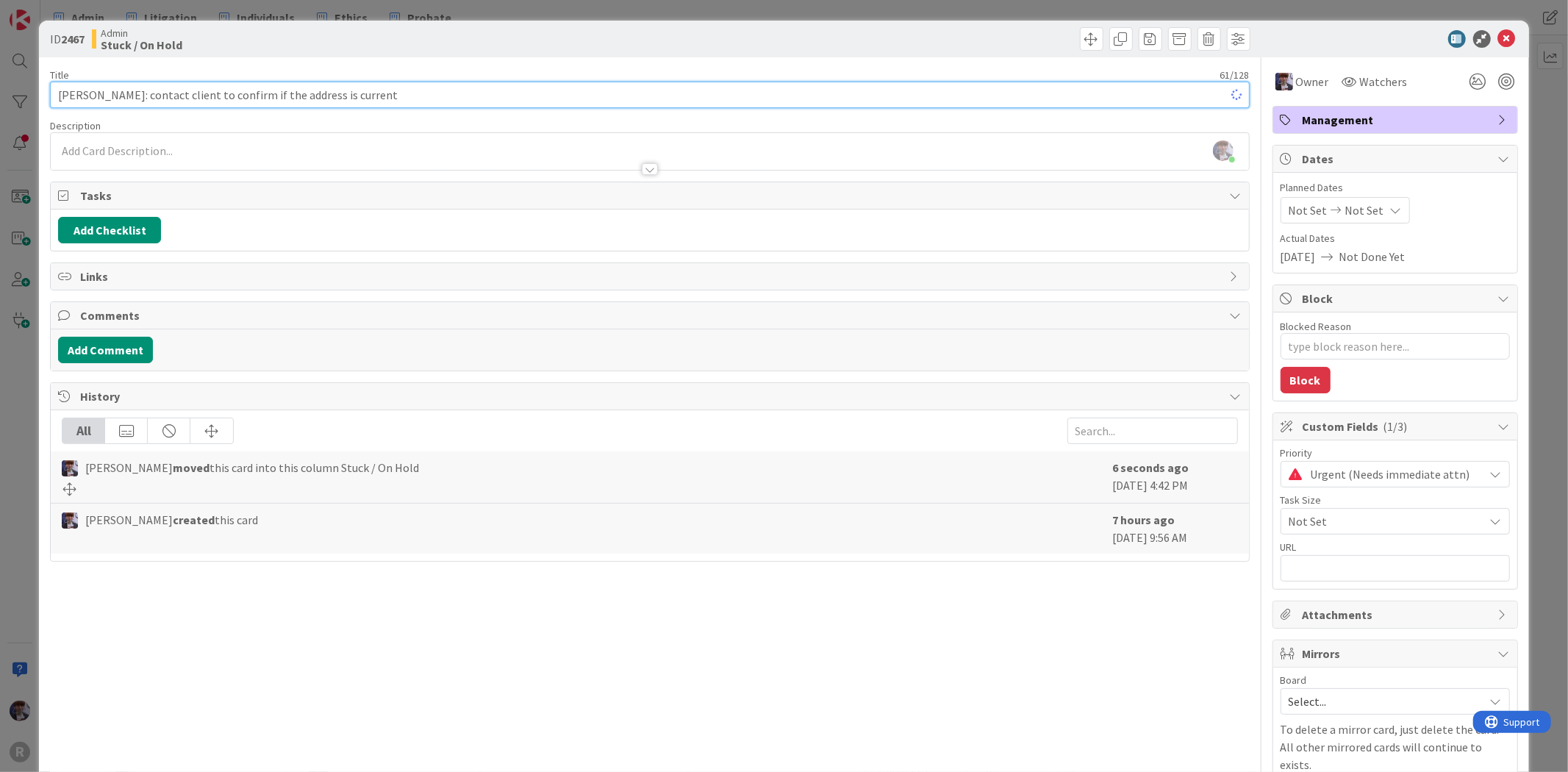
type textarea "x"
type input "[PERSON_NAME]: contact client to confirm if the address is current"
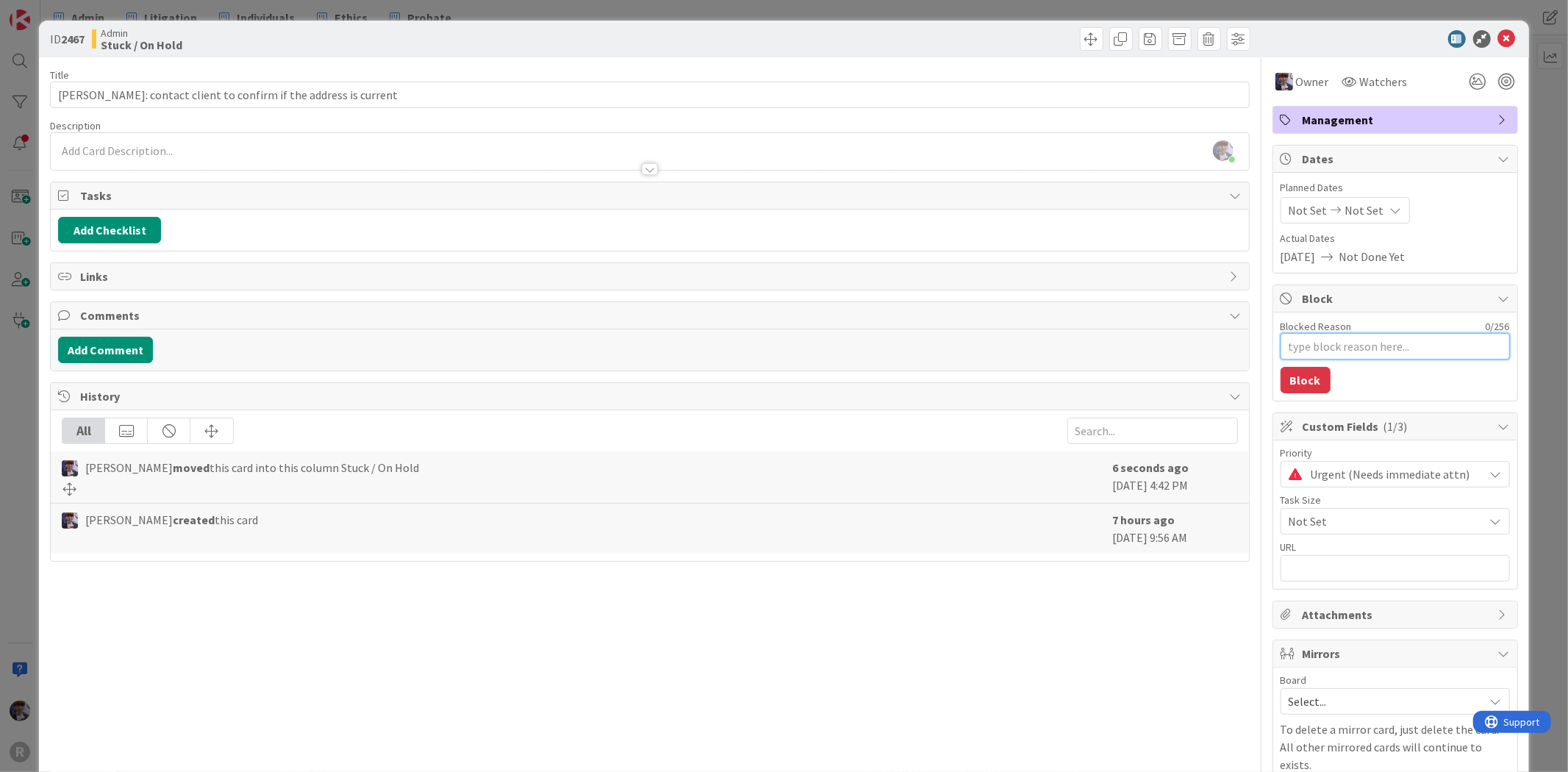
click at [1379, 340] on textarea "Blocked Reason" at bounding box center [1395, 346] width 230 height 27
type textarea "x"
type textarea "w"
type textarea "x"
type textarea "wai"
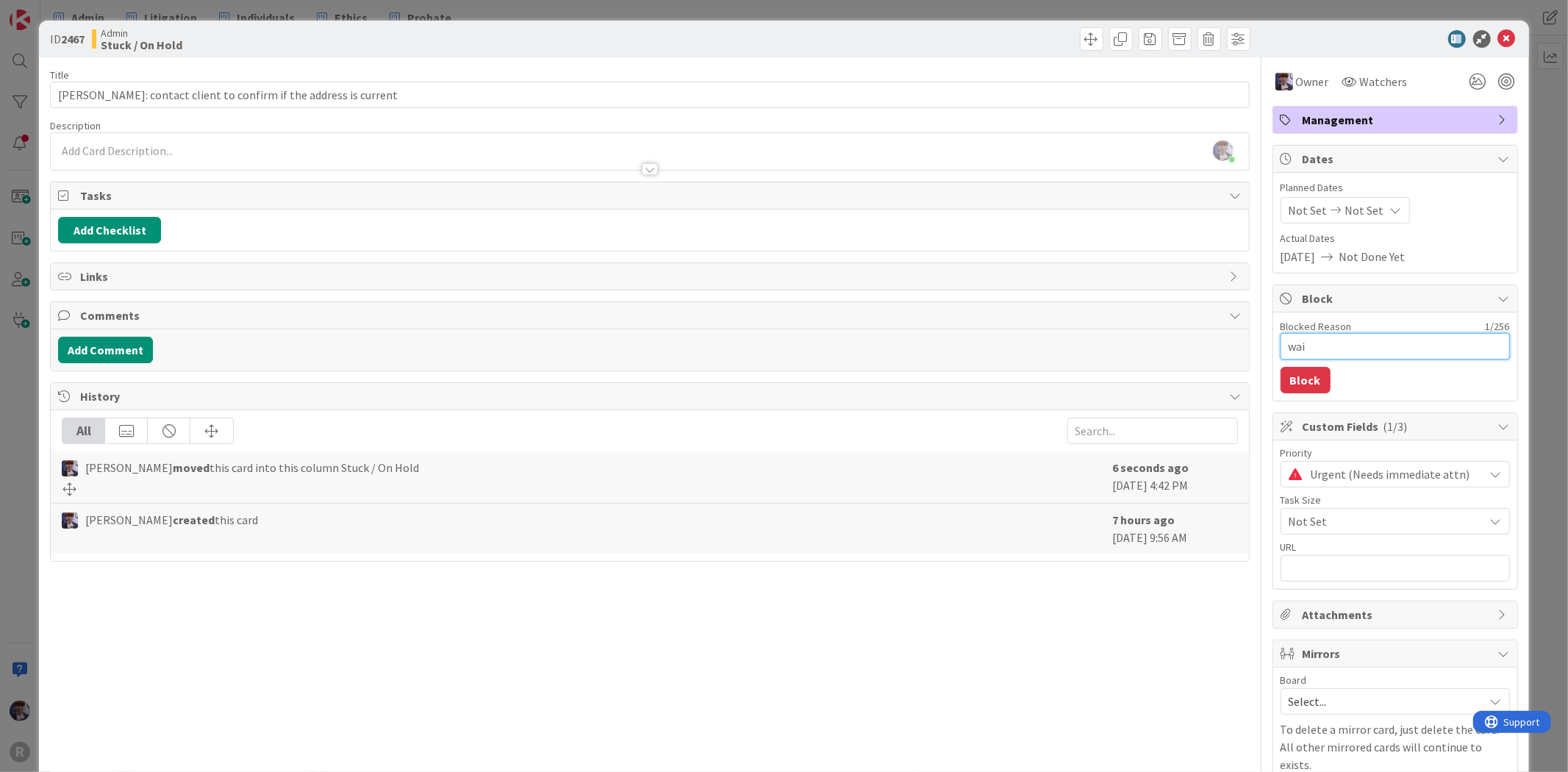
type textarea "x"
type textarea "wait"
type textarea "x"
type textarea "waiti"
type textarea "x"
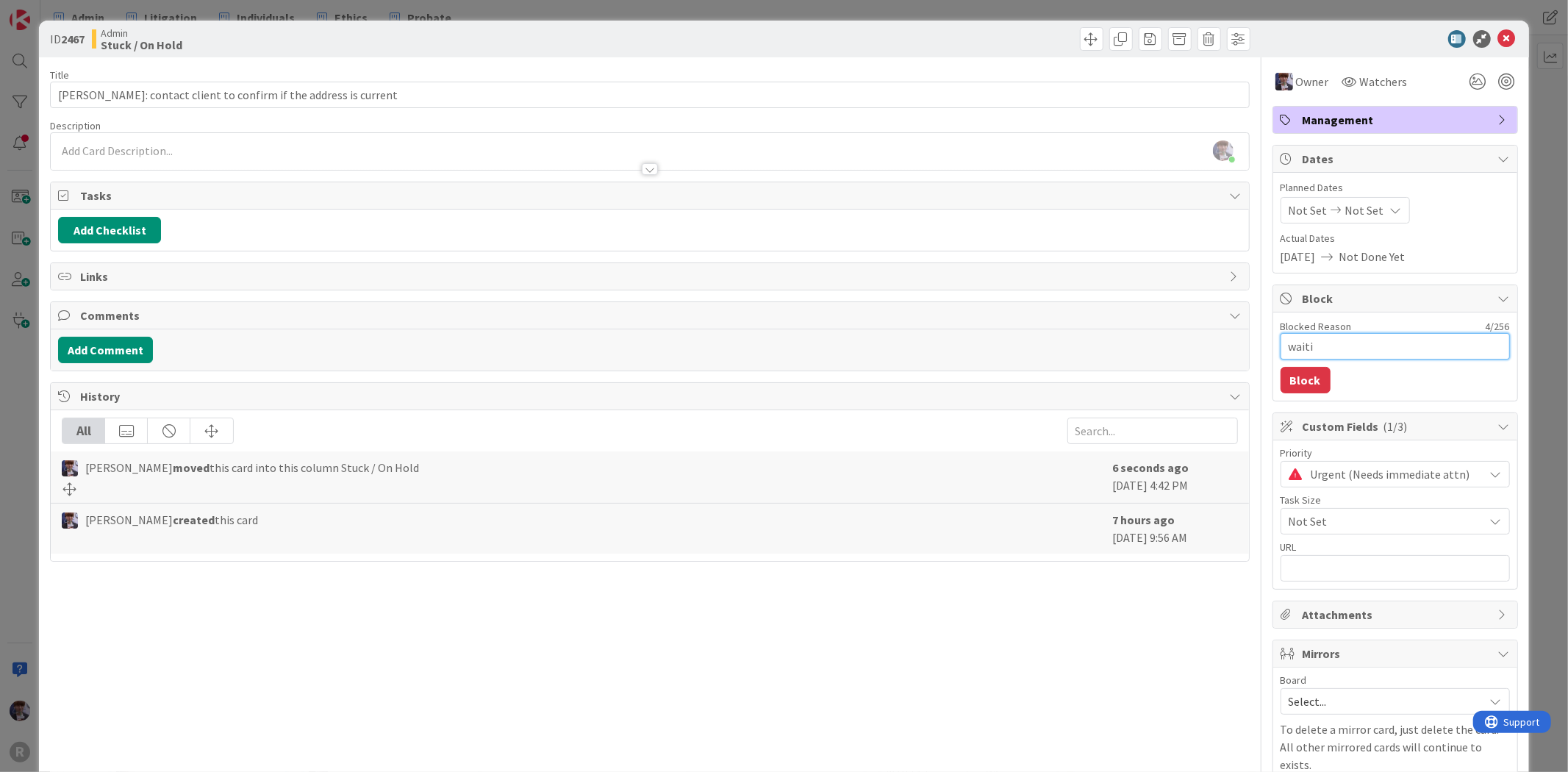
type textarea "waitin"
type textarea "x"
type textarea "waiting"
type textarea "x"
type textarea "waiting"
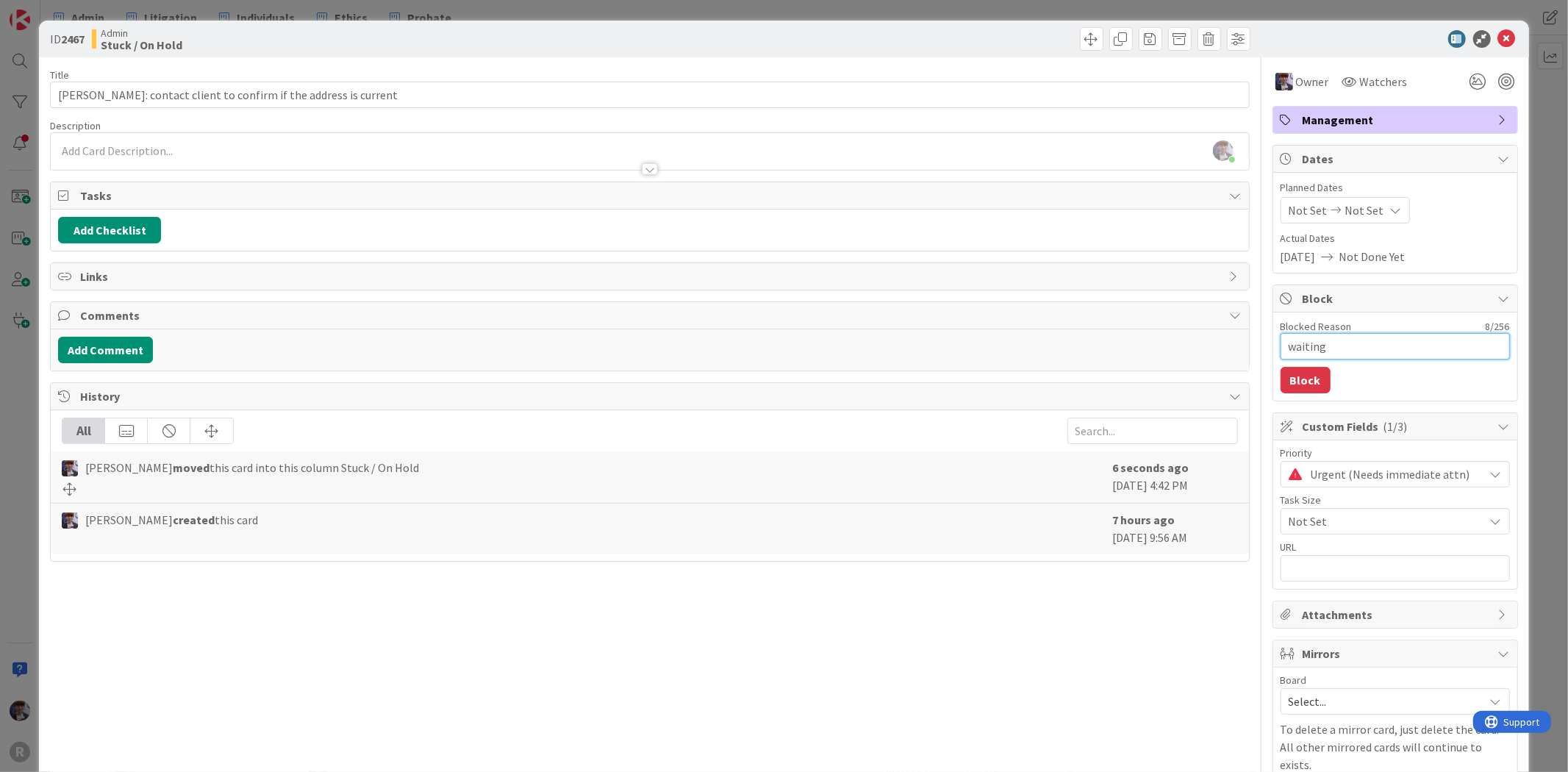
type textarea "x"
type textarea "waiting r"
type textarea "x"
type textarea "waiting re"
type textarea "x"
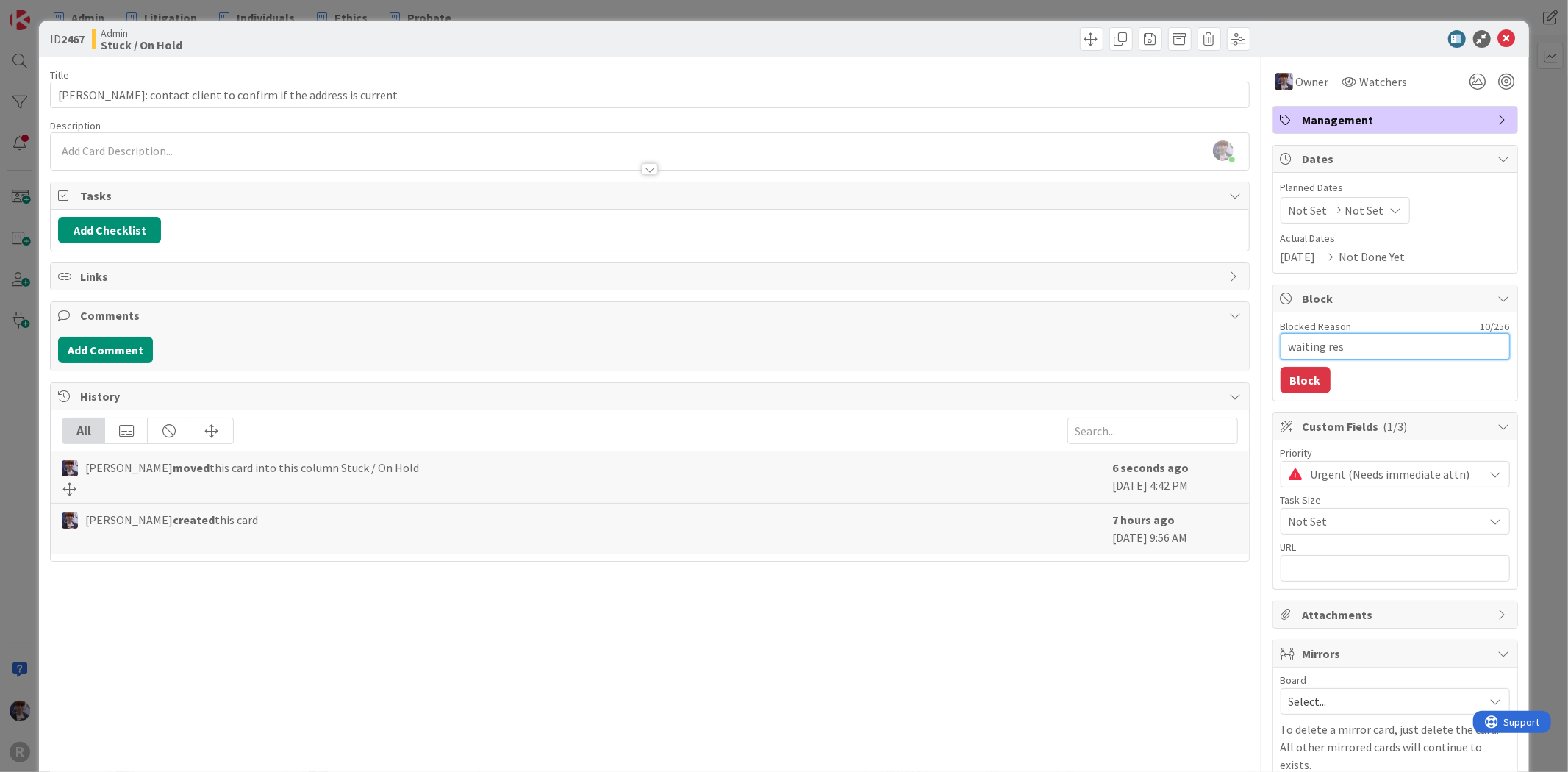
type textarea "waiting resp"
type textarea "x"
type textarea "waiting respo"
type textarea "x"
type textarea "waiting respon"
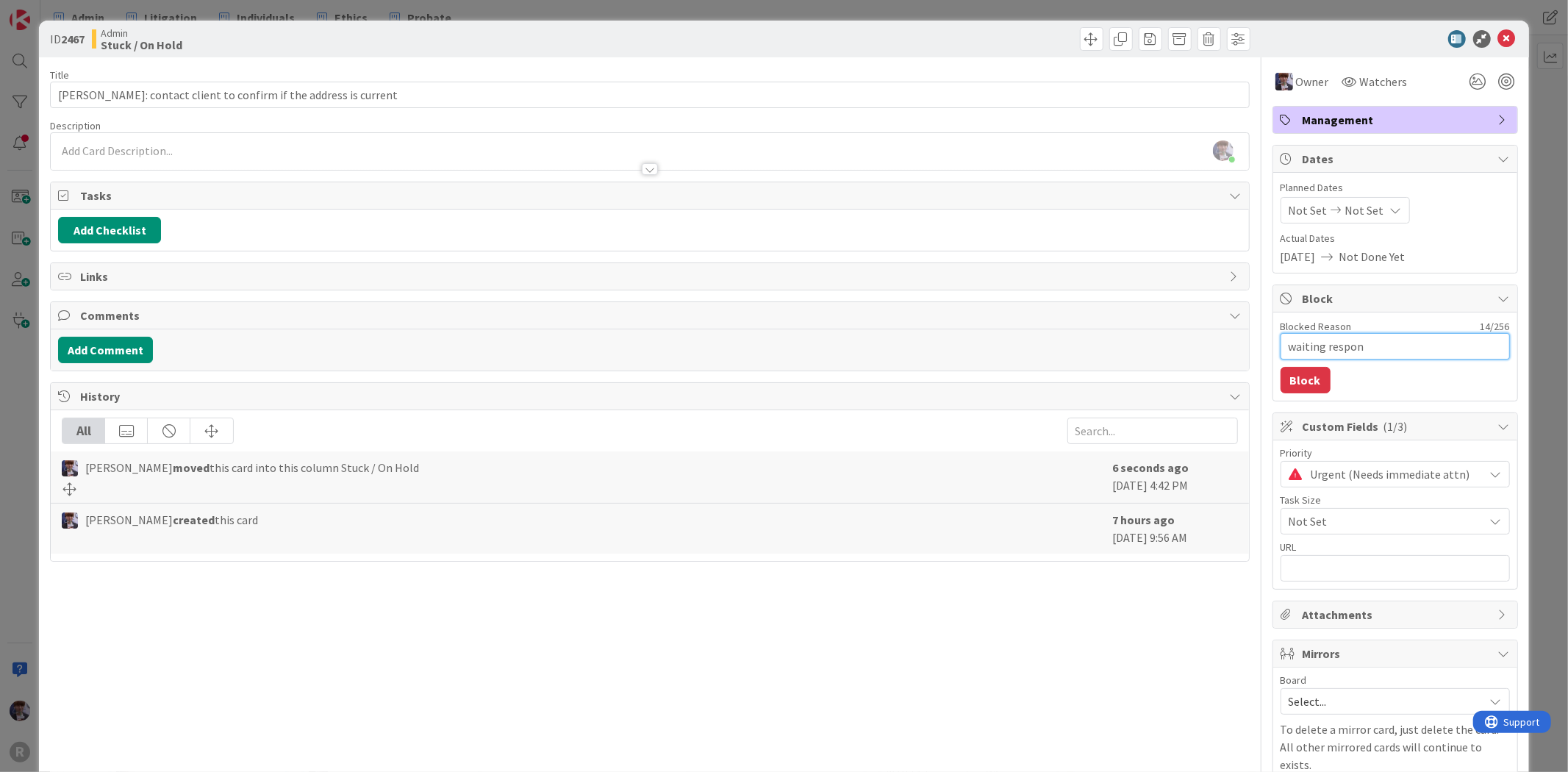
type textarea "x"
type textarea "waiting respons"
type textarea "x"
type textarea "waiting response"
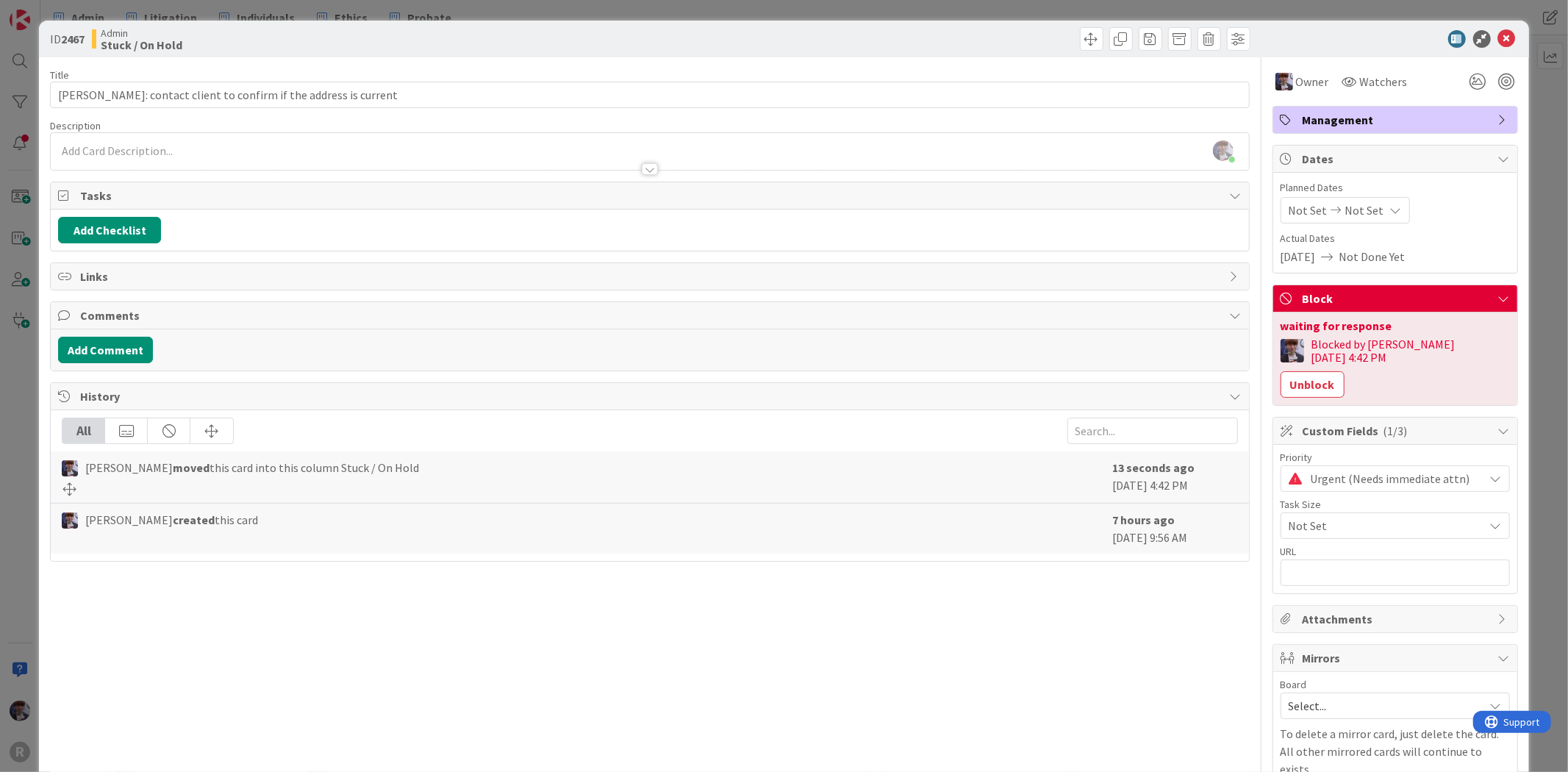
click at [1539, 228] on div "ID 2467 Admin Stuck / On Hold Title 61 / 128 [PERSON_NAME]: contact client to c…" at bounding box center [784, 386] width 1568 height 772
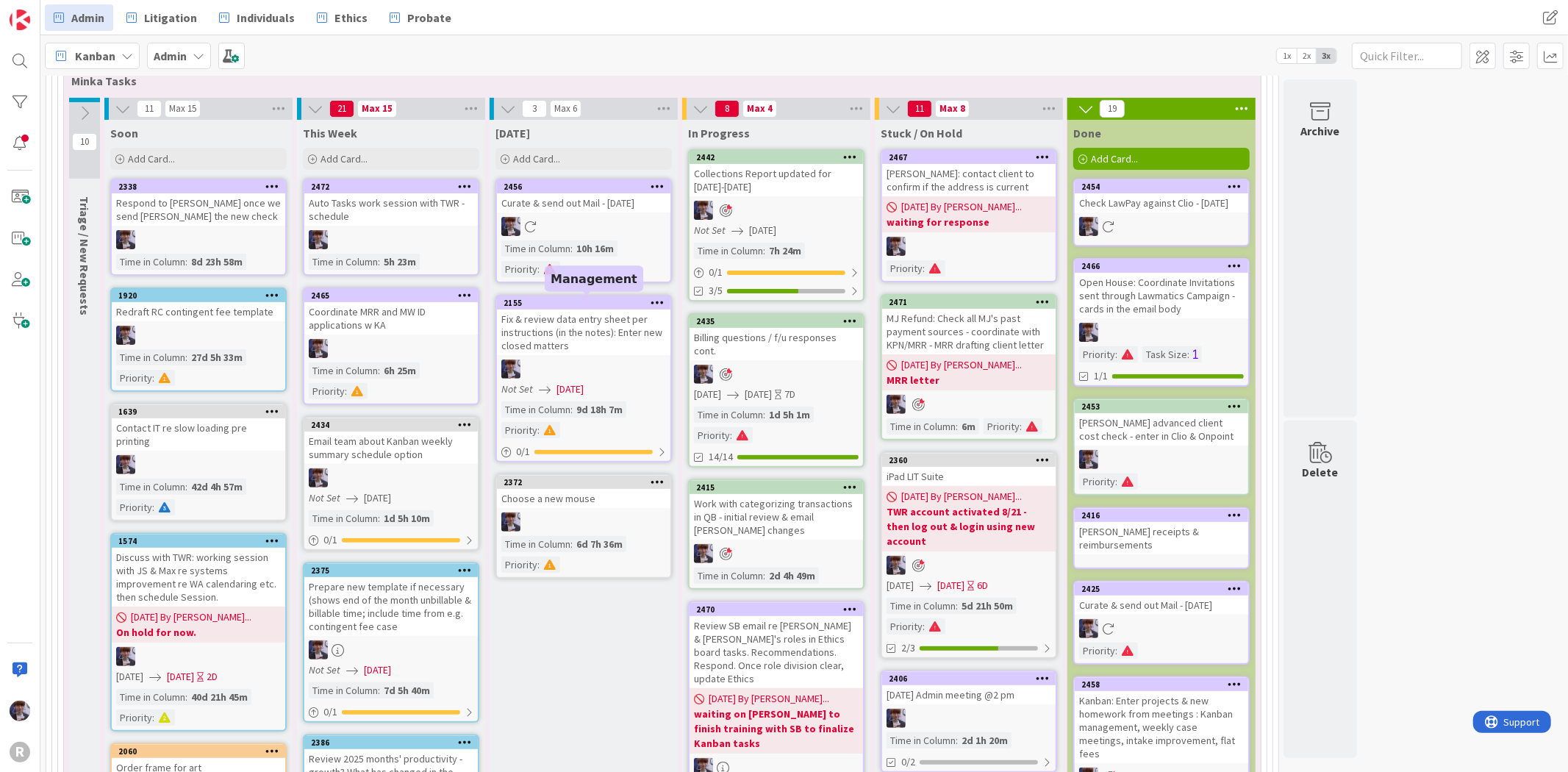
scroll to position [336, 0]
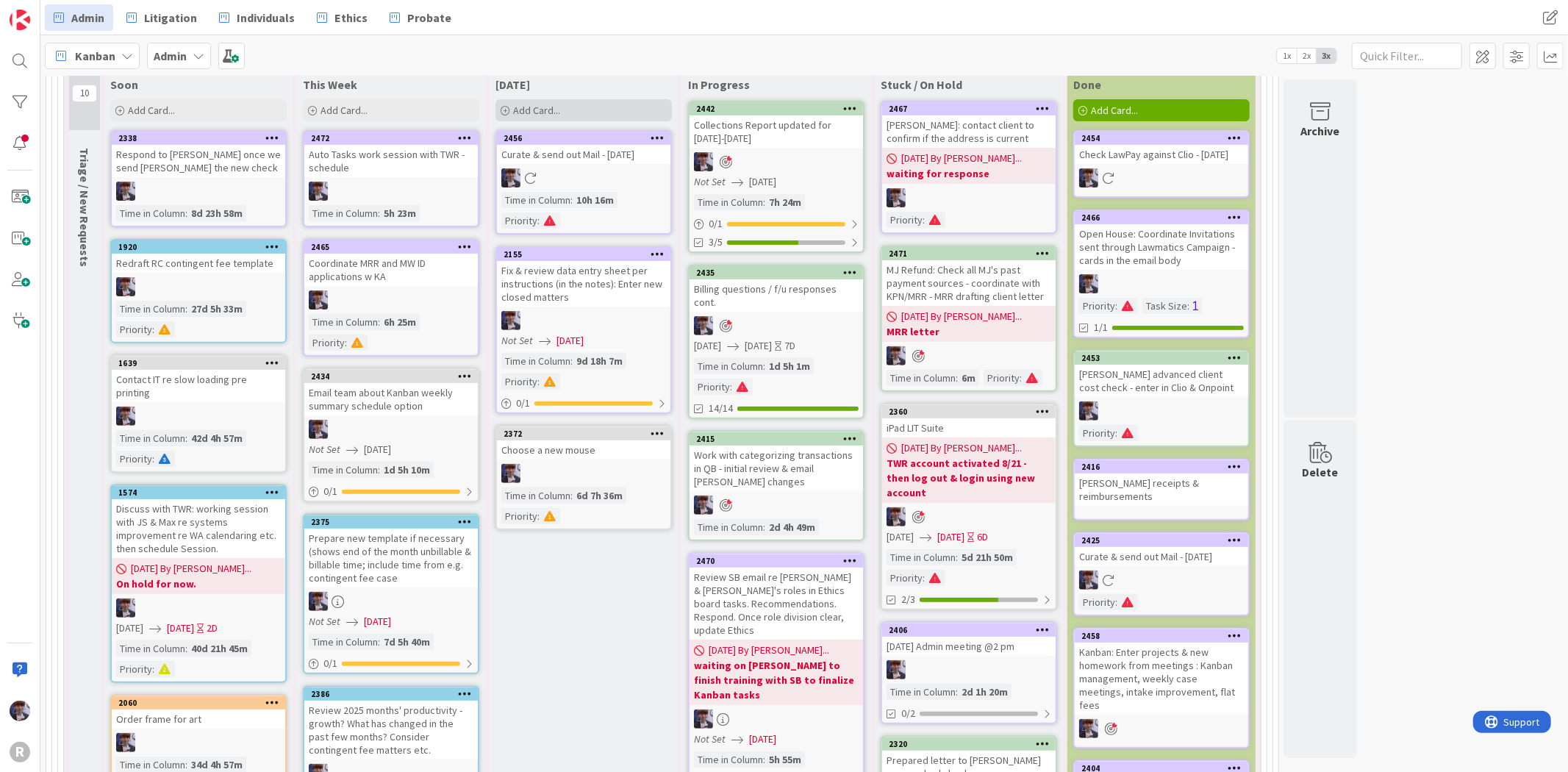
click at [533, 114] on span "Add Card..." at bounding box center [536, 109] width 47 height 13
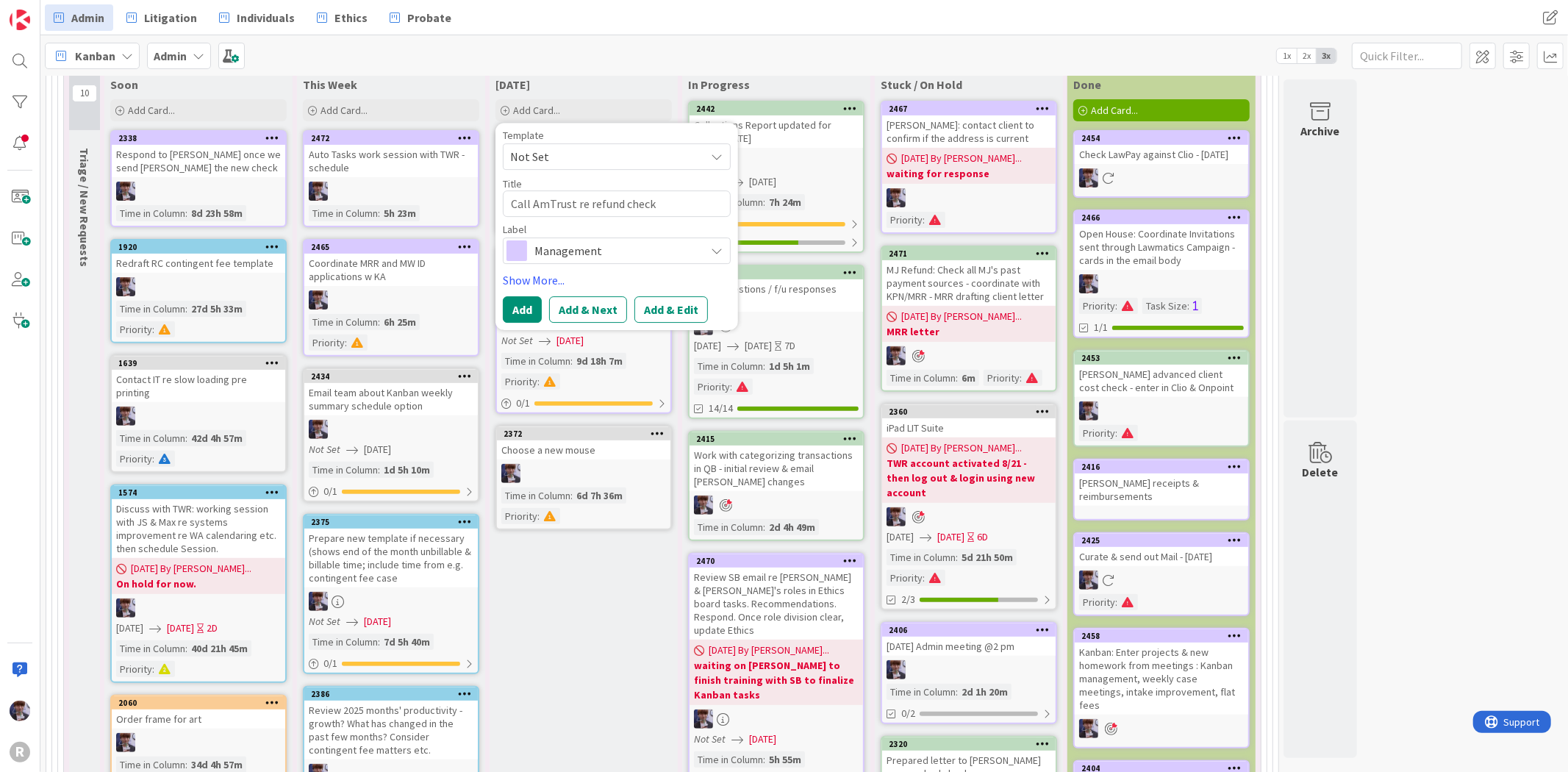
click at [605, 259] on span "Management" at bounding box center [615, 250] width 163 height 21
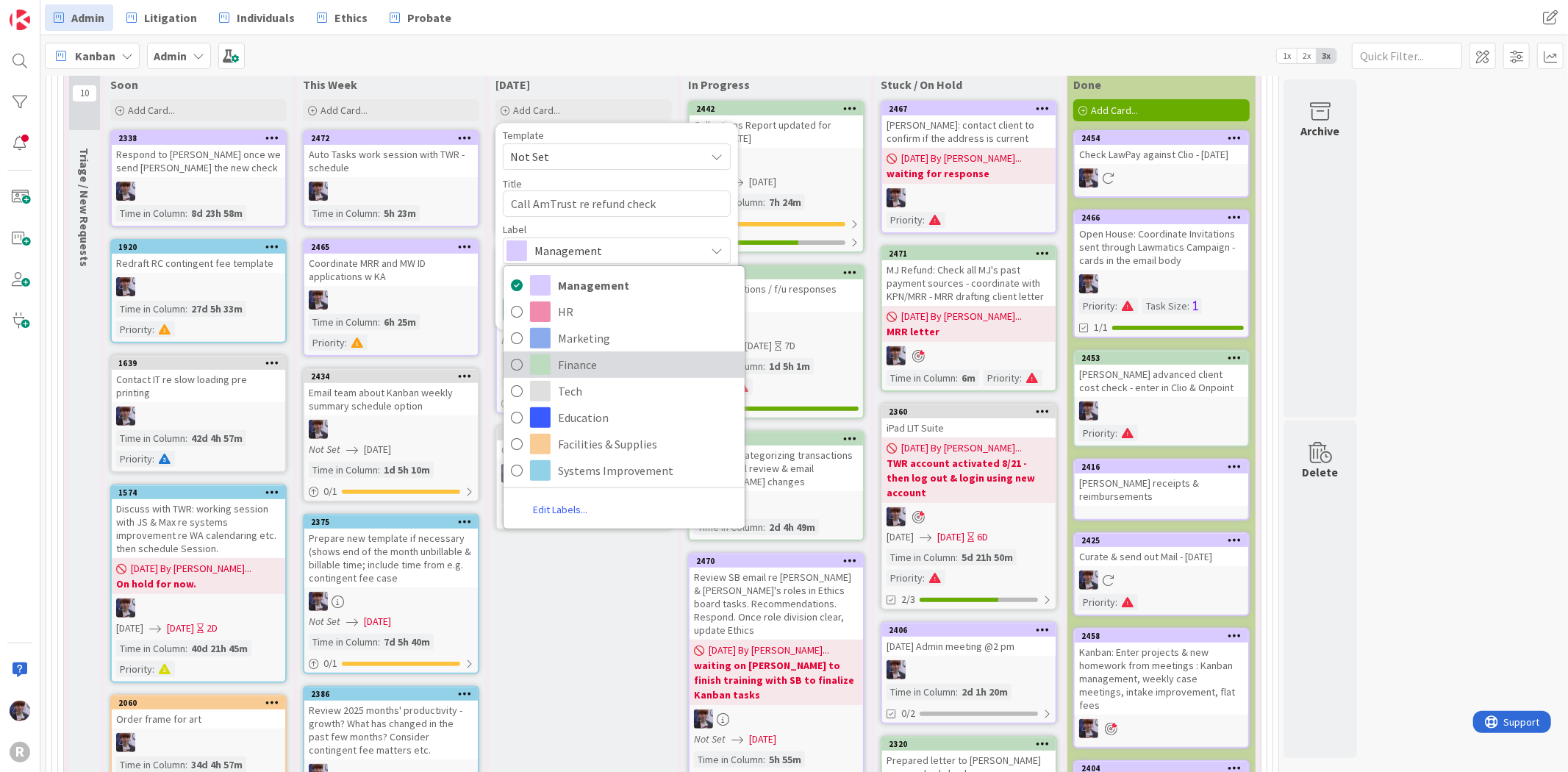
click at [579, 363] on span "Finance" at bounding box center [647, 364] width 179 height 22
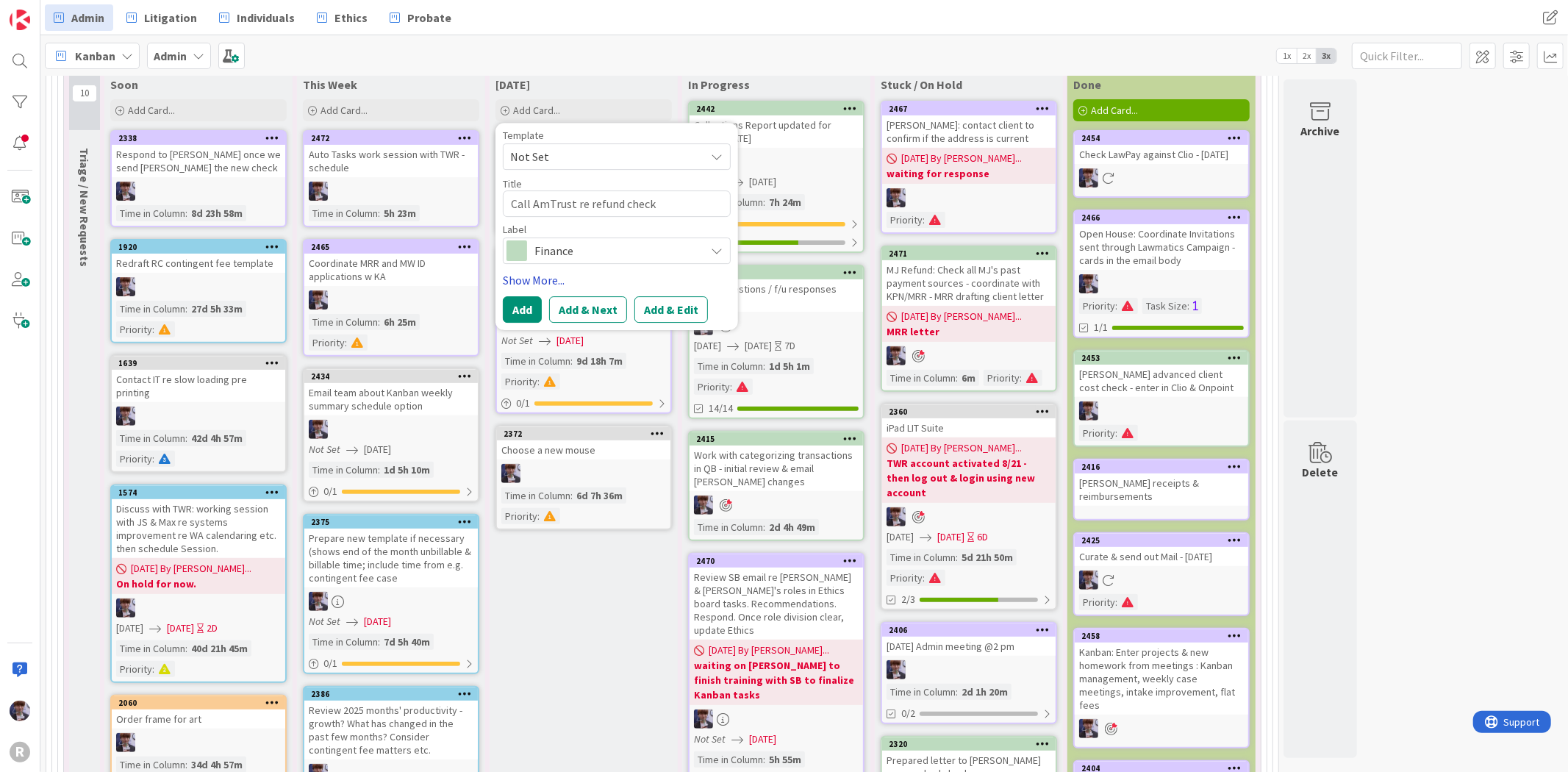
click at [541, 283] on link "Show More..." at bounding box center [617, 279] width 228 height 18
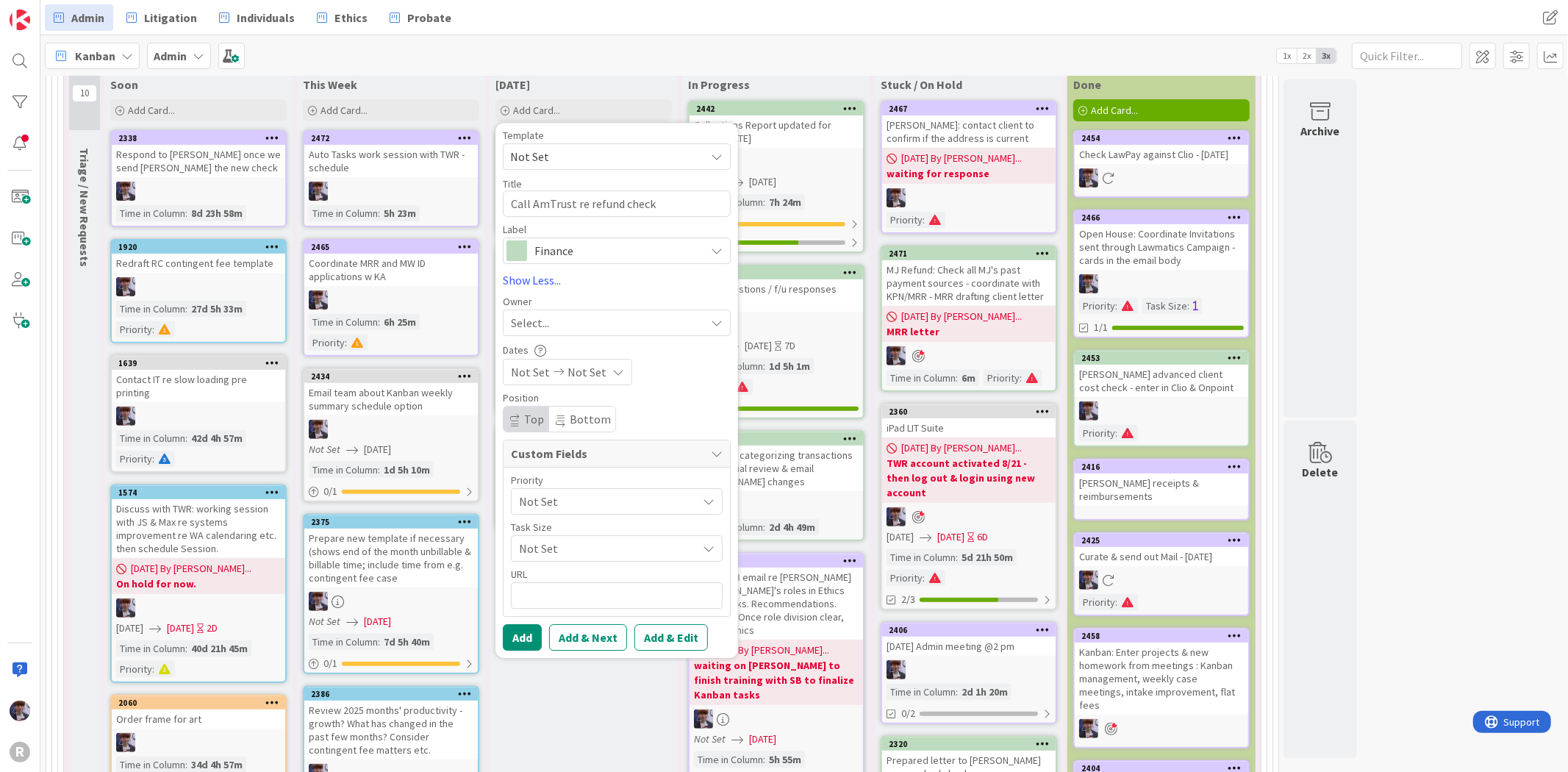
click at [538, 309] on div "Select..." at bounding box center [617, 322] width 228 height 27
click at [563, 427] on span "[PERSON_NAME]" at bounding box center [595, 418] width 71 height 22
click at [562, 327] on span "[PERSON_NAME]" at bounding box center [578, 322] width 87 height 18
click at [586, 454] on span "[PERSON_NAME]" at bounding box center [595, 446] width 71 height 22
click at [549, 514] on div "Not Set" at bounding box center [617, 501] width 212 height 27
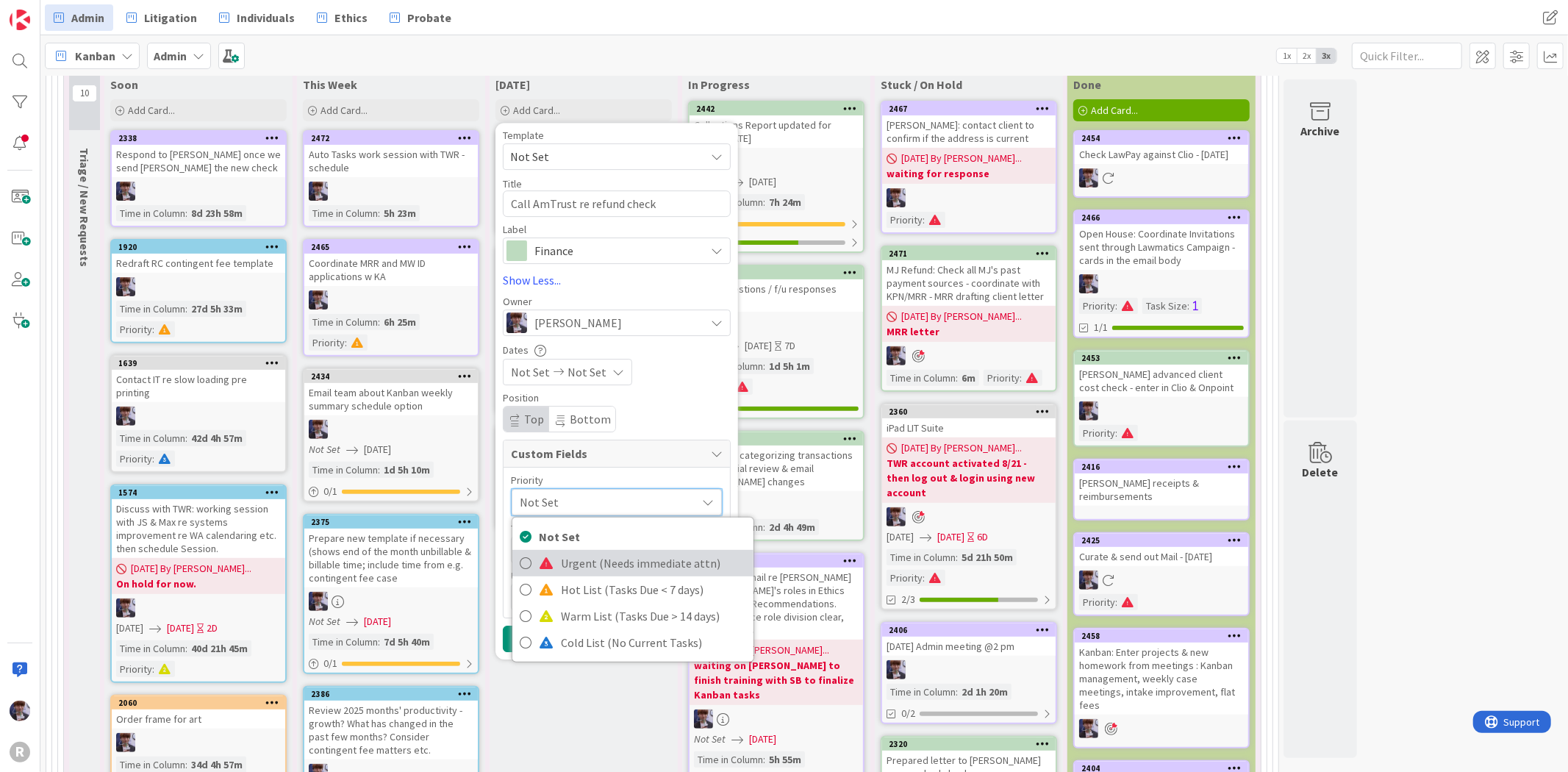
click at [578, 568] on span "Urgent (Needs immediate attn)" at bounding box center [654, 562] width 185 height 22
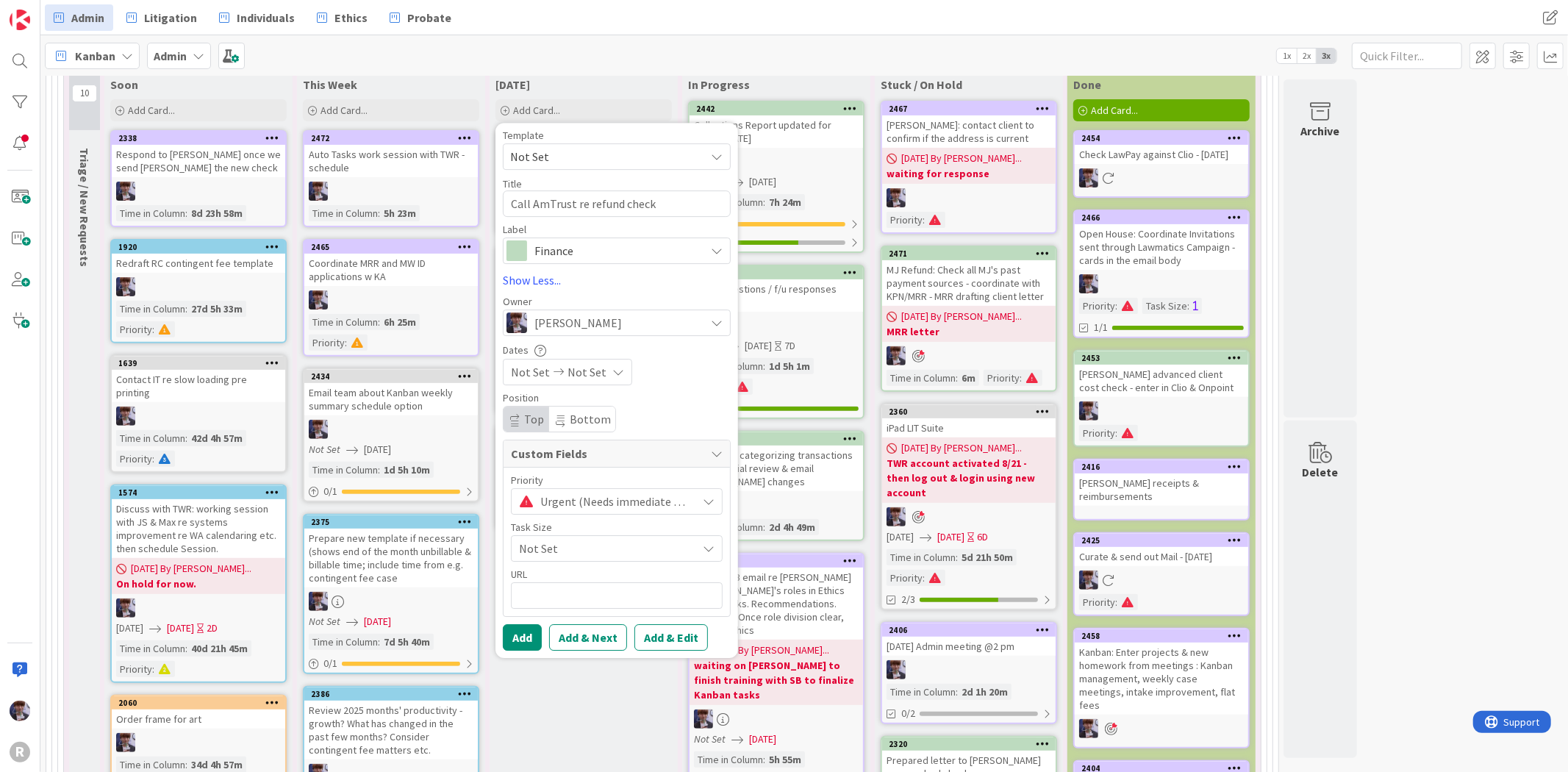
click at [582, 494] on span "Urgent (Needs immediate attn)" at bounding box center [614, 501] width 149 height 21
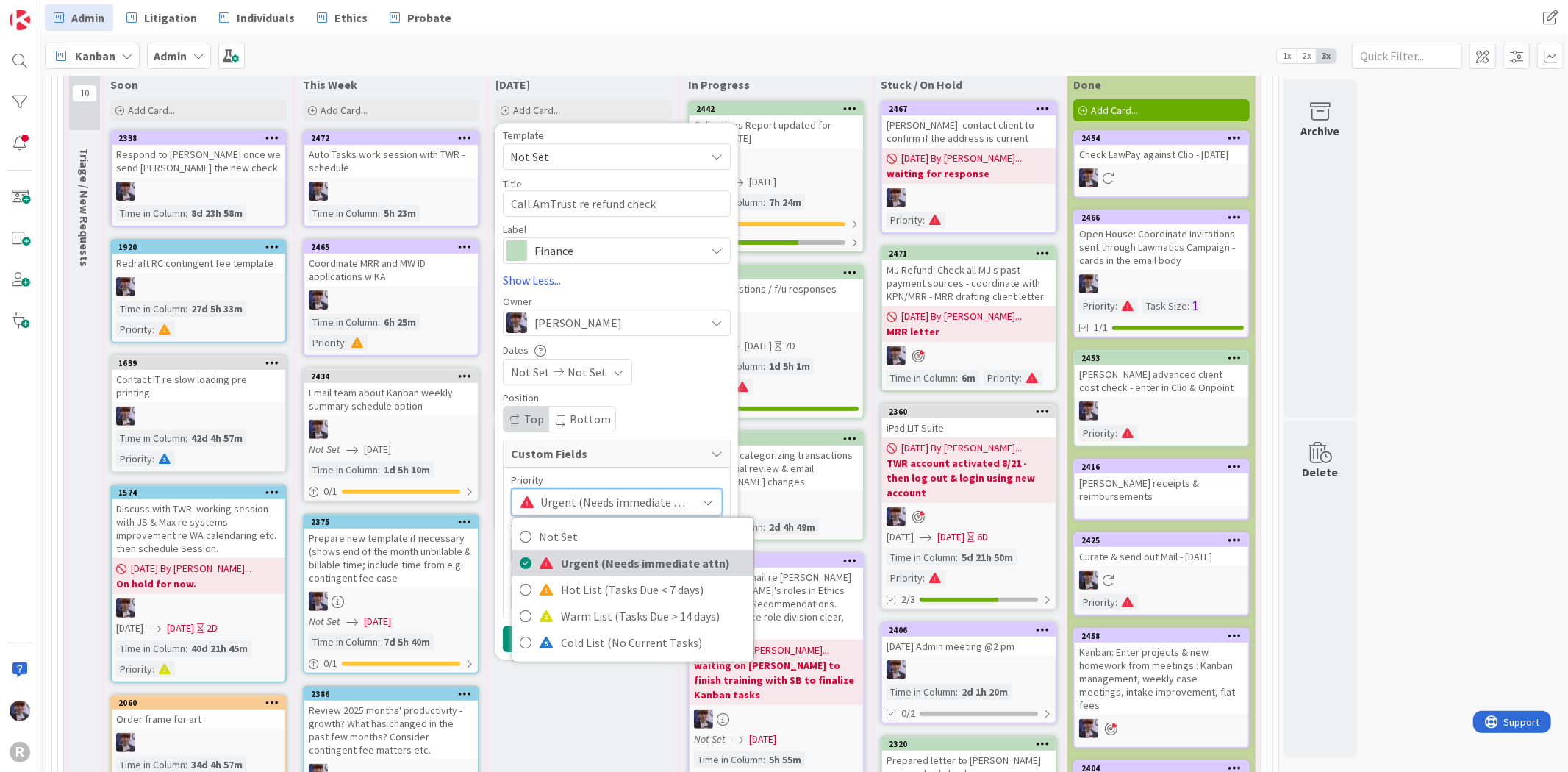
click at [568, 552] on span "Urgent (Needs immediate attn)" at bounding box center [654, 562] width 185 height 22
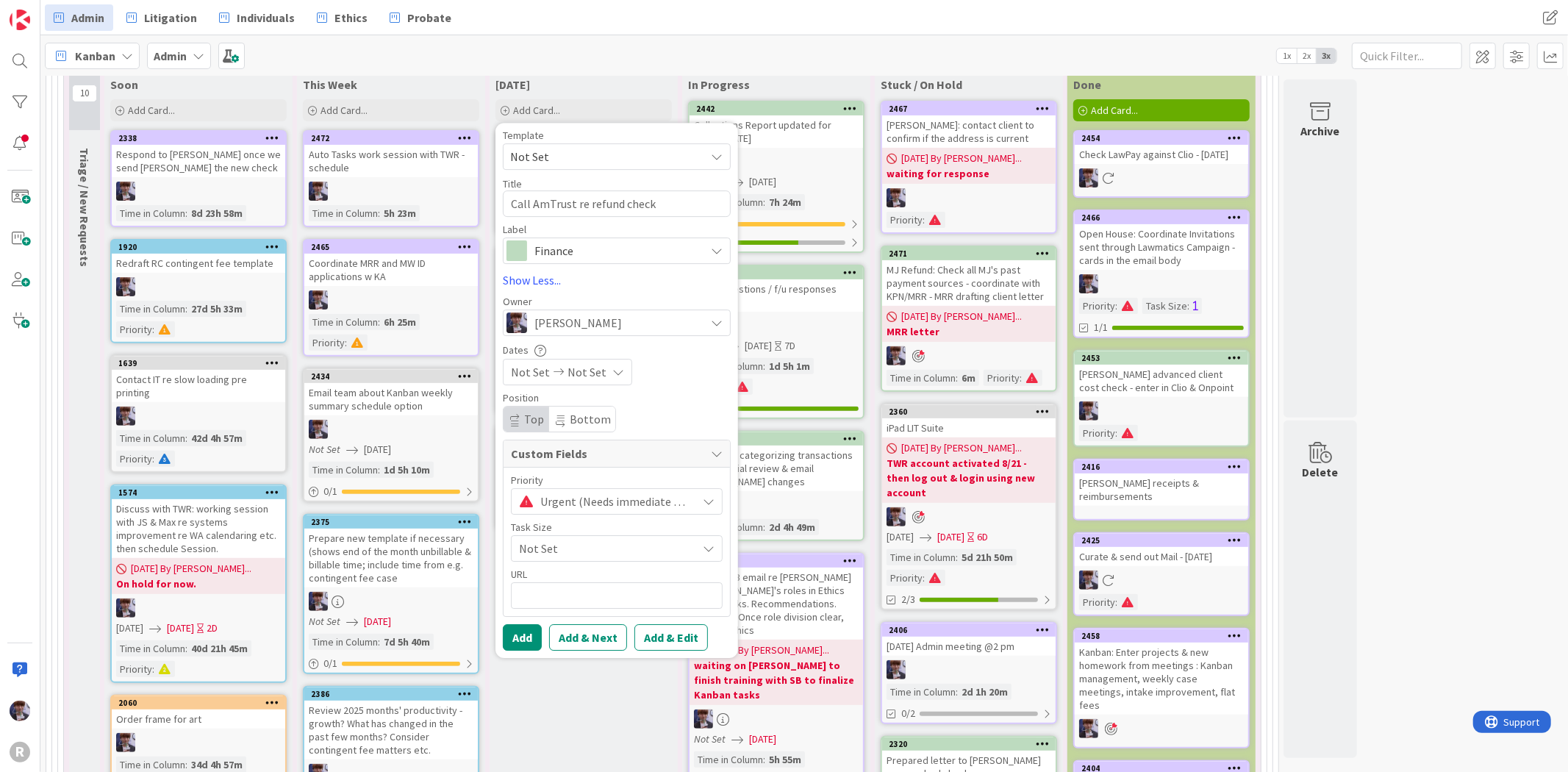
click at [582, 507] on span "Urgent (Needs immediate attn)" at bounding box center [614, 501] width 149 height 21
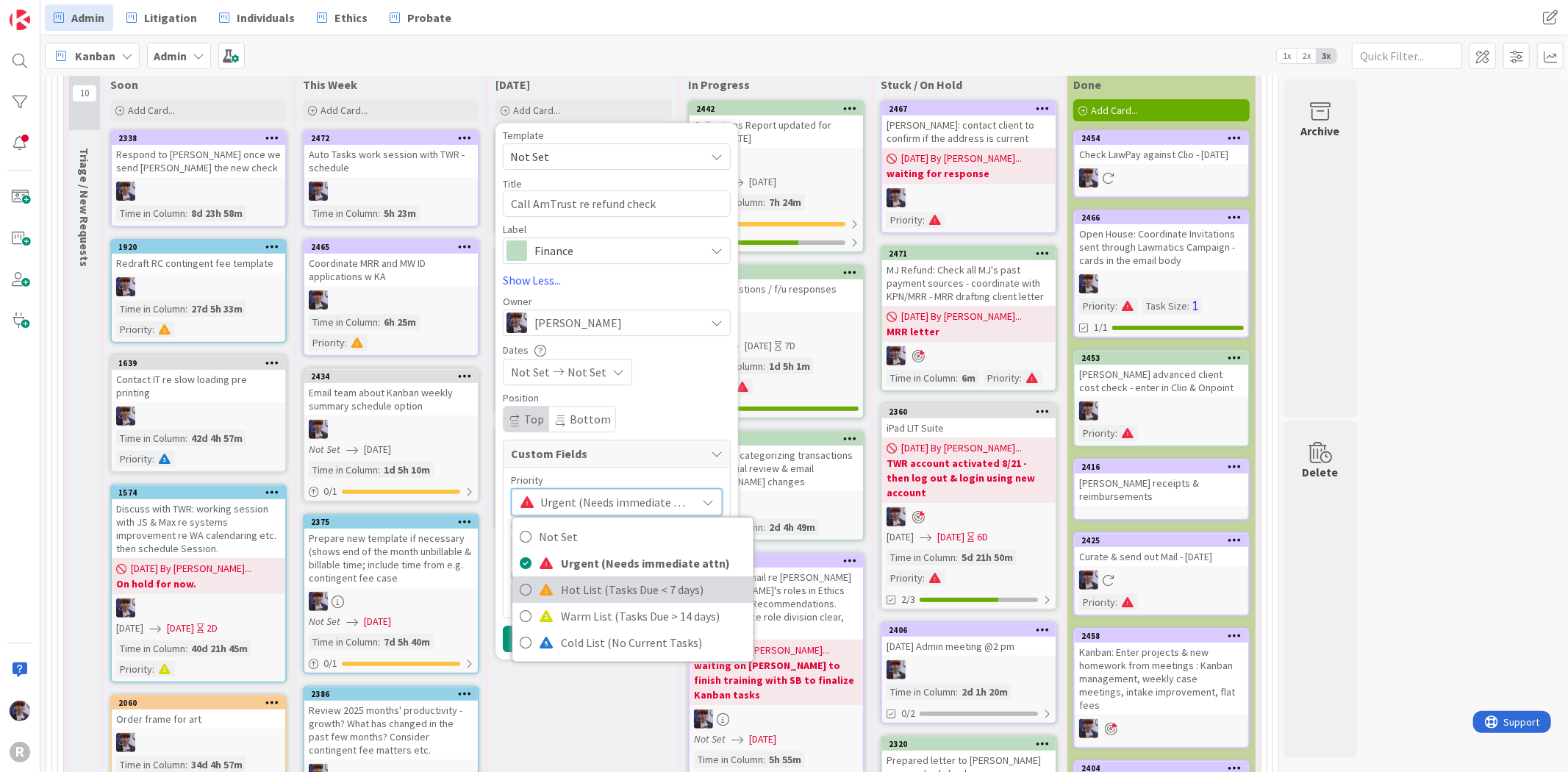
click at [589, 586] on span "Hot List (Tasks Due < 7 days)" at bounding box center [654, 589] width 185 height 22
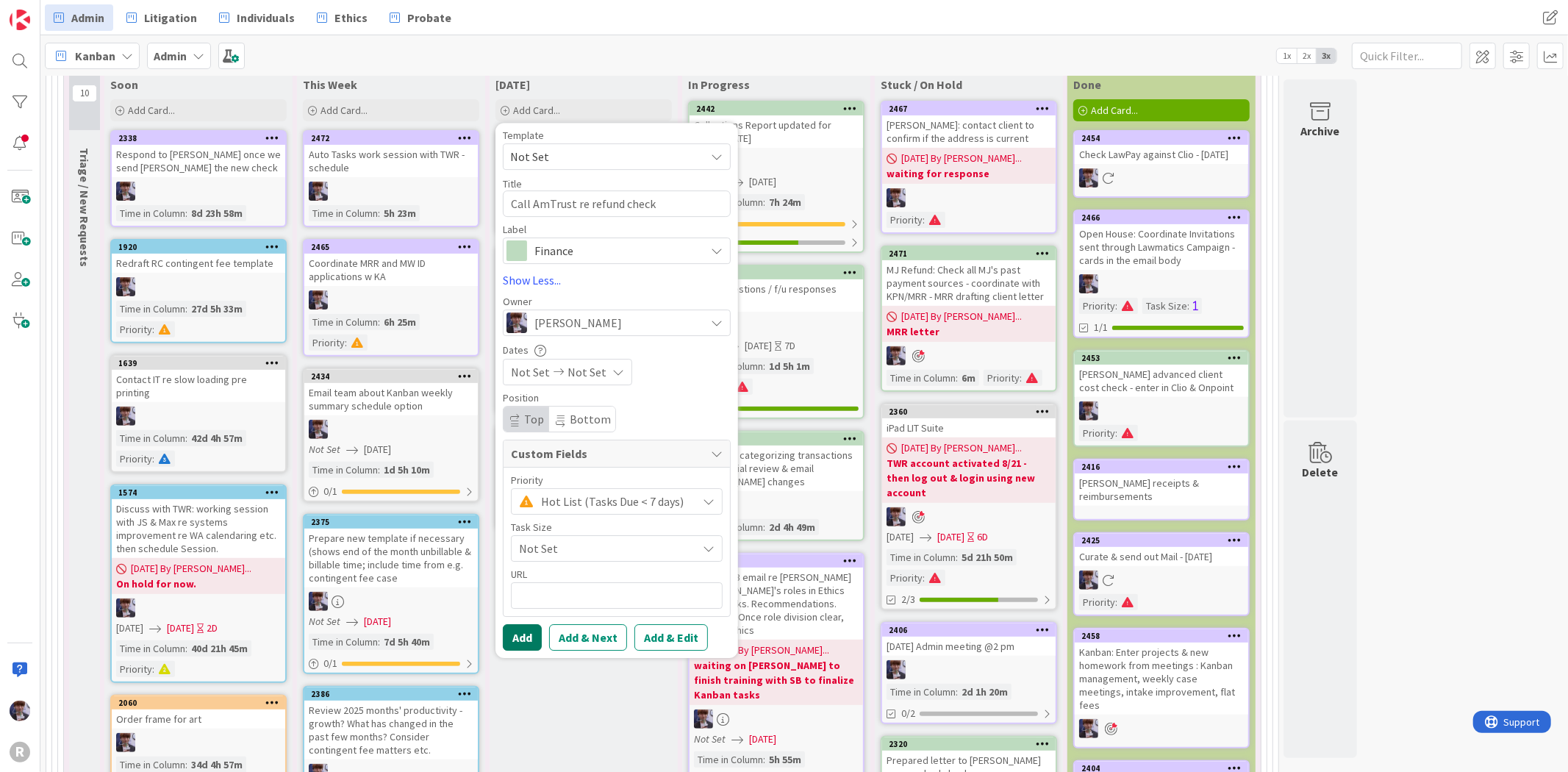
click at [513, 643] on button "Add" at bounding box center [522, 637] width 39 height 27
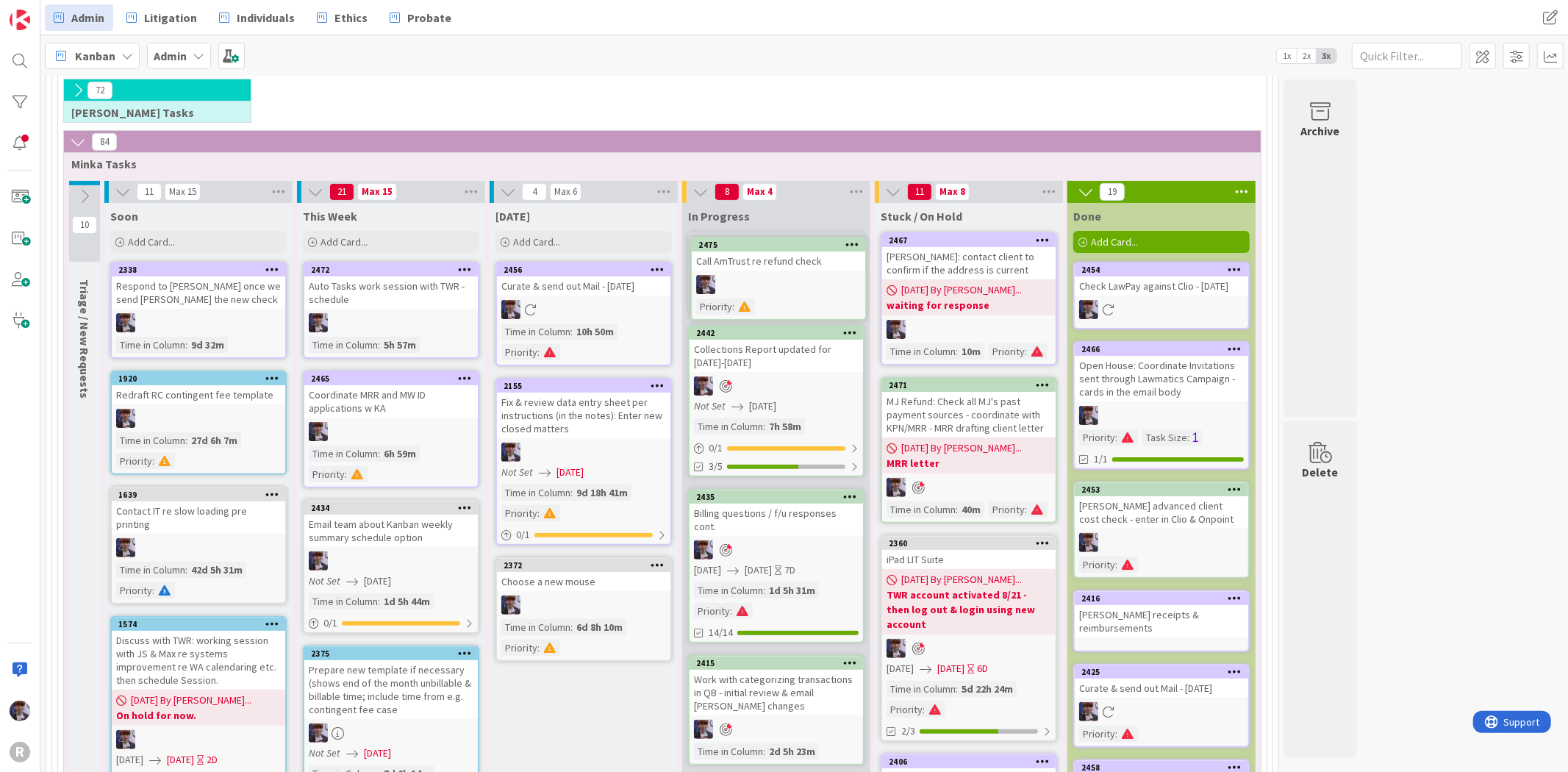
scroll to position [200, 0]
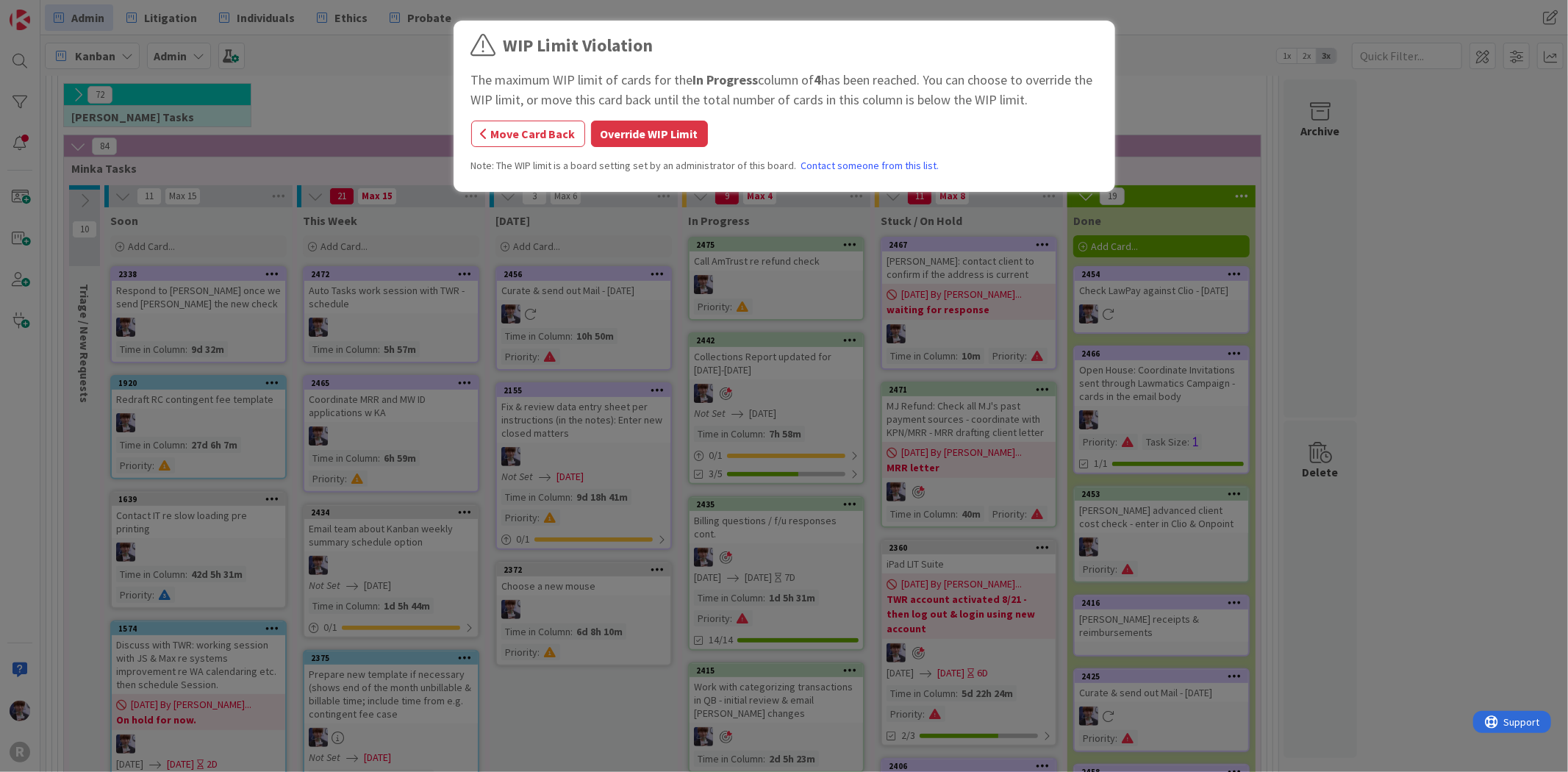
click at [647, 113] on div "WIP Limit Violation The maximum WIP limit of cards for the In Progress column o…" at bounding box center [784, 108] width 626 height 152
click at [656, 132] on button "Override WIP Limit" at bounding box center [649, 134] width 117 height 27
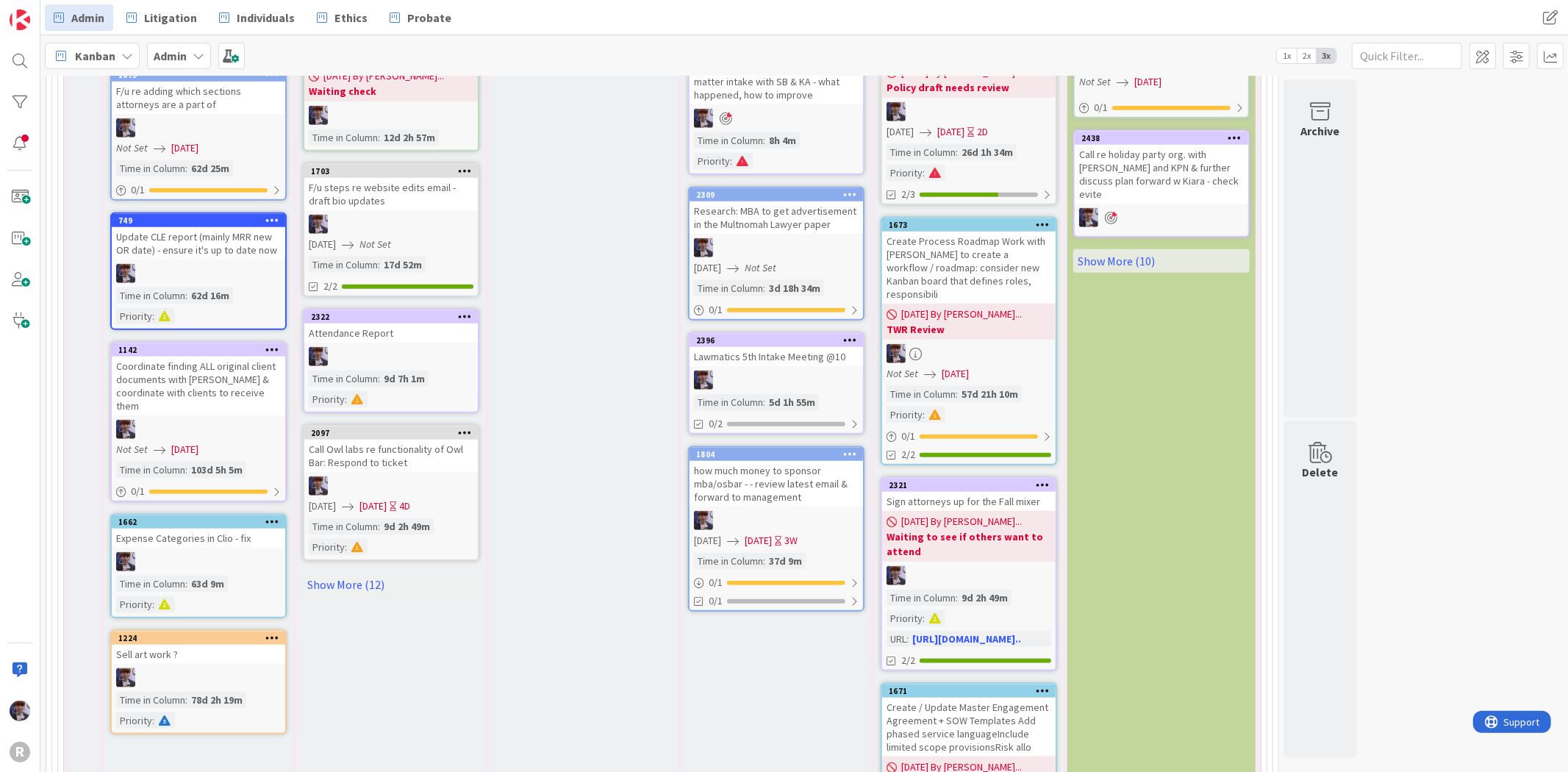
scroll to position [1221, 0]
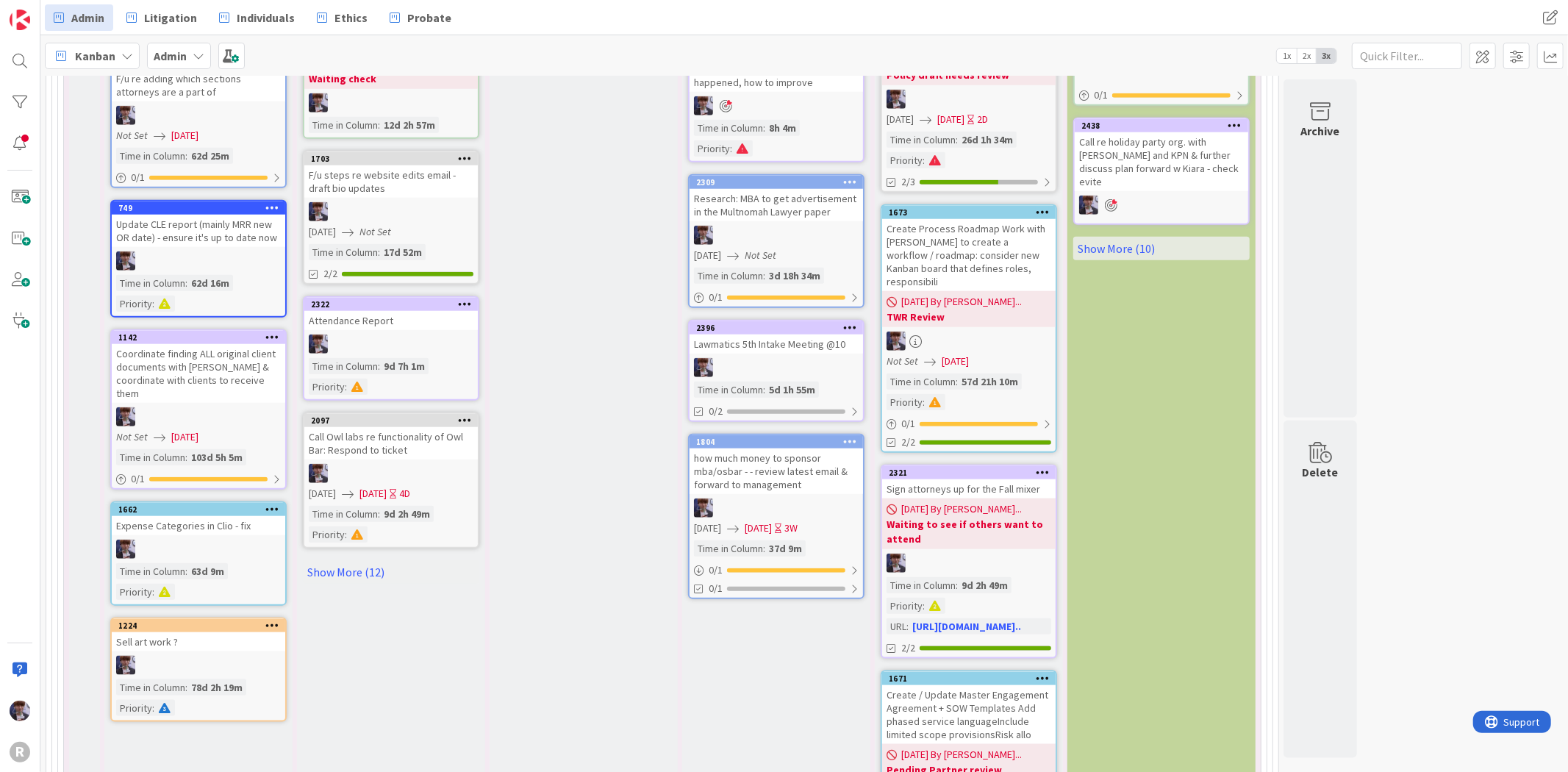
click at [733, 604] on div "In Progress 2475 Call AmTrust re refund check Priority : 2470 Review SB email r…" at bounding box center [776, 50] width 188 height 1728
click at [771, 448] on div "how much money to sponsor mba/osbar - - review latest email & forward to manage…" at bounding box center [776, 471] width 174 height 46
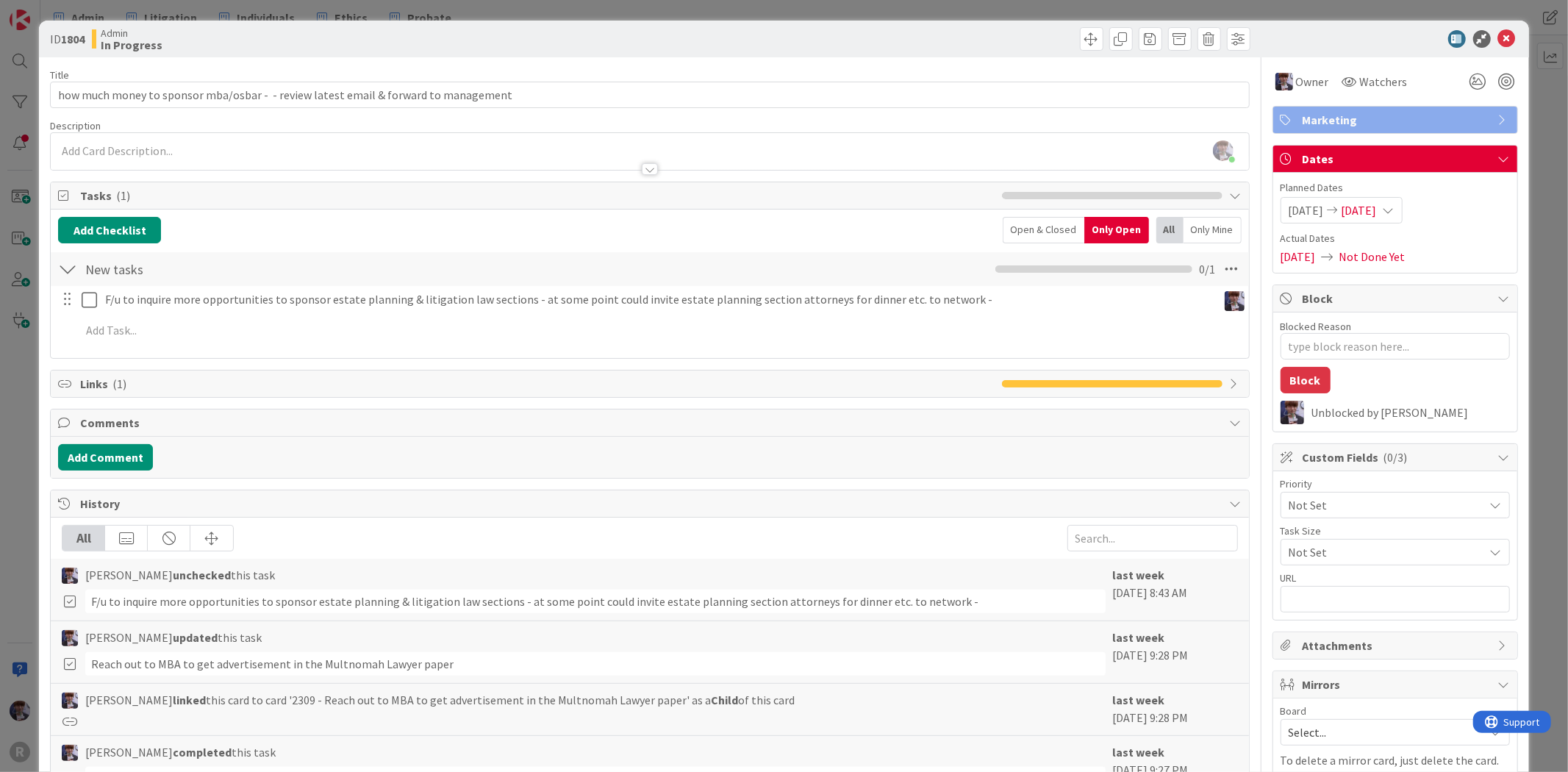
click at [24, 459] on div "ID 1804 Admin In Progress Title 84 / 128 how much money to sponsor mba/osbar - …" at bounding box center [784, 386] width 1568 height 772
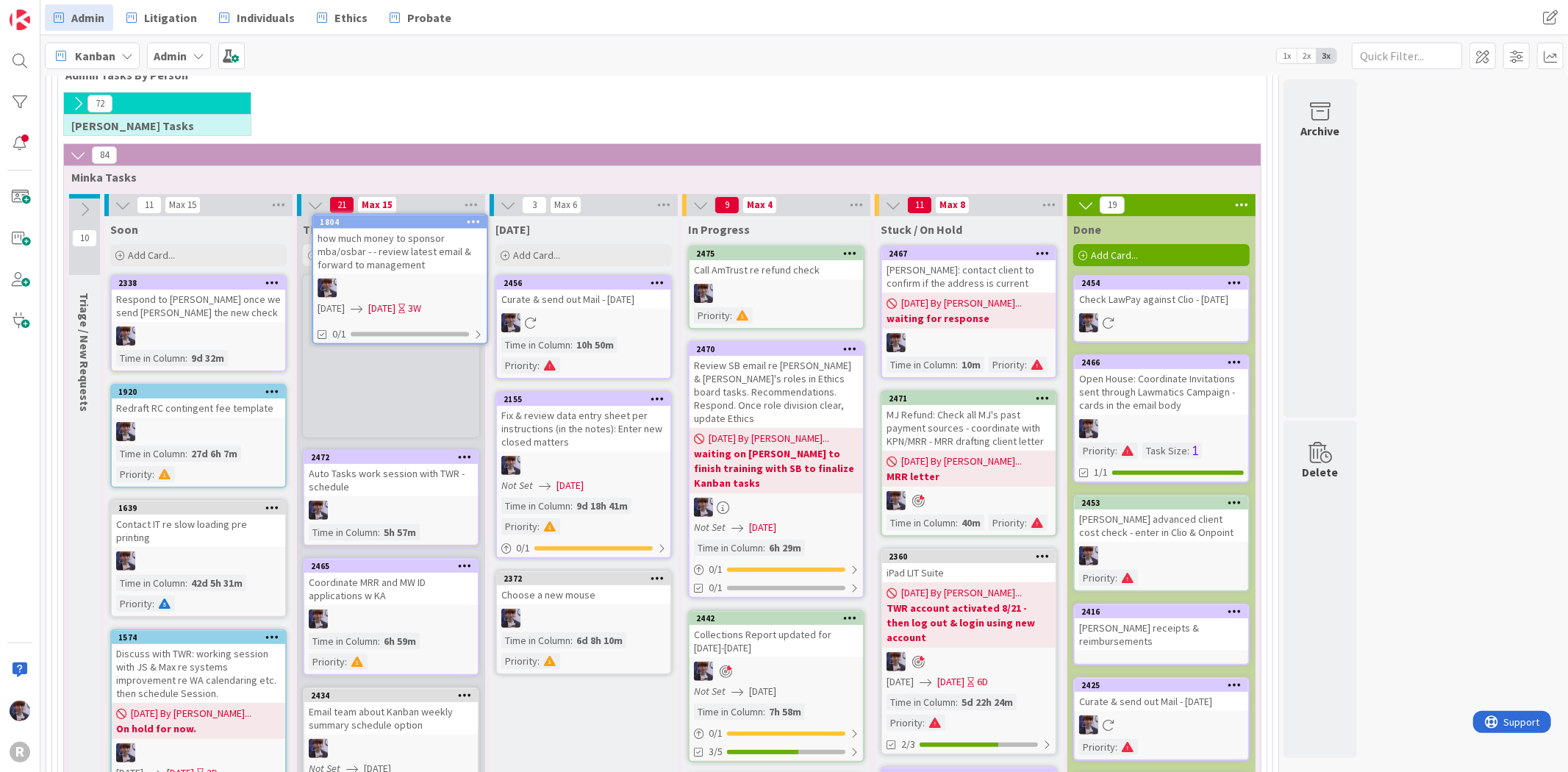
scroll to position [162, 0]
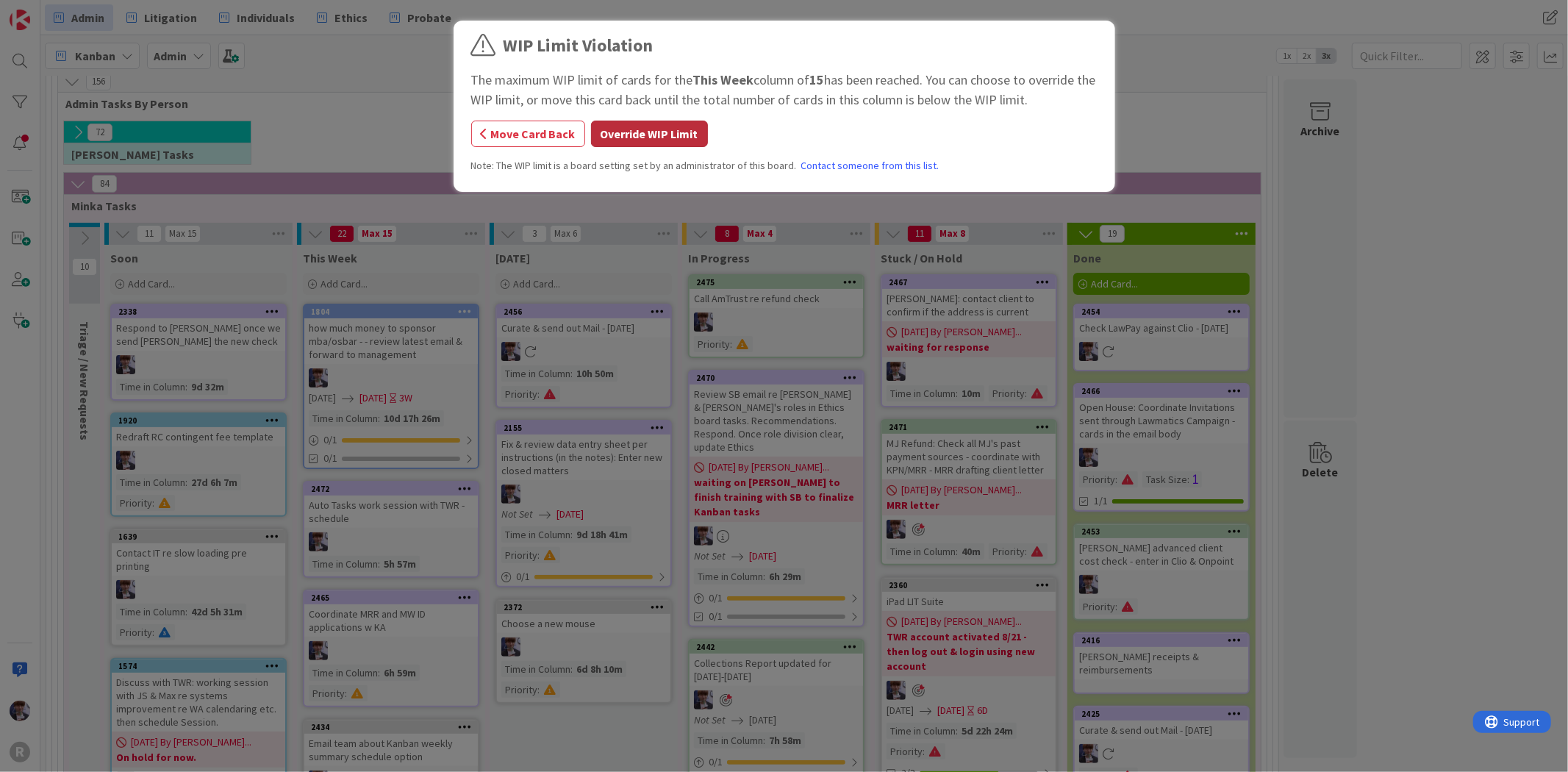
click at [633, 121] on button "Override WIP Limit" at bounding box center [649, 134] width 117 height 27
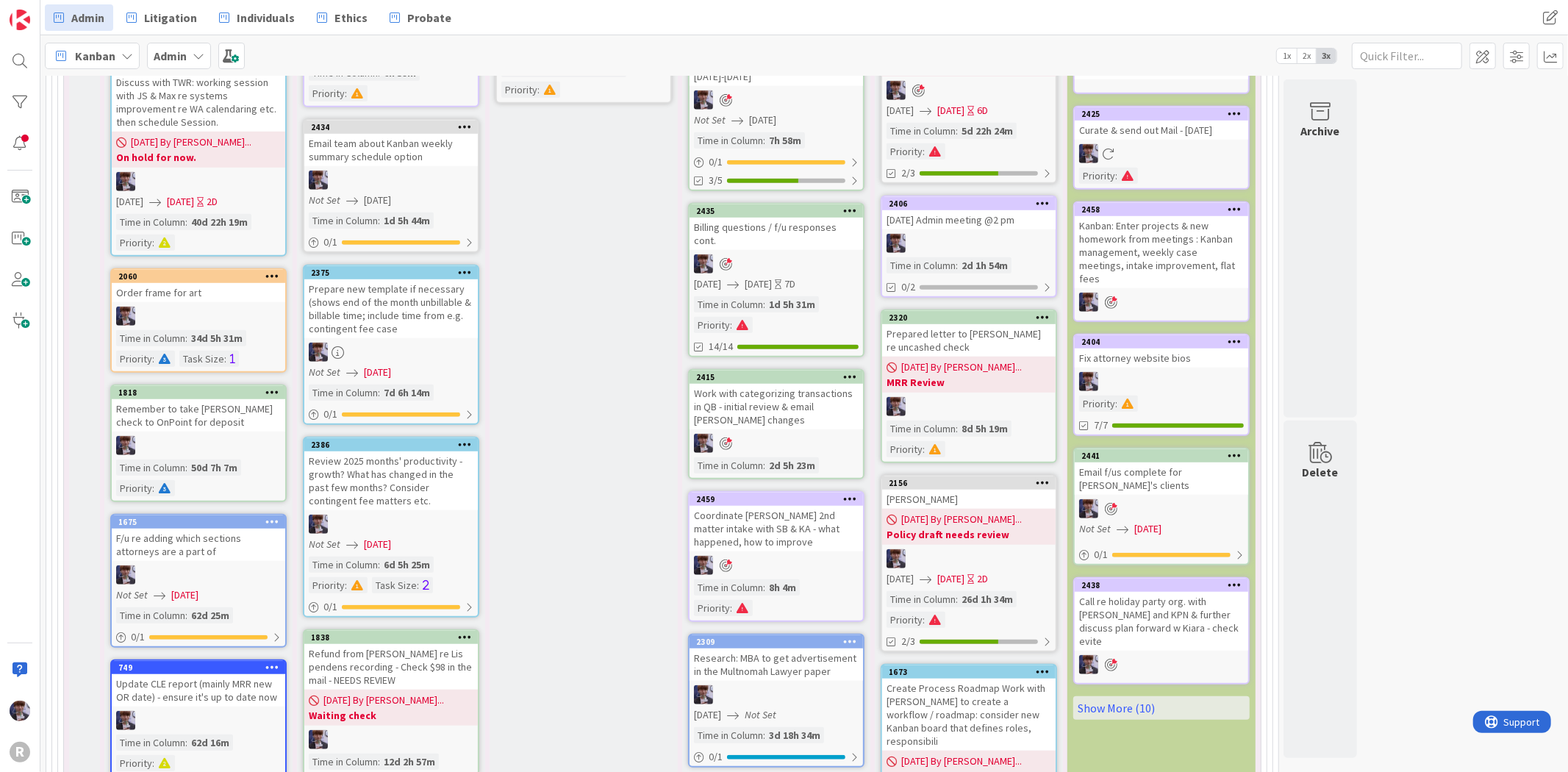
scroll to position [1060, 0]
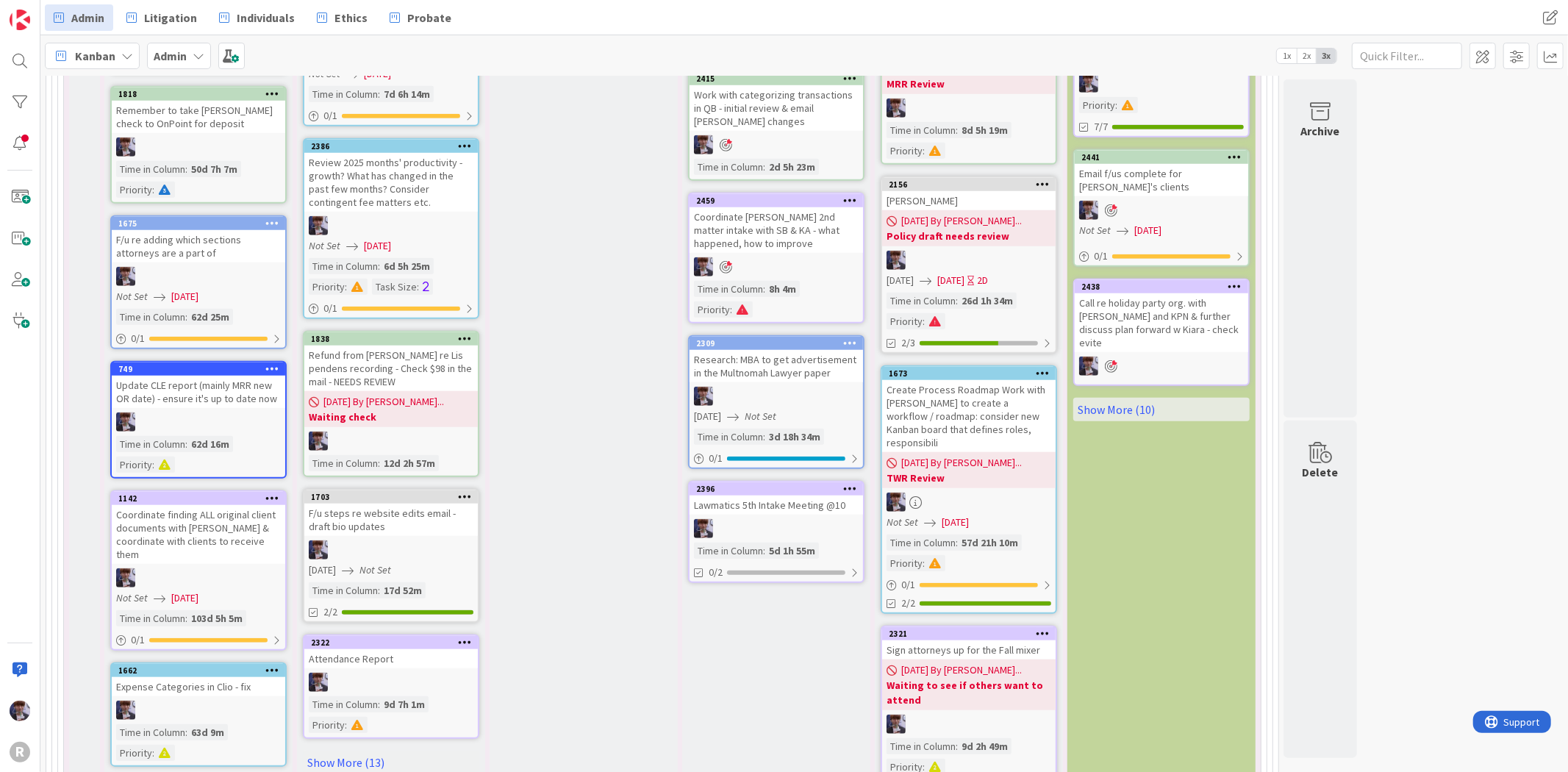
click at [761, 495] on div "Lawmatics 5th Intake Meeting @10" at bounding box center [776, 504] width 174 height 19
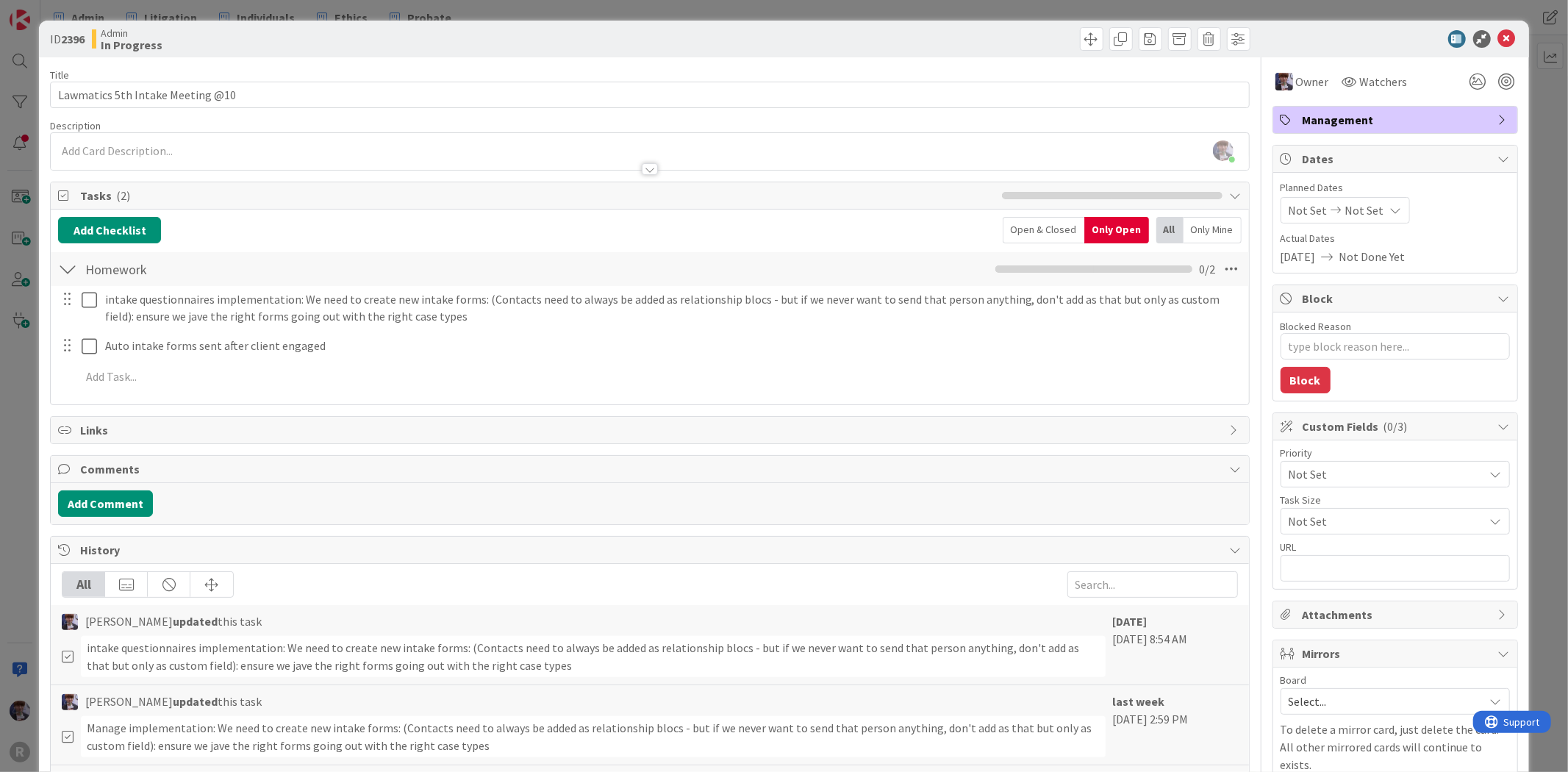
click at [28, 390] on div "ID 2396 Admin In Progress Title 32 / 128 Lawmatics 5th Intake Meeting @10 Descr…" at bounding box center [784, 386] width 1568 height 772
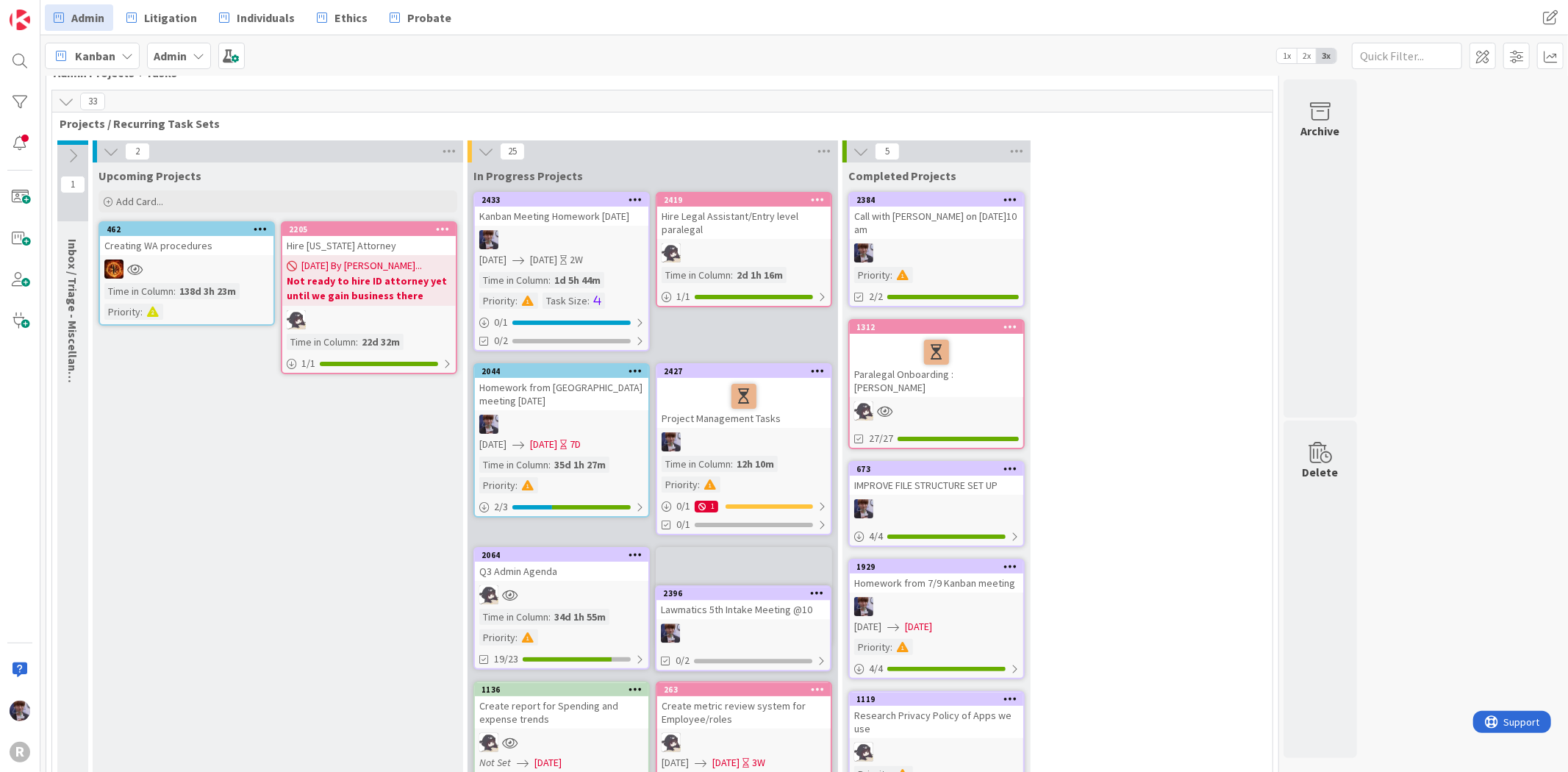
scroll to position [77, 0]
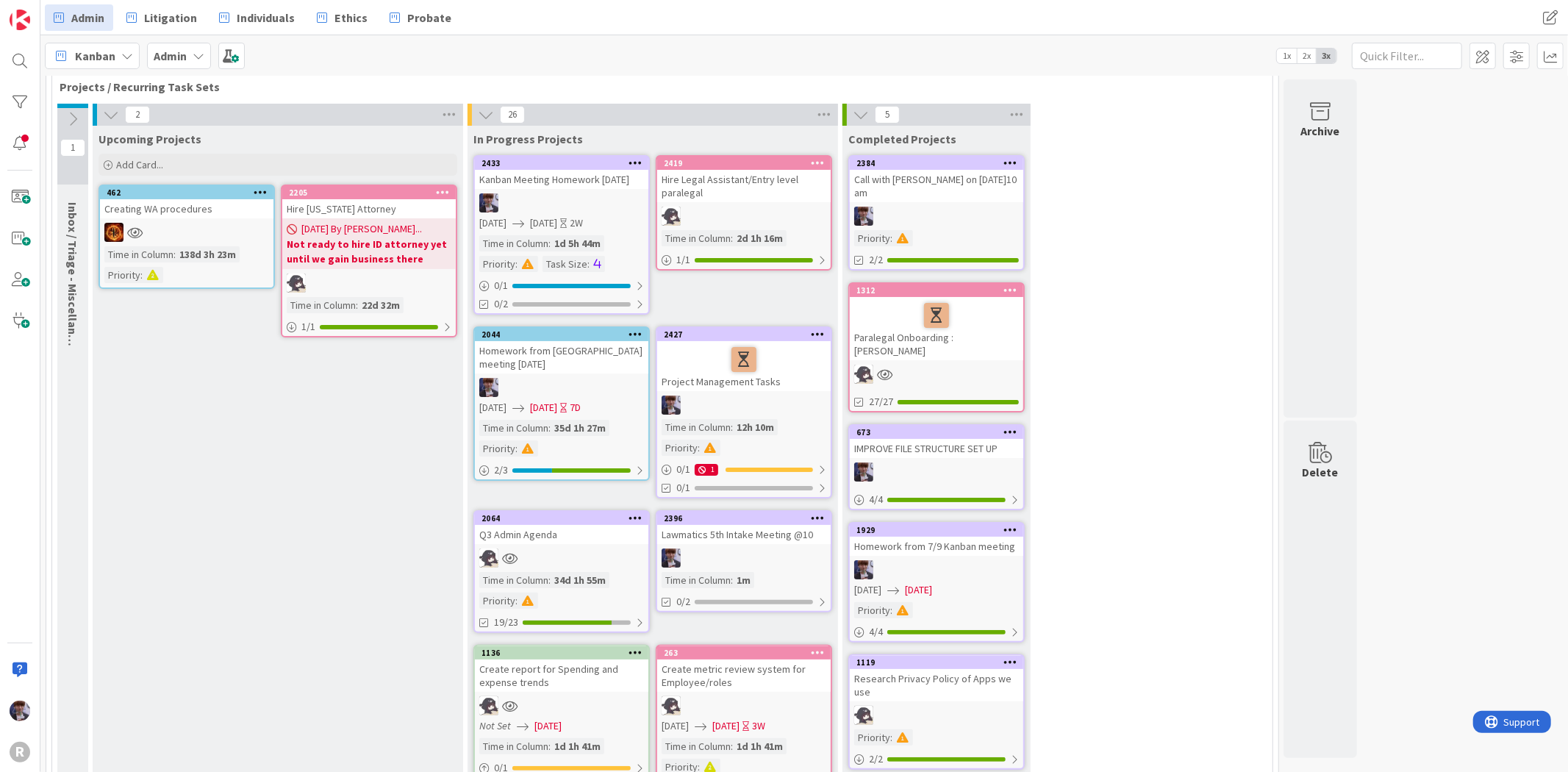
click at [67, 111] on icon at bounding box center [73, 119] width 16 height 16
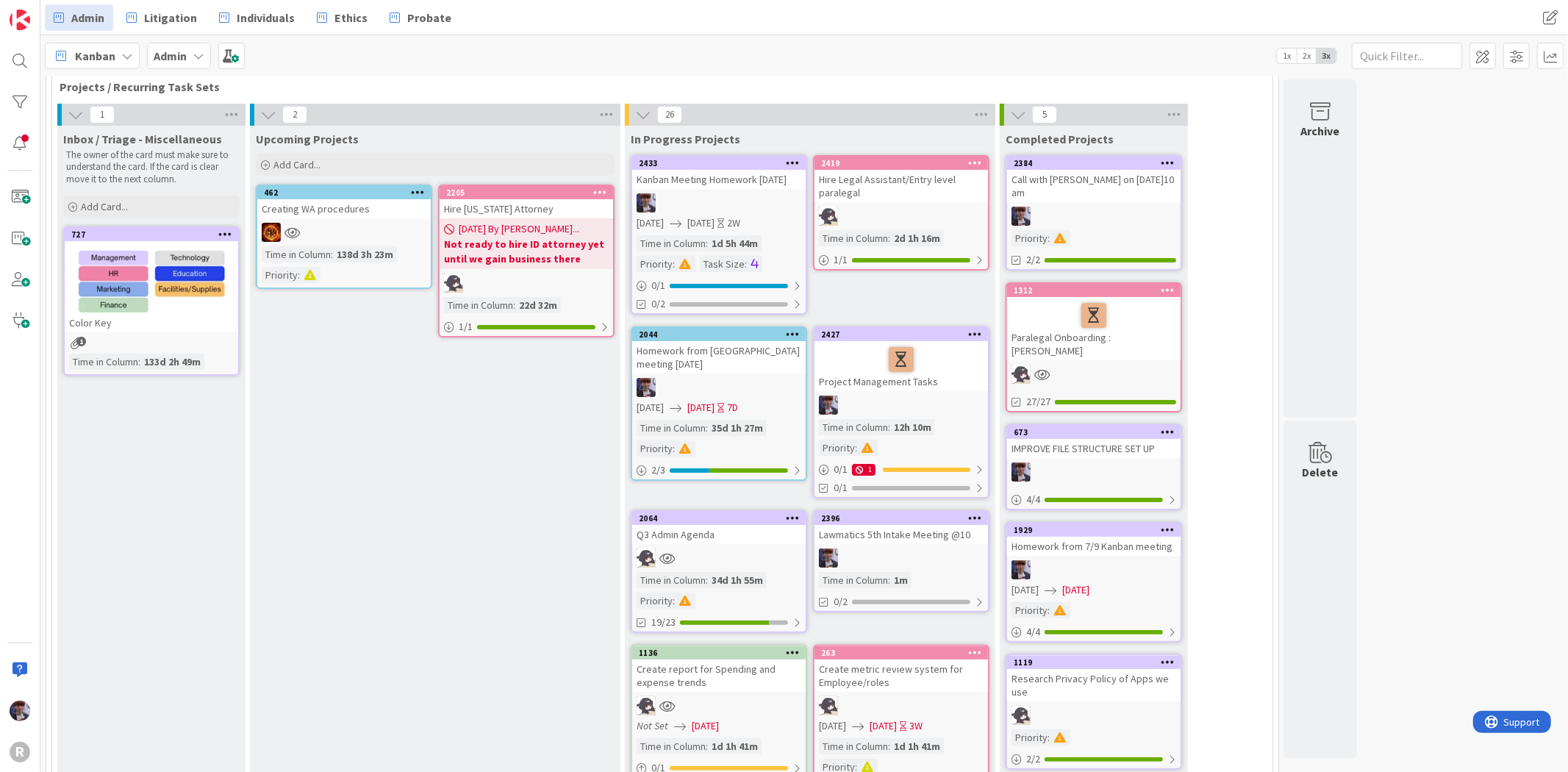
click at [79, 107] on icon at bounding box center [75, 114] width 16 height 16
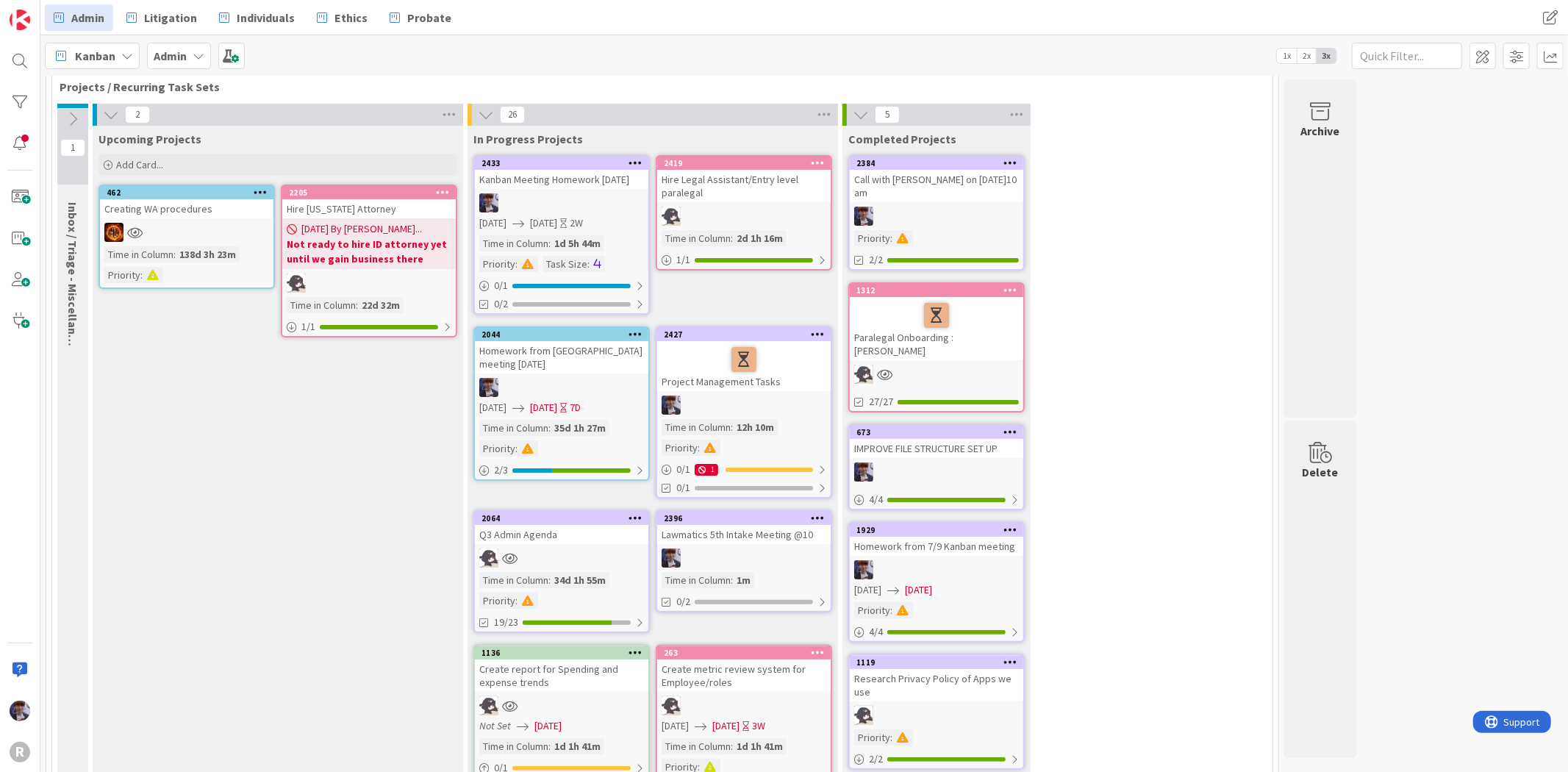
scroll to position [0, 0]
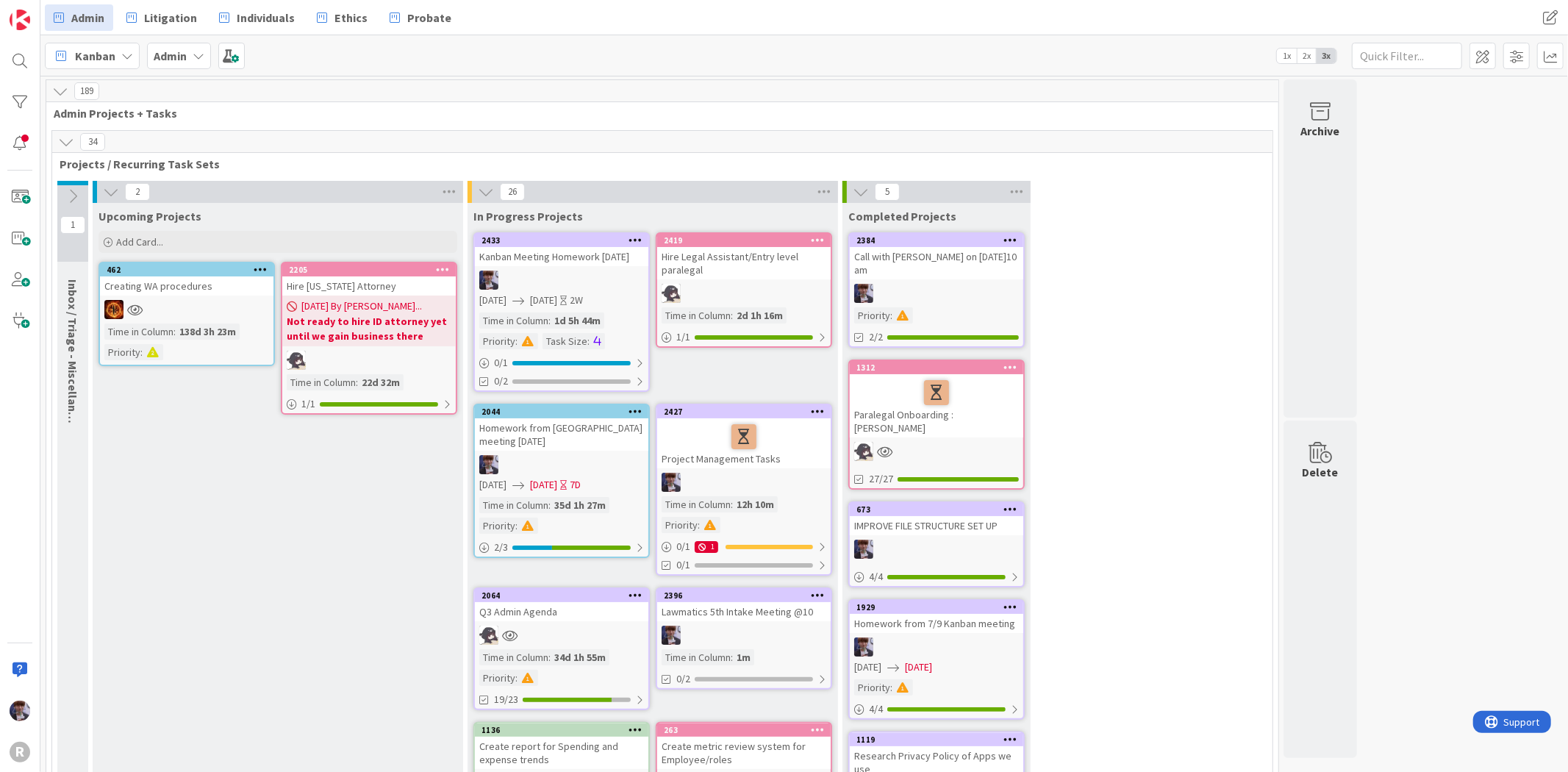
click at [57, 135] on button at bounding box center [66, 142] width 19 height 19
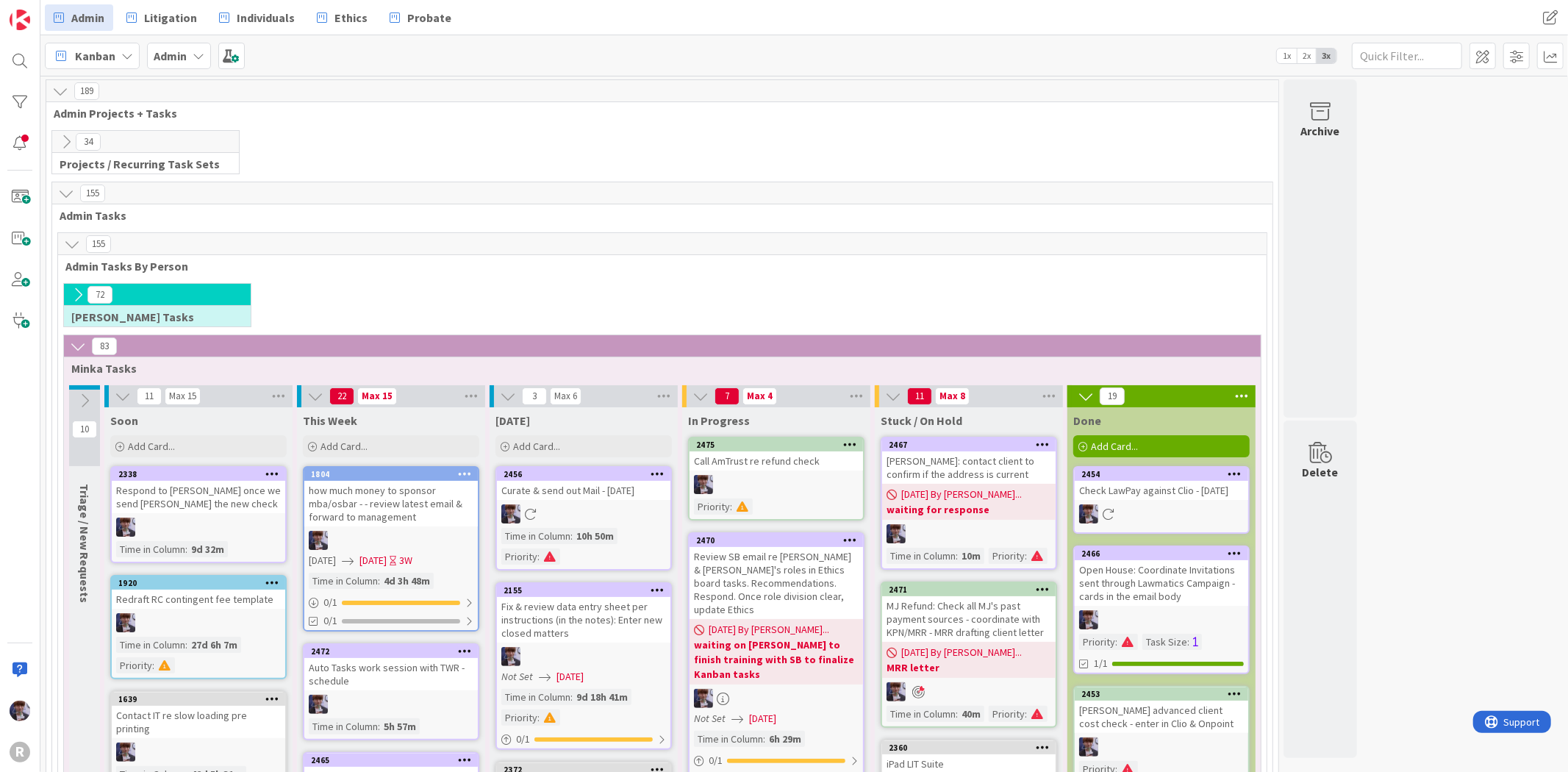
click at [71, 296] on icon at bounding box center [77, 295] width 16 height 16
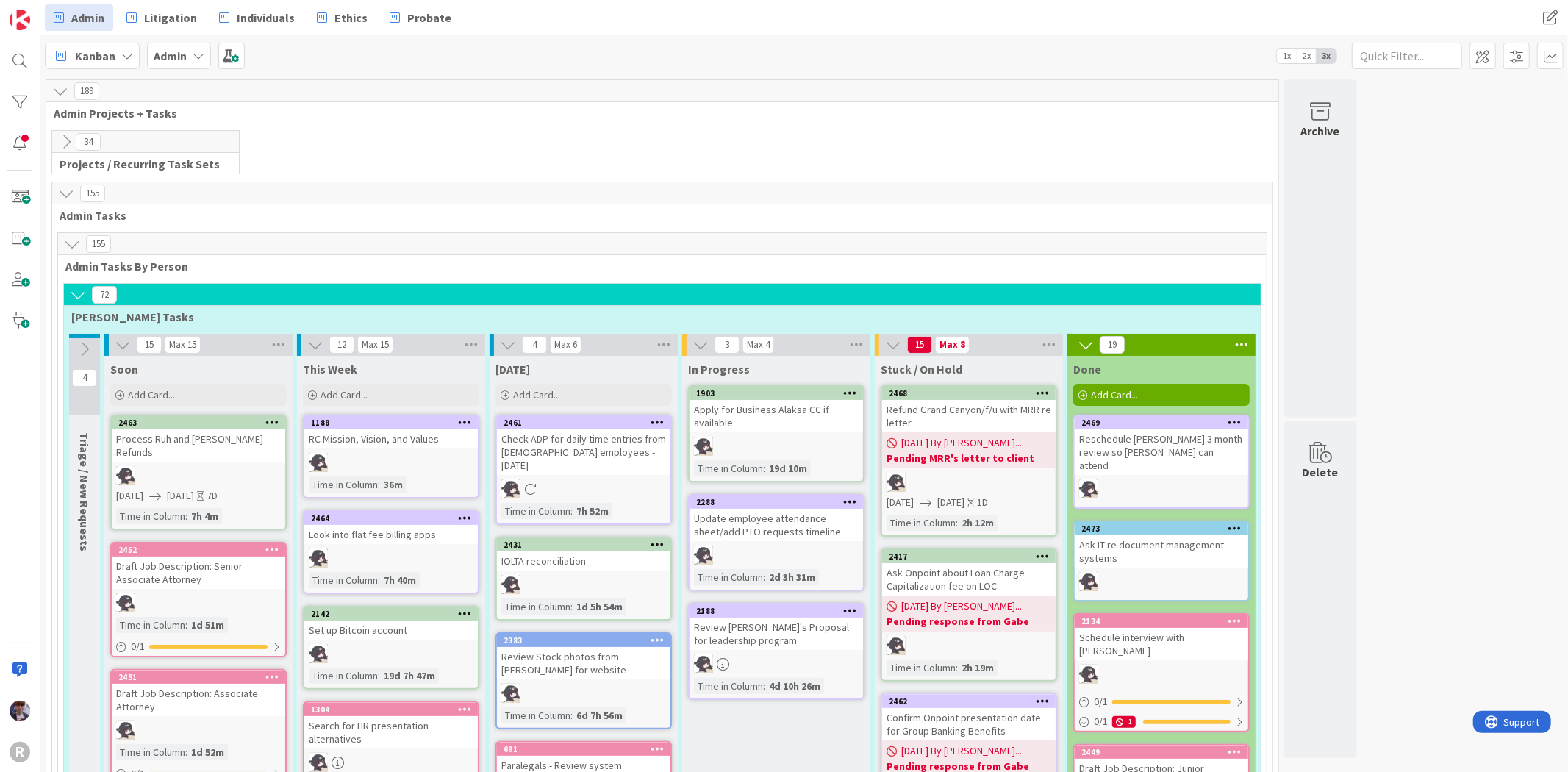
click at [78, 296] on icon at bounding box center [77, 295] width 16 height 16
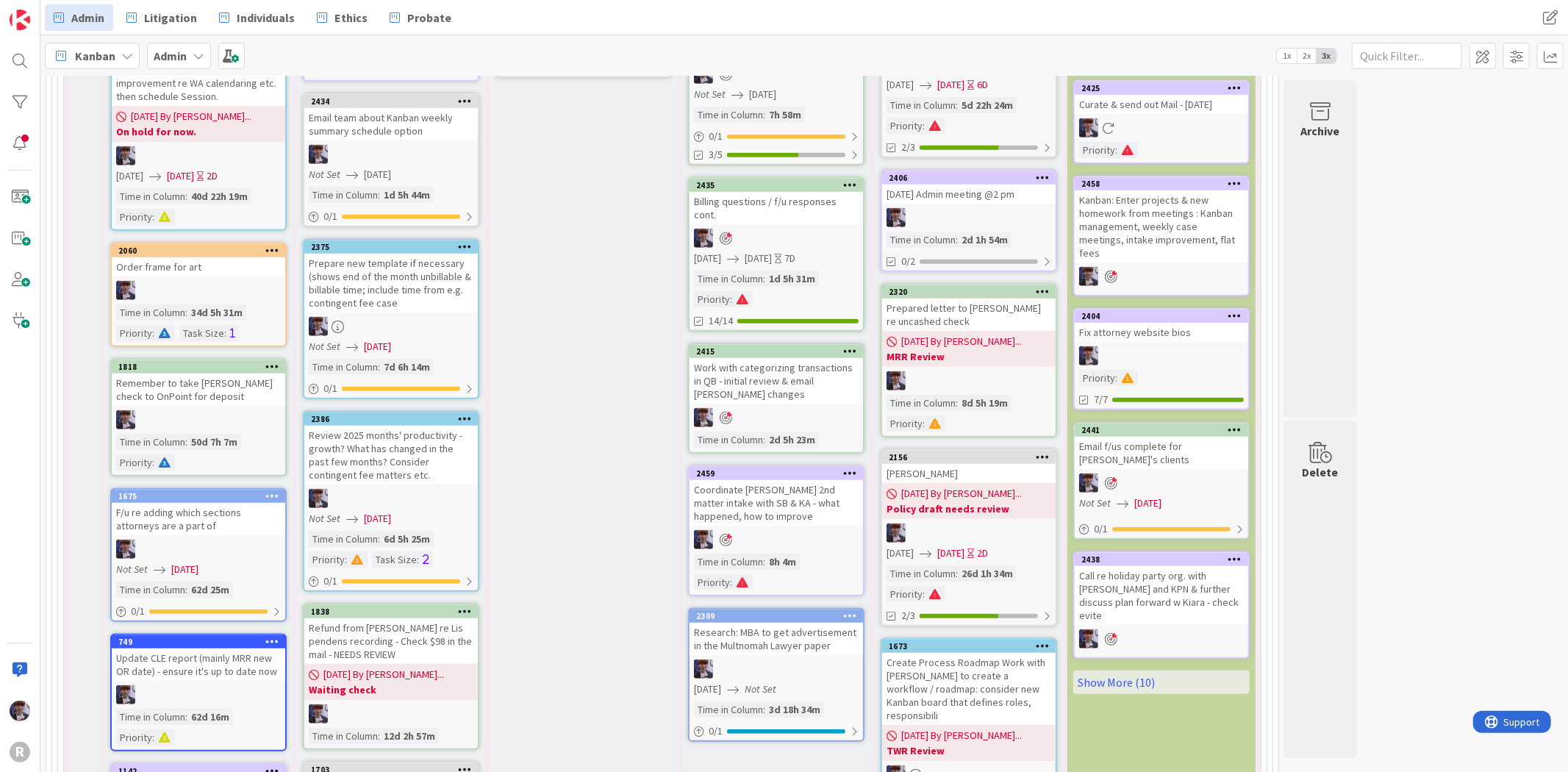
scroll to position [898, 0]
